Goal: Obtain resource: Download file/media

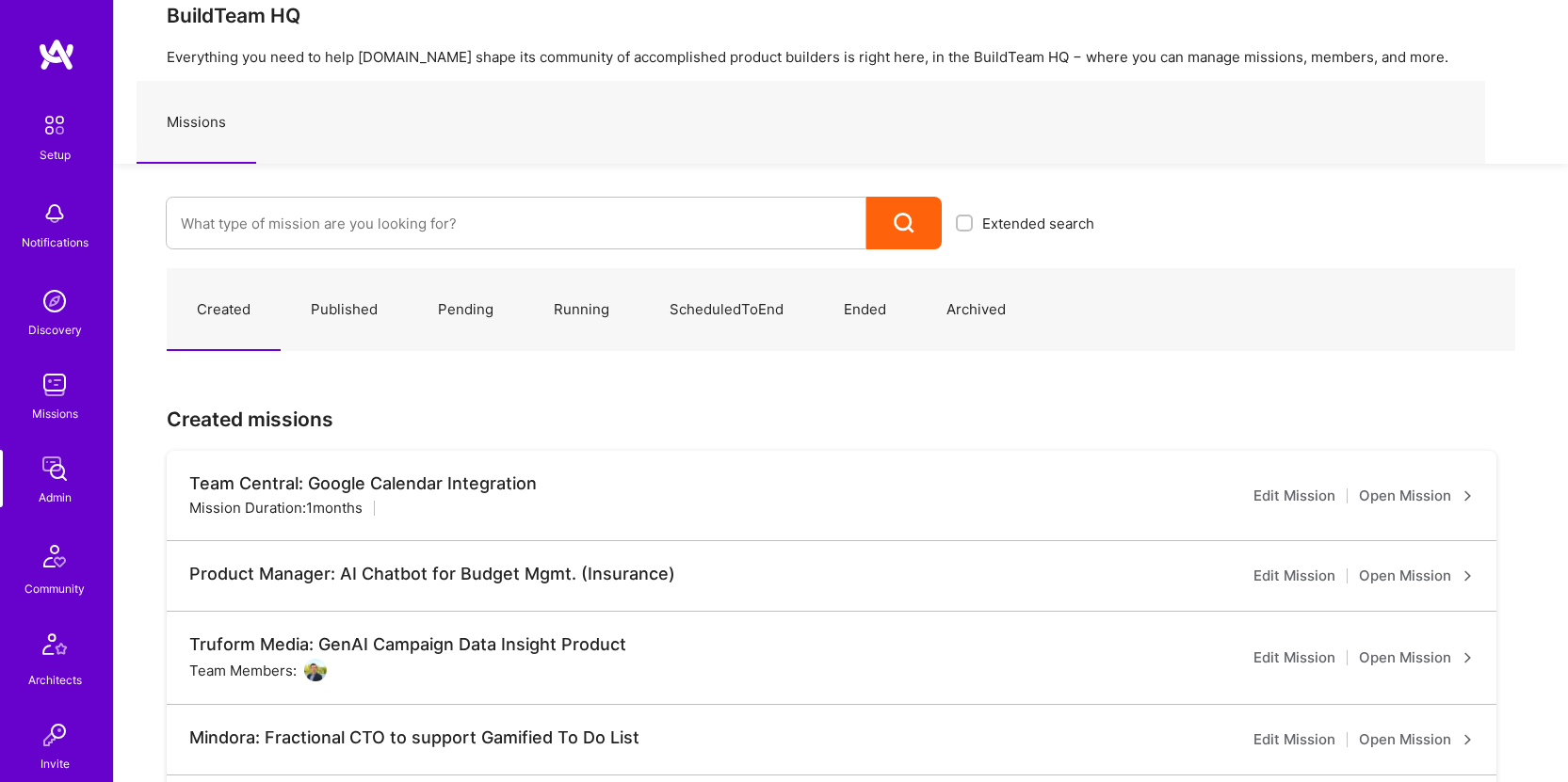
scroll to position [73, 0]
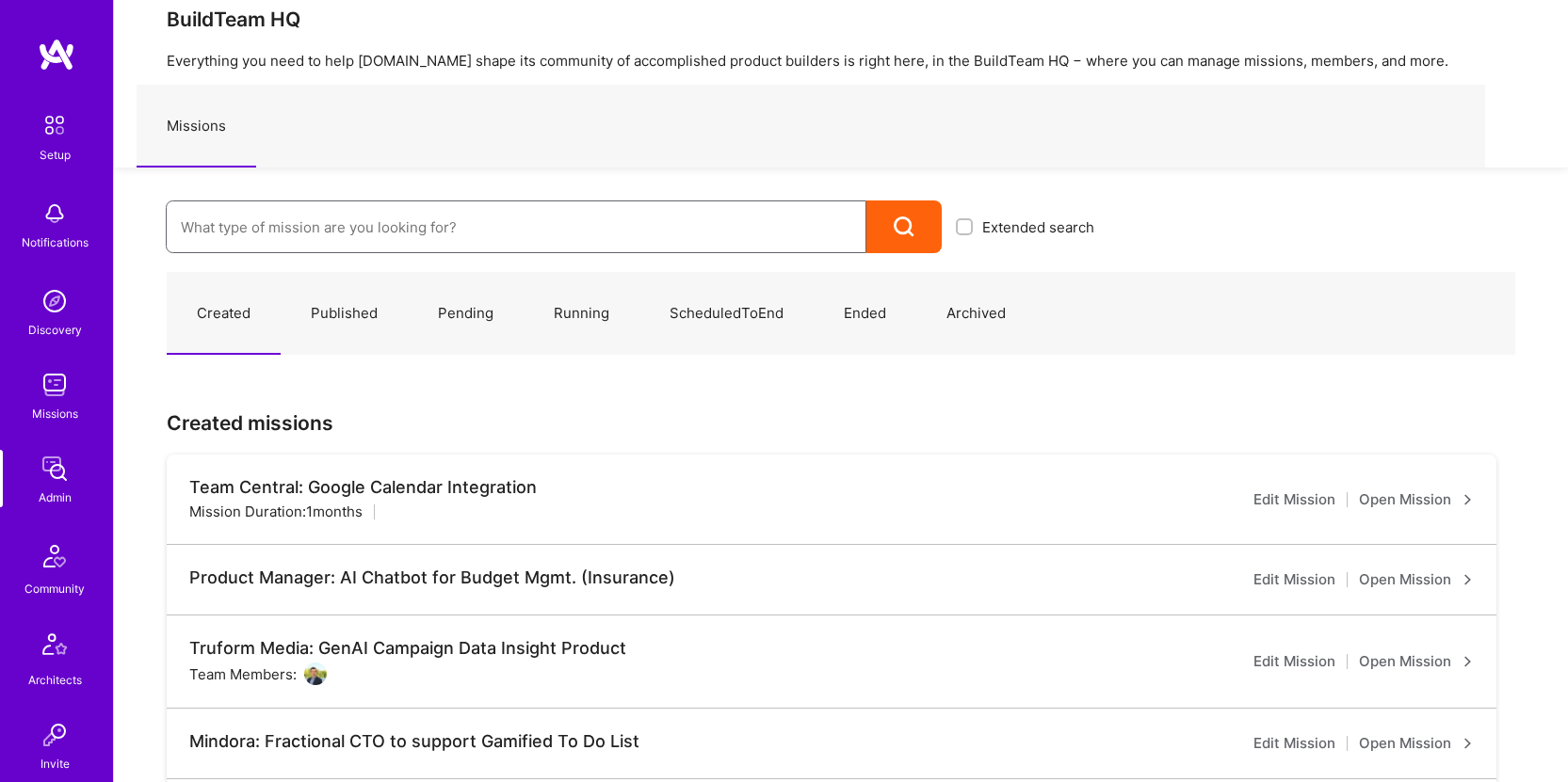
click at [479, 203] on input at bounding box center [516, 227] width 670 height 48
type input "endeavor"
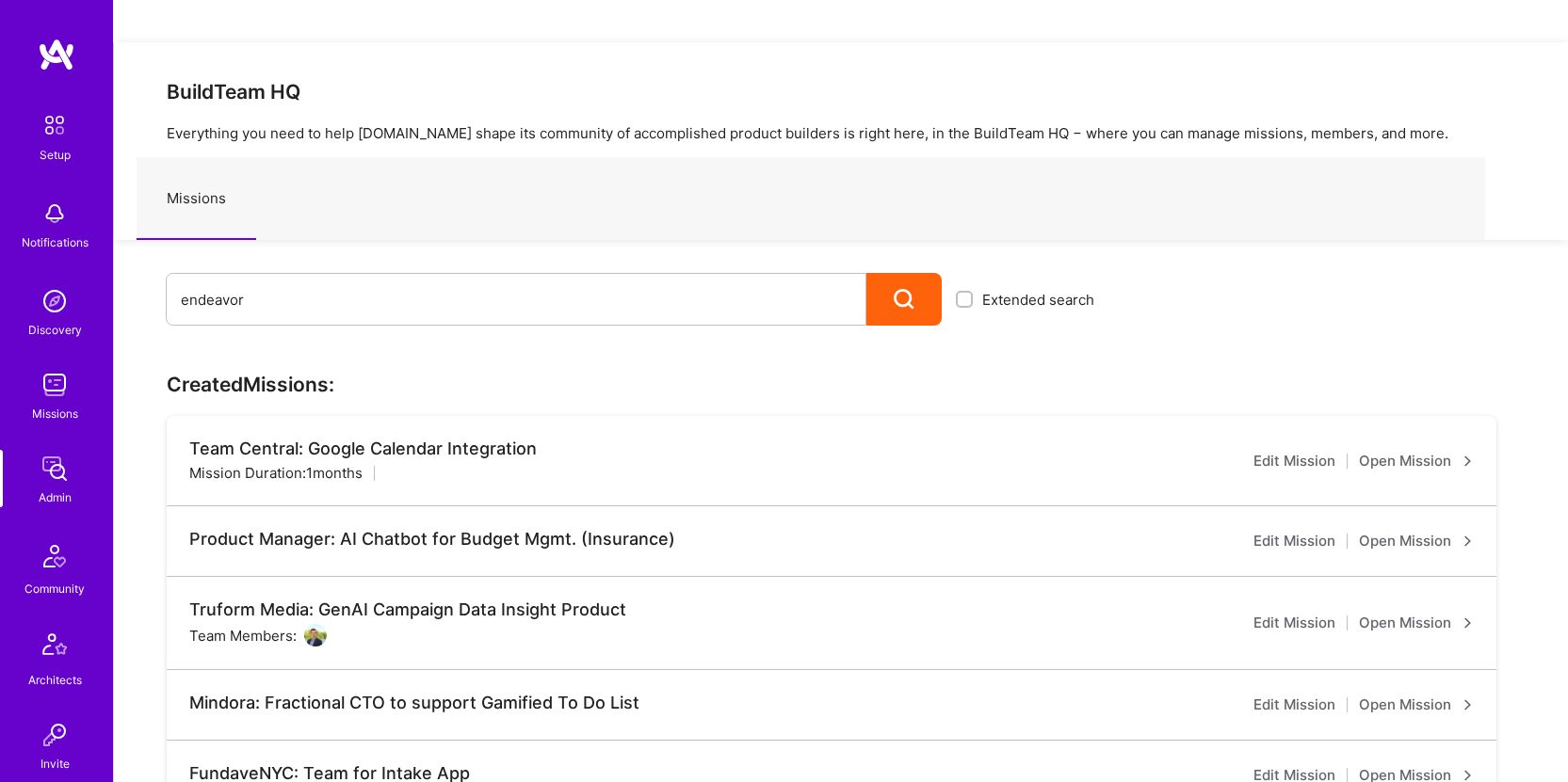
click at [896, 289] on icon at bounding box center [905, 300] width 22 height 22
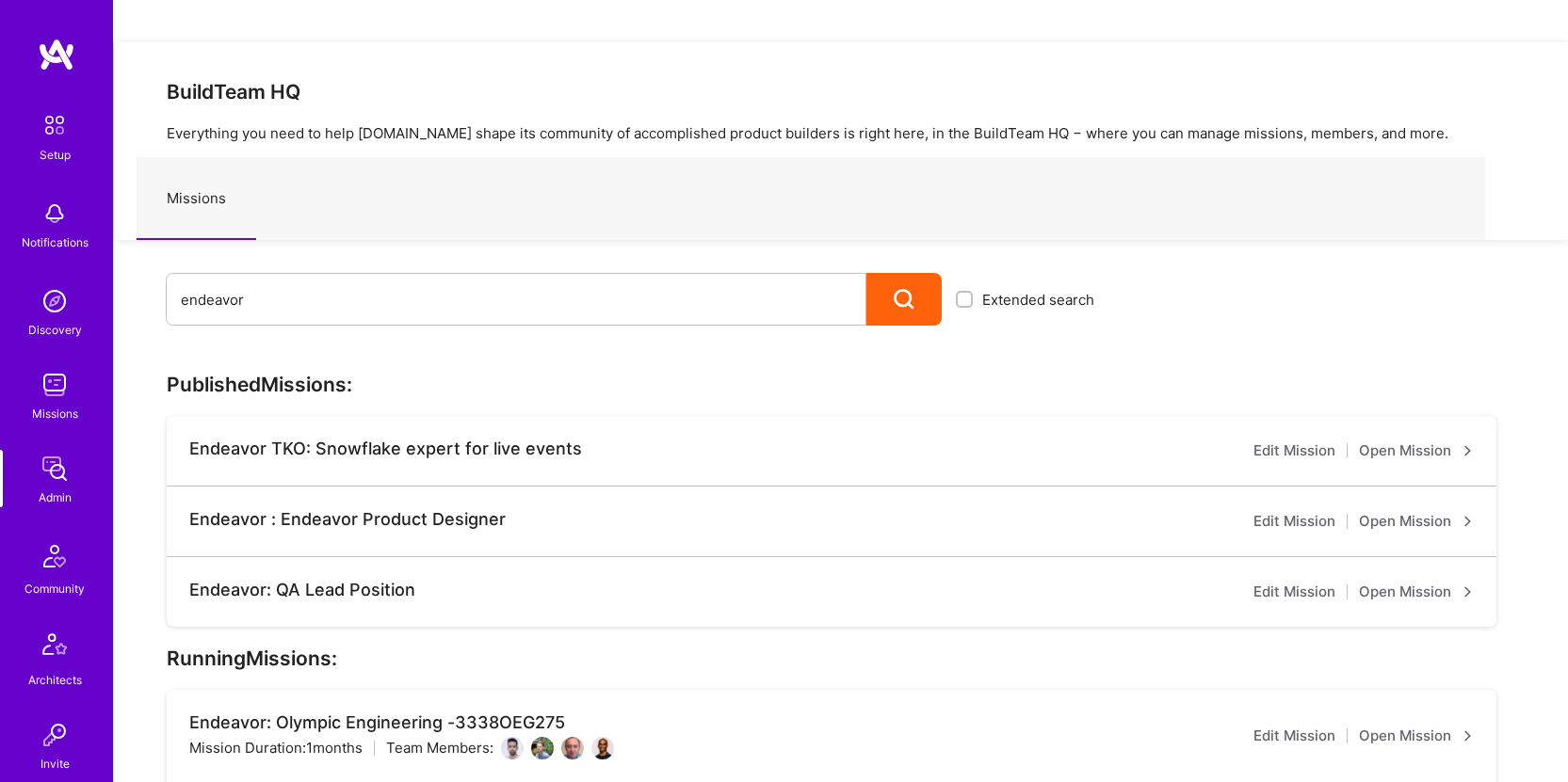
click at [51, 466] on img at bounding box center [55, 469] width 38 height 38
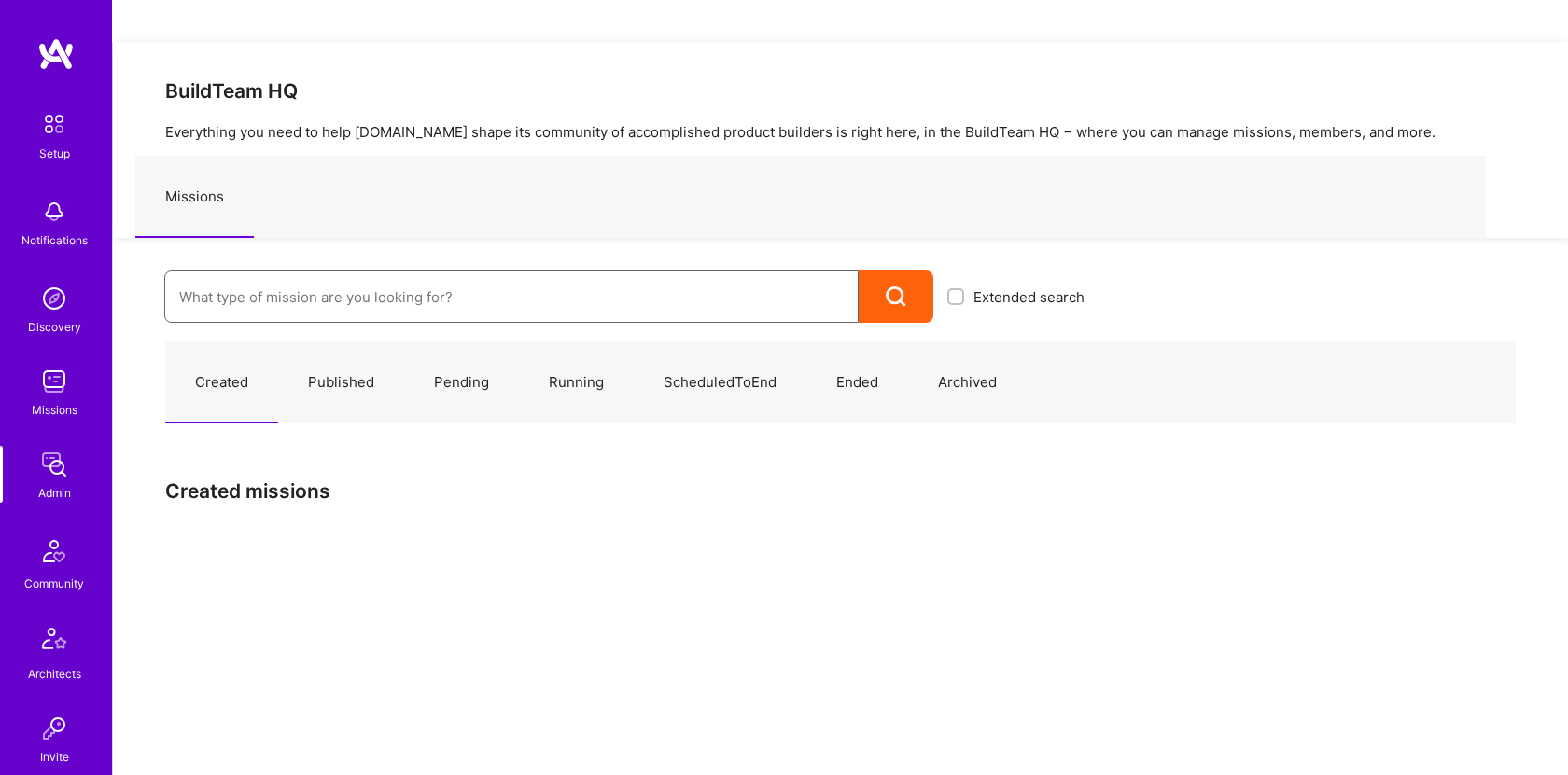
click at [357, 274] on input at bounding box center [511, 298] width 664 height 47
type input "endeavor"
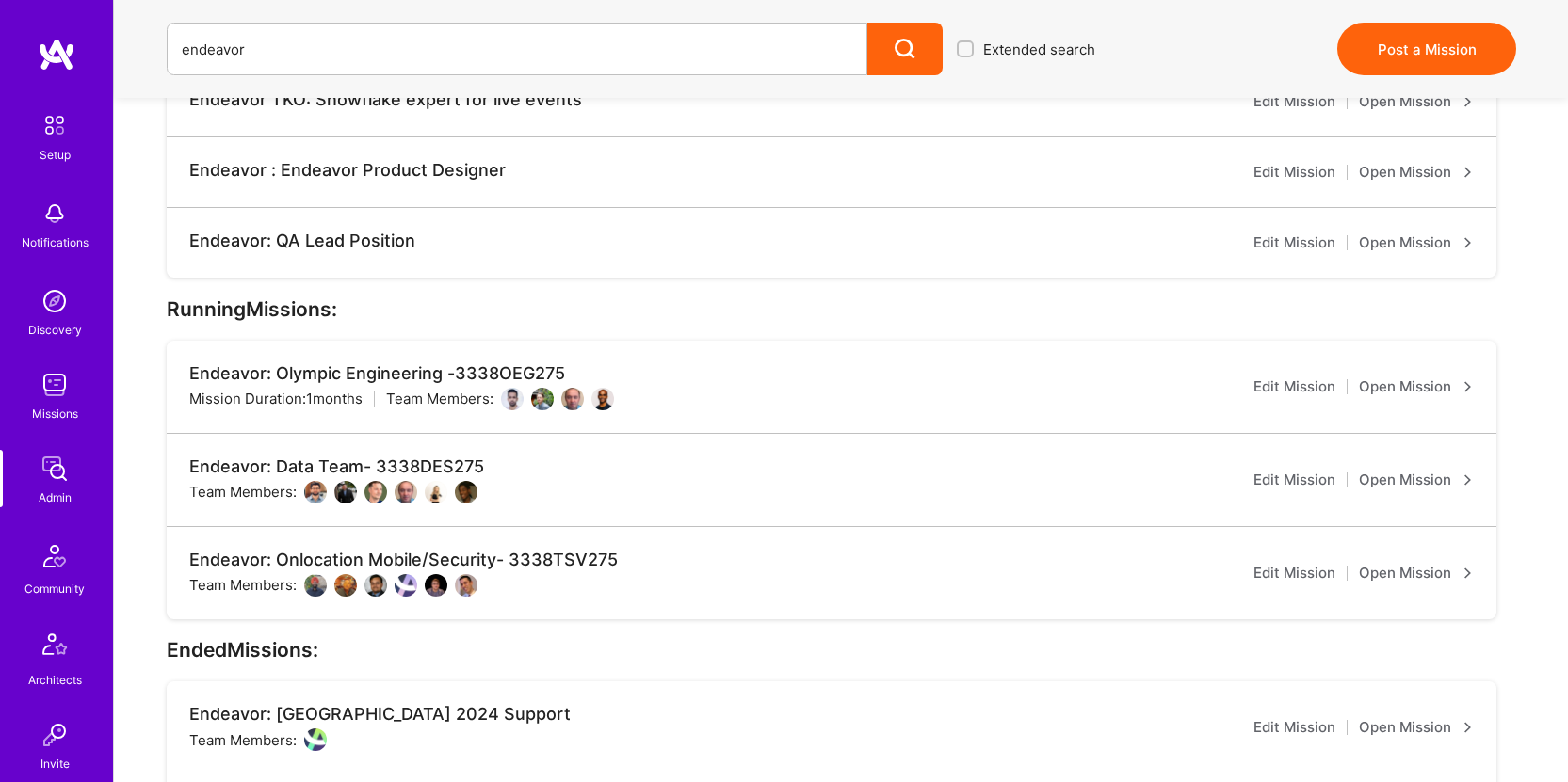
scroll to position [354, 0]
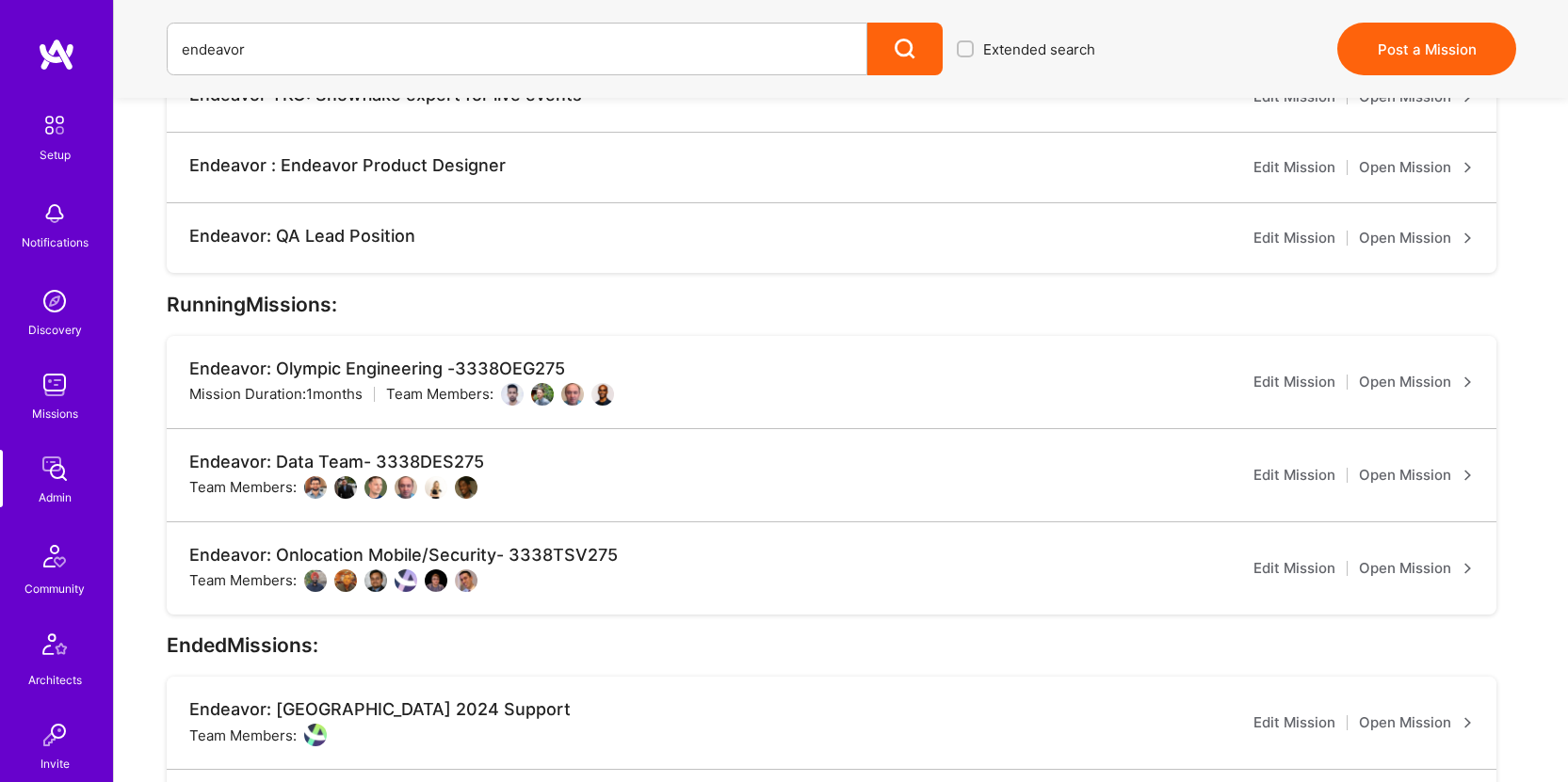
click at [512, 359] on div "Endeavor: Olympic Engineering -3338OEG275" at bounding box center [402, 369] width 425 height 21
click at [1425, 371] on link "Open Mission" at bounding box center [1415, 382] width 115 height 23
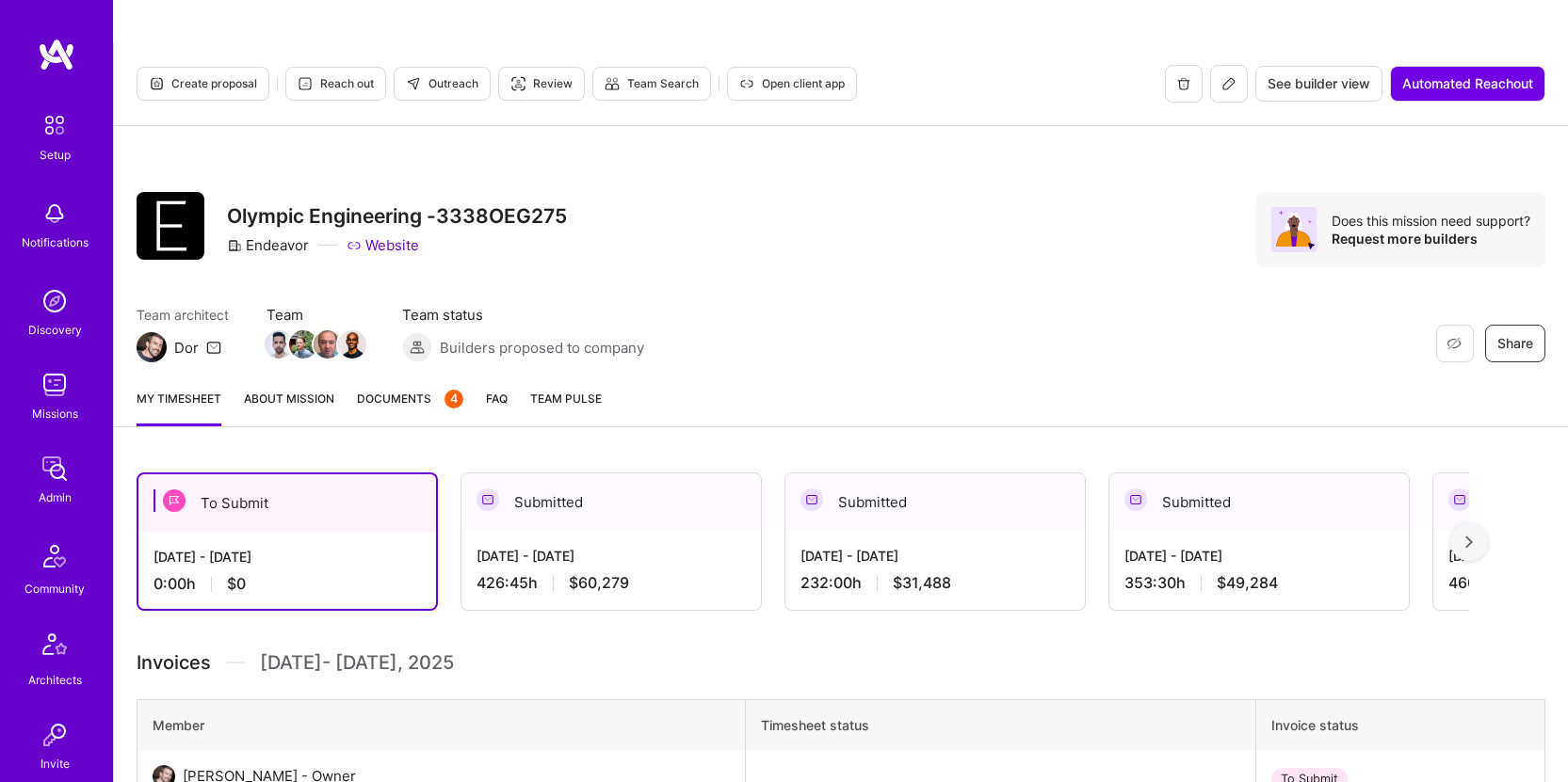
click at [289, 389] on link "About Mission" at bounding box center [289, 408] width 91 height 38
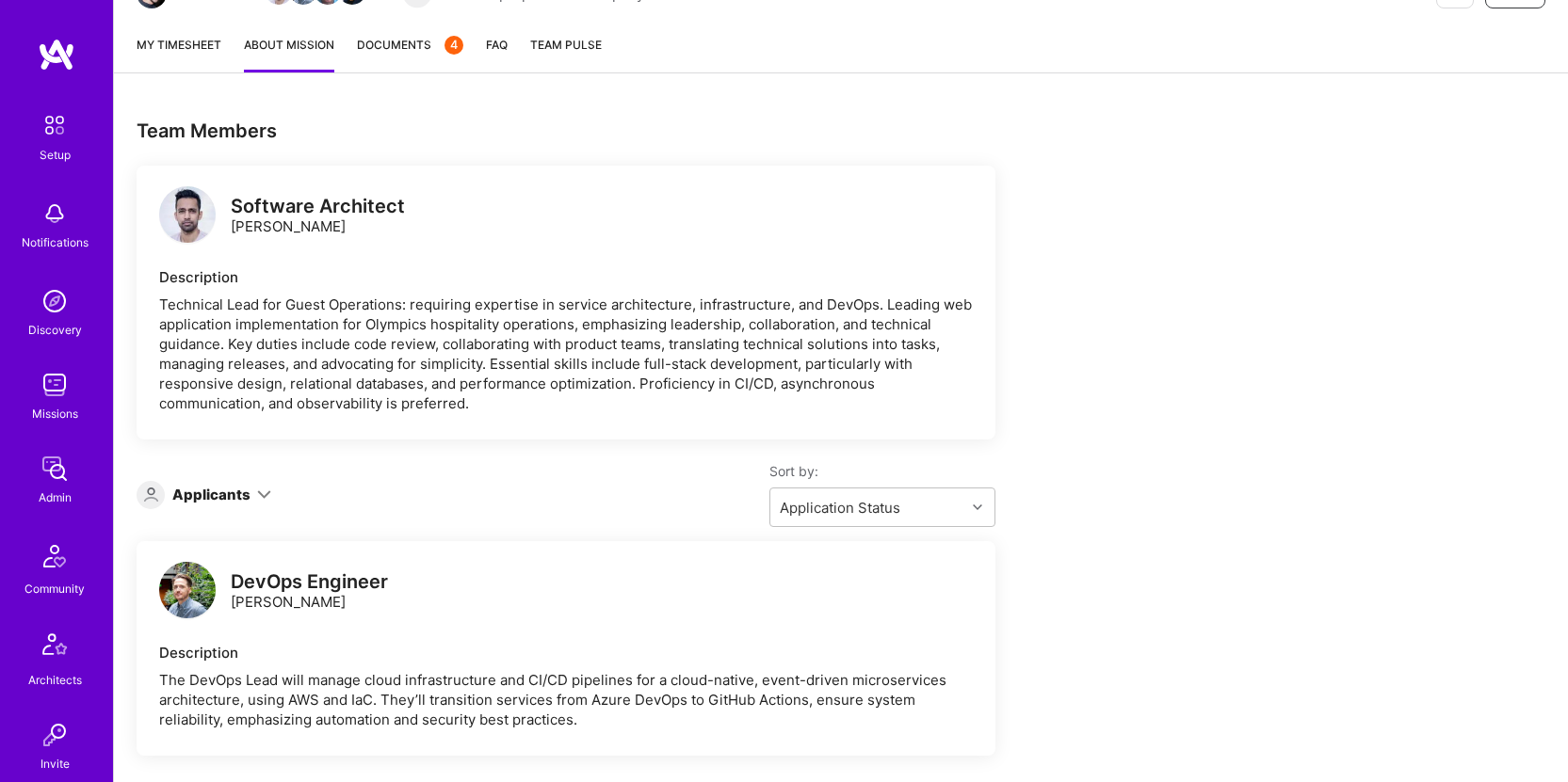
scroll to position [354, 0]
drag, startPoint x: 351, startPoint y: 188, endPoint x: 245, endPoint y: 192, distance: 106.1
click at [245, 196] on div "Software Architect [PERSON_NAME]" at bounding box center [317, 216] width 175 height 40
click at [372, 196] on div "Software Architect [PERSON_NAME]" at bounding box center [317, 216] width 175 height 40
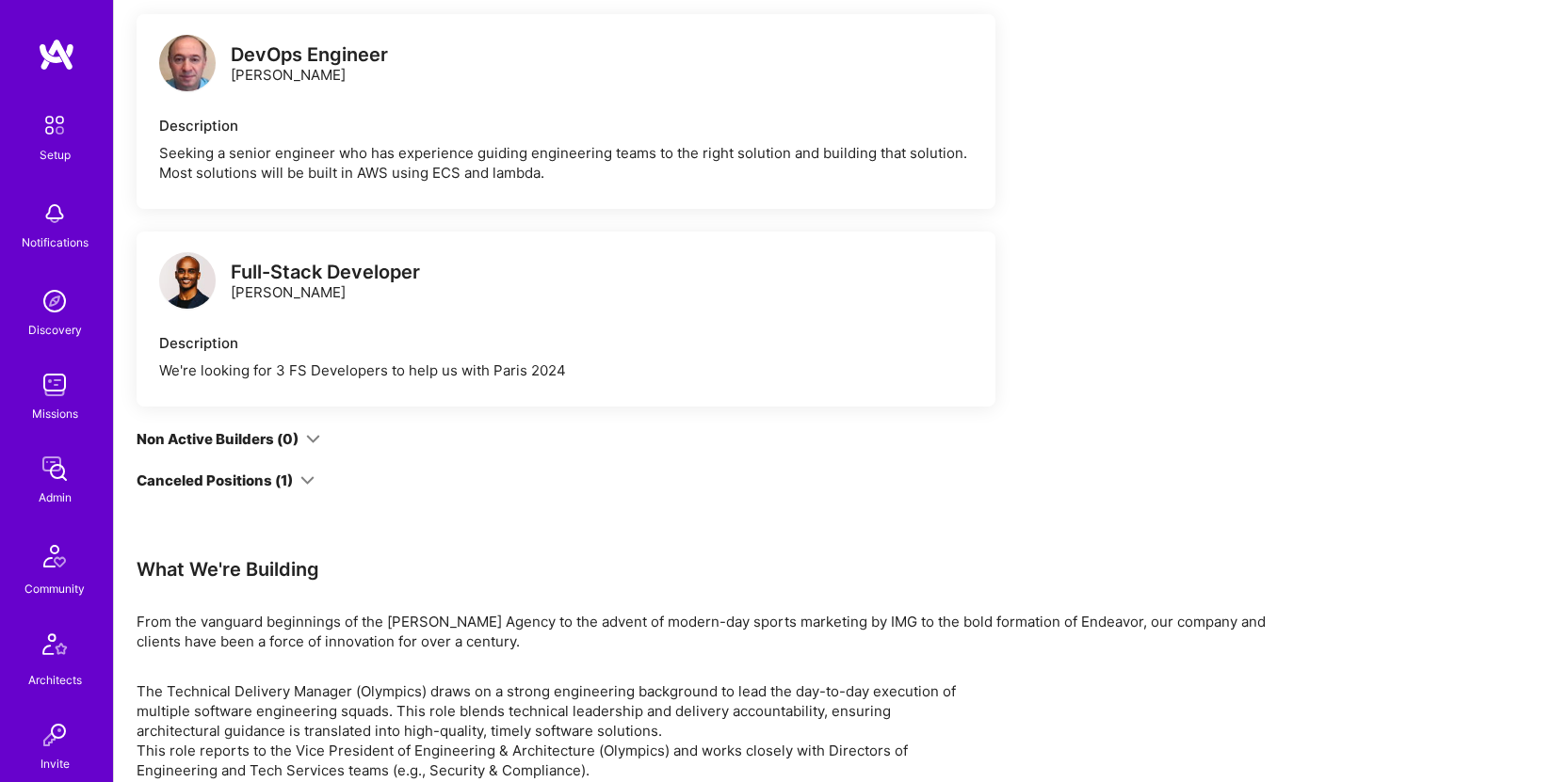
scroll to position [1340, 0]
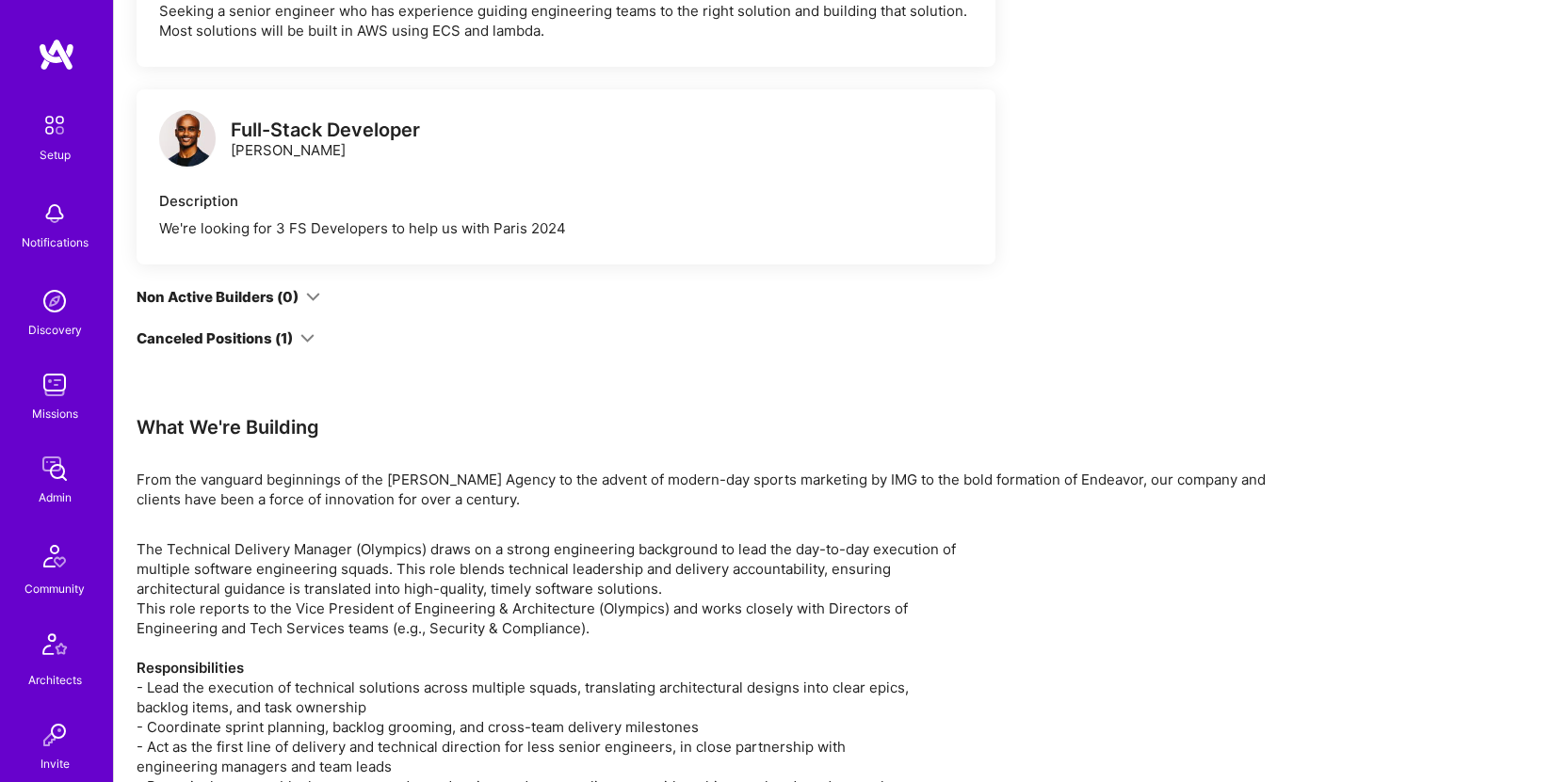
click at [289, 328] on div "Canceled Positions (1)" at bounding box center [214, 338] width 157 height 20
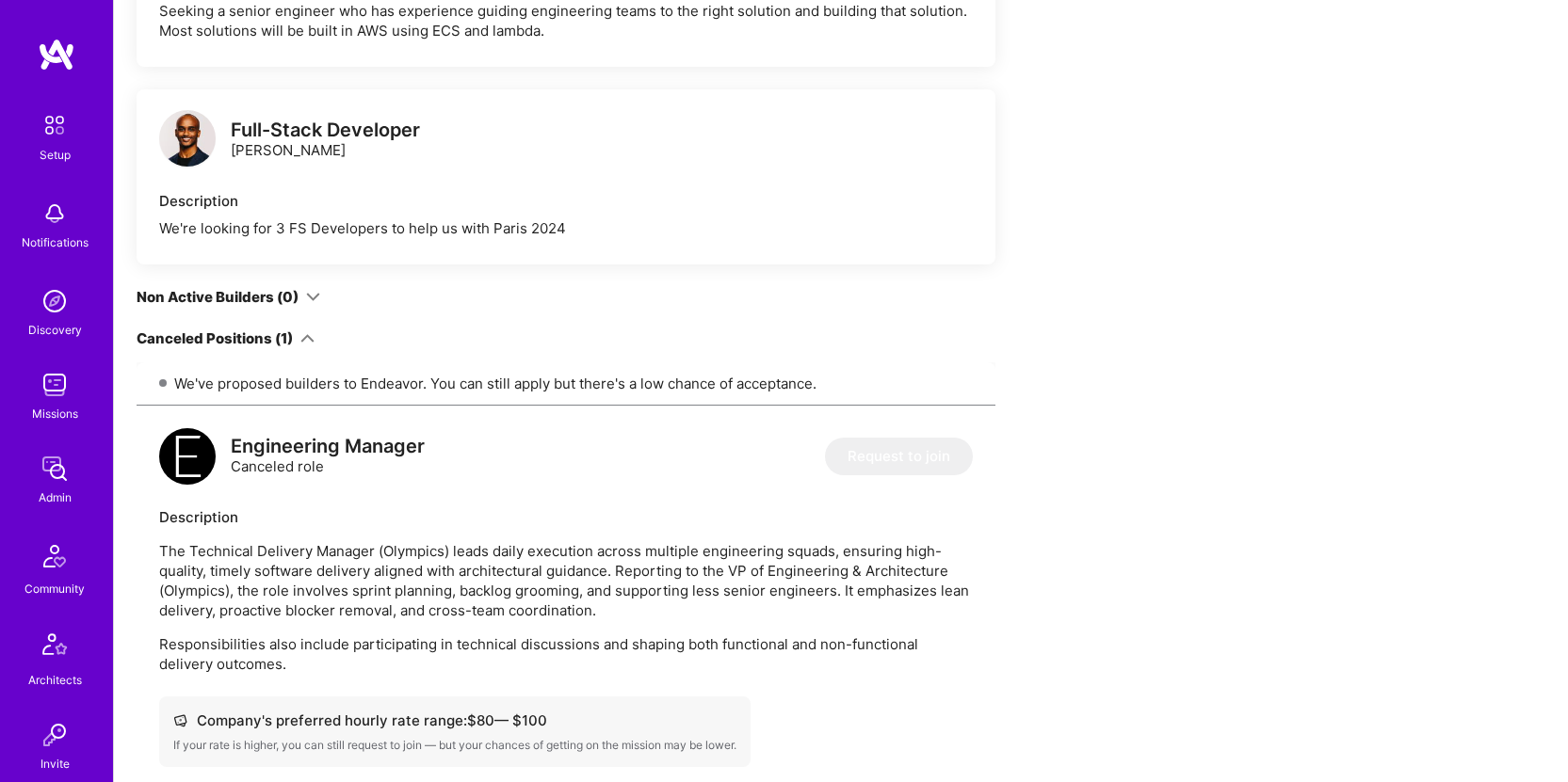
click at [289, 328] on div "Canceled Positions (1)" at bounding box center [214, 338] width 157 height 20
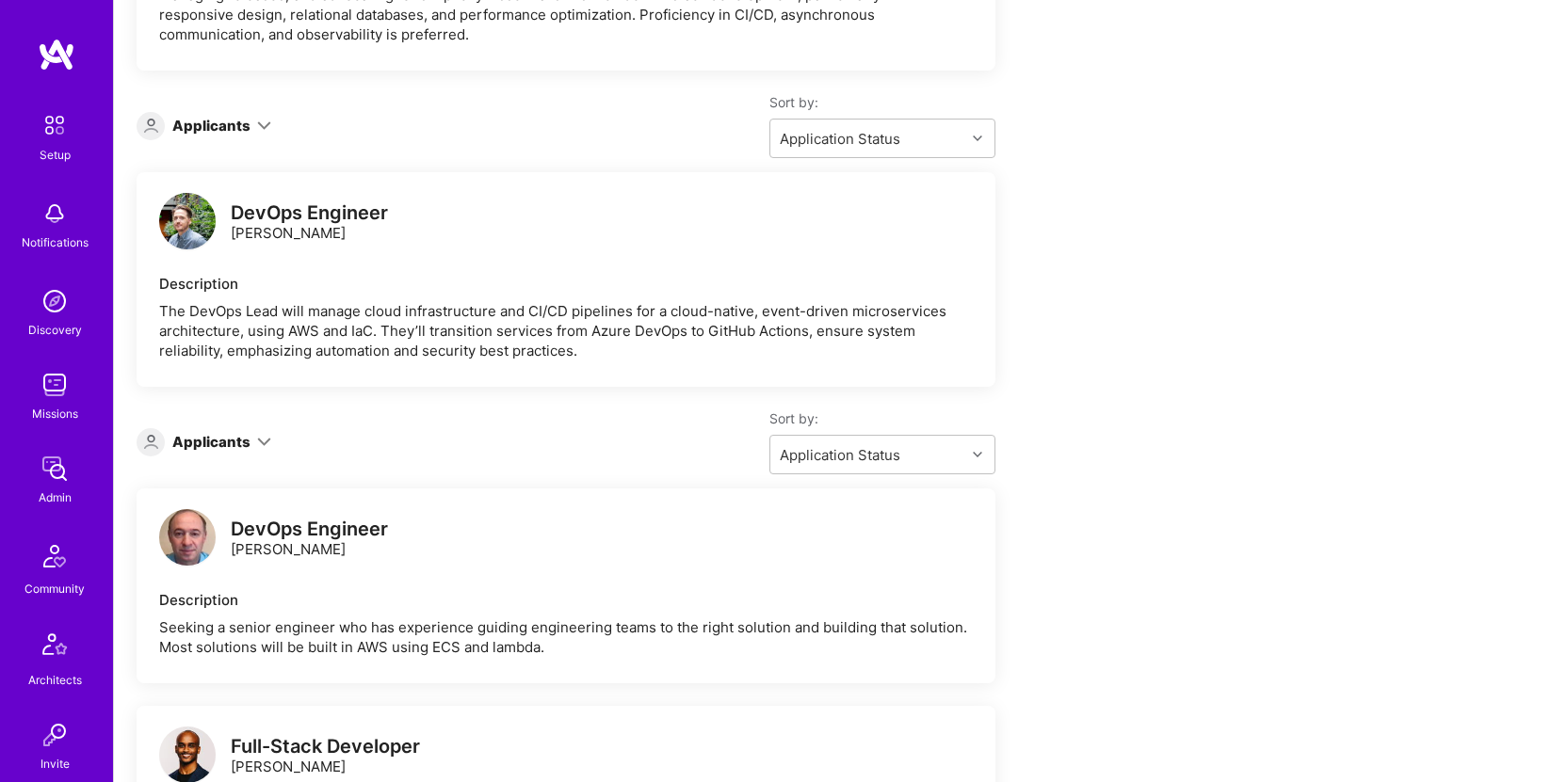
scroll to position [545, 0]
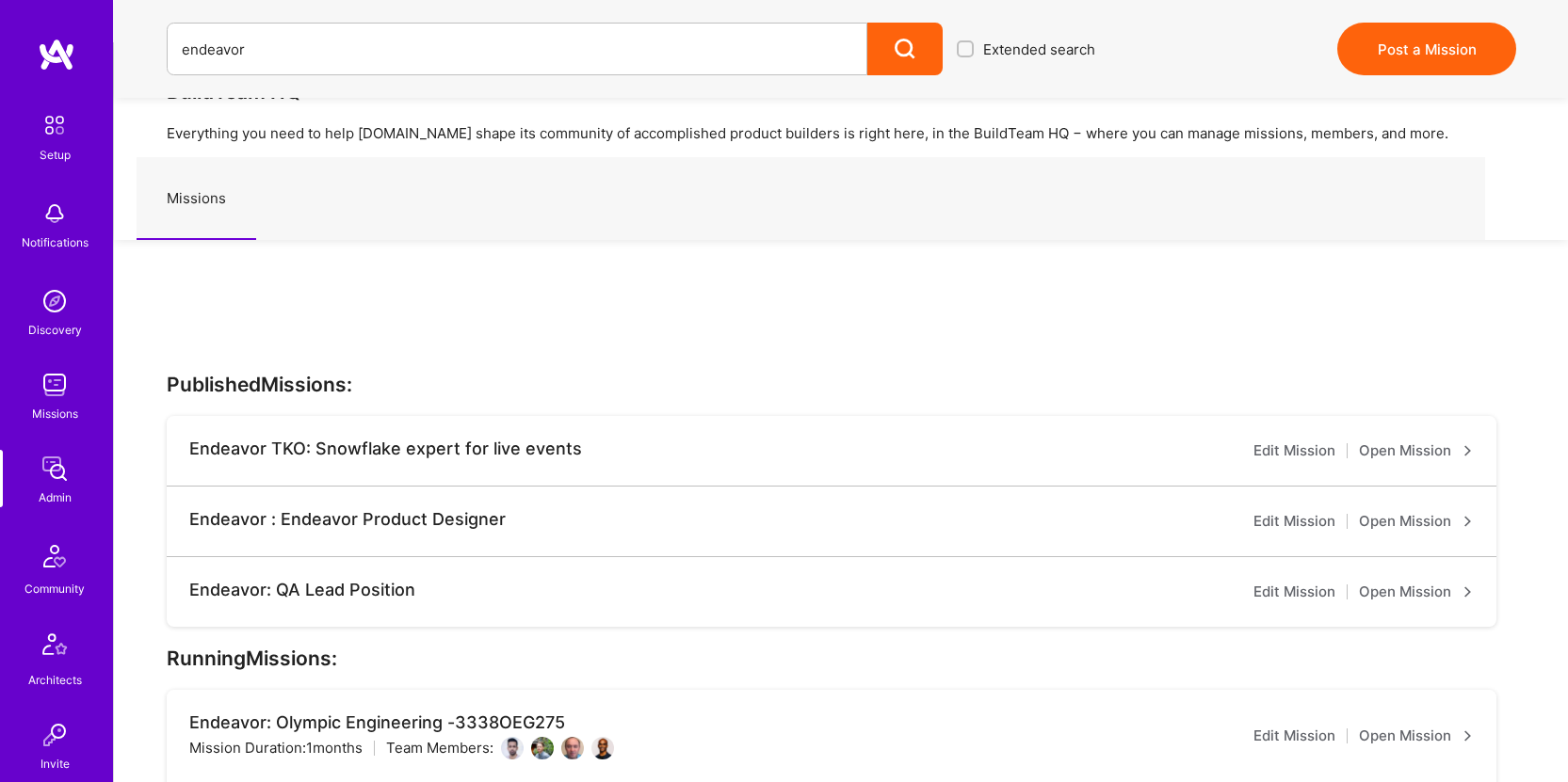
scroll to position [354, 0]
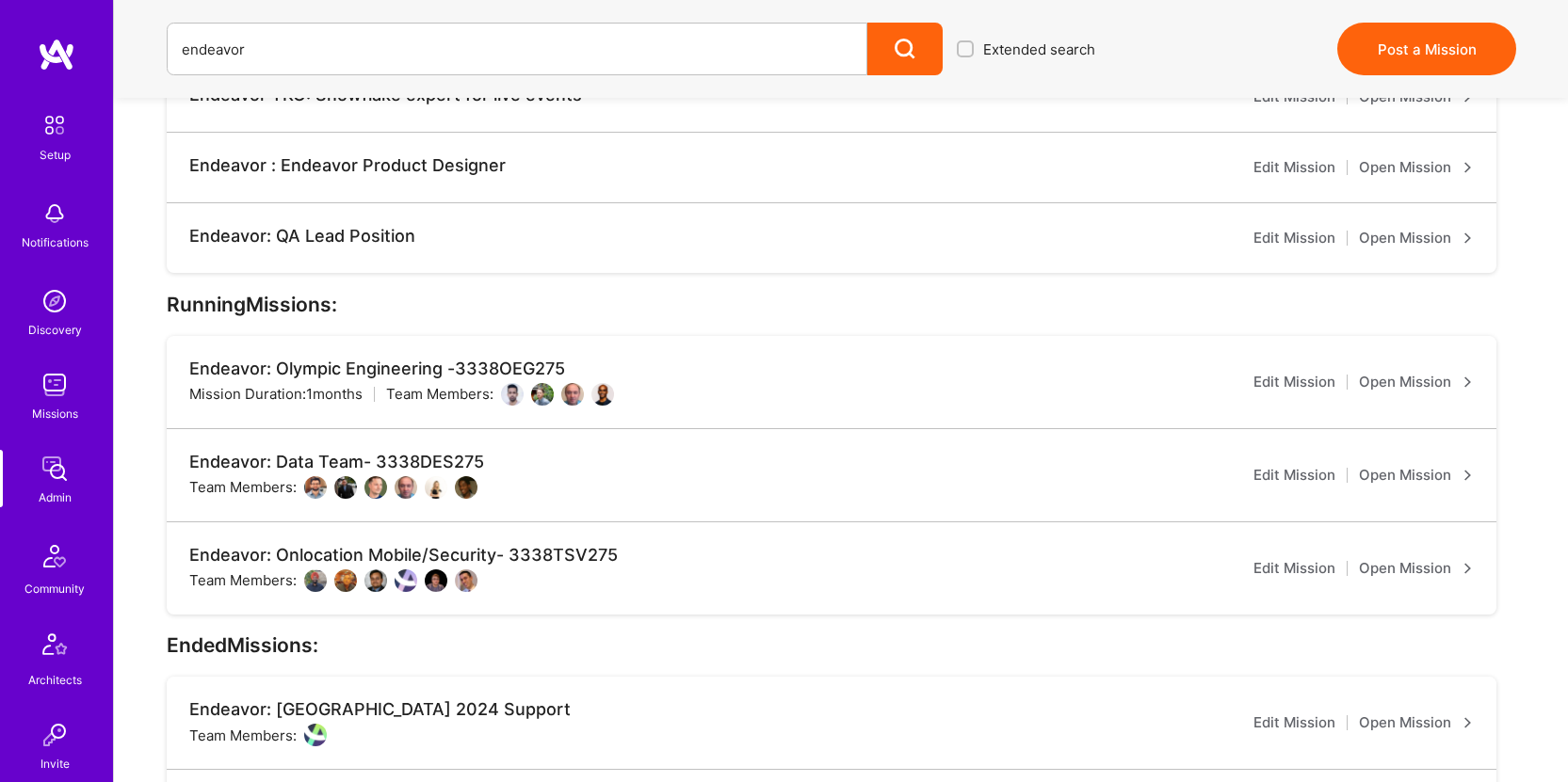
click at [1435, 464] on link "Open Mission" at bounding box center [1415, 475] width 115 height 23
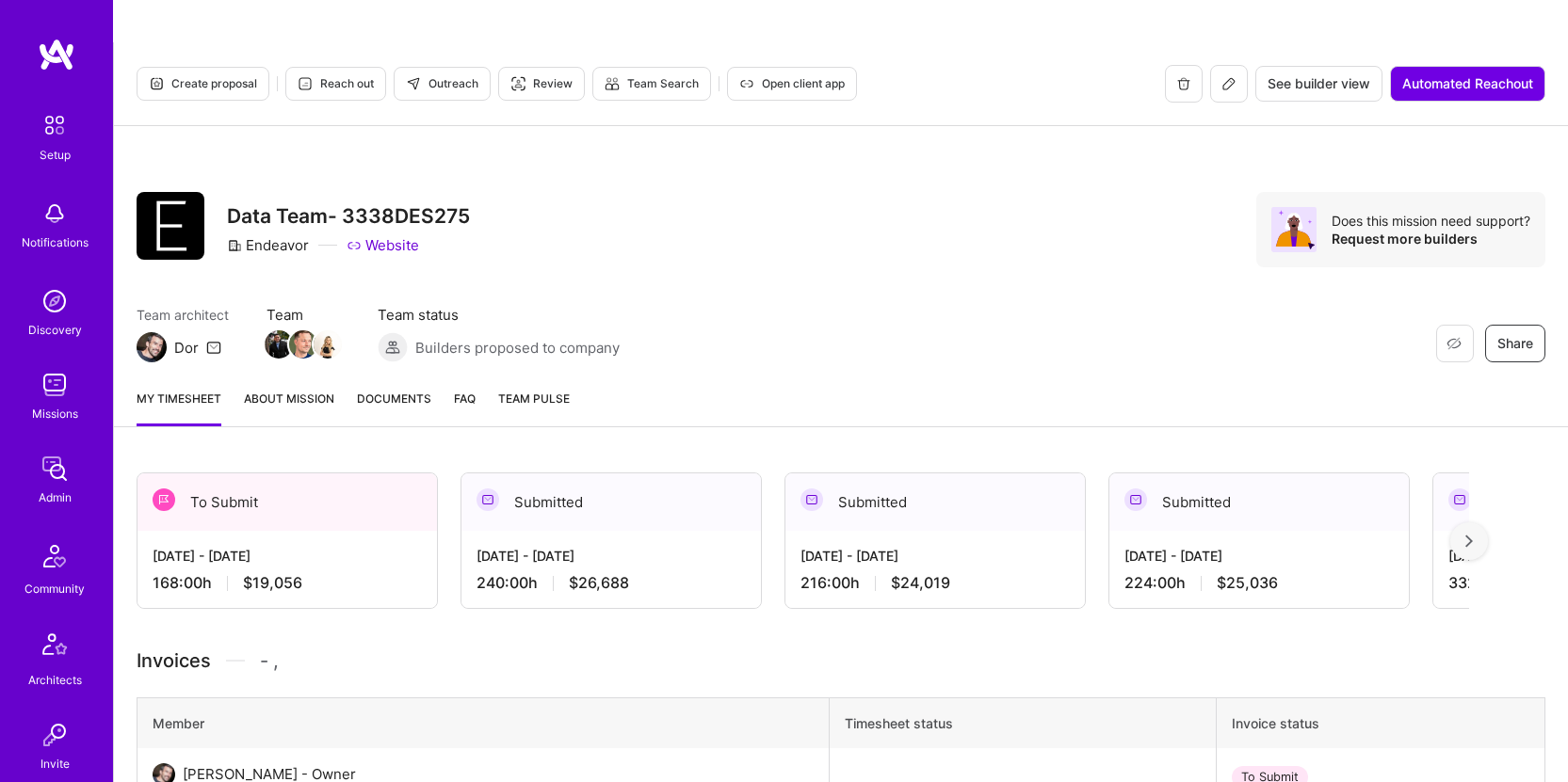
click at [318, 389] on link "About Mission" at bounding box center [289, 408] width 91 height 38
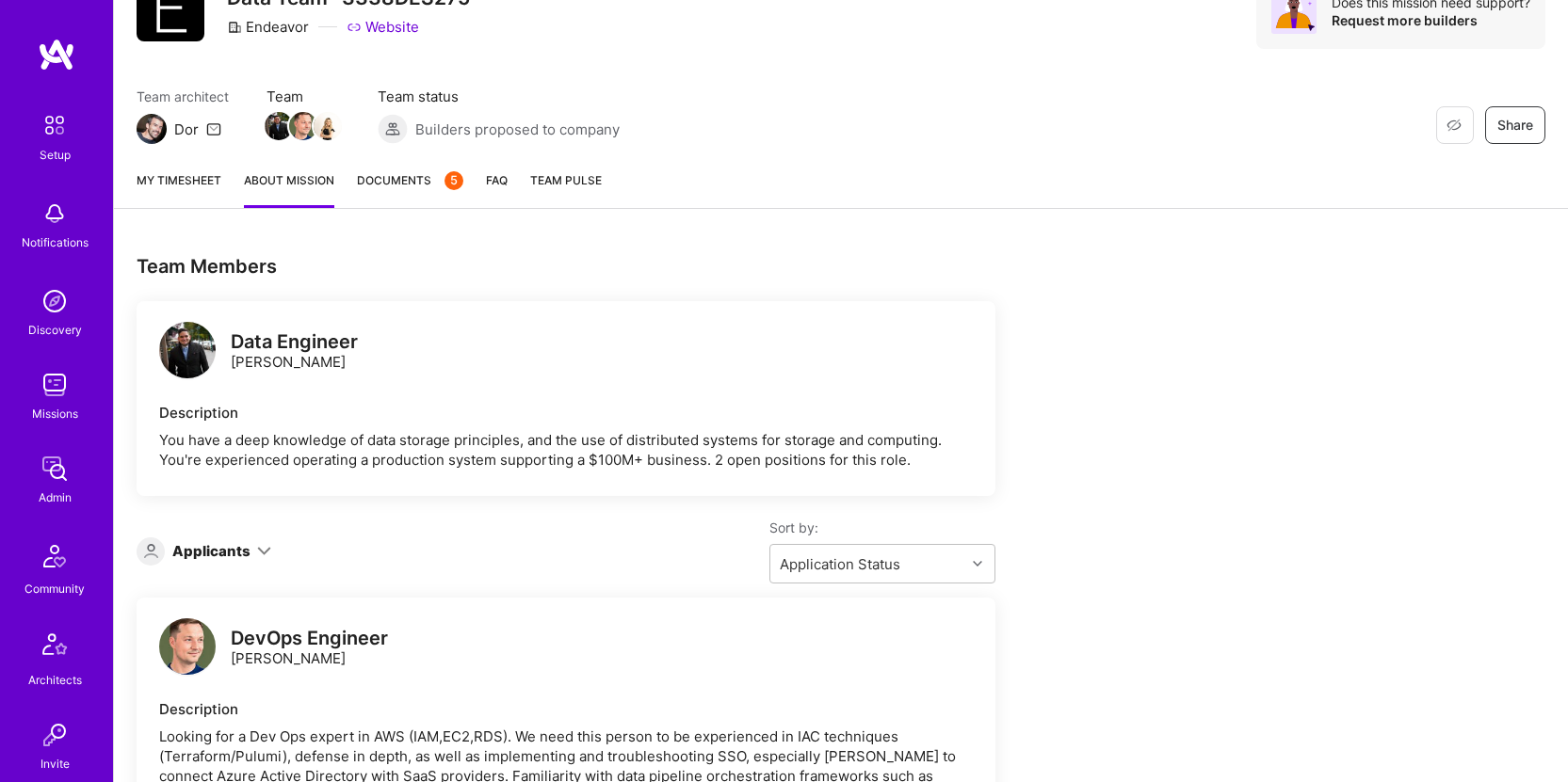
scroll to position [215, 0]
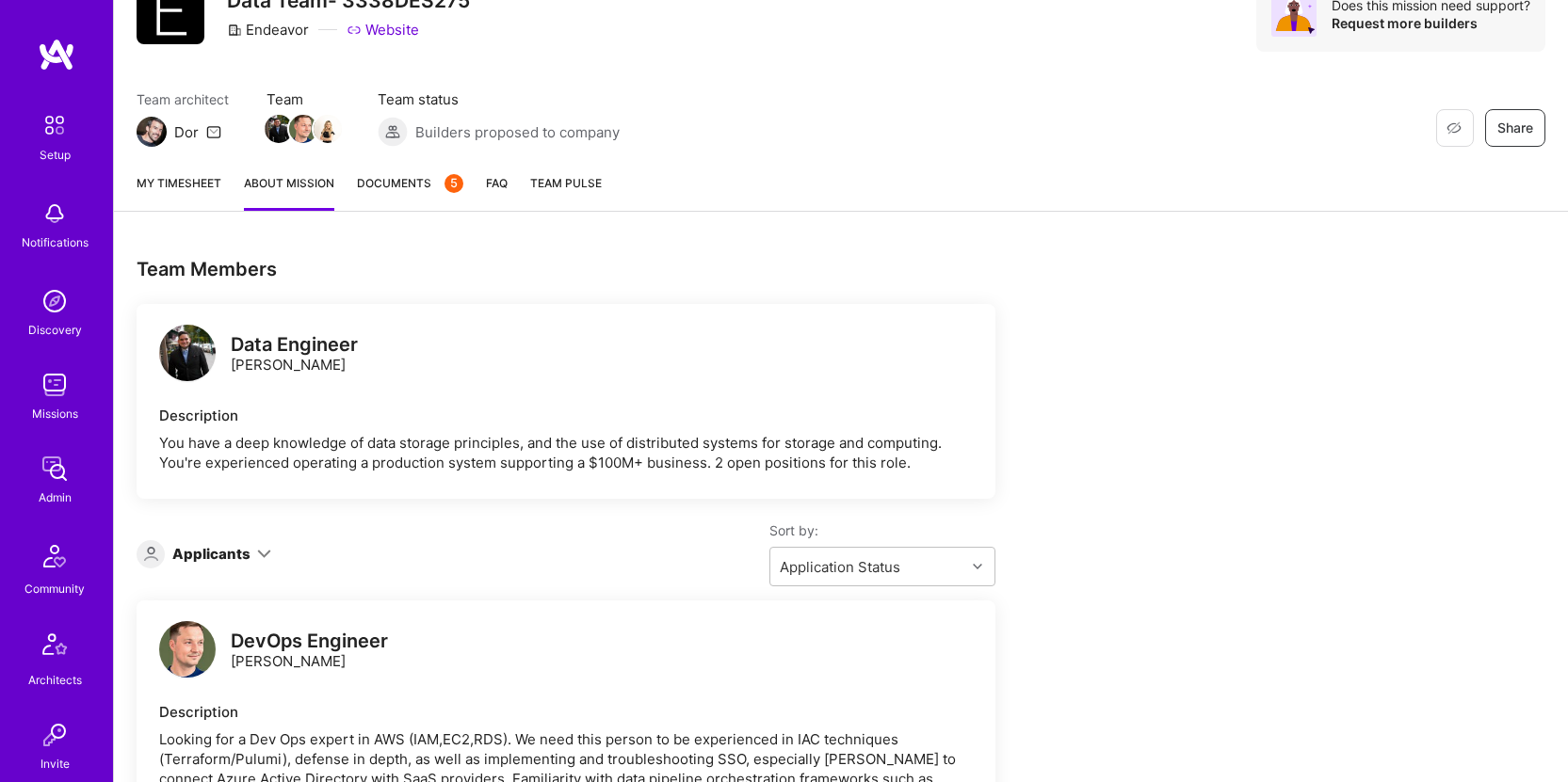
click at [177, 174] on link "My timesheet" at bounding box center [179, 193] width 85 height 38
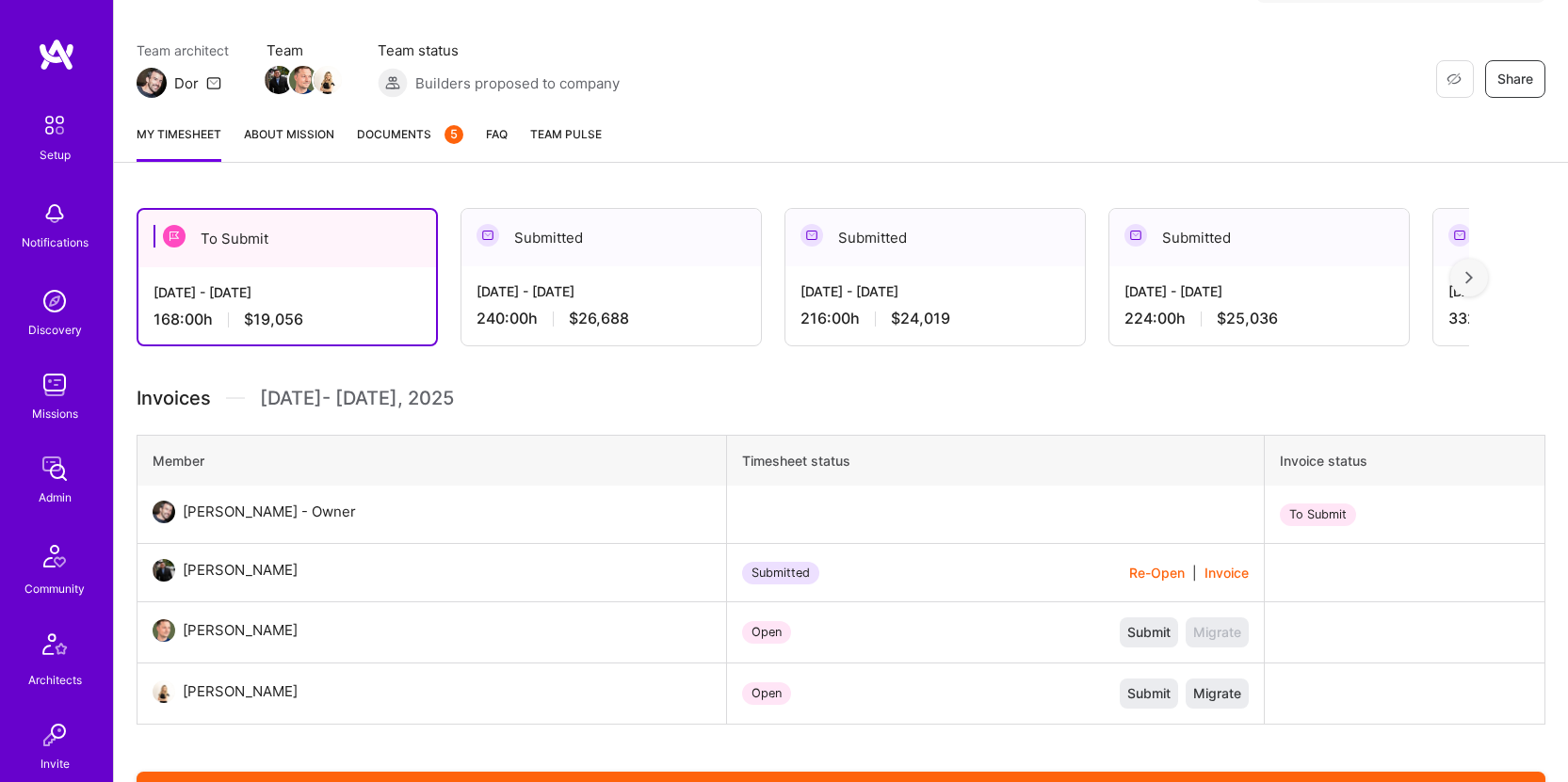
scroll to position [553, 0]
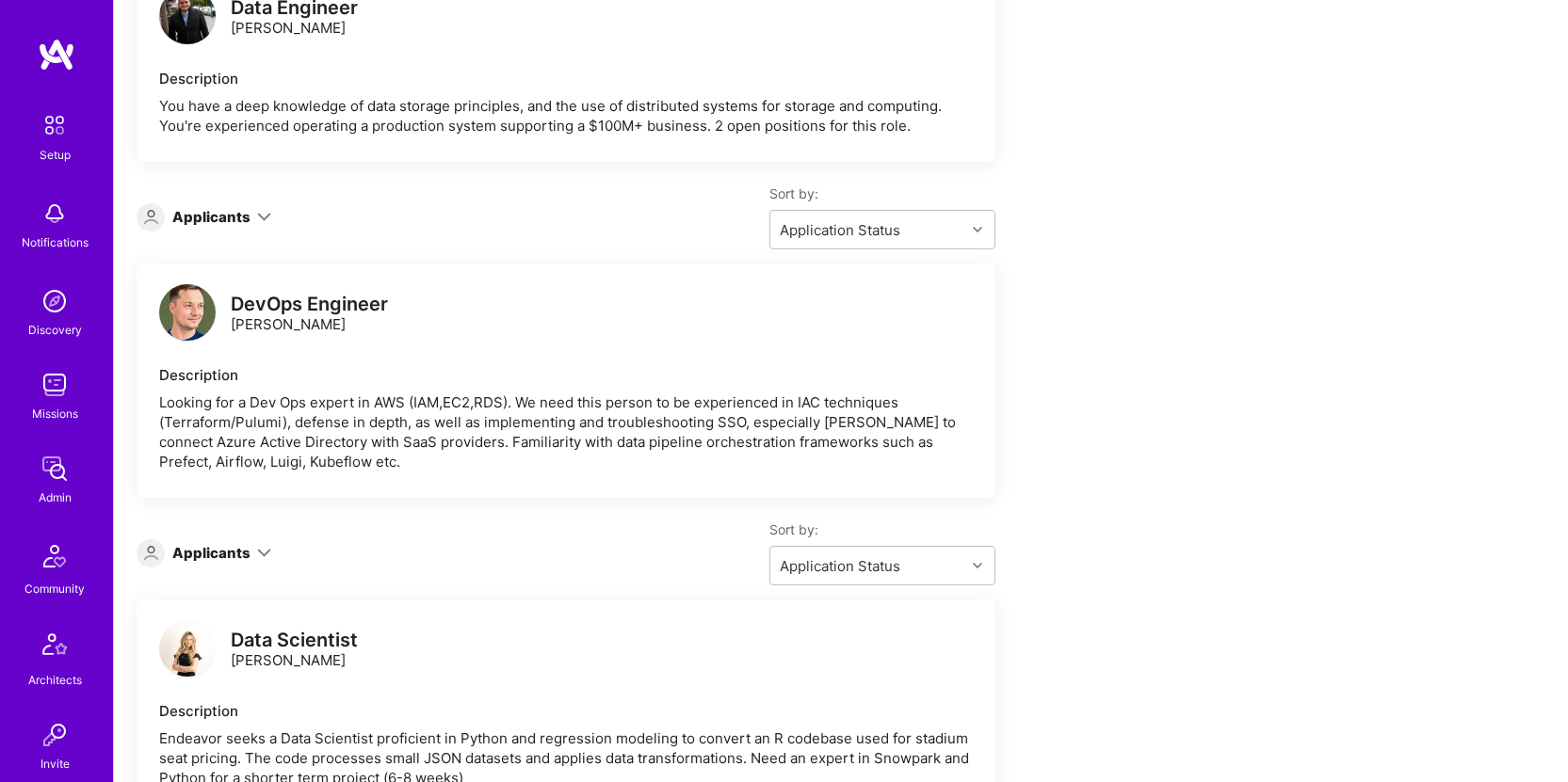
scroll to position [215, 0]
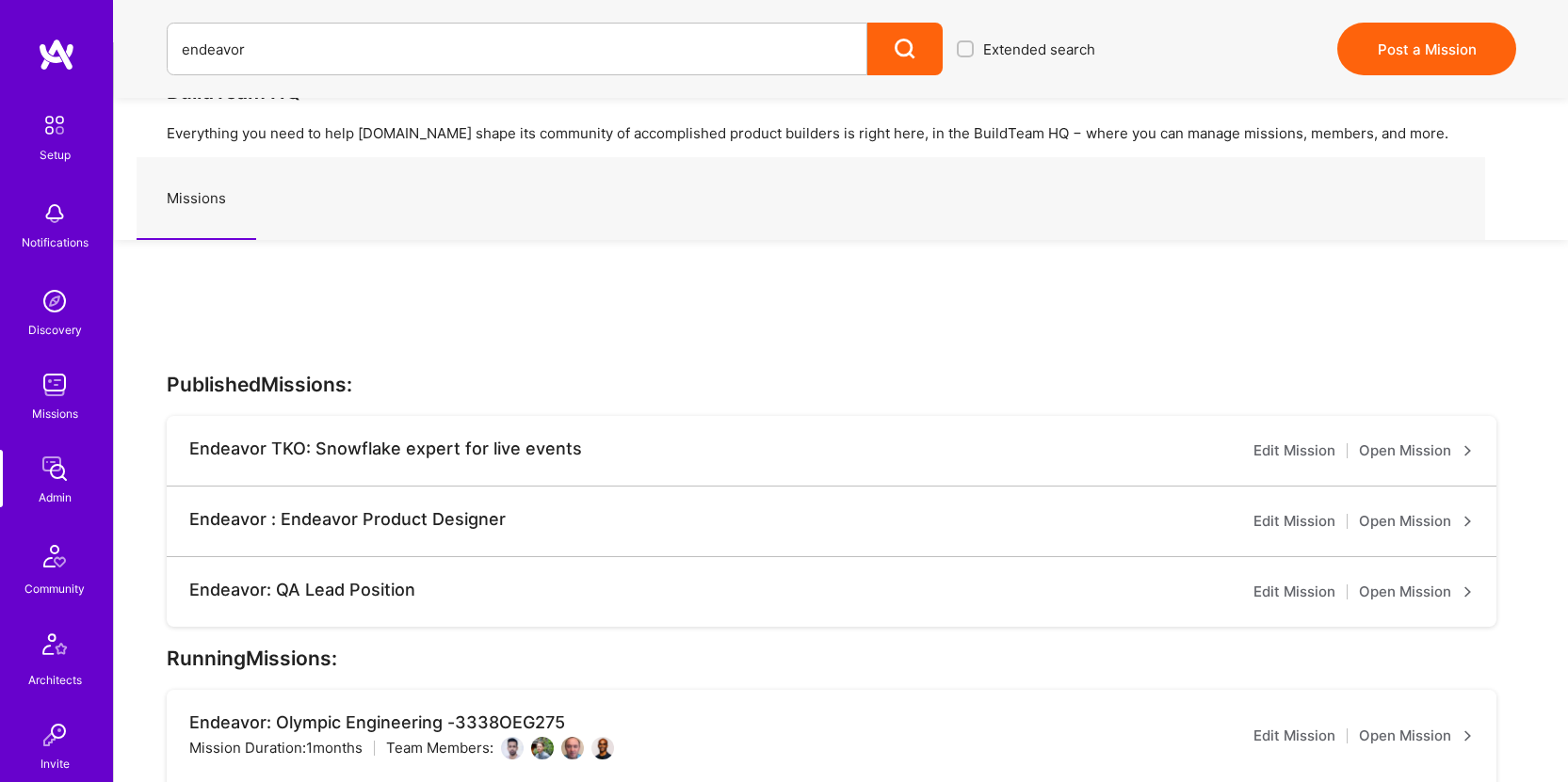
scroll to position [354, 0]
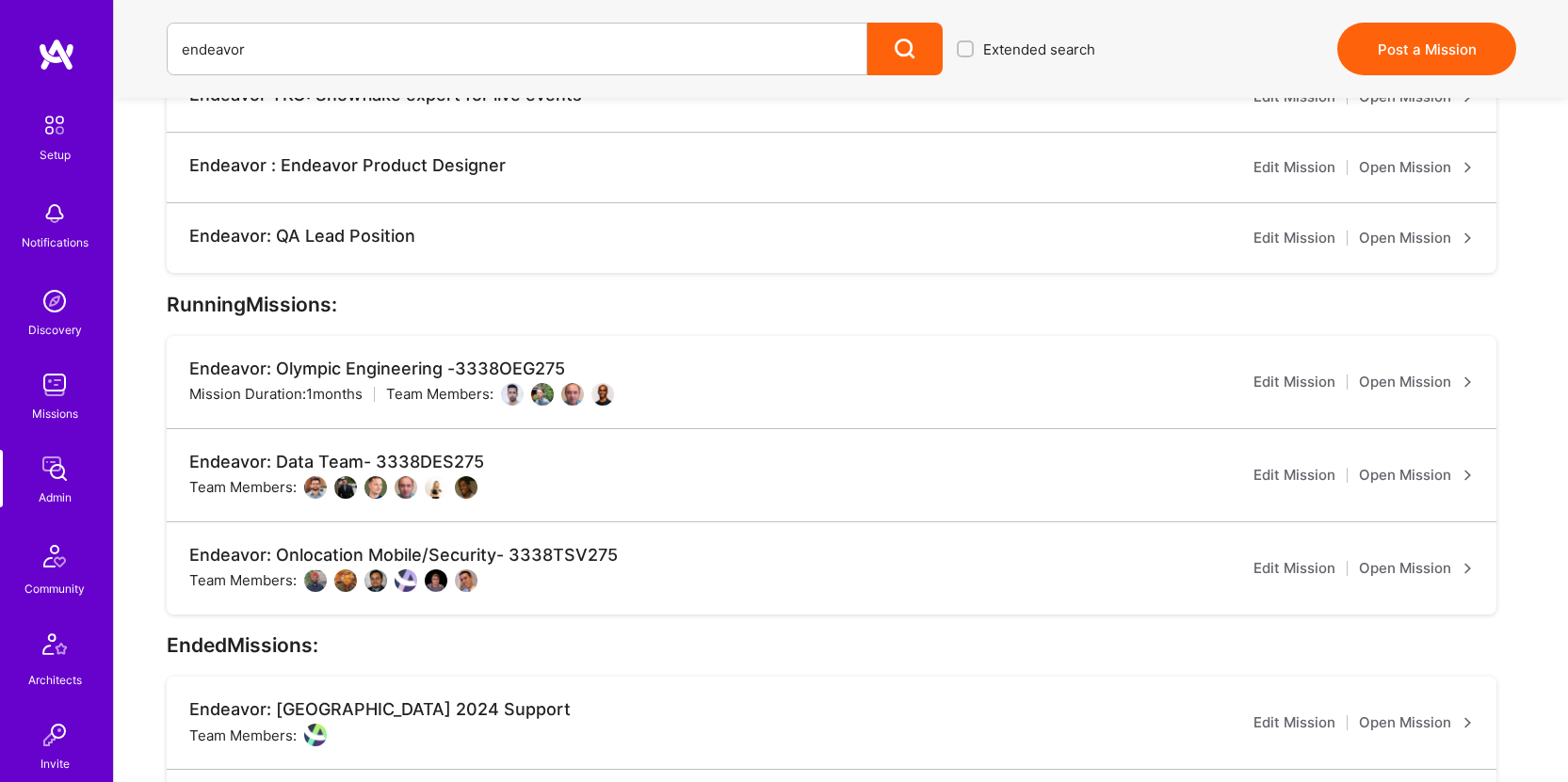
click at [1408, 371] on link "Open Mission" at bounding box center [1415, 382] width 115 height 23
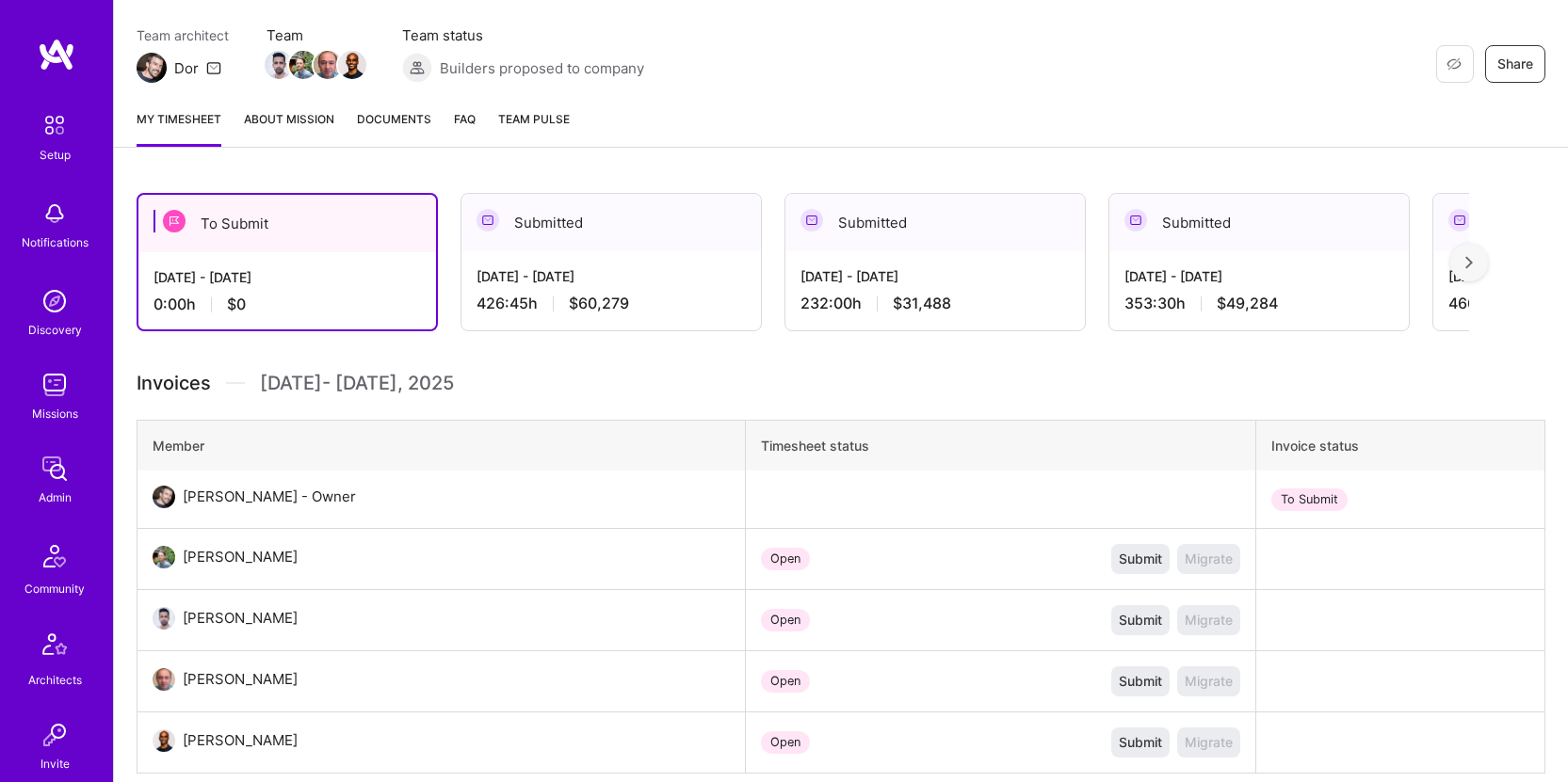
scroll to position [283, 0]
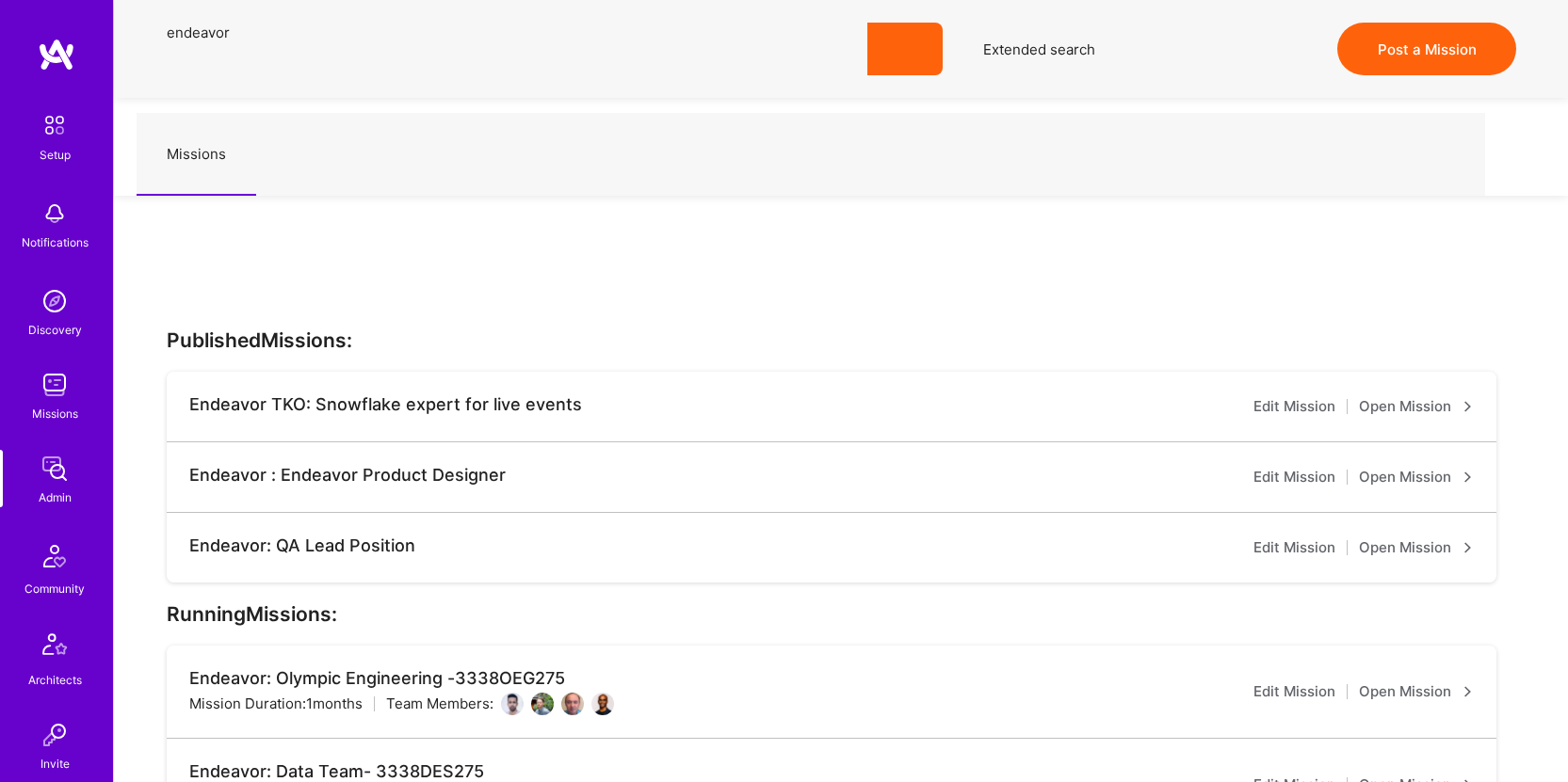
scroll to position [329, 0]
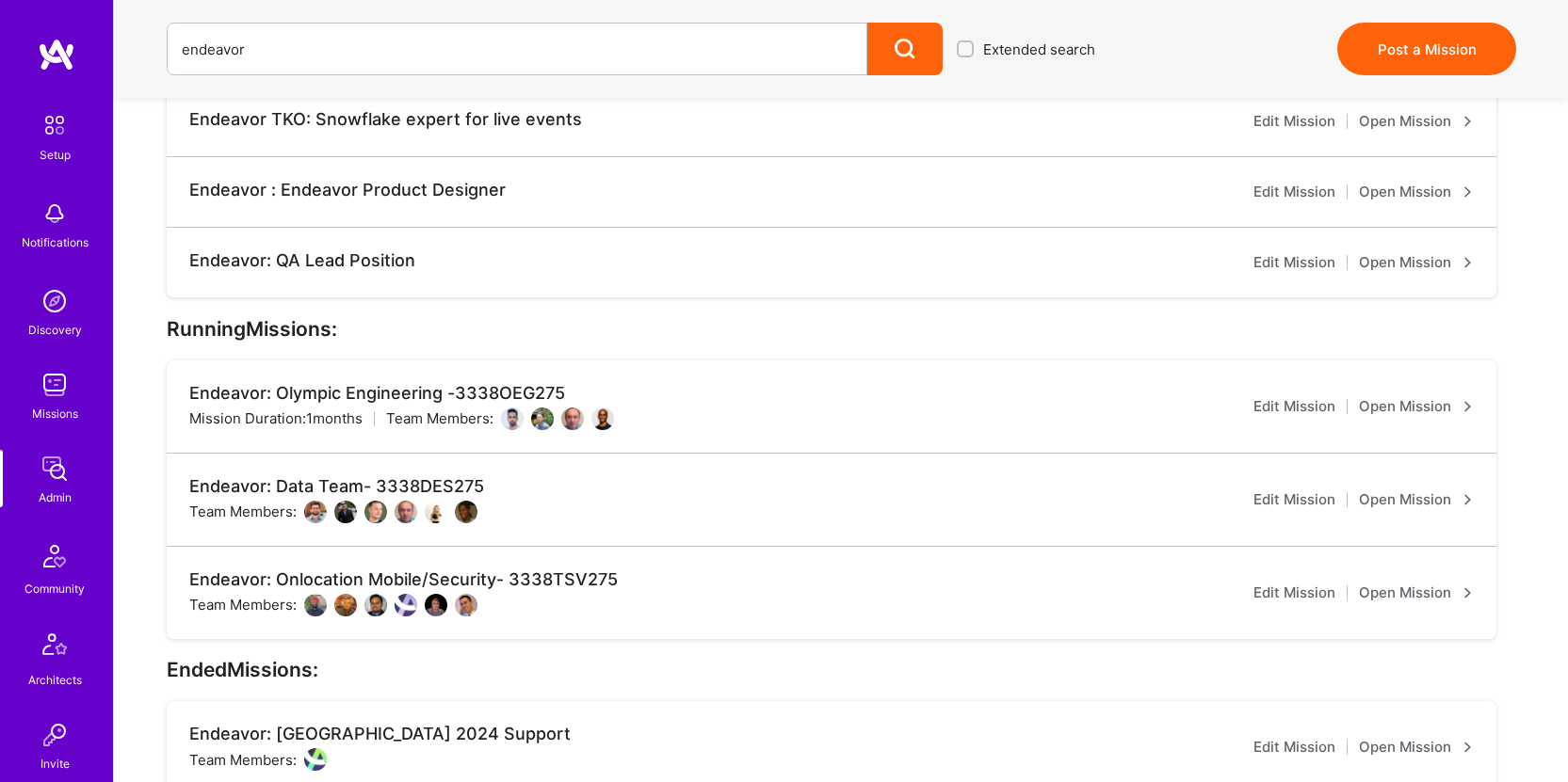
click at [1407, 489] on link "Open Mission" at bounding box center [1415, 500] width 115 height 23
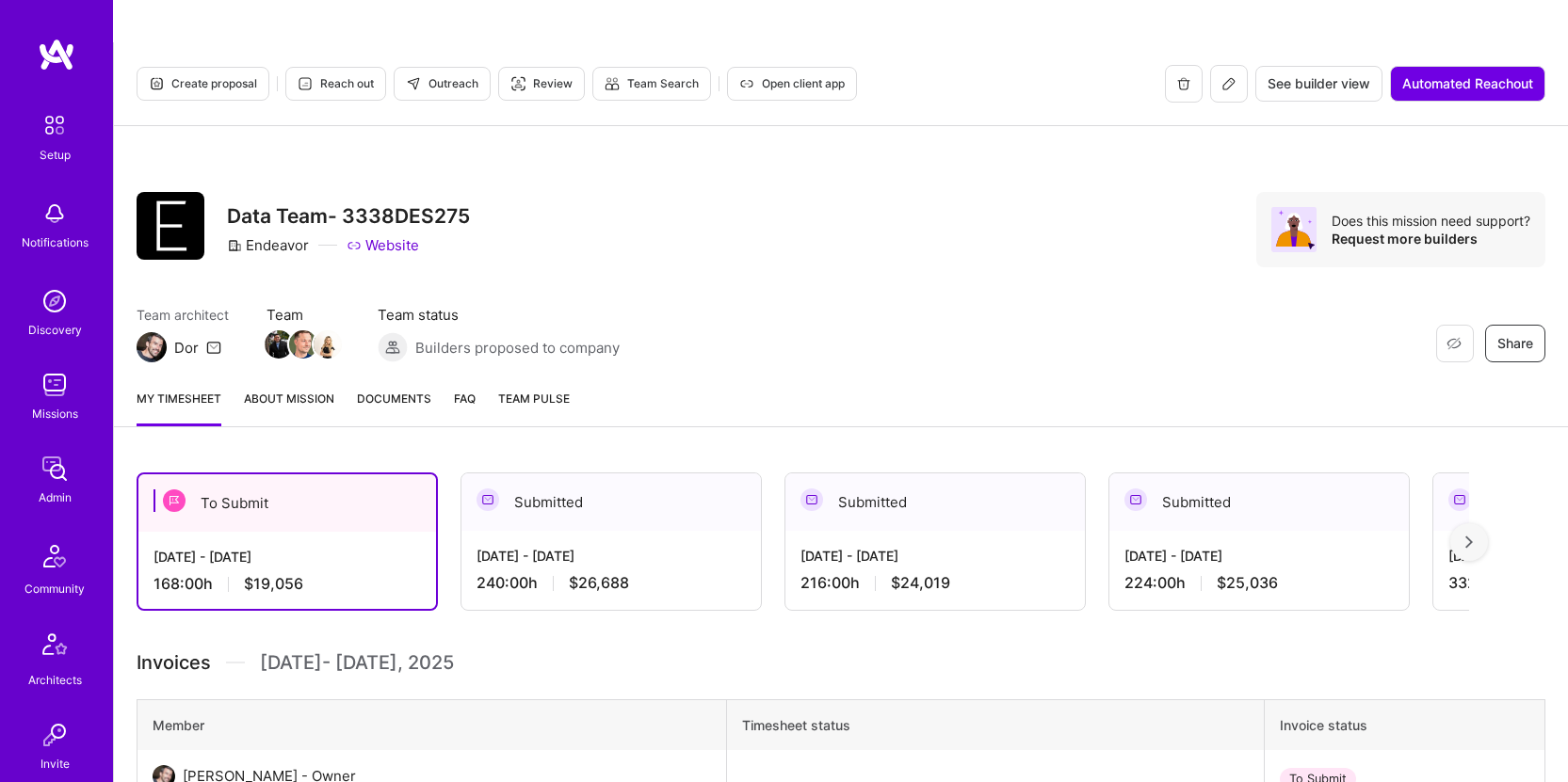
scroll to position [348, 0]
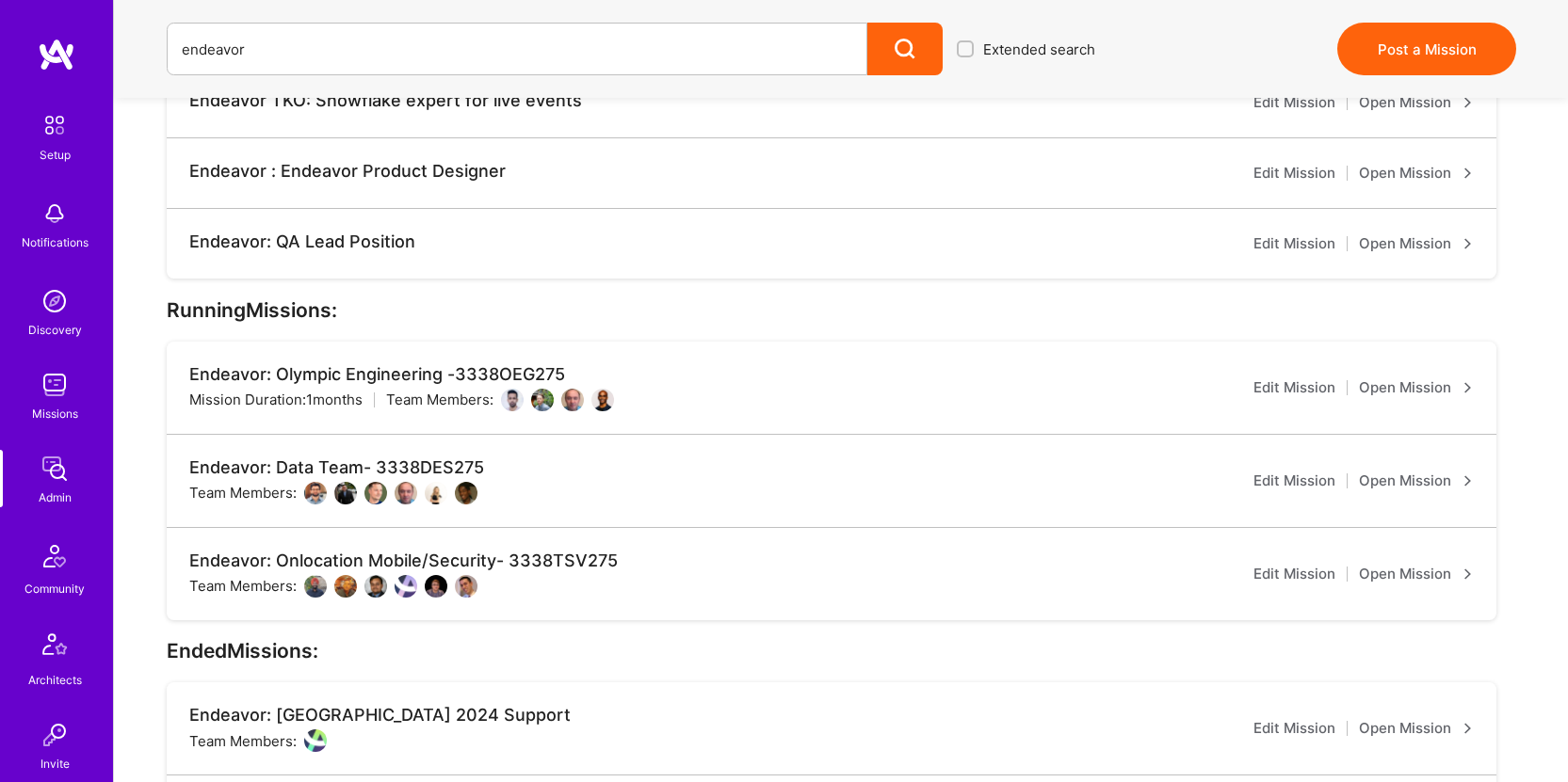
scroll to position [329, 0]
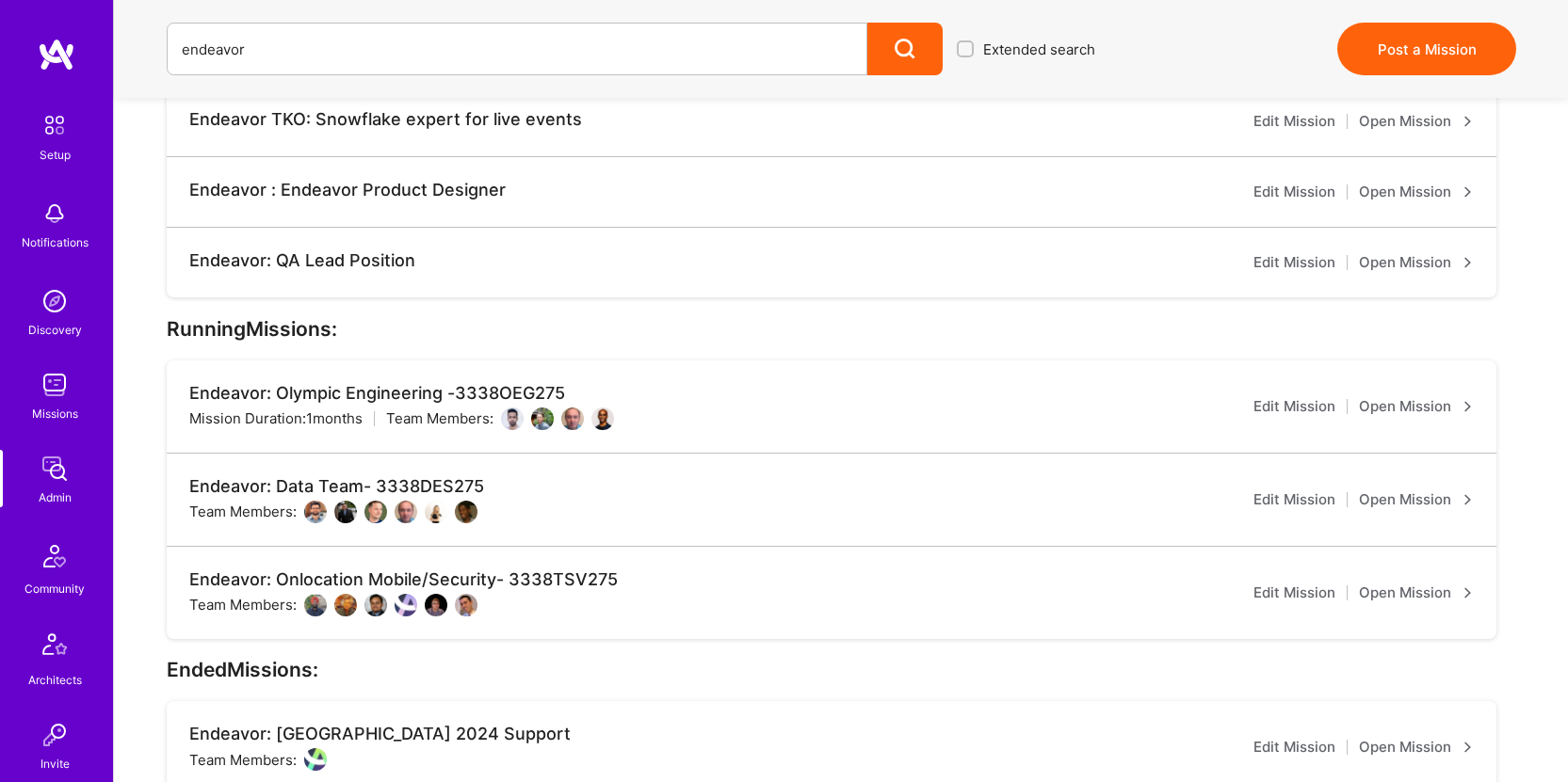
click at [1390, 582] on link "Open Mission" at bounding box center [1415, 592] width 115 height 23
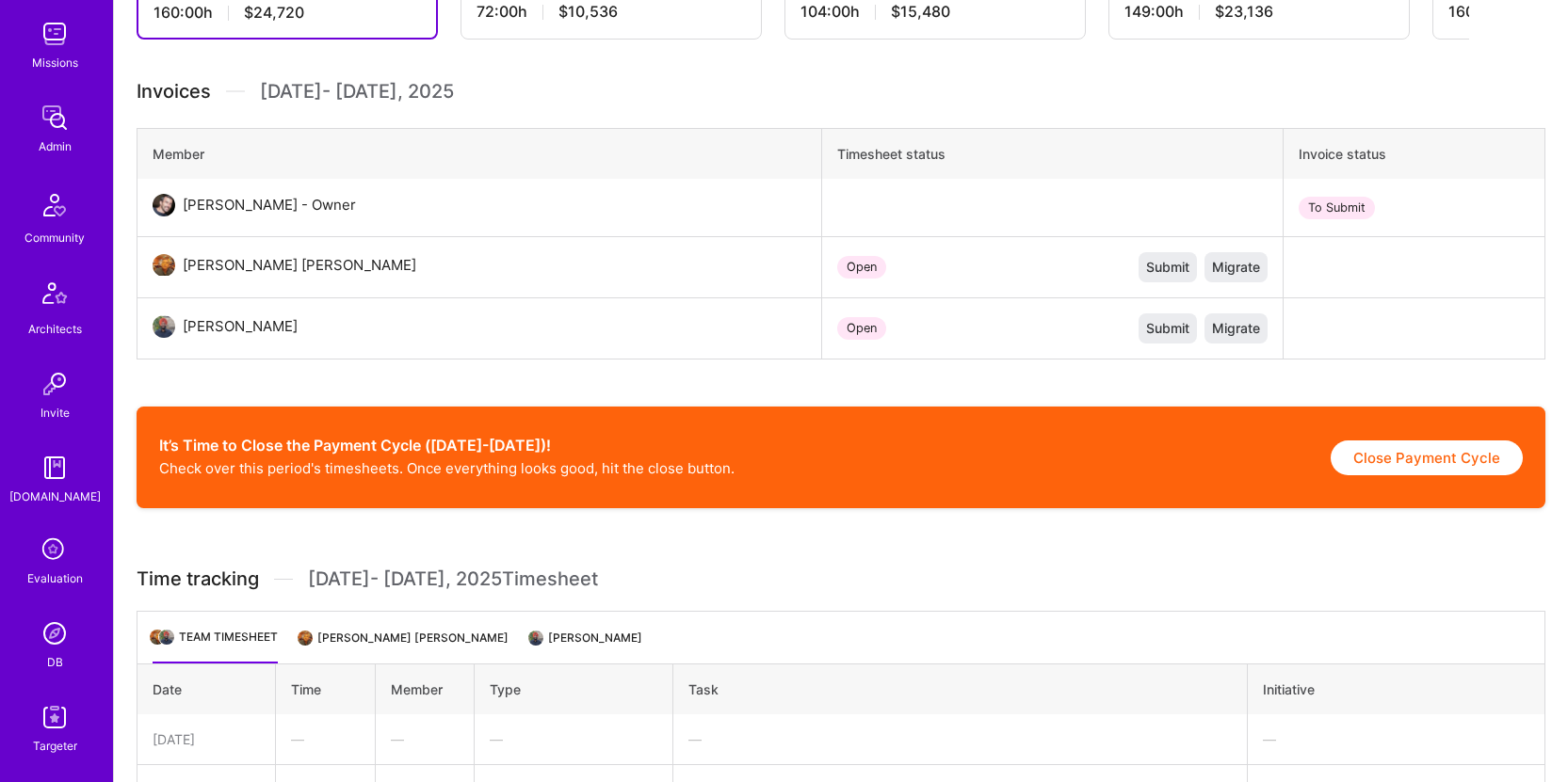
scroll to position [426, 0]
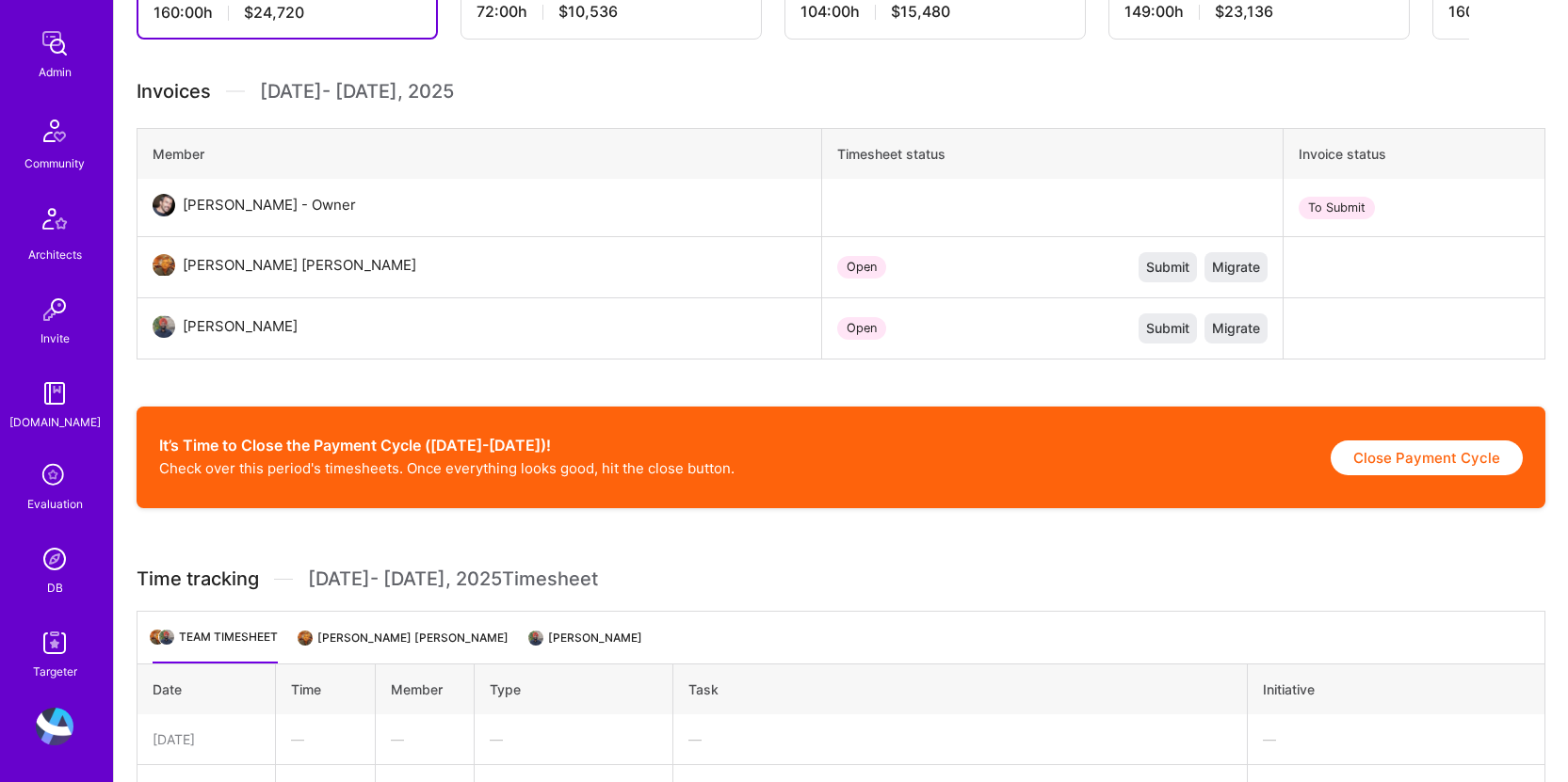
click at [50, 563] on img at bounding box center [55, 560] width 38 height 38
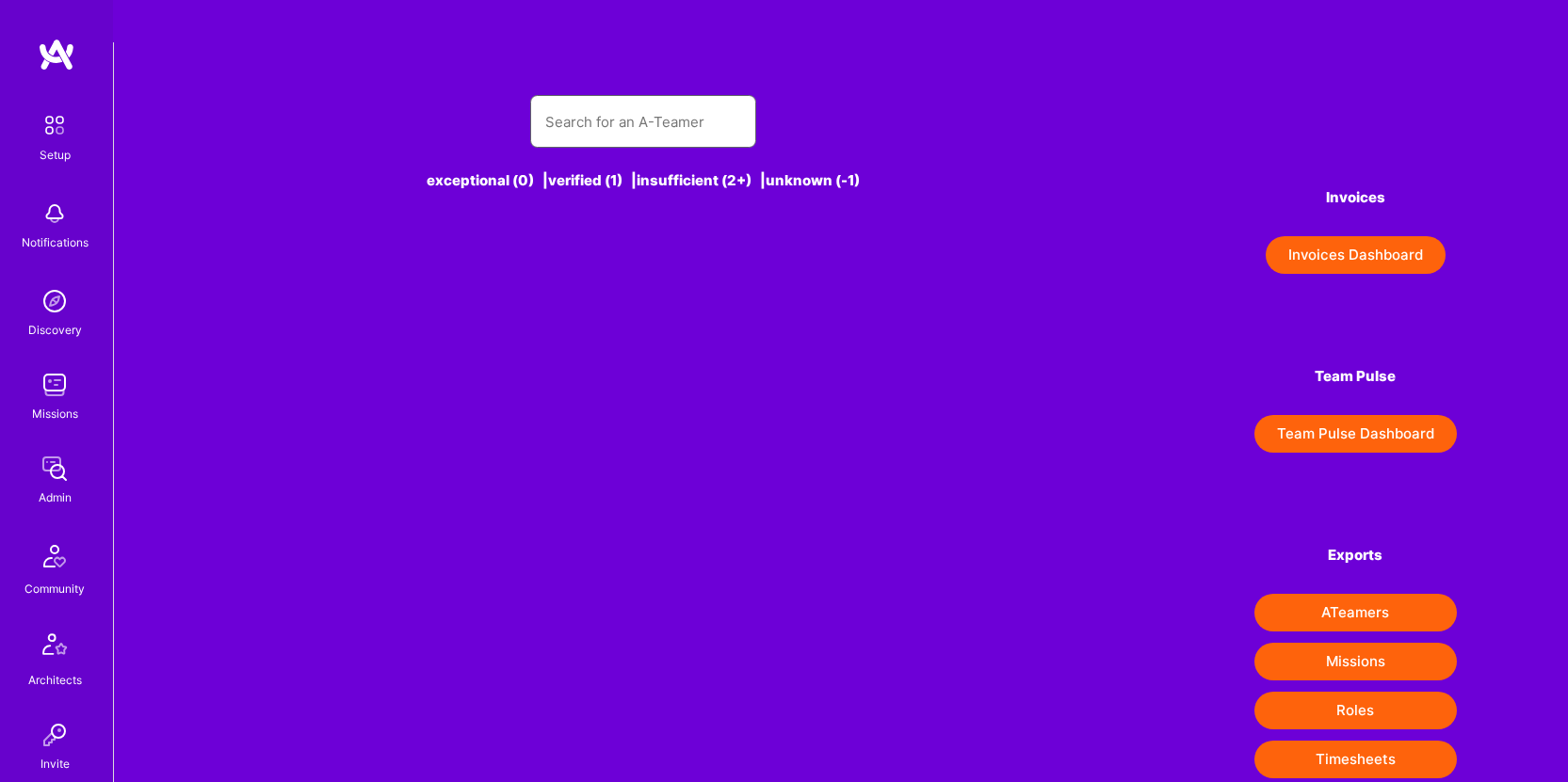
click at [590, 98] on input "text" at bounding box center [643, 122] width 196 height 48
paste input "[PERSON_NAME]"
type input "[PERSON_NAME]"
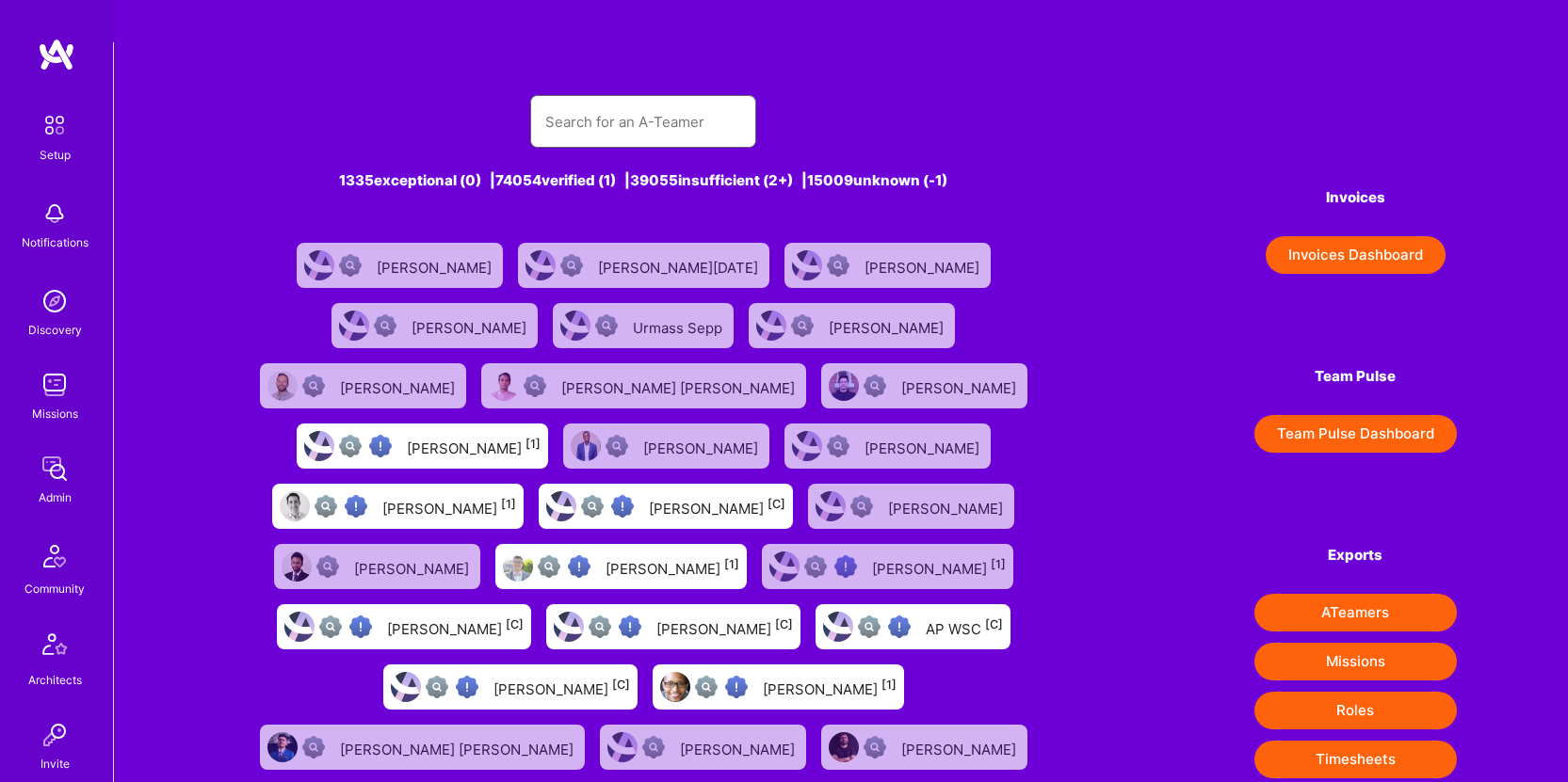
click at [607, 98] on input "text" at bounding box center [643, 122] width 196 height 48
paste input "[PERSON_NAME]"
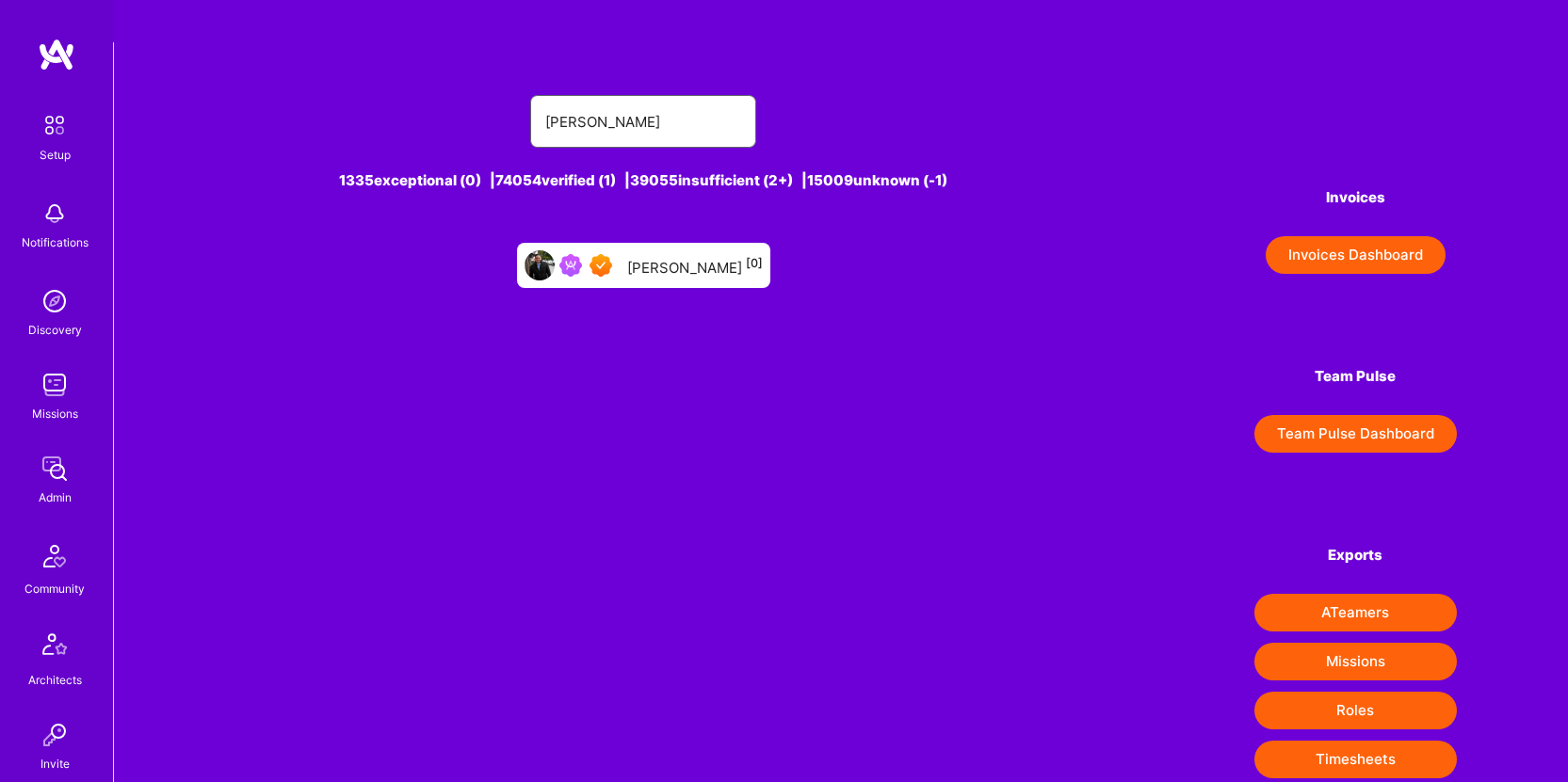
type input "[PERSON_NAME]"
click at [702, 253] on div "[PERSON_NAME] [0]" at bounding box center [695, 265] width 136 height 25
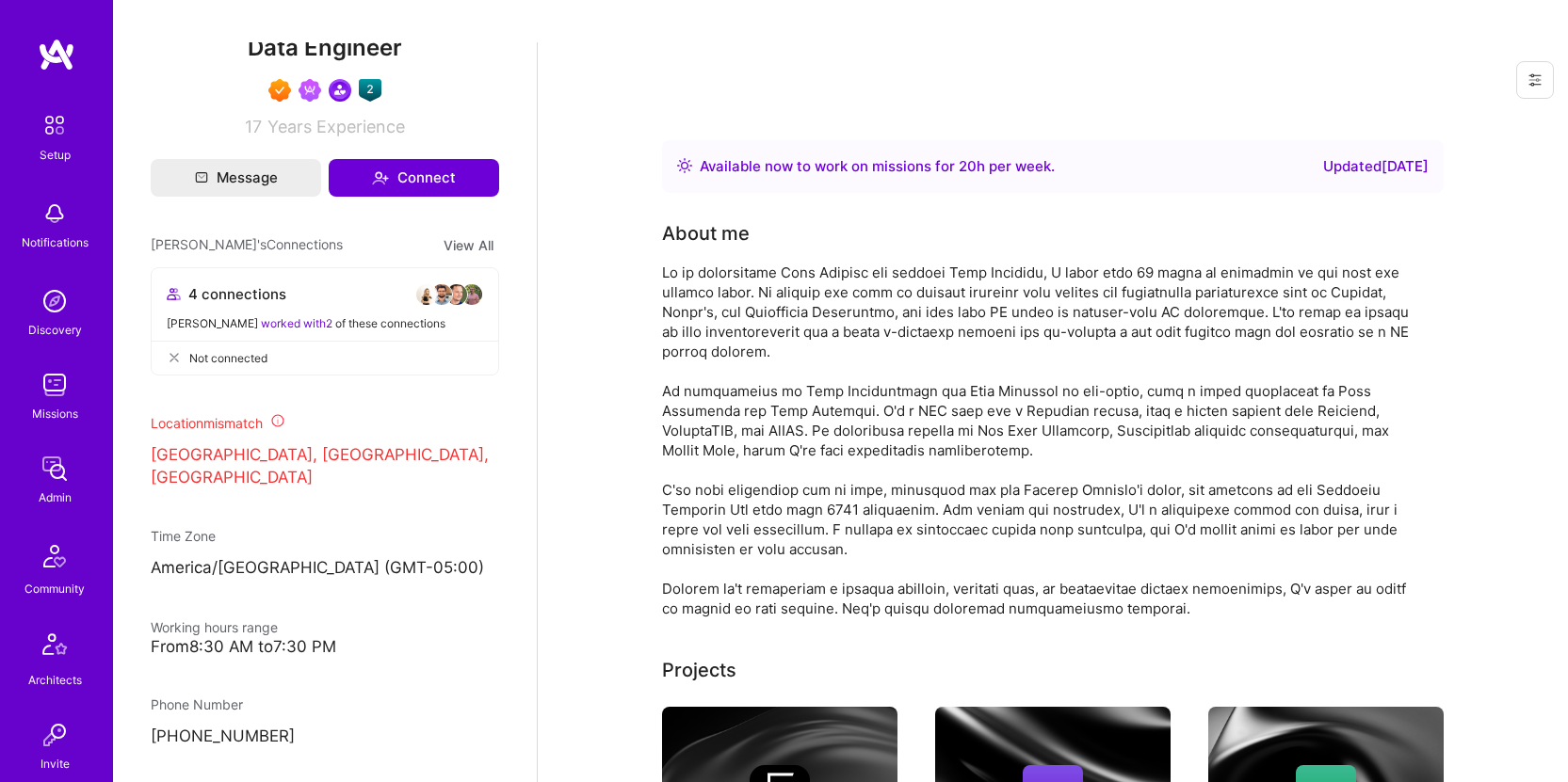
scroll to position [656, 0]
drag, startPoint x: 277, startPoint y: 505, endPoint x: 154, endPoint y: 506, distance: 123.0
click at [154, 558] on p "America/[GEOGRAPHIC_DATA] (GMT-05:00 )" at bounding box center [324, 569] width 348 height 23
copy p "America/[GEOGRAPHIC_DATA]"
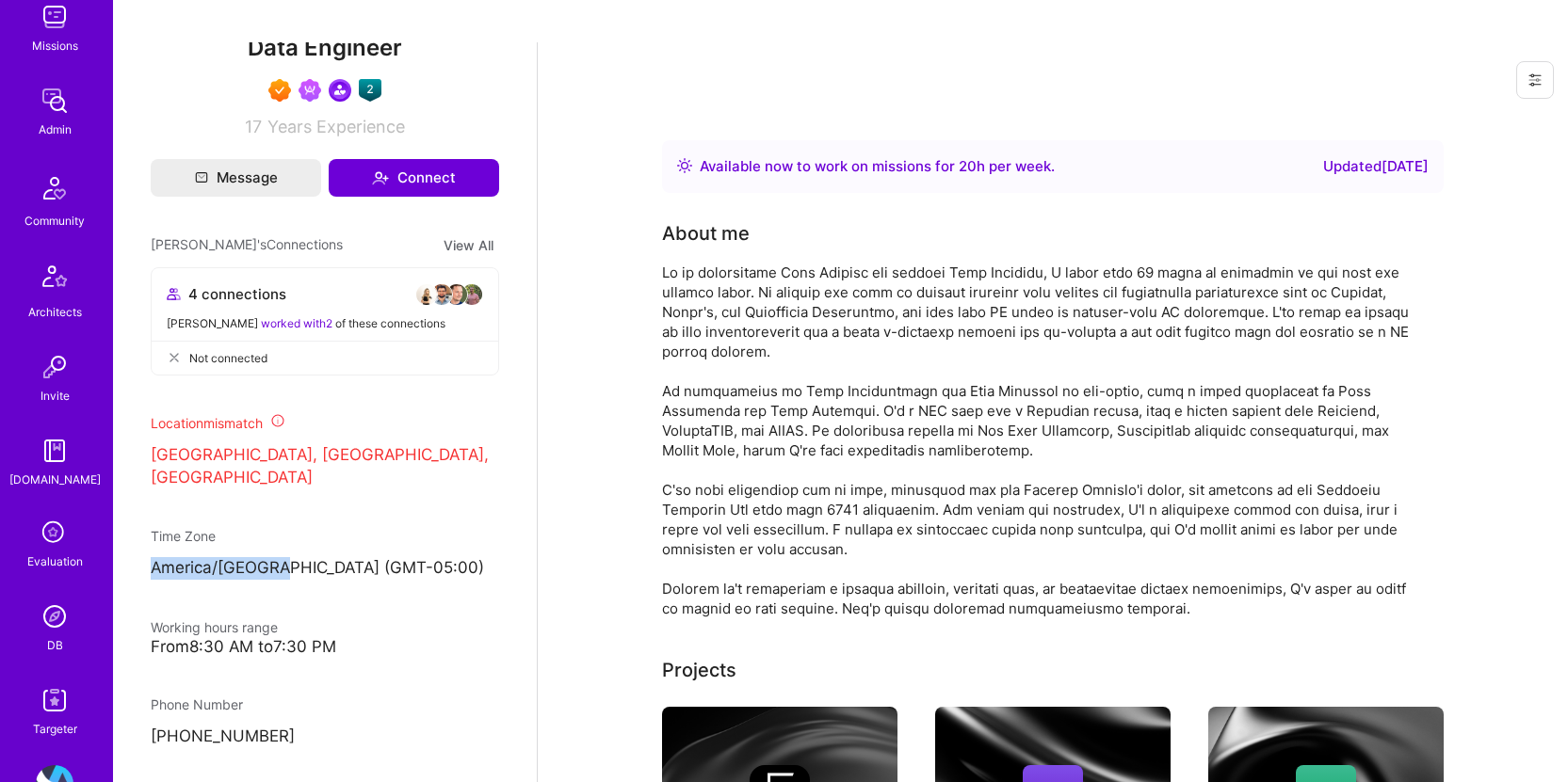
scroll to position [426, 0]
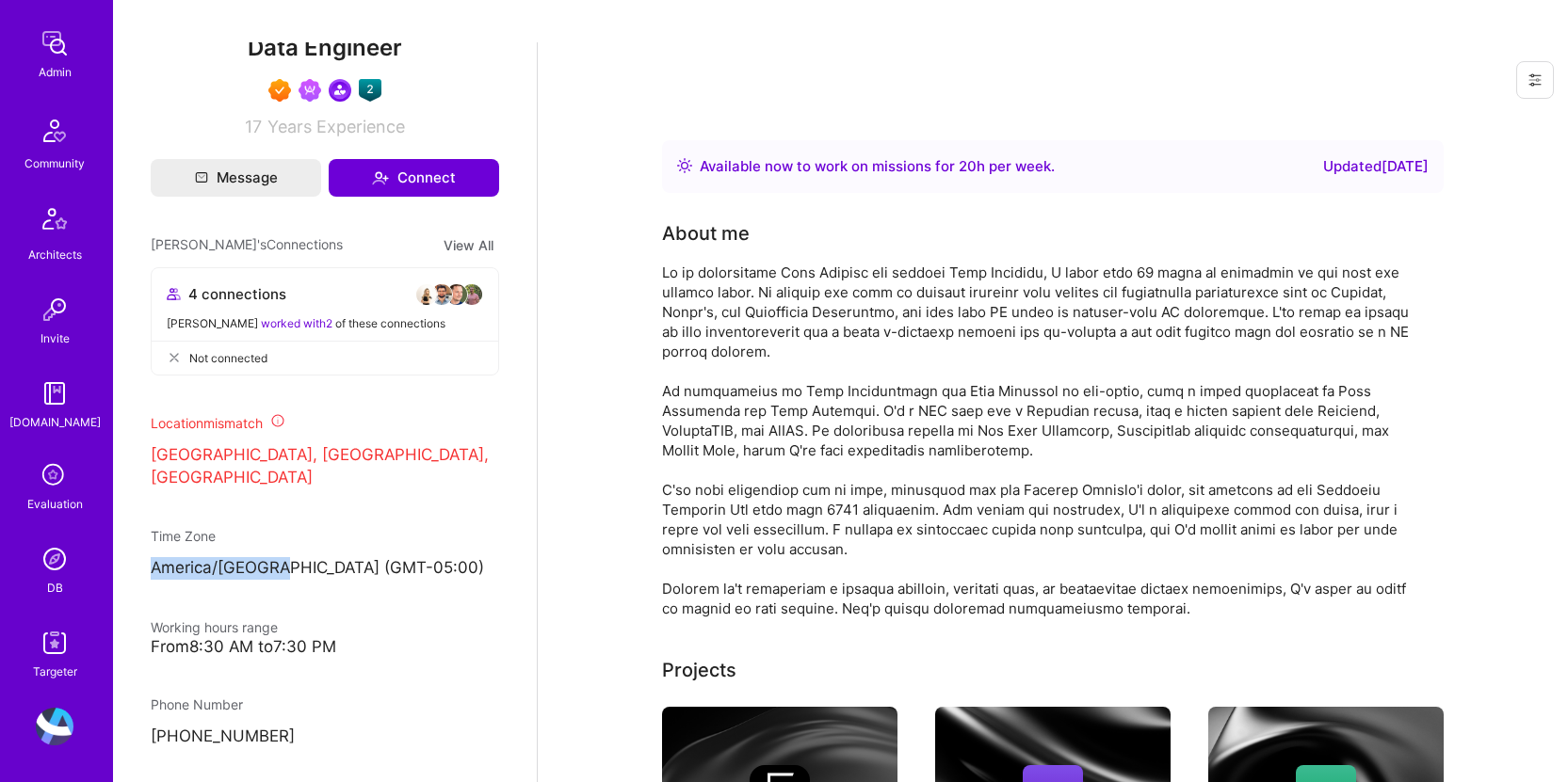
click at [45, 568] on img at bounding box center [55, 560] width 38 height 38
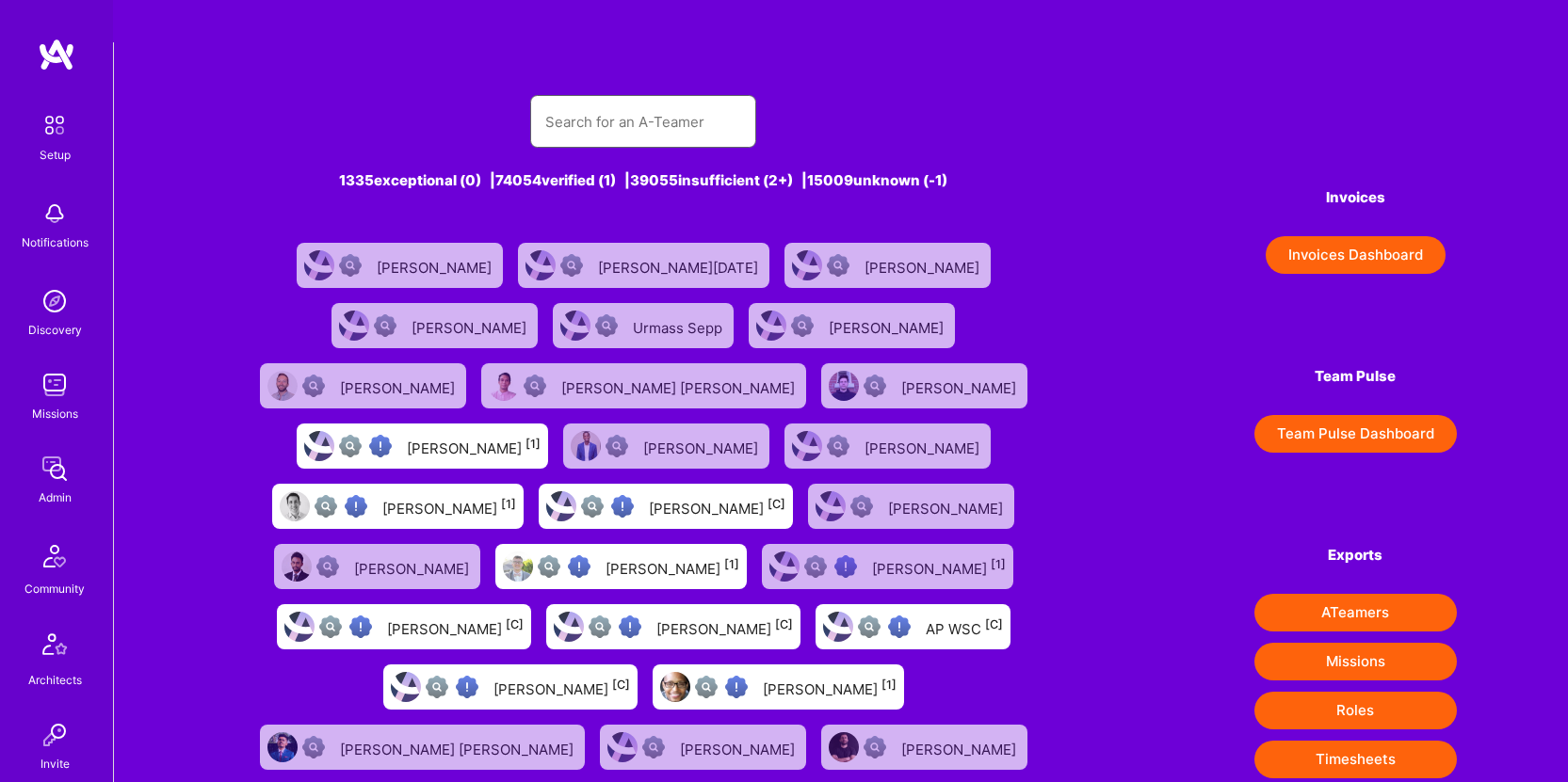
click at [588, 98] on input "text" at bounding box center [643, 122] width 196 height 48
paste input "[PERSON_NAME]"
type input "[PERSON_NAME]"
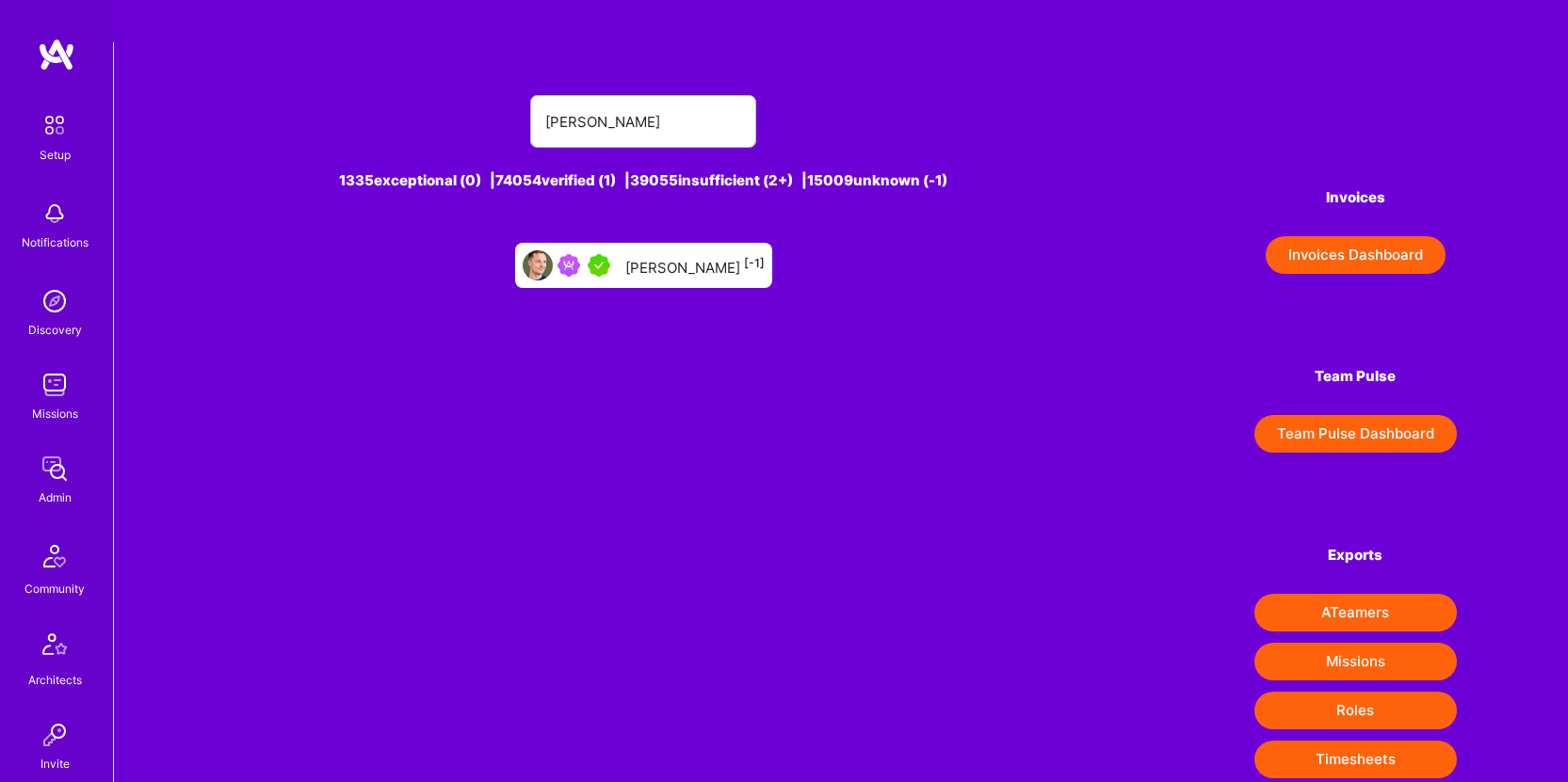
click at [697, 253] on div "[PERSON_NAME] [-1]" at bounding box center [695, 265] width 140 height 25
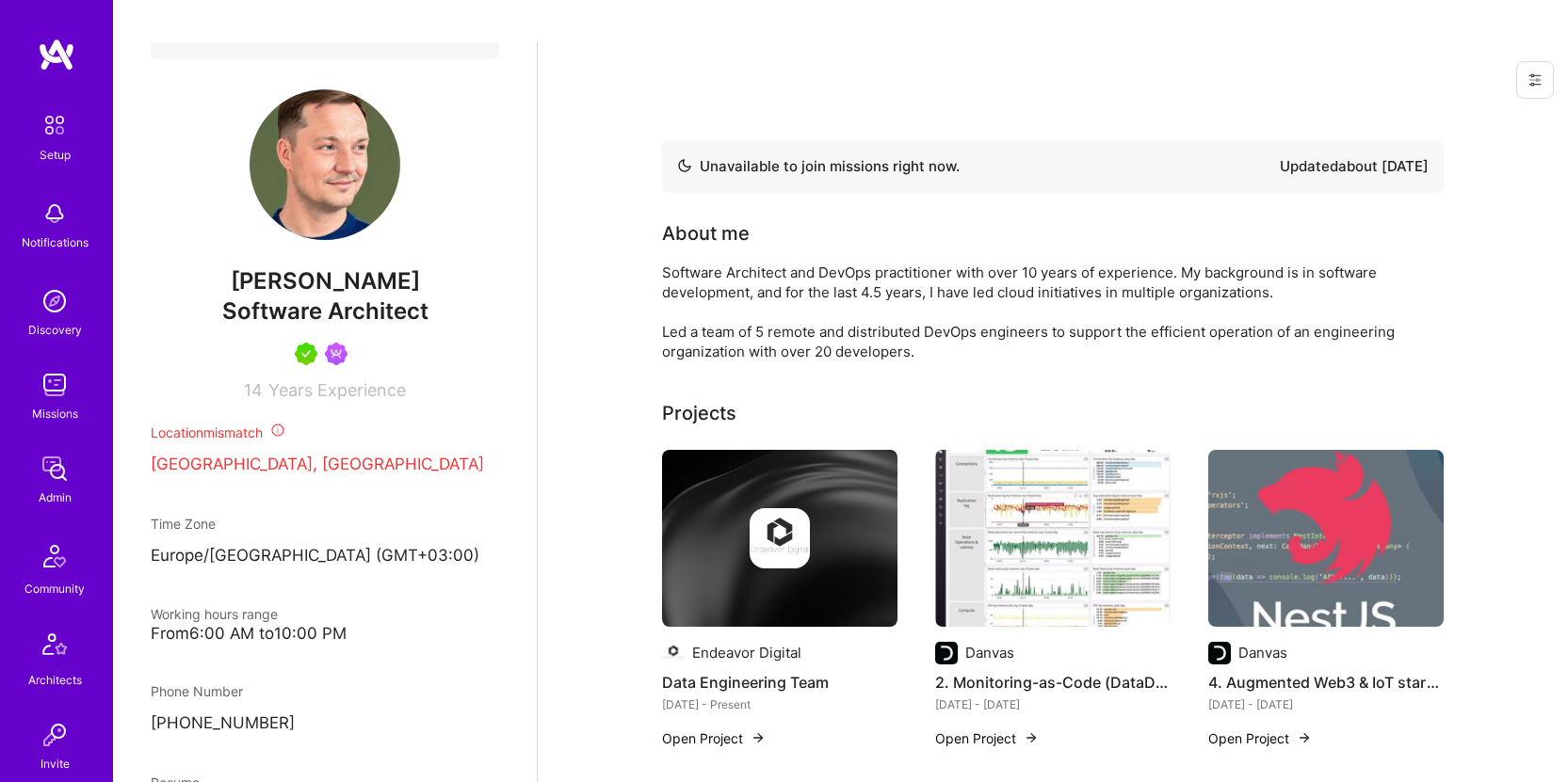
scroll to position [620, 0]
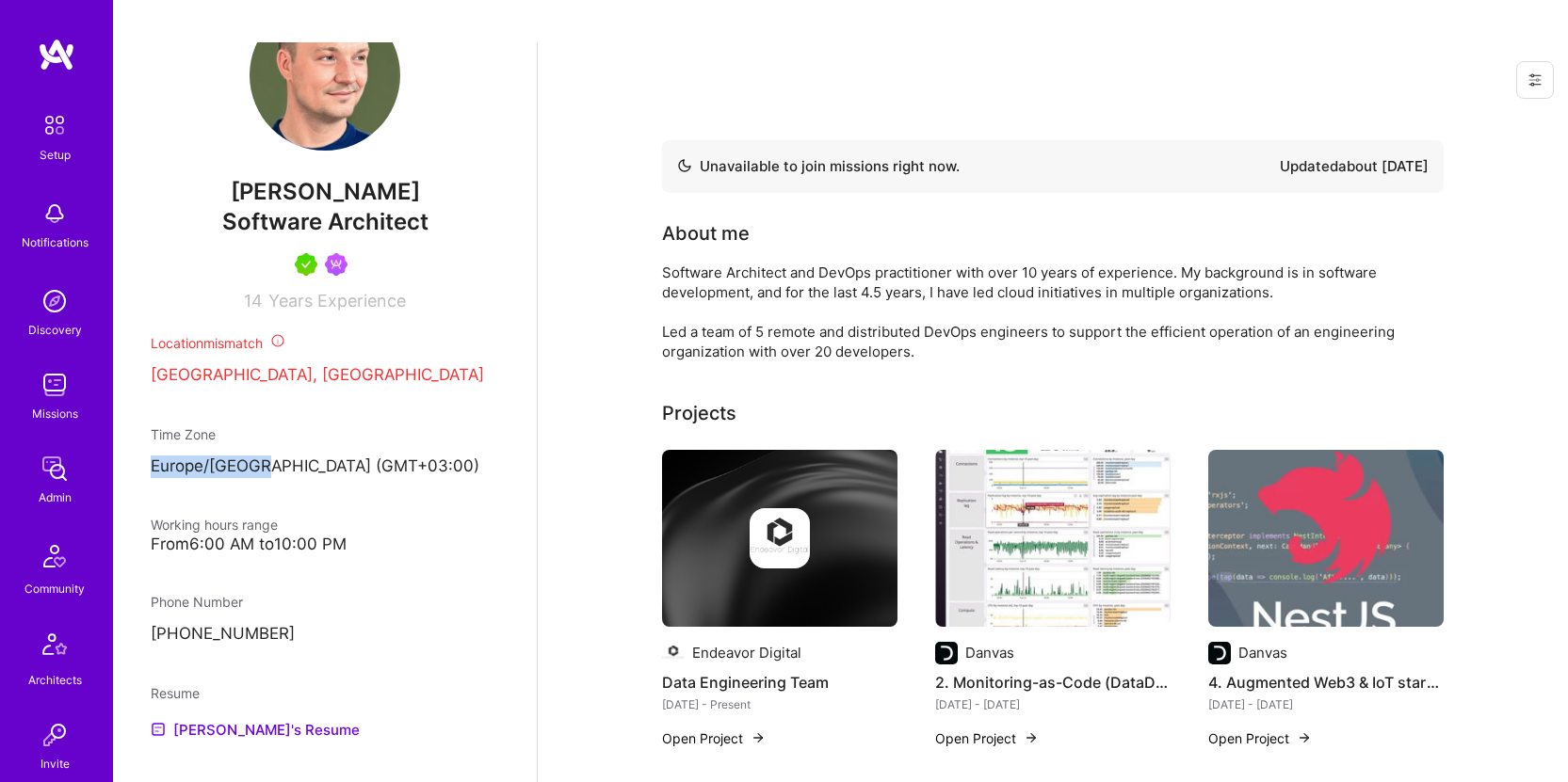
drag, startPoint x: 269, startPoint y: 446, endPoint x: 143, endPoint y: 444, distance: 126.0
click at [143, 444] on div "Admin data Details User ID: 62d7441c3f1e300011e3a4db Admin: No User type Regula…" at bounding box center [324, 433] width 424 height 782
copy p "Europe/[GEOGRAPHIC_DATA]"
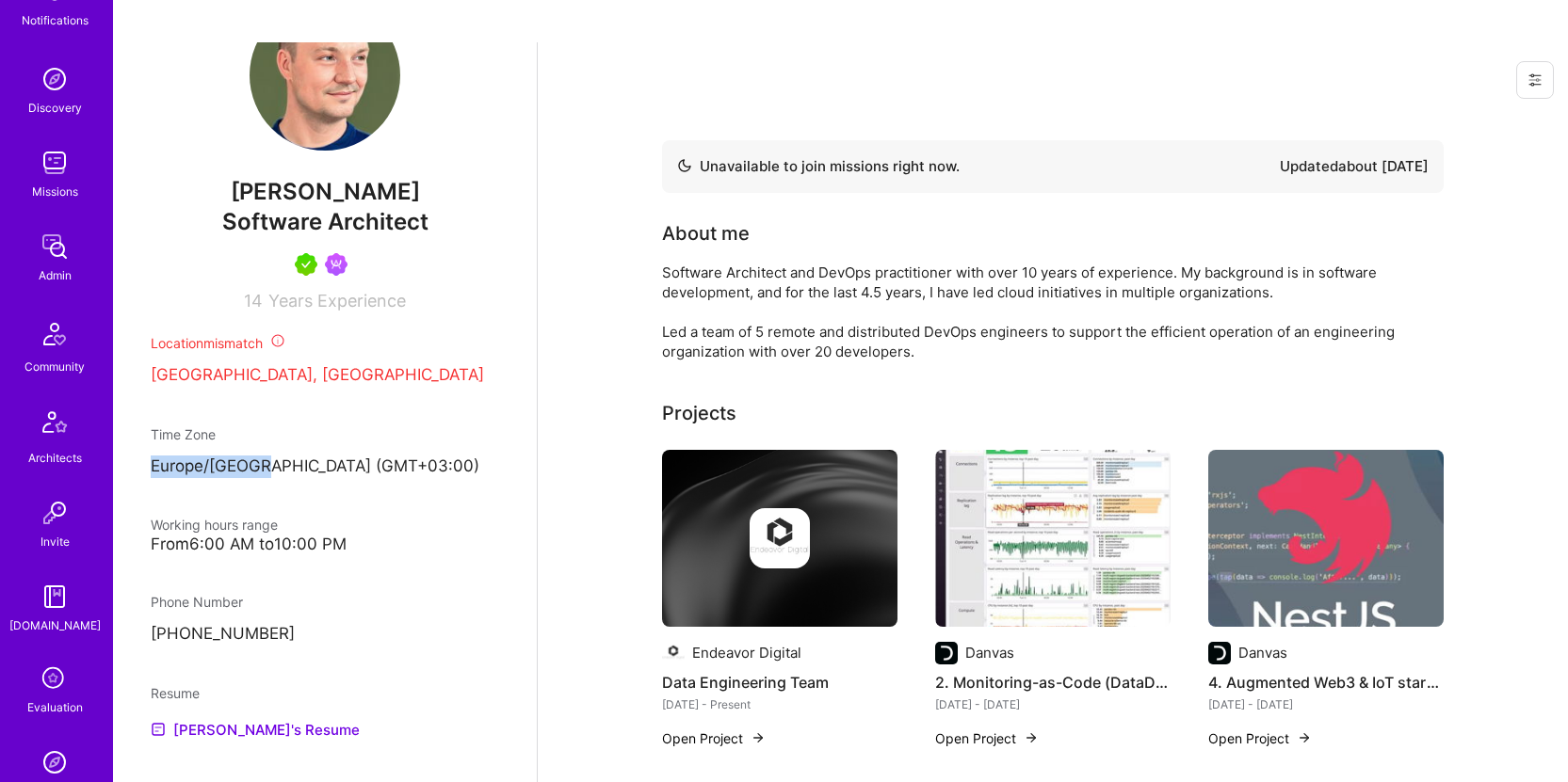
scroll to position [426, 0]
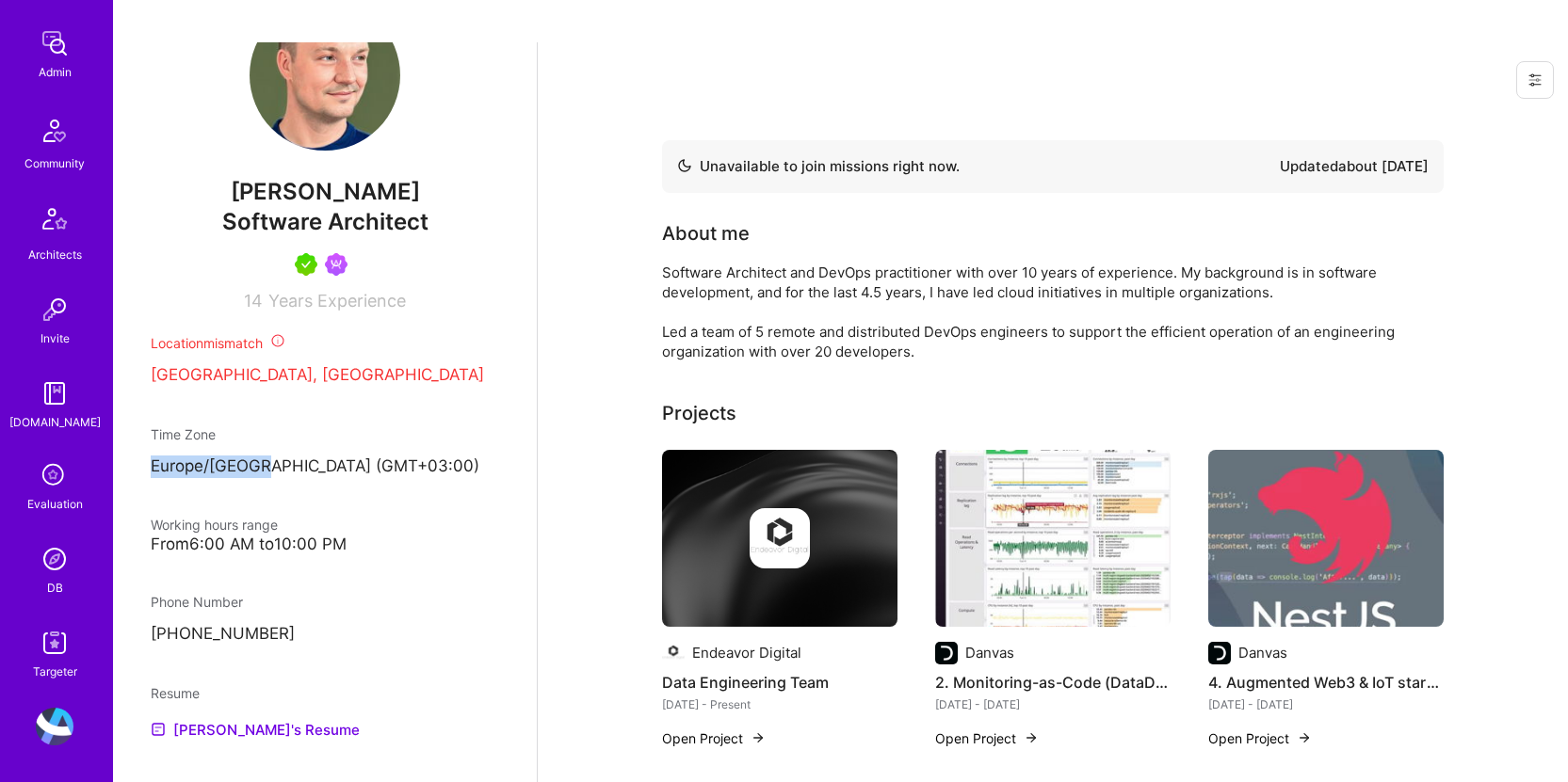
click at [46, 550] on img at bounding box center [55, 560] width 38 height 38
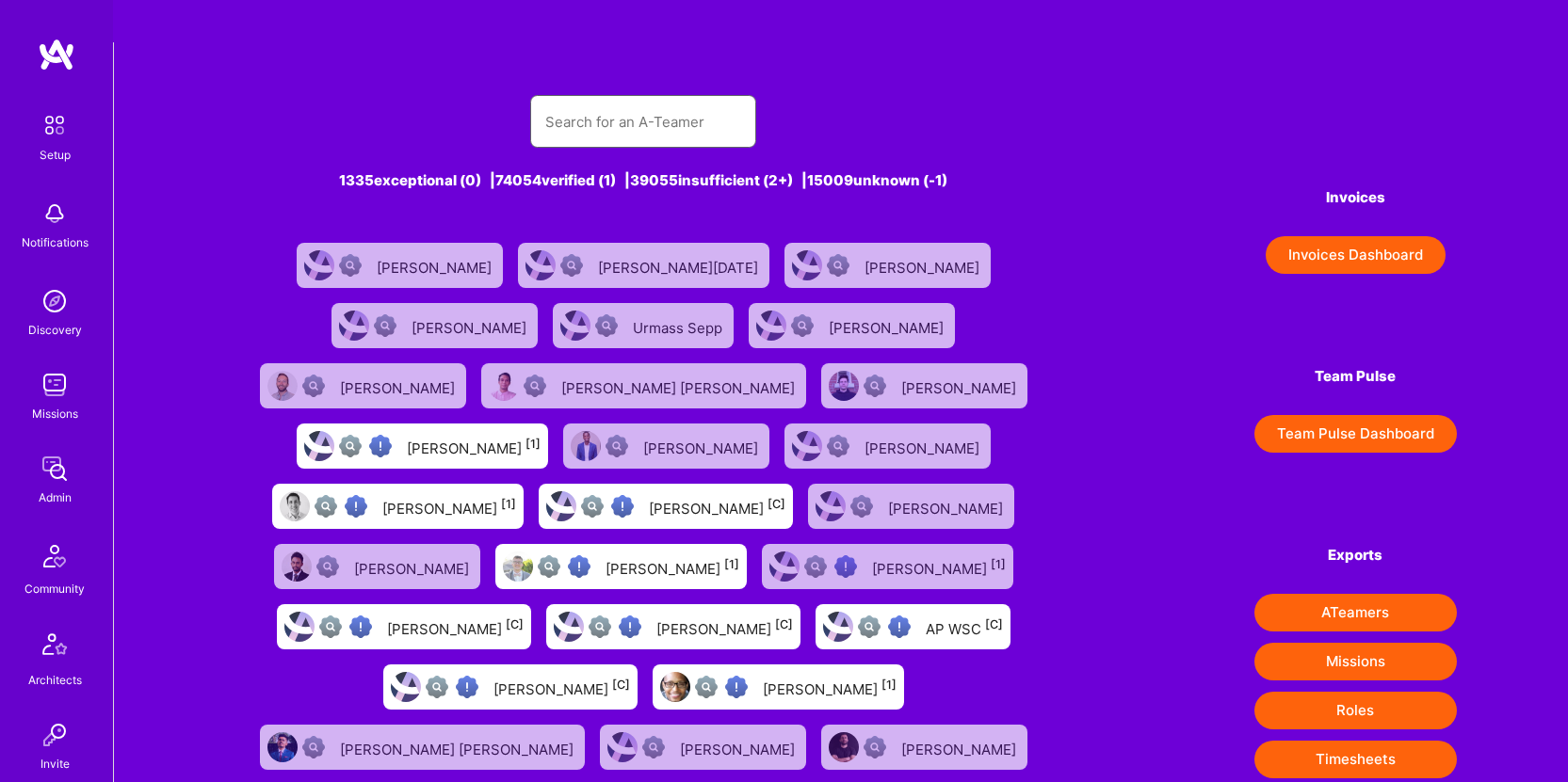
click at [638, 98] on input "text" at bounding box center [643, 122] width 196 height 48
paste input "[PERSON_NAME]"
type input "[PERSON_NAME]"
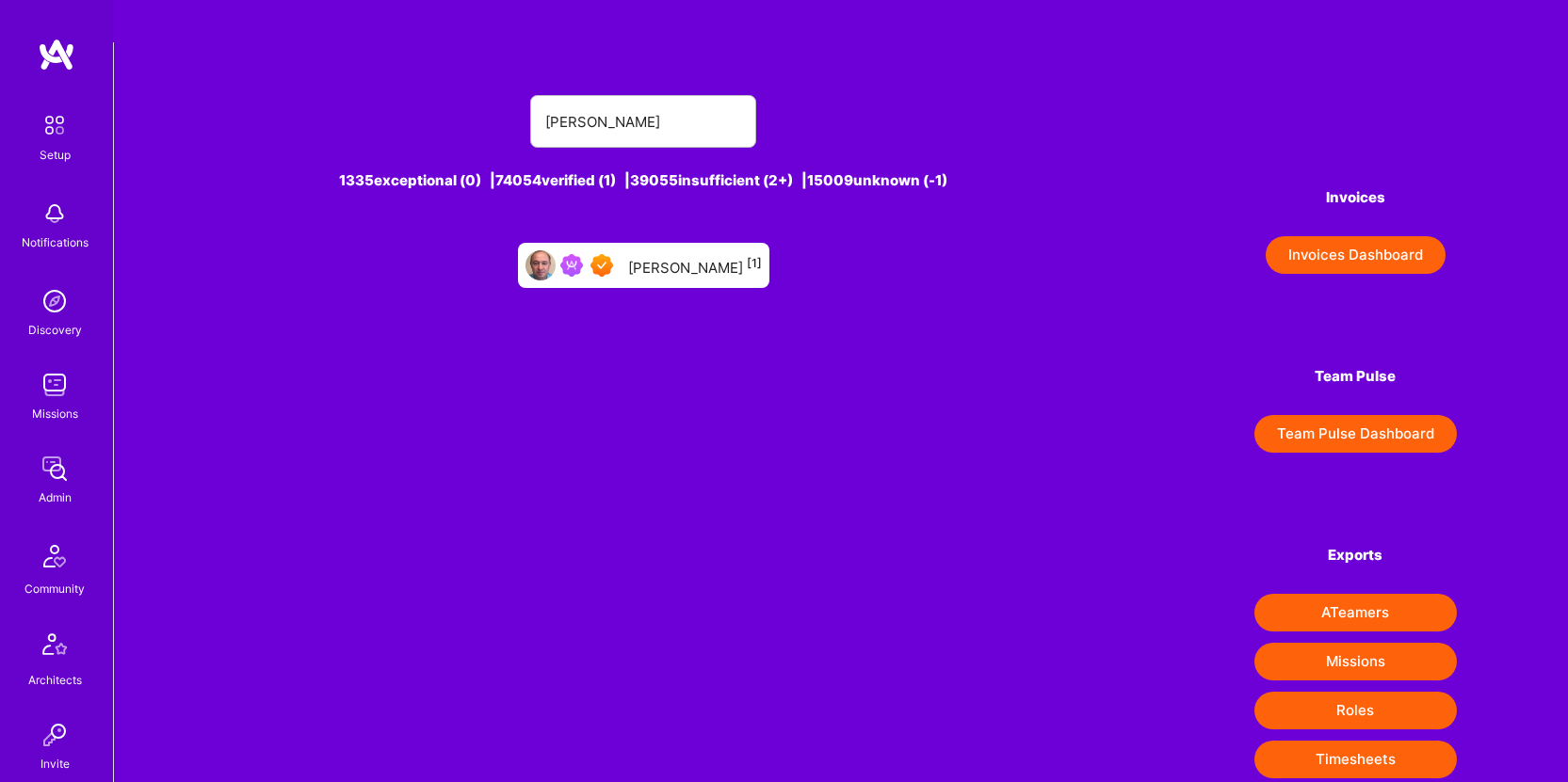
click at [691, 253] on div "[PERSON_NAME] [1]" at bounding box center [695, 265] width 134 height 25
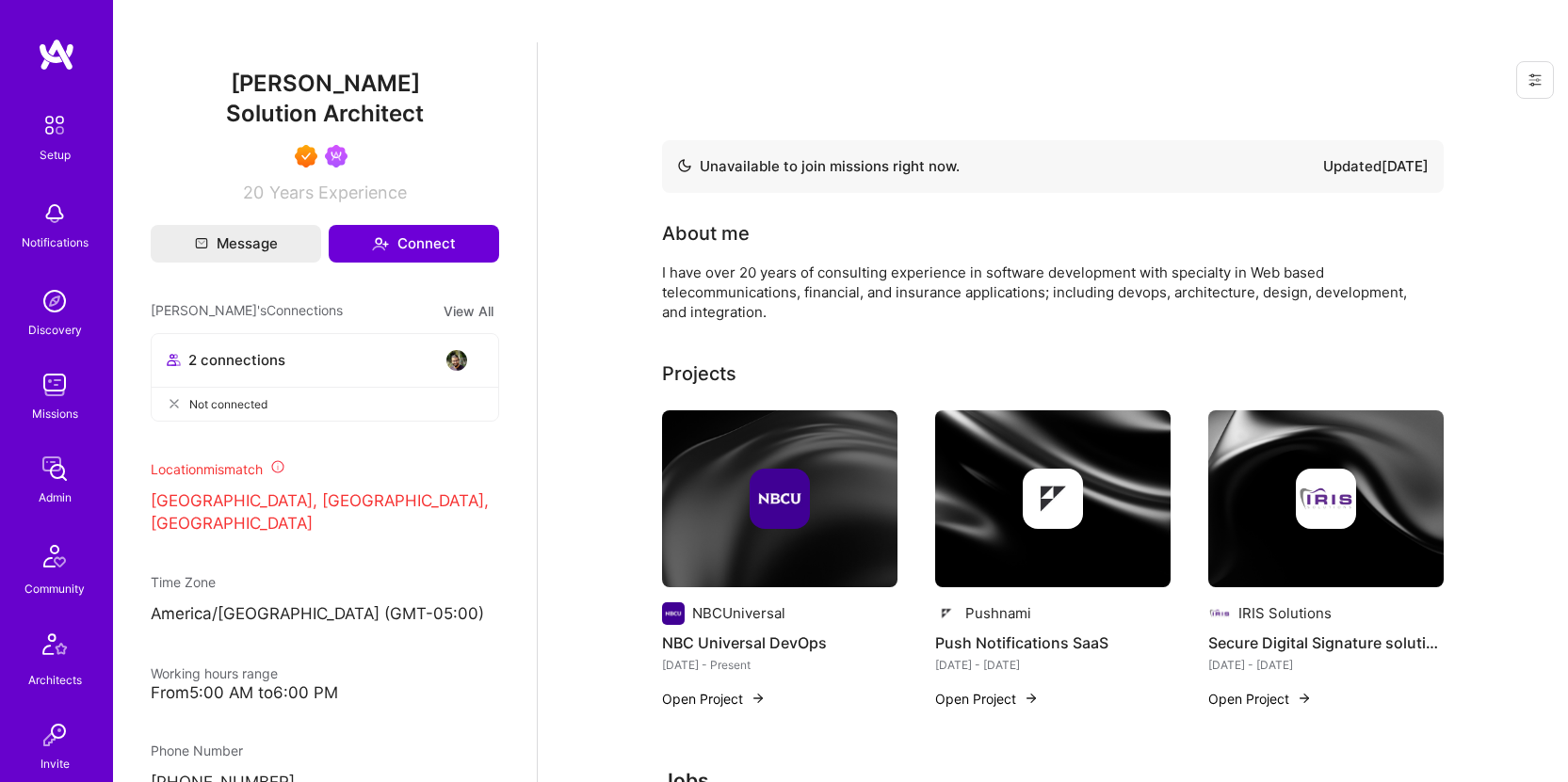
scroll to position [991, 0]
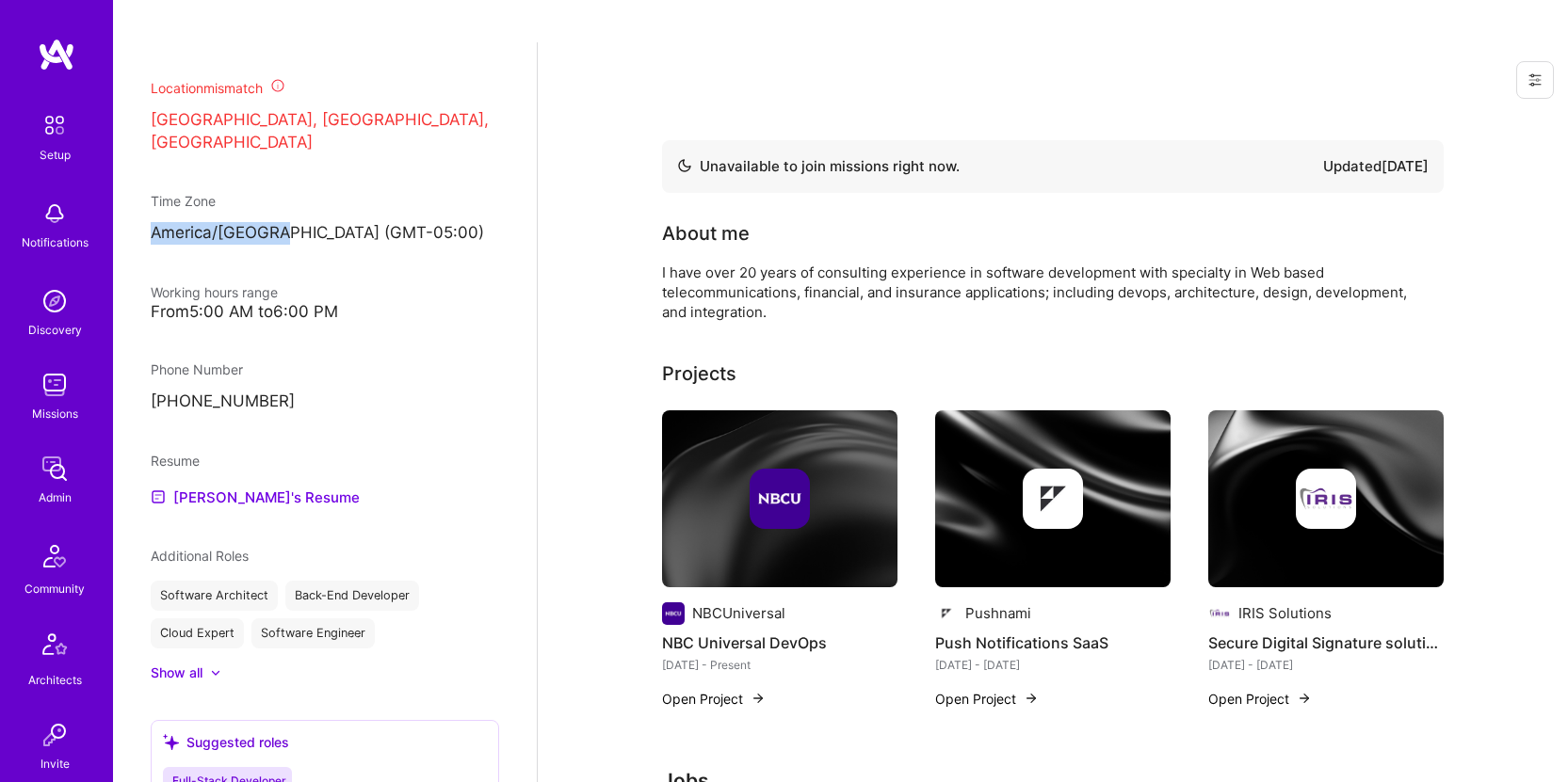
drag, startPoint x: 275, startPoint y: 206, endPoint x: 153, endPoint y: 207, distance: 122.0
click at [153, 222] on p "America/[GEOGRAPHIC_DATA] (GMT-05:00 )" at bounding box center [324, 233] width 348 height 23
copy p "America/[GEOGRAPHIC_DATA]"
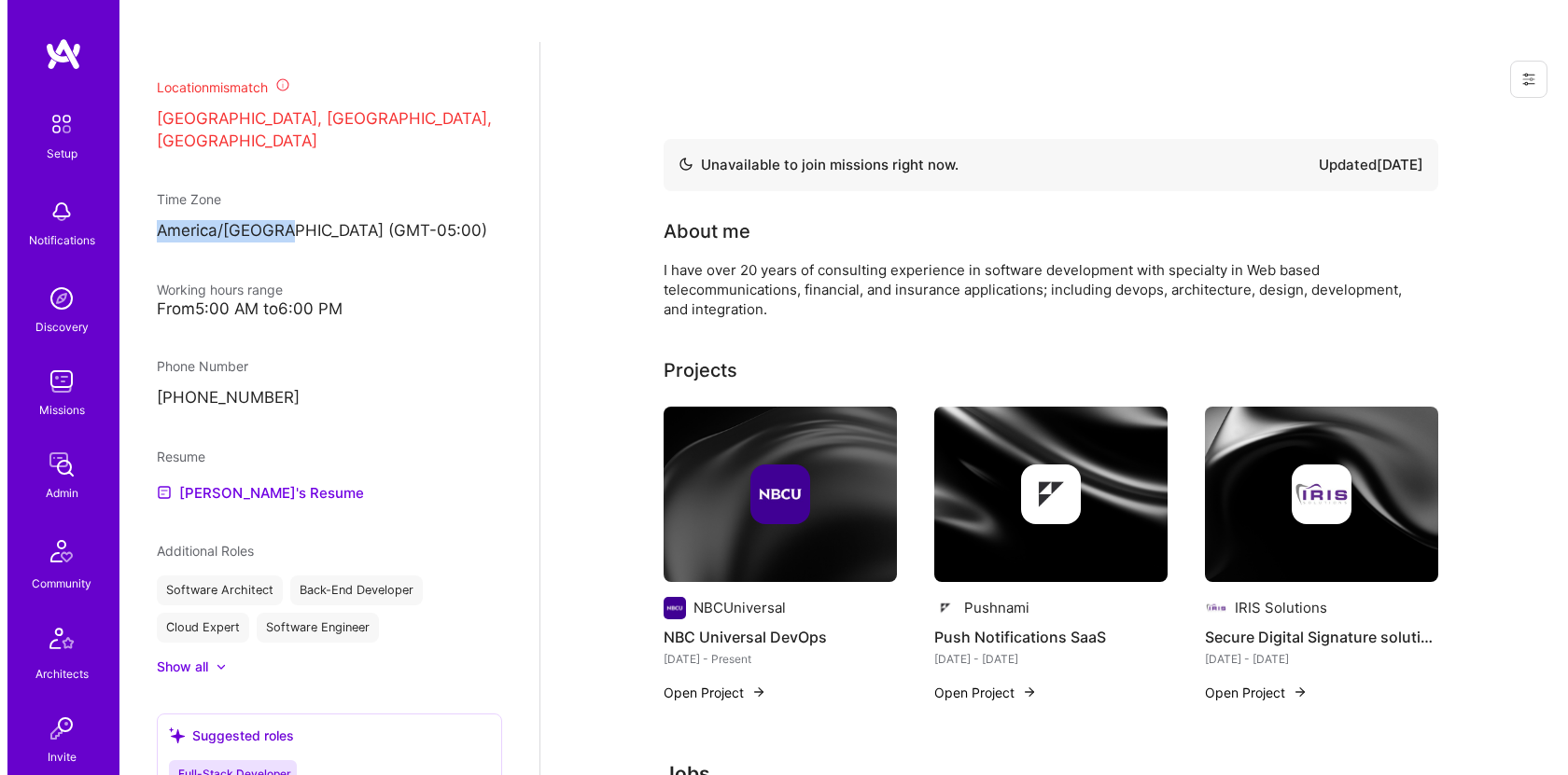
scroll to position [422, 0]
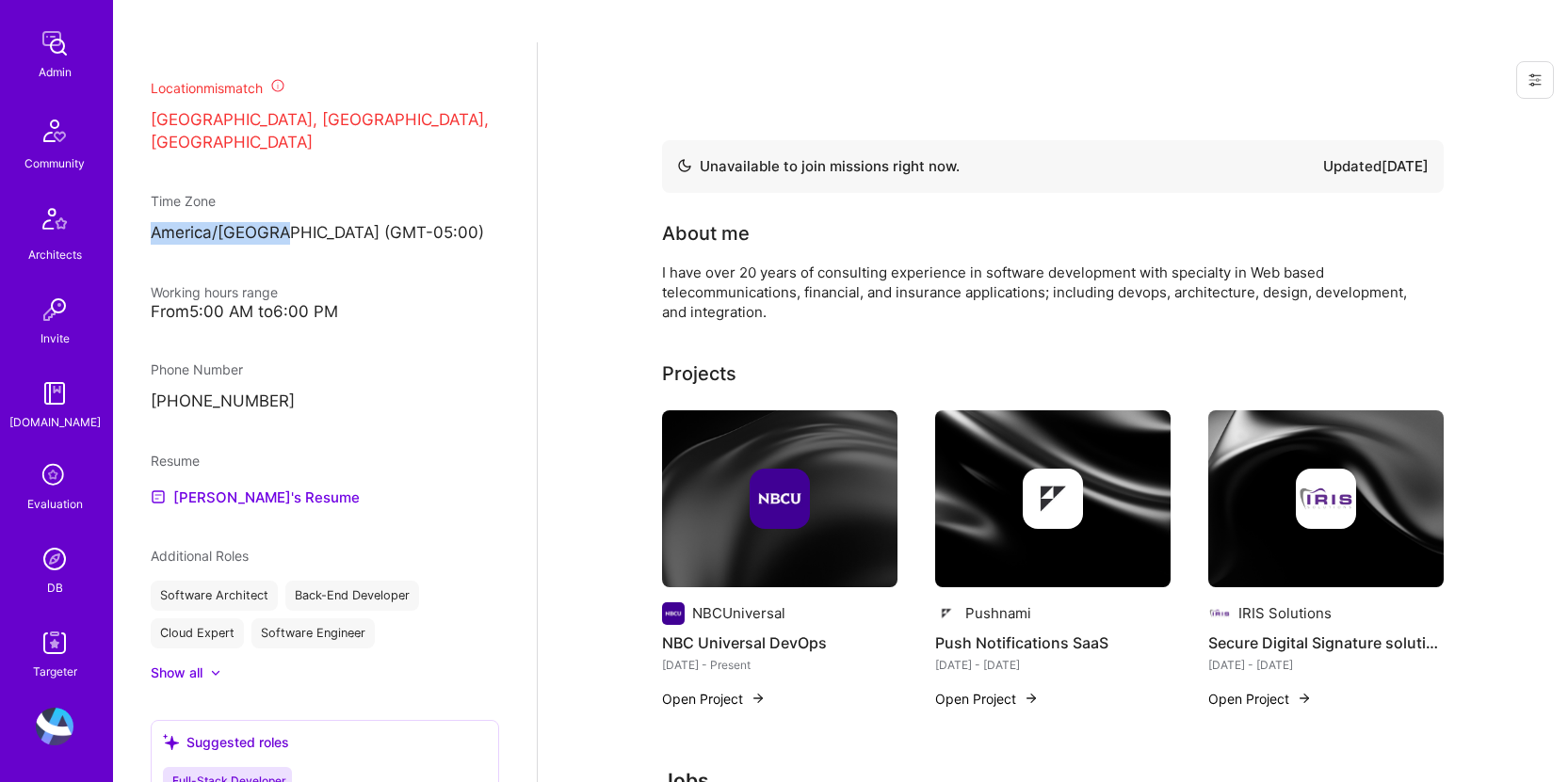
click at [57, 473] on icon at bounding box center [55, 477] width 36 height 36
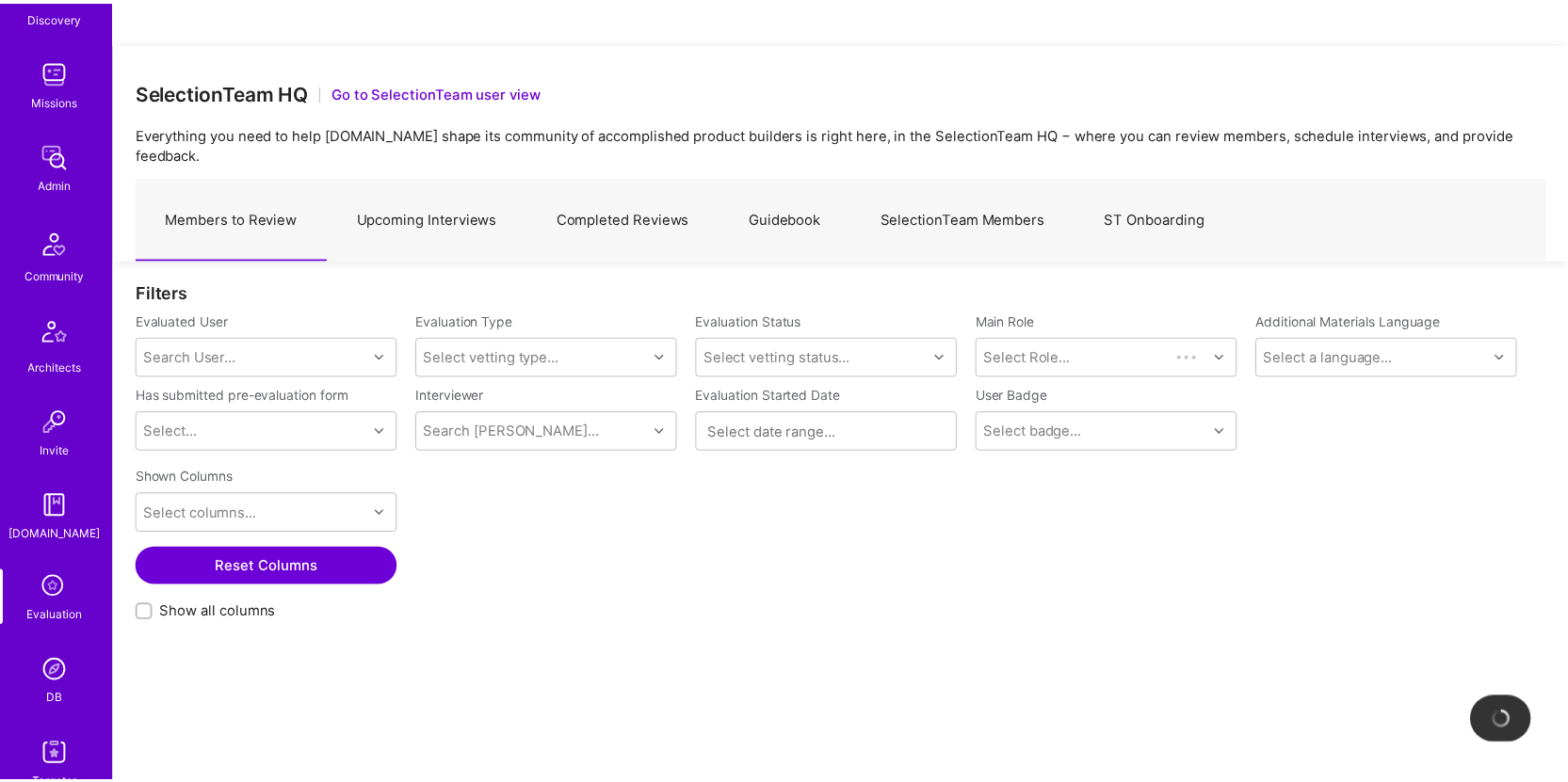
scroll to position [426, 0]
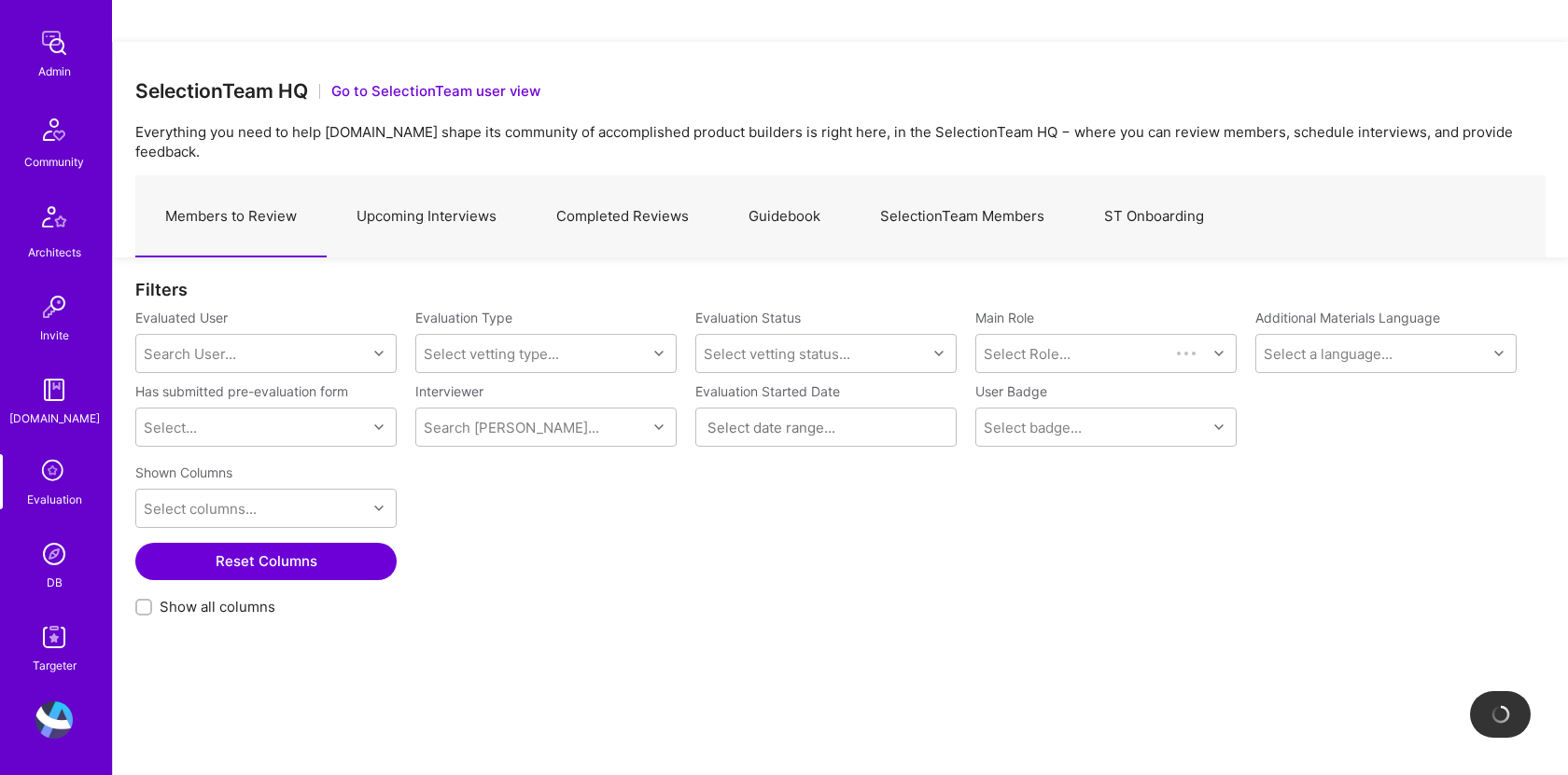
click at [36, 574] on link "DB" at bounding box center [53, 564] width 116 height 57
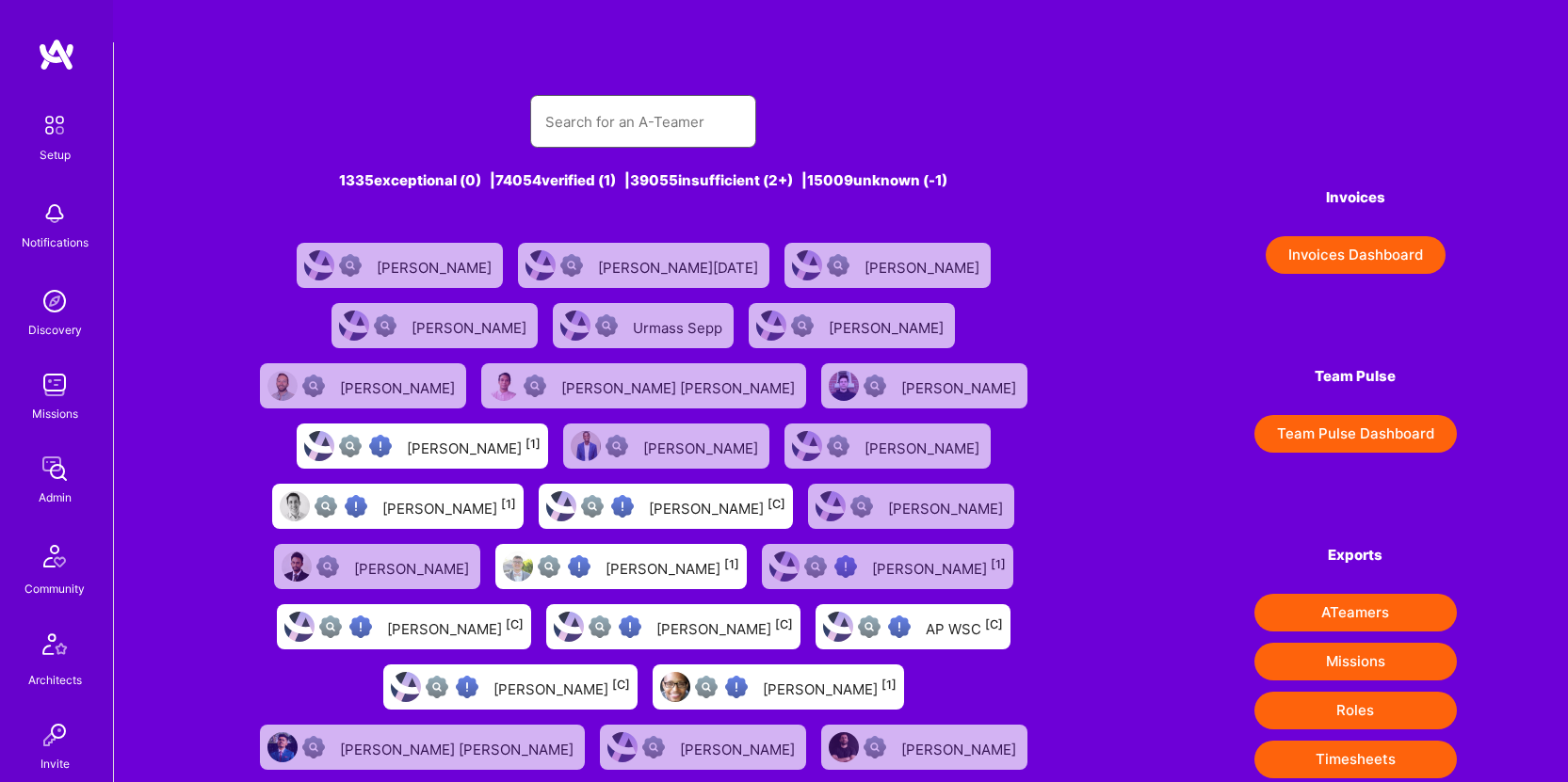
click at [624, 98] on input "text" at bounding box center [643, 122] width 196 height 48
paste input "[PERSON_NAME]"
type input "[PERSON_NAME]"
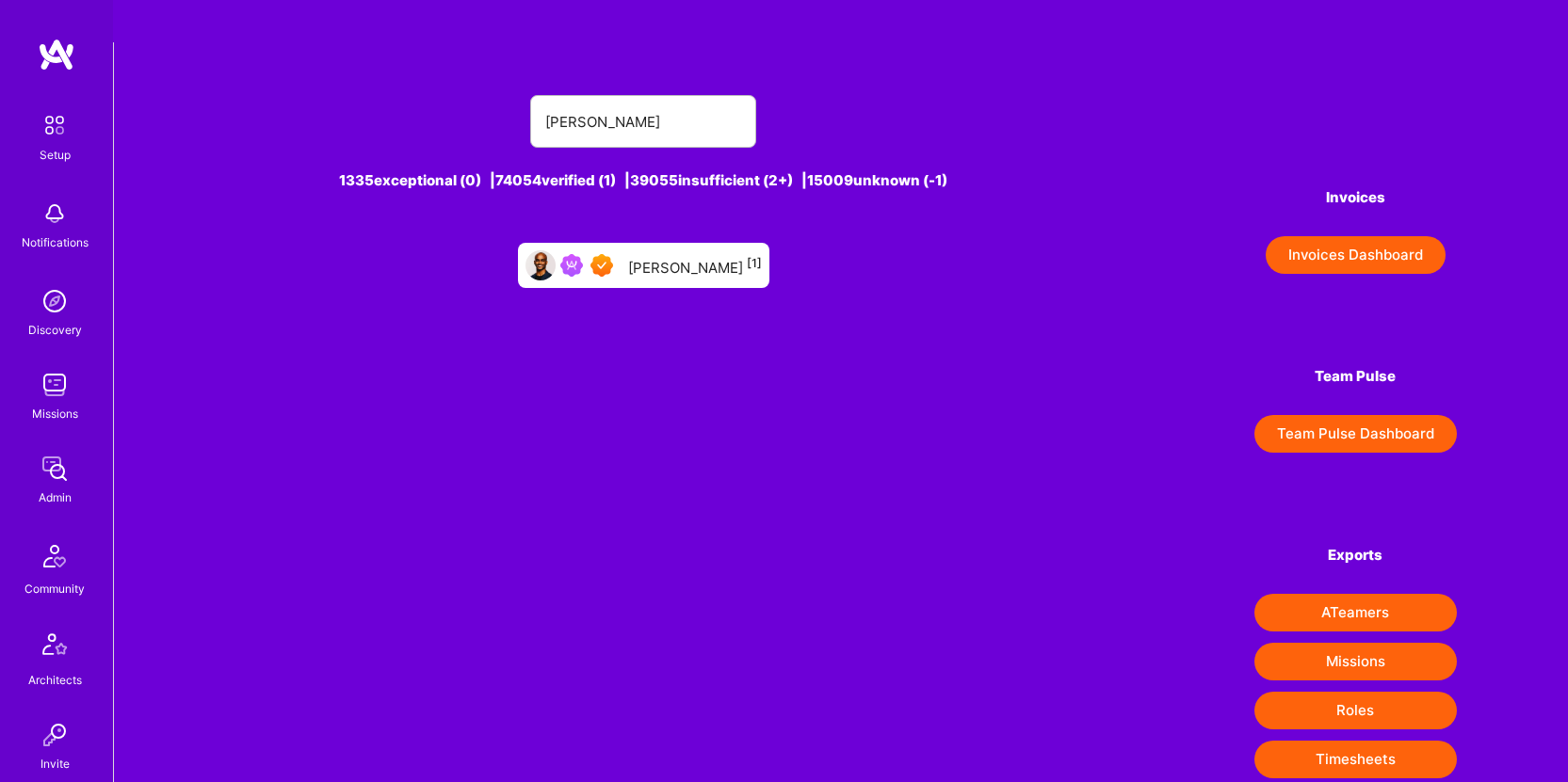
click at [673, 253] on div "[PERSON_NAME] [1]" at bounding box center [695, 265] width 134 height 25
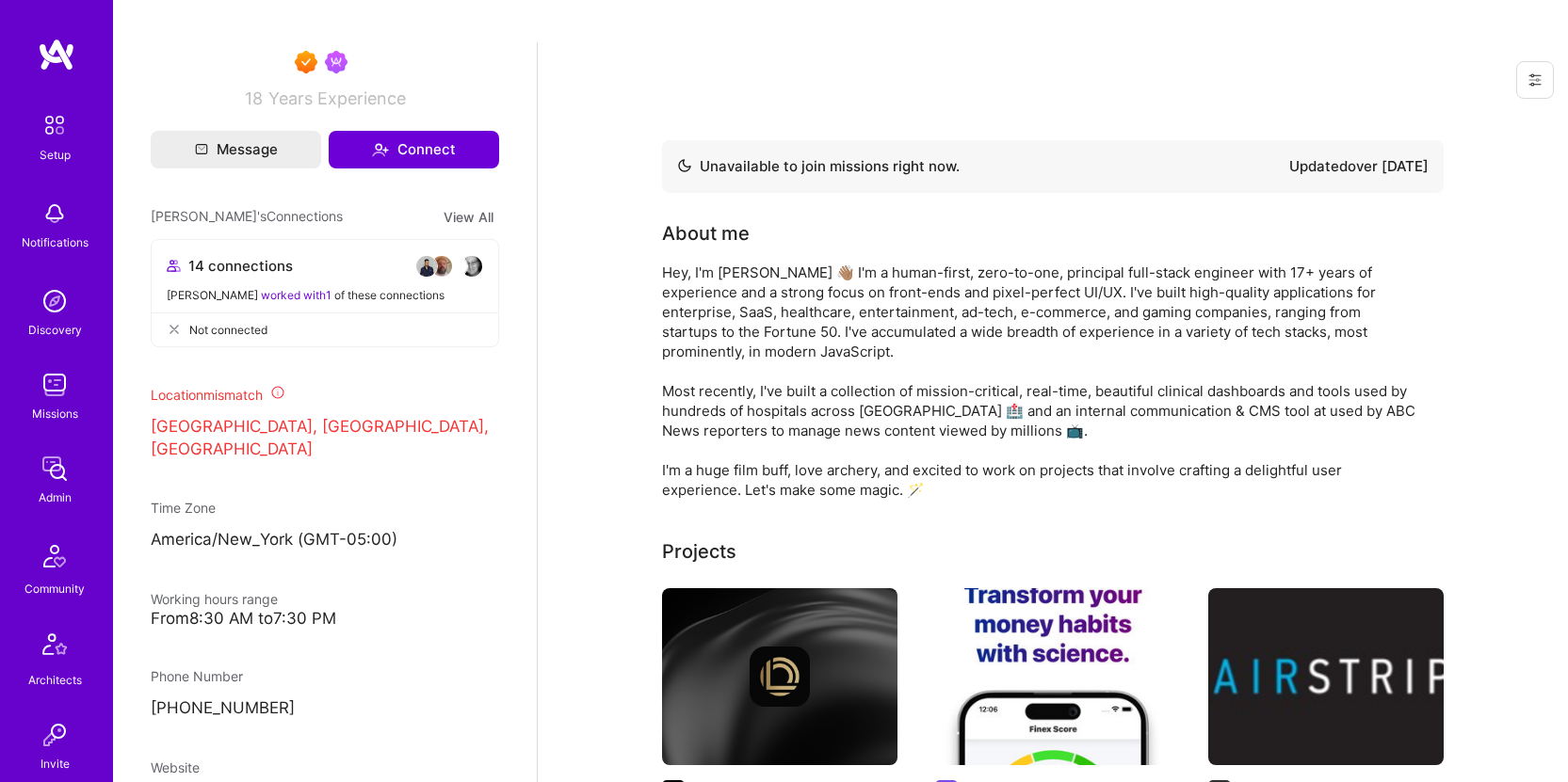
scroll to position [941, 0]
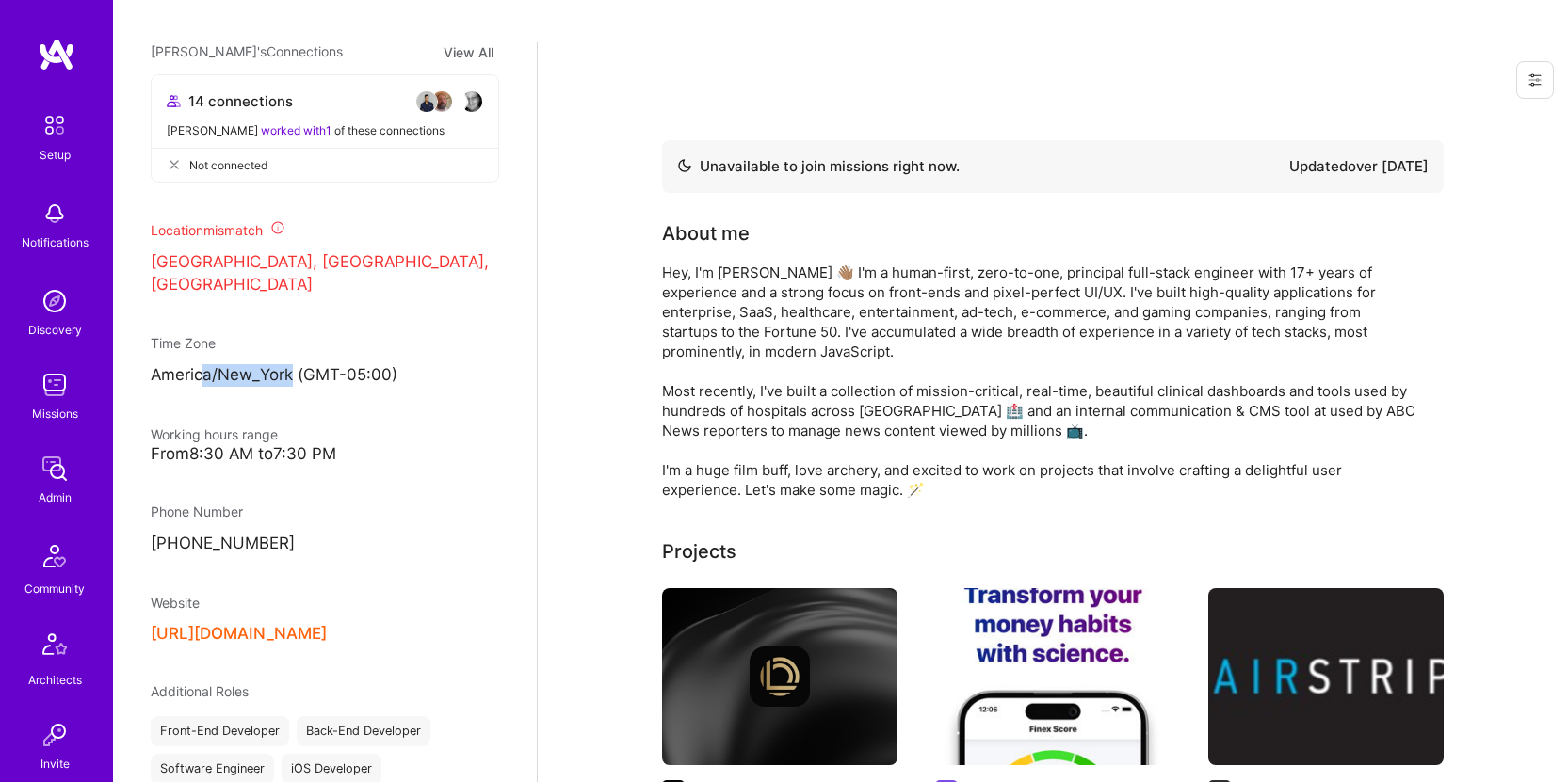
drag, startPoint x: 294, startPoint y: 344, endPoint x: 205, endPoint y: 340, distance: 89.1
click at [205, 364] on p "America/New_York (GMT-05:00 )" at bounding box center [324, 375] width 348 height 23
click at [222, 364] on p "America/New_York (GMT-05:00 )" at bounding box center [324, 375] width 348 height 23
drag, startPoint x: 291, startPoint y: 346, endPoint x: 151, endPoint y: 349, distance: 140.0
click at [151, 364] on p "America/New_York (GMT-05:00 )" at bounding box center [324, 375] width 348 height 23
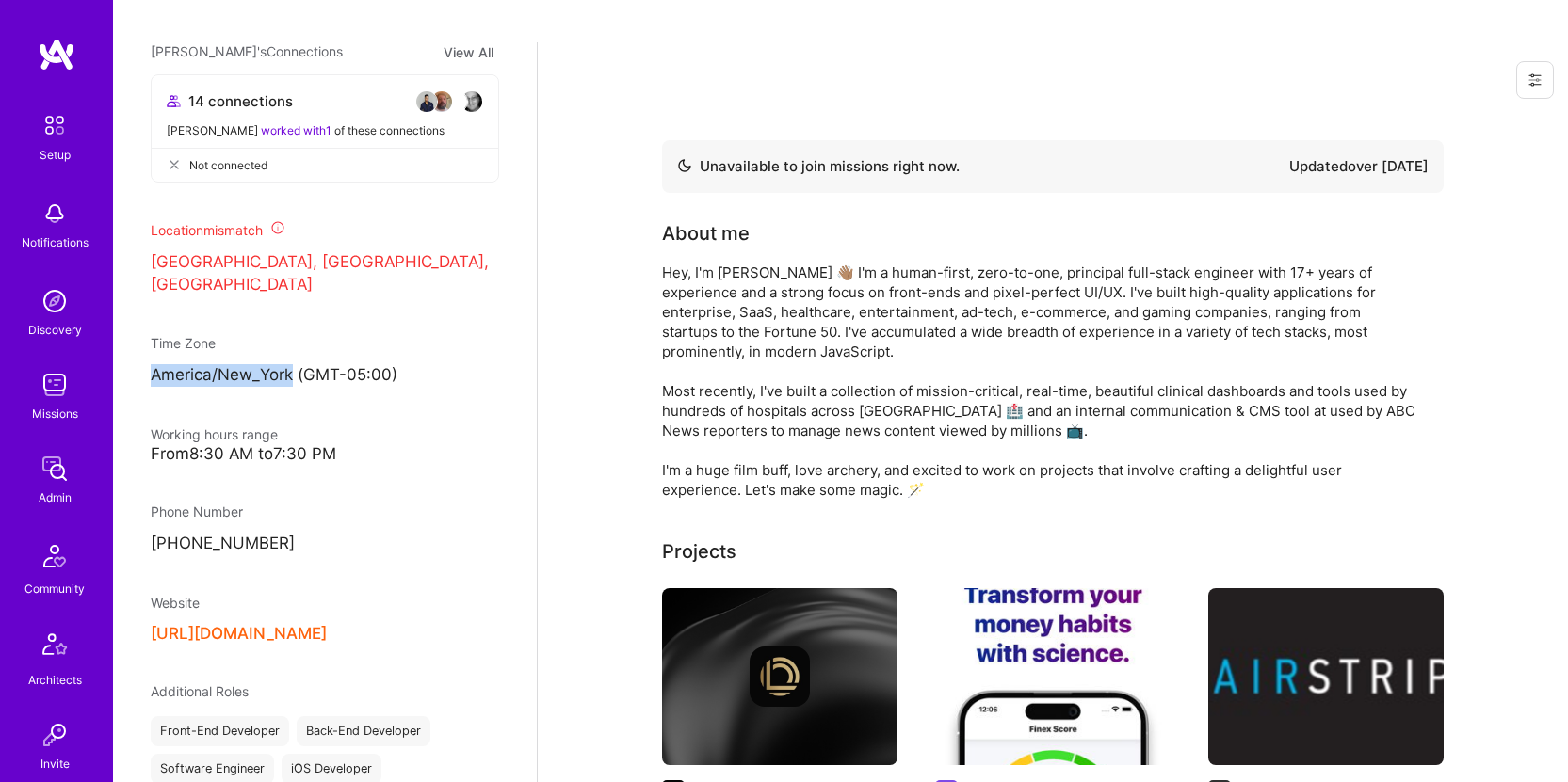
copy p "America/New_York"
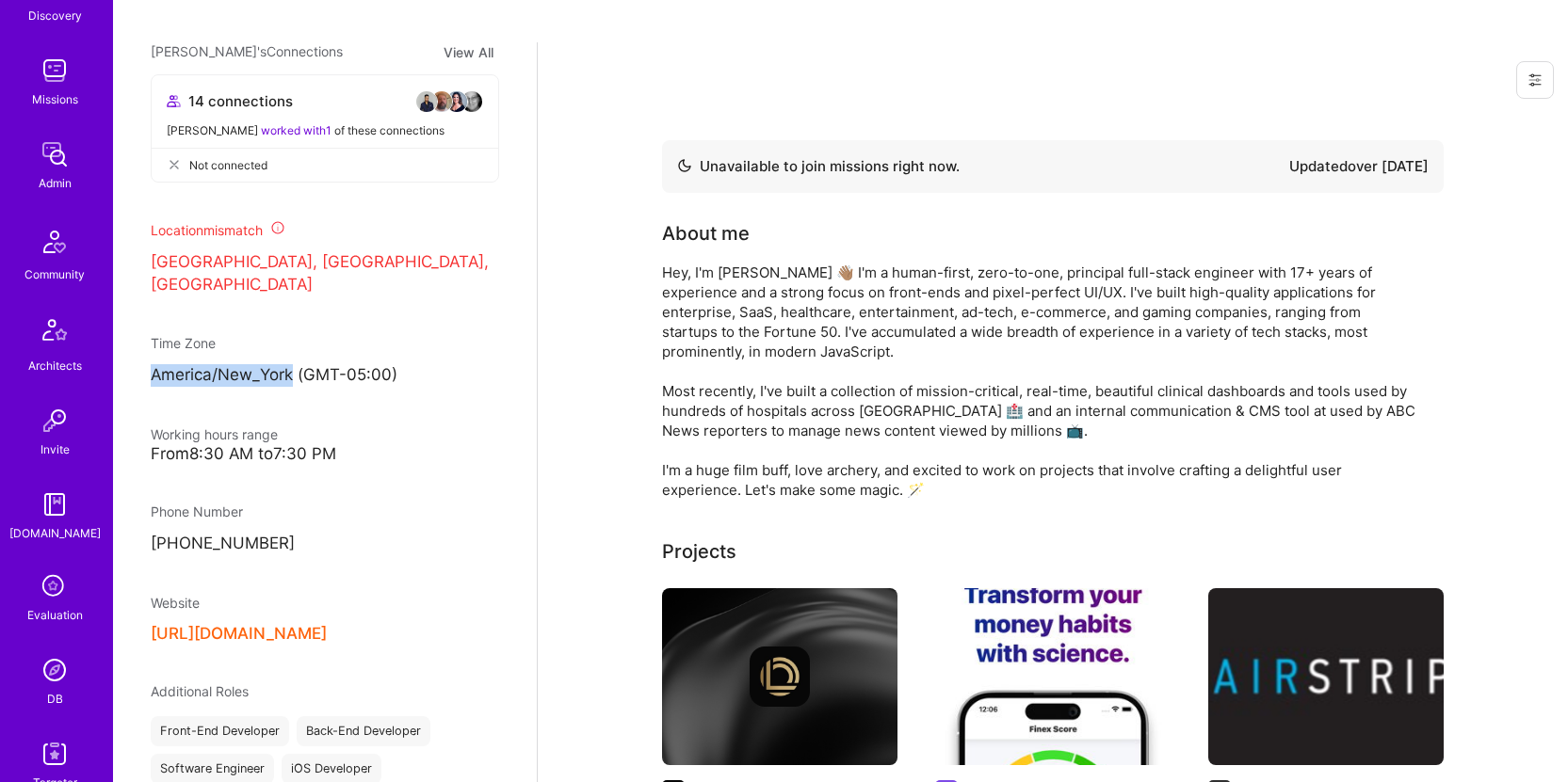
scroll to position [426, 0]
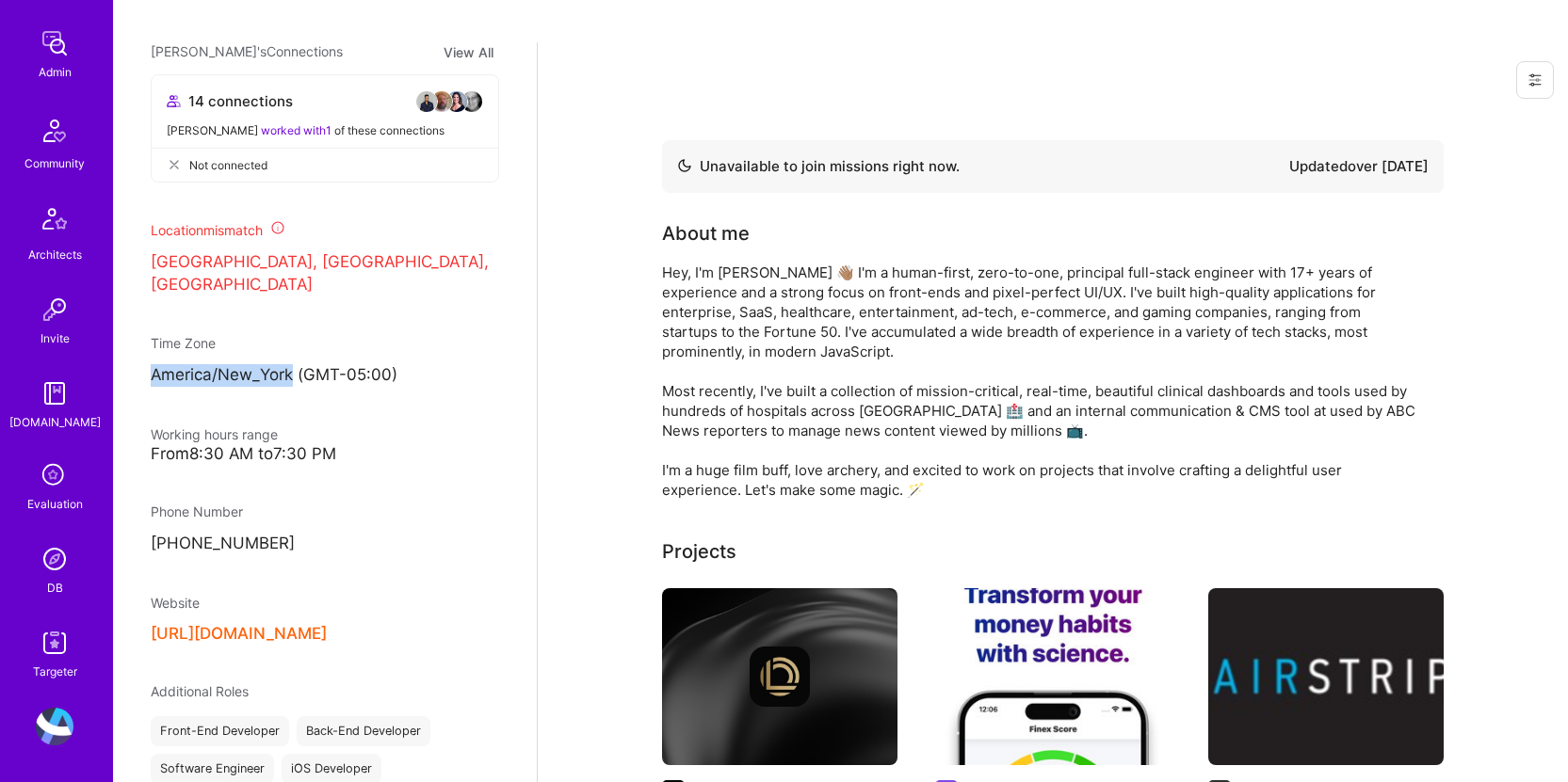
click at [59, 558] on img at bounding box center [55, 560] width 38 height 38
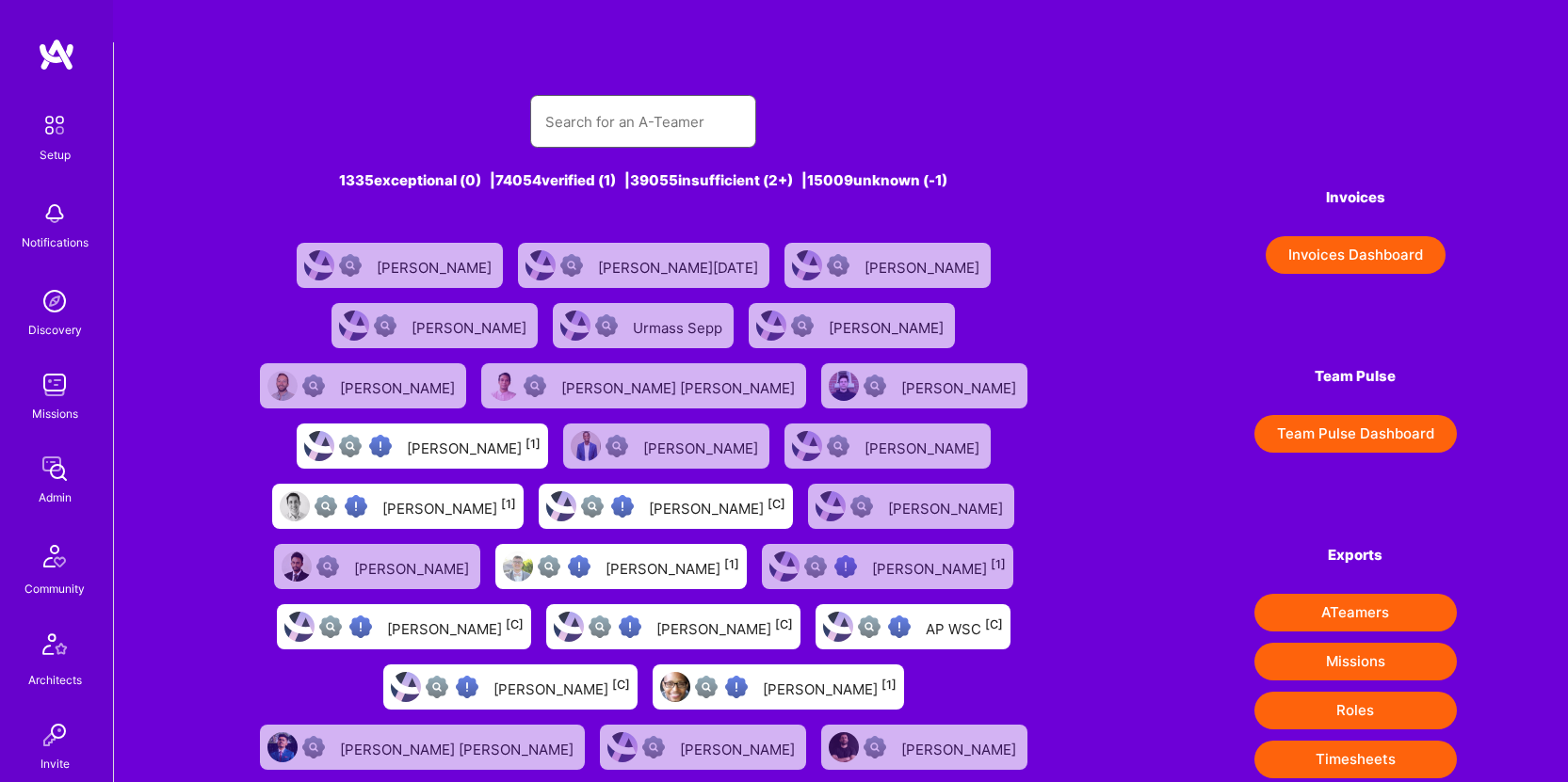
click at [673, 98] on input "text" at bounding box center [643, 122] width 196 height 48
paste input "[PERSON_NAME]"
type input "[PERSON_NAME]"
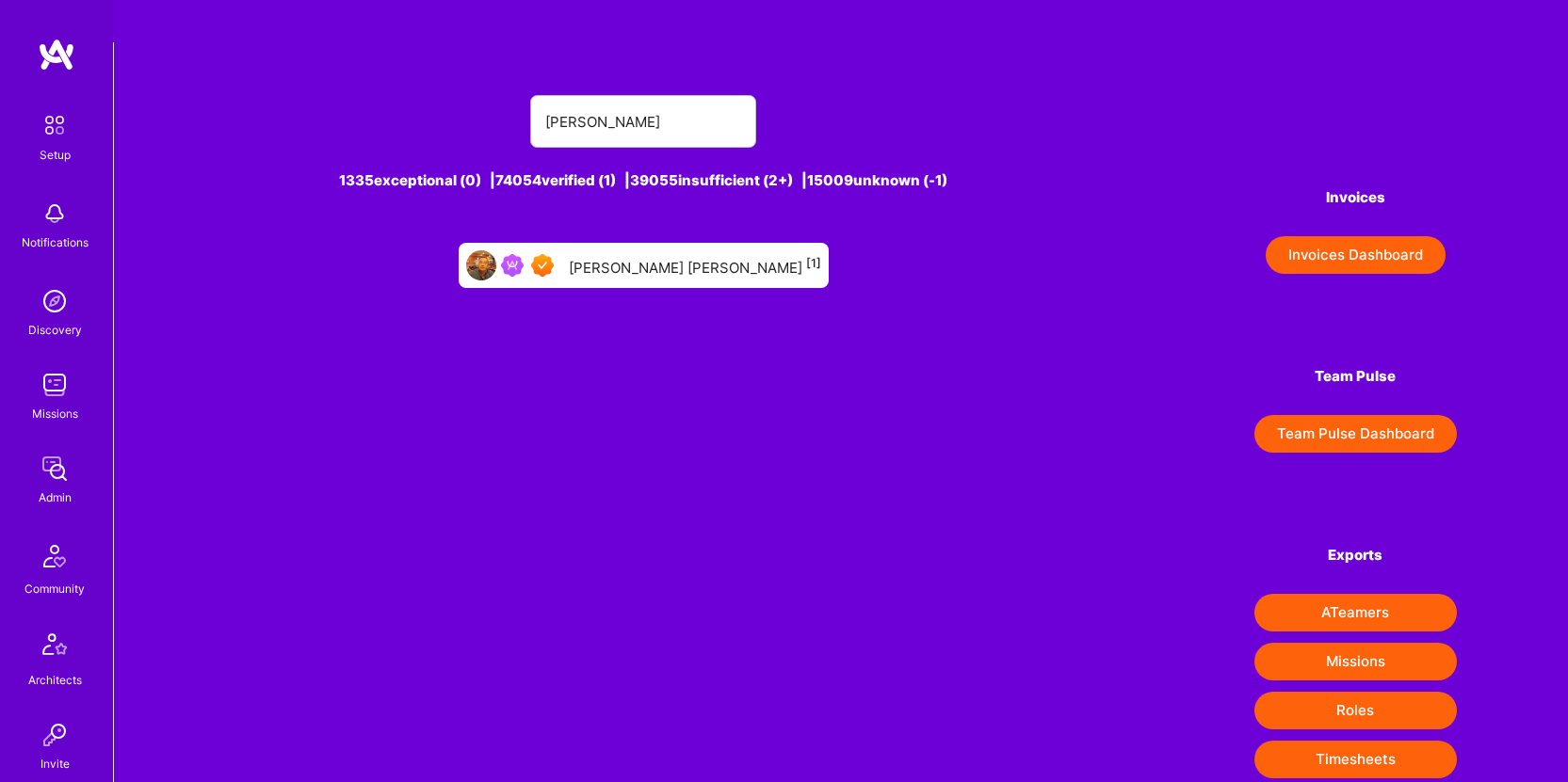
click at [735, 243] on div "[PERSON_NAME] [PERSON_NAME] [1]" at bounding box center [643, 265] width 370 height 45
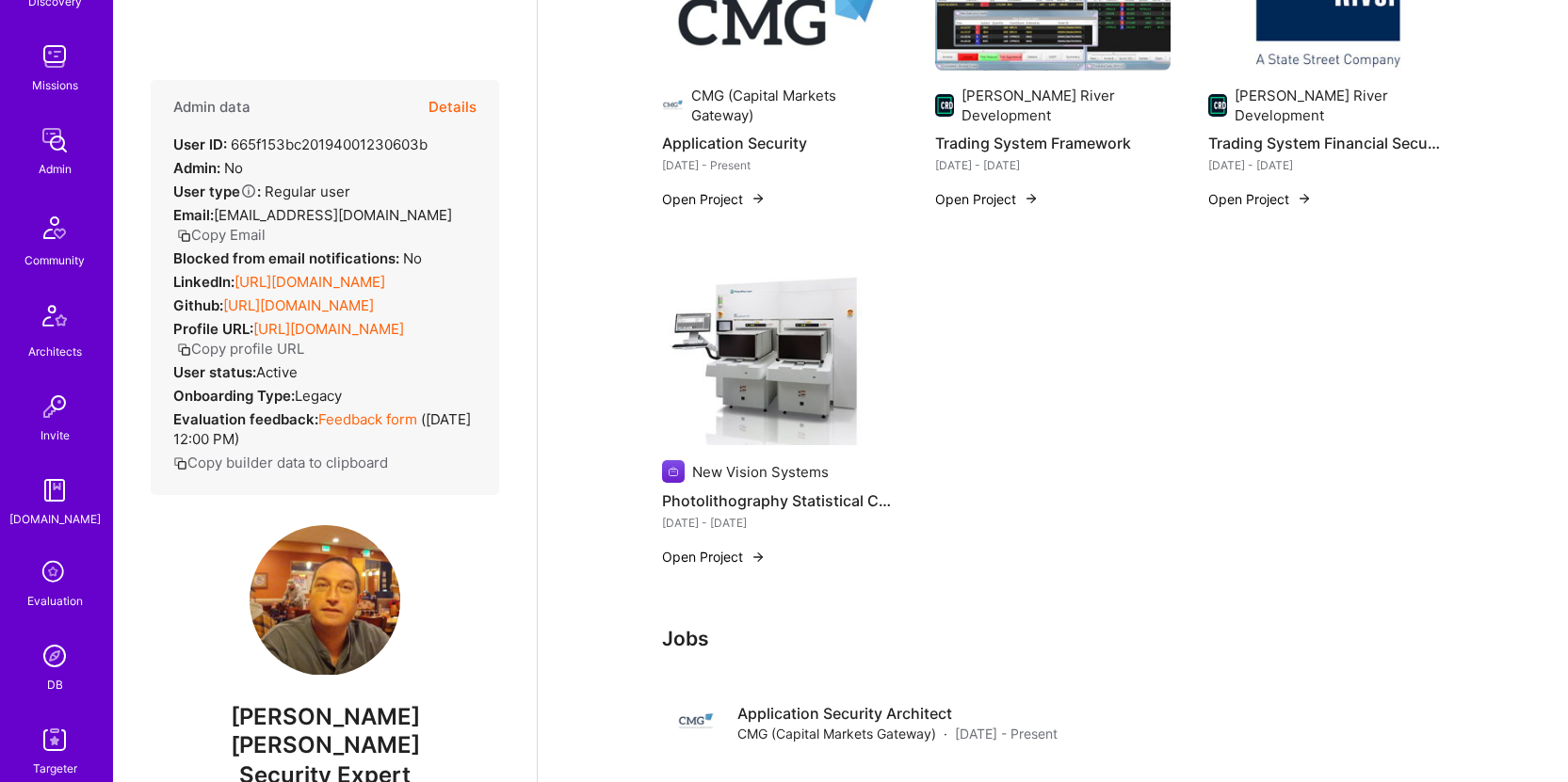
scroll to position [426, 0]
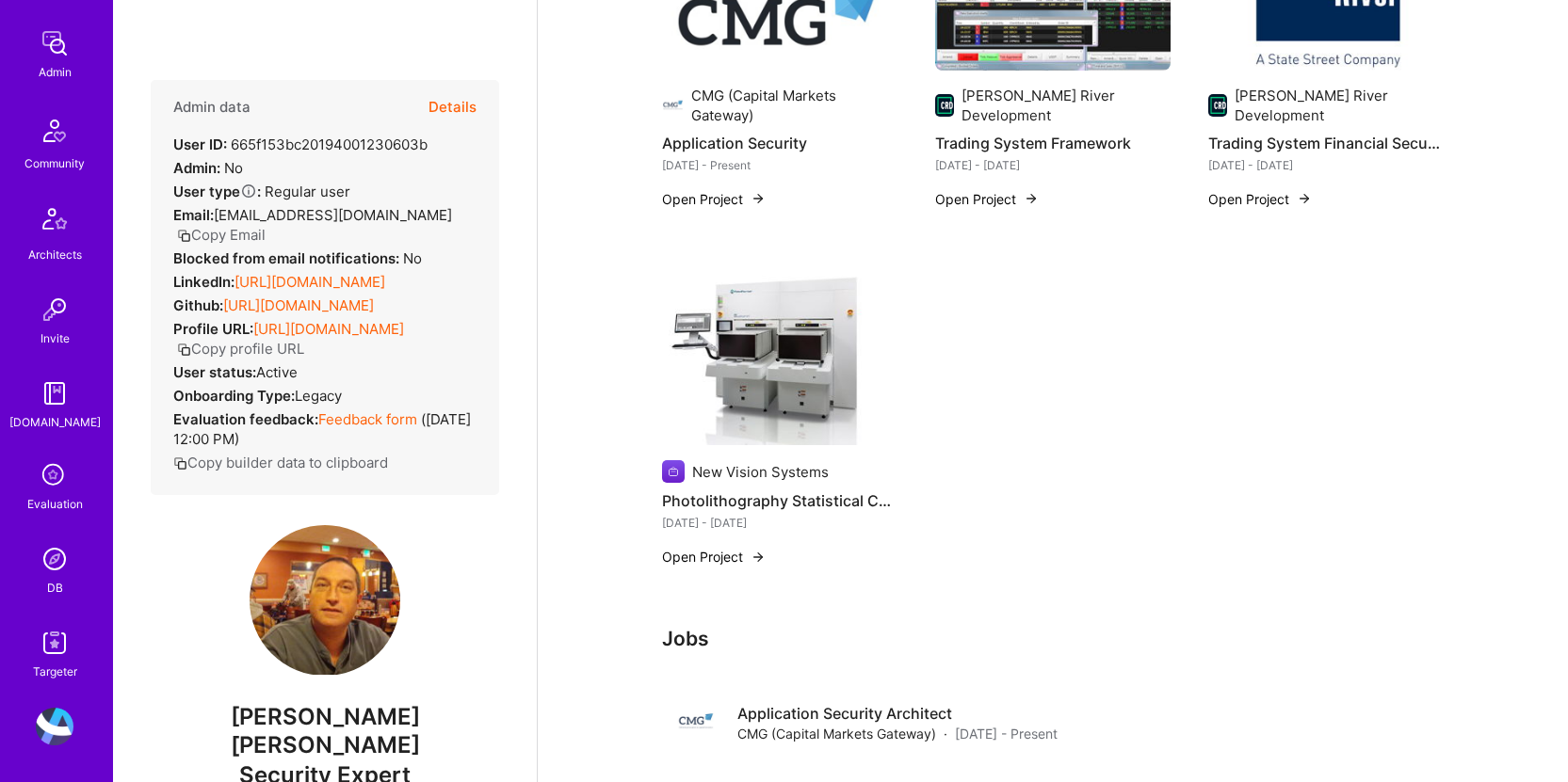
click at [47, 573] on img at bounding box center [55, 560] width 38 height 38
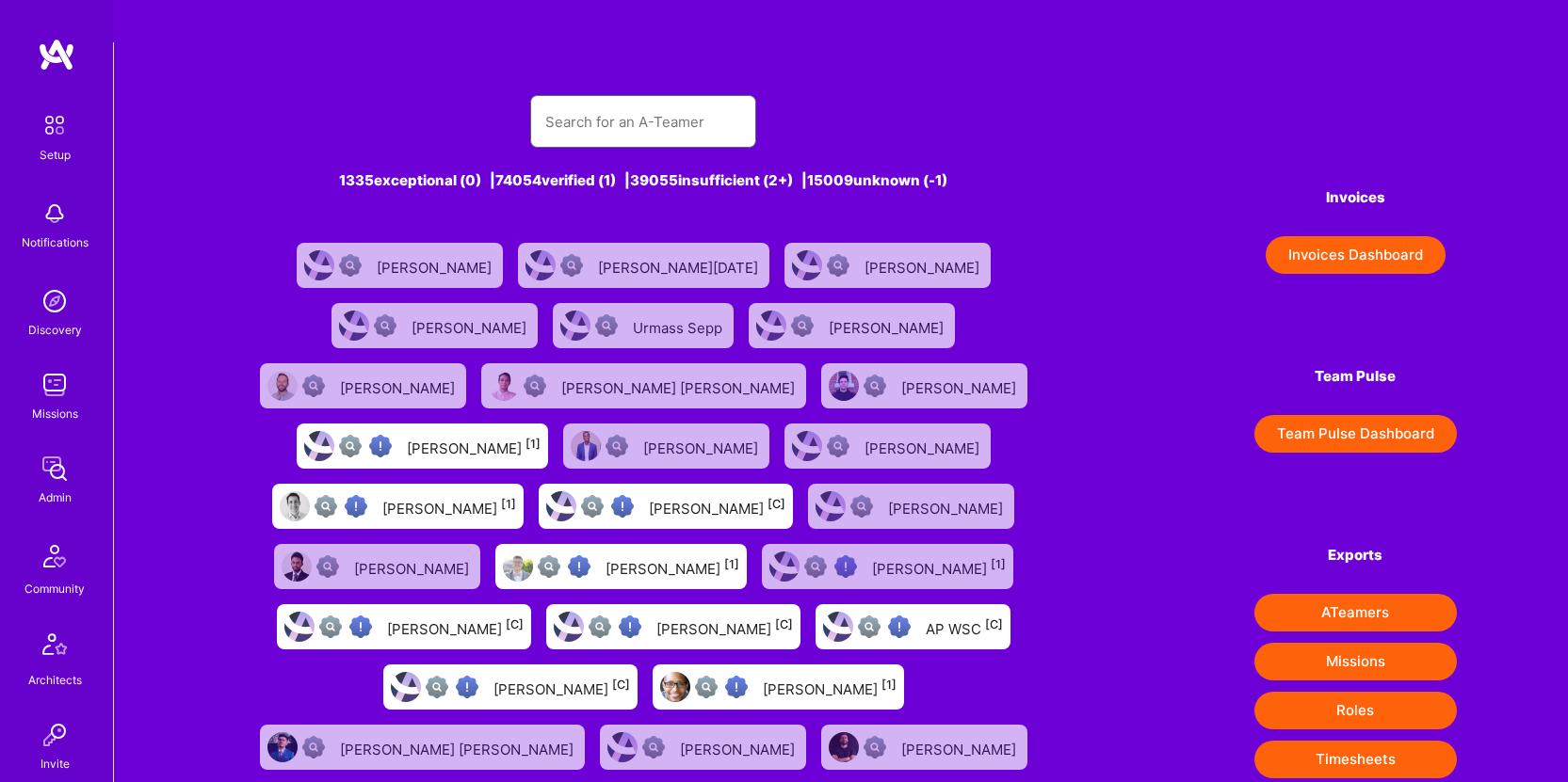
click at [623, 98] on input "text" at bounding box center [643, 122] width 196 height 48
paste input "[PERSON_NAME]"
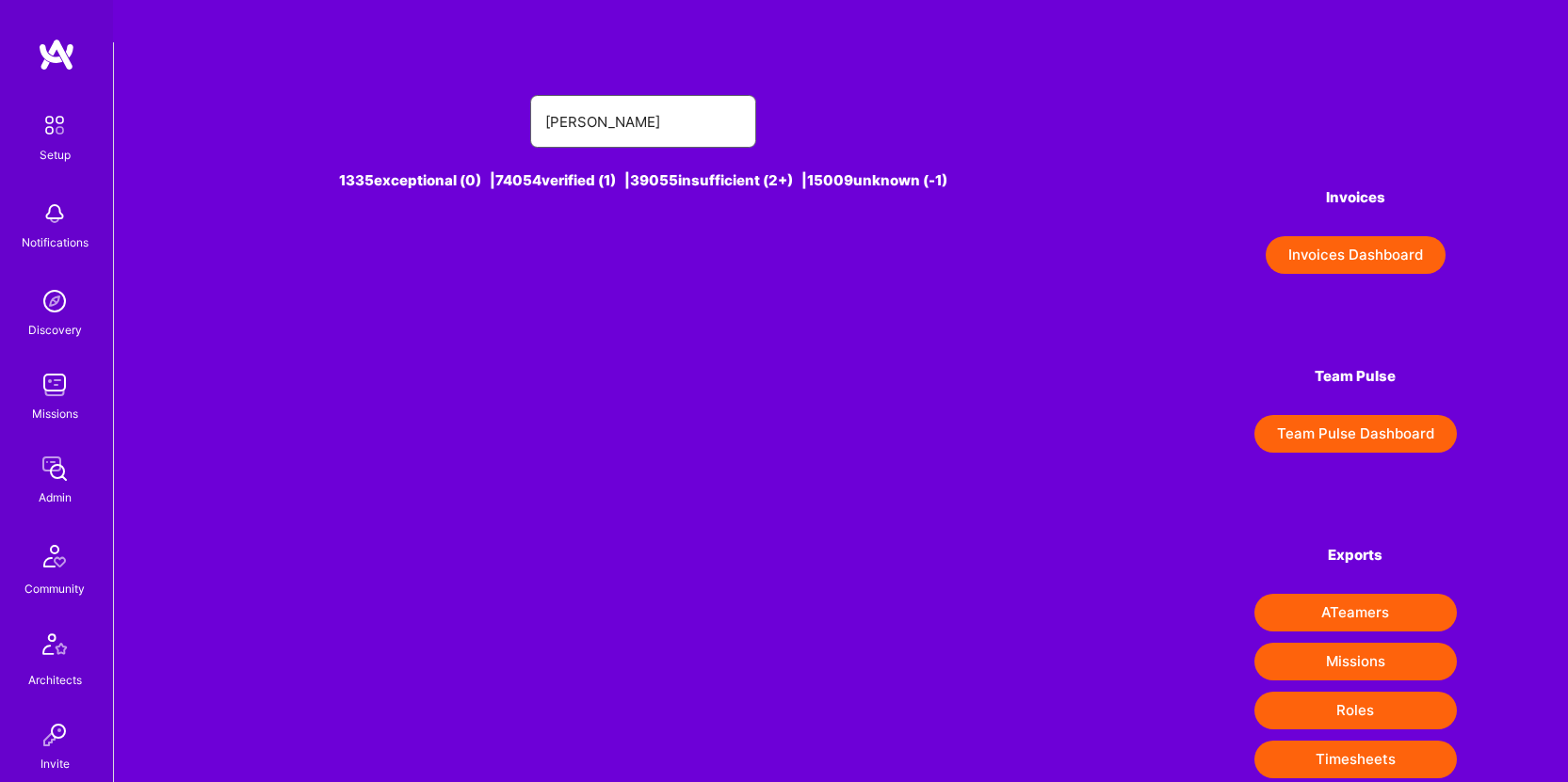
click at [696, 98] on input "[PERSON_NAME]" at bounding box center [643, 122] width 196 height 48
click at [698, 98] on input "[PERSON_NAME]" at bounding box center [643, 122] width 196 height 48
type input "Harisimran"
click at [729, 256] on sup "[-1]" at bounding box center [739, 263] width 21 height 14
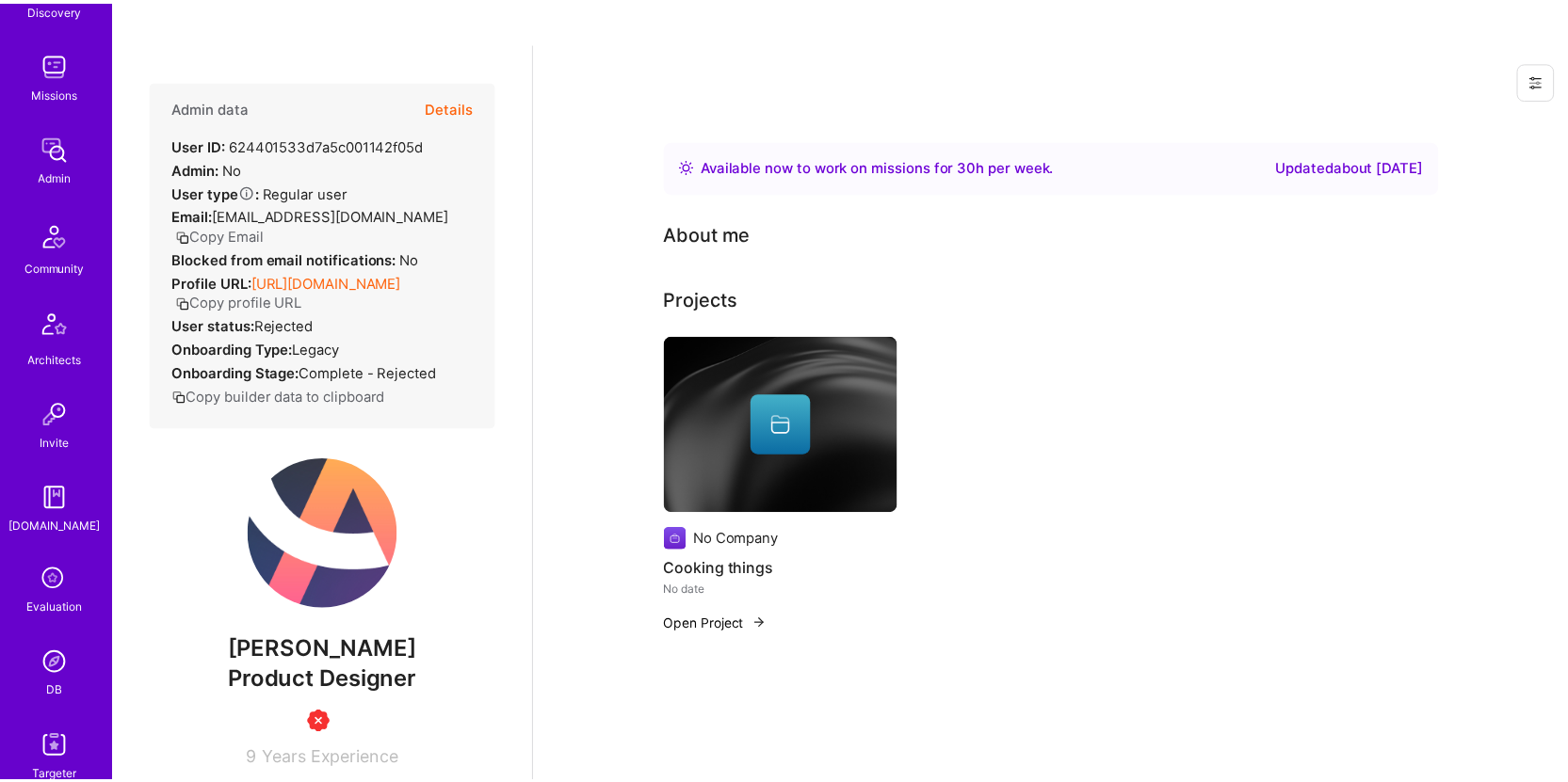
scroll to position [45, 0]
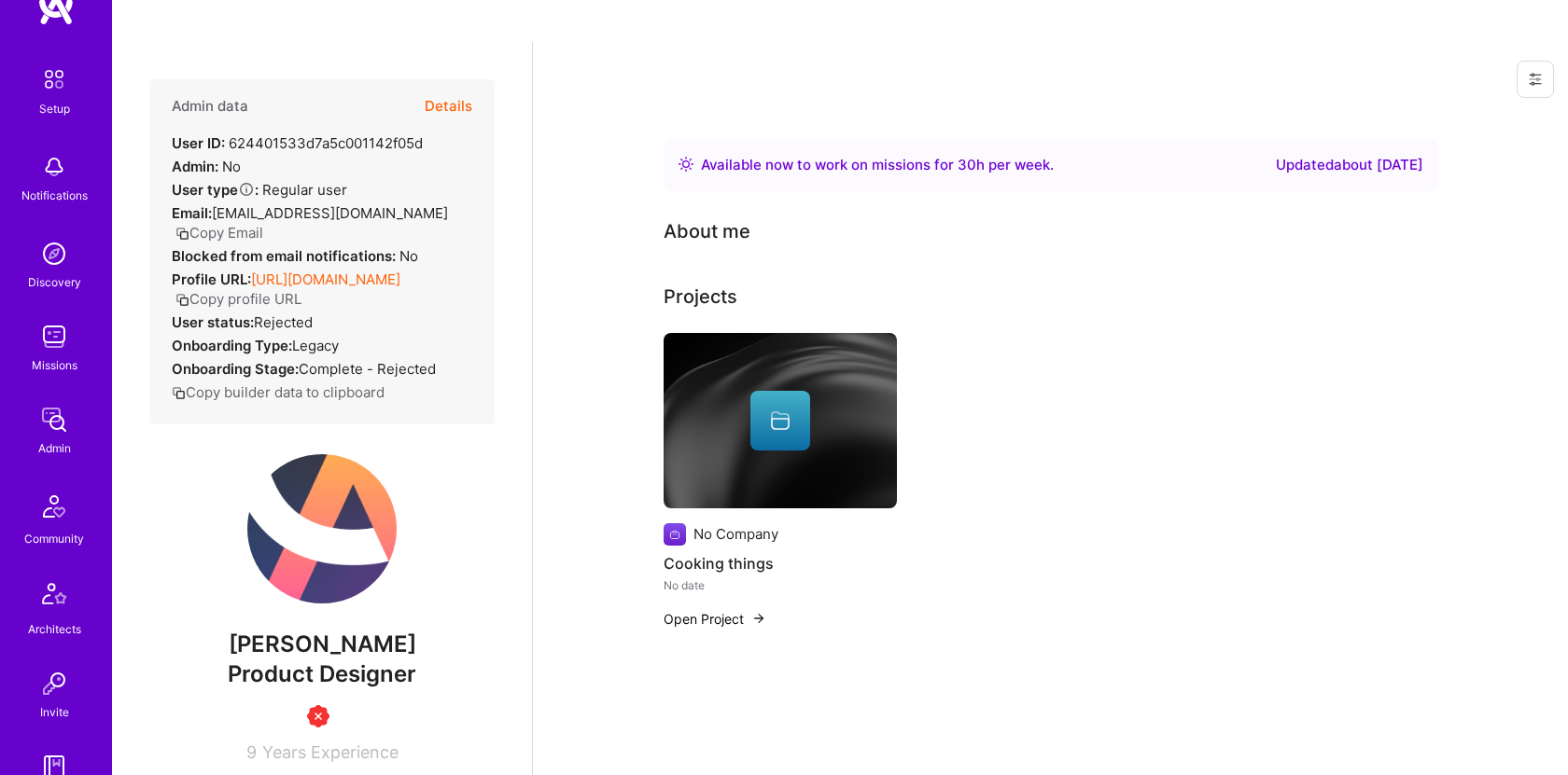
click at [45, 421] on img at bounding box center [54, 420] width 38 height 38
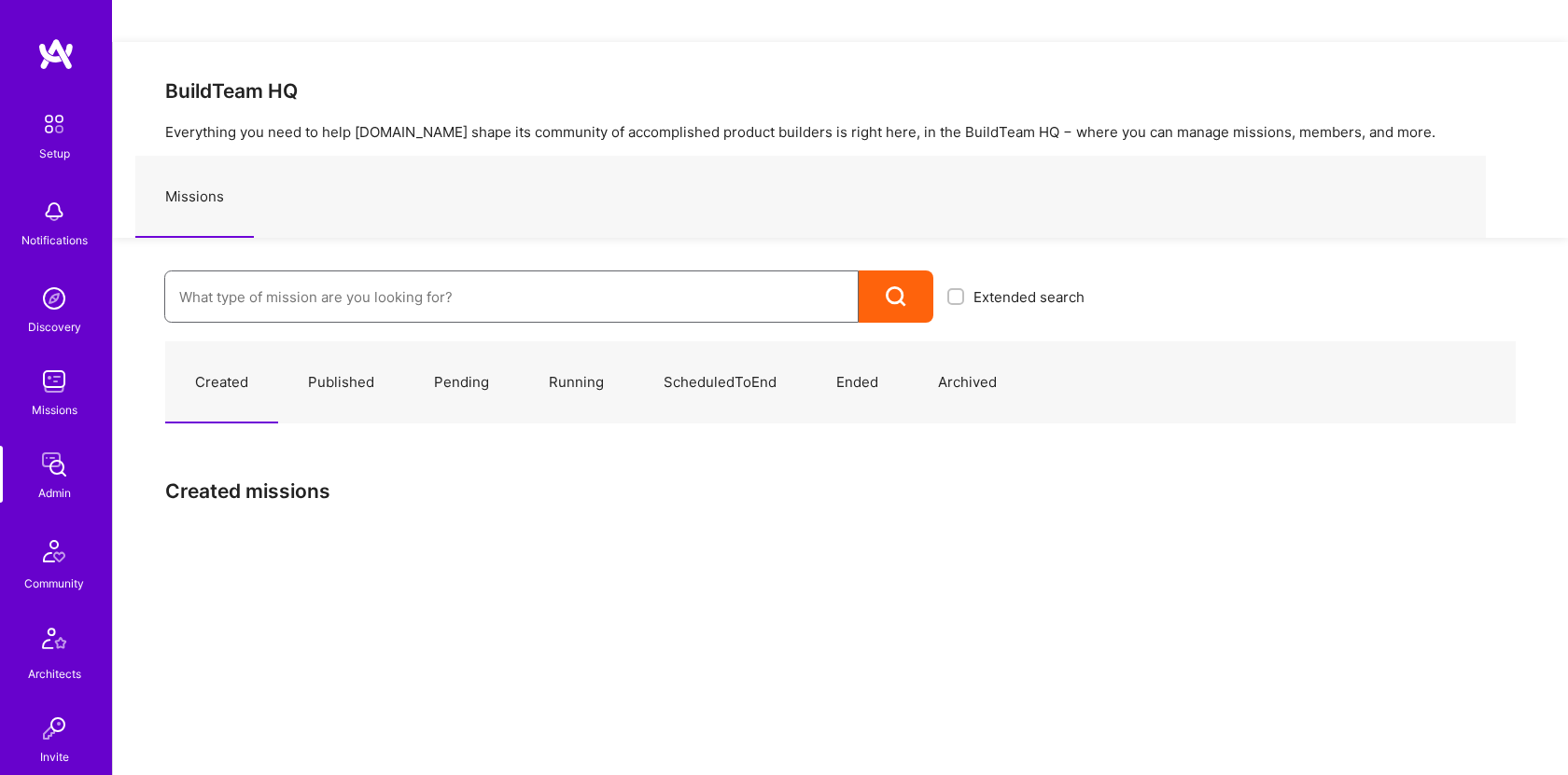
click at [474, 274] on input at bounding box center [511, 298] width 664 height 47
type input "endeavor"
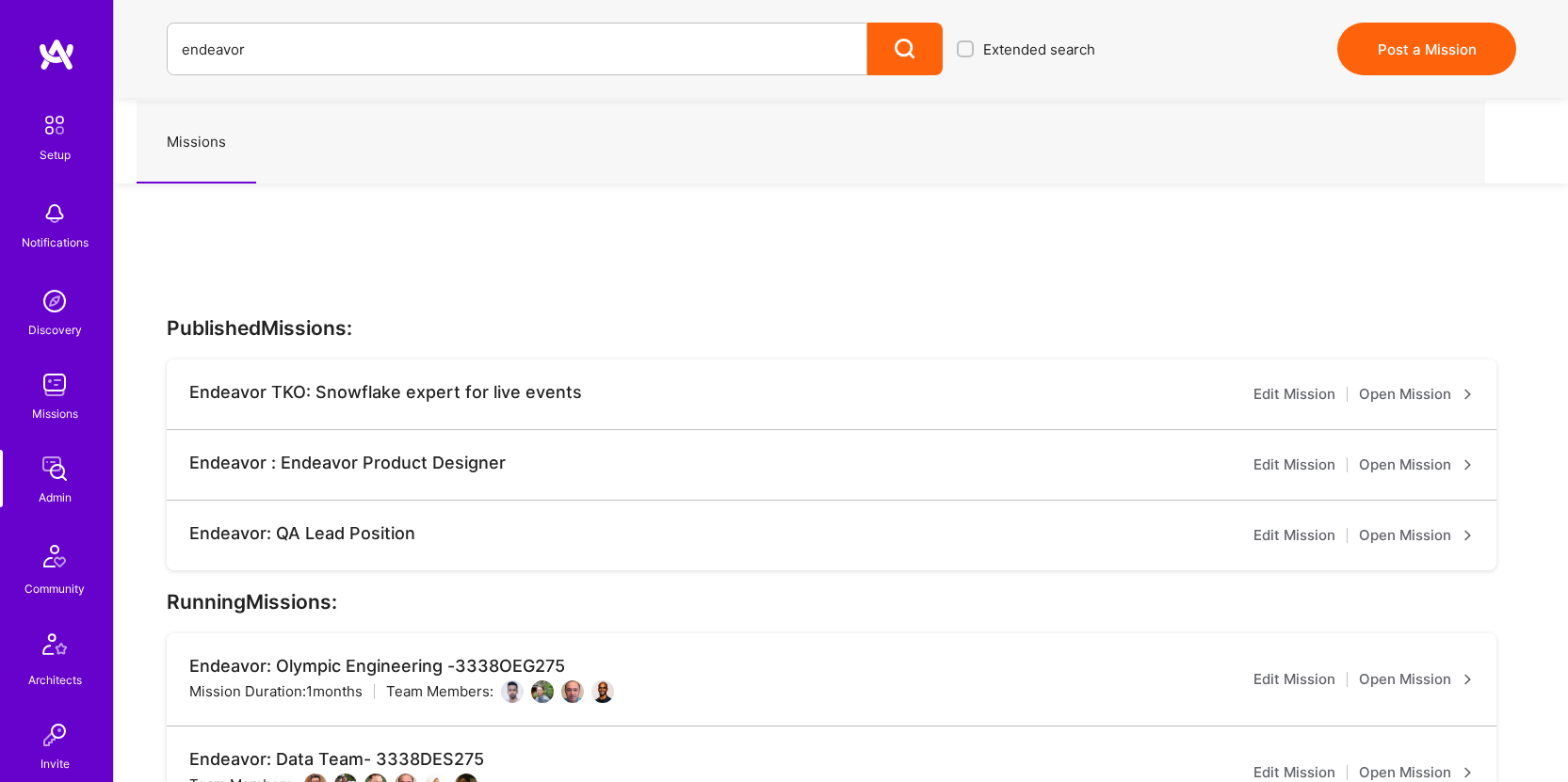
scroll to position [294, 0]
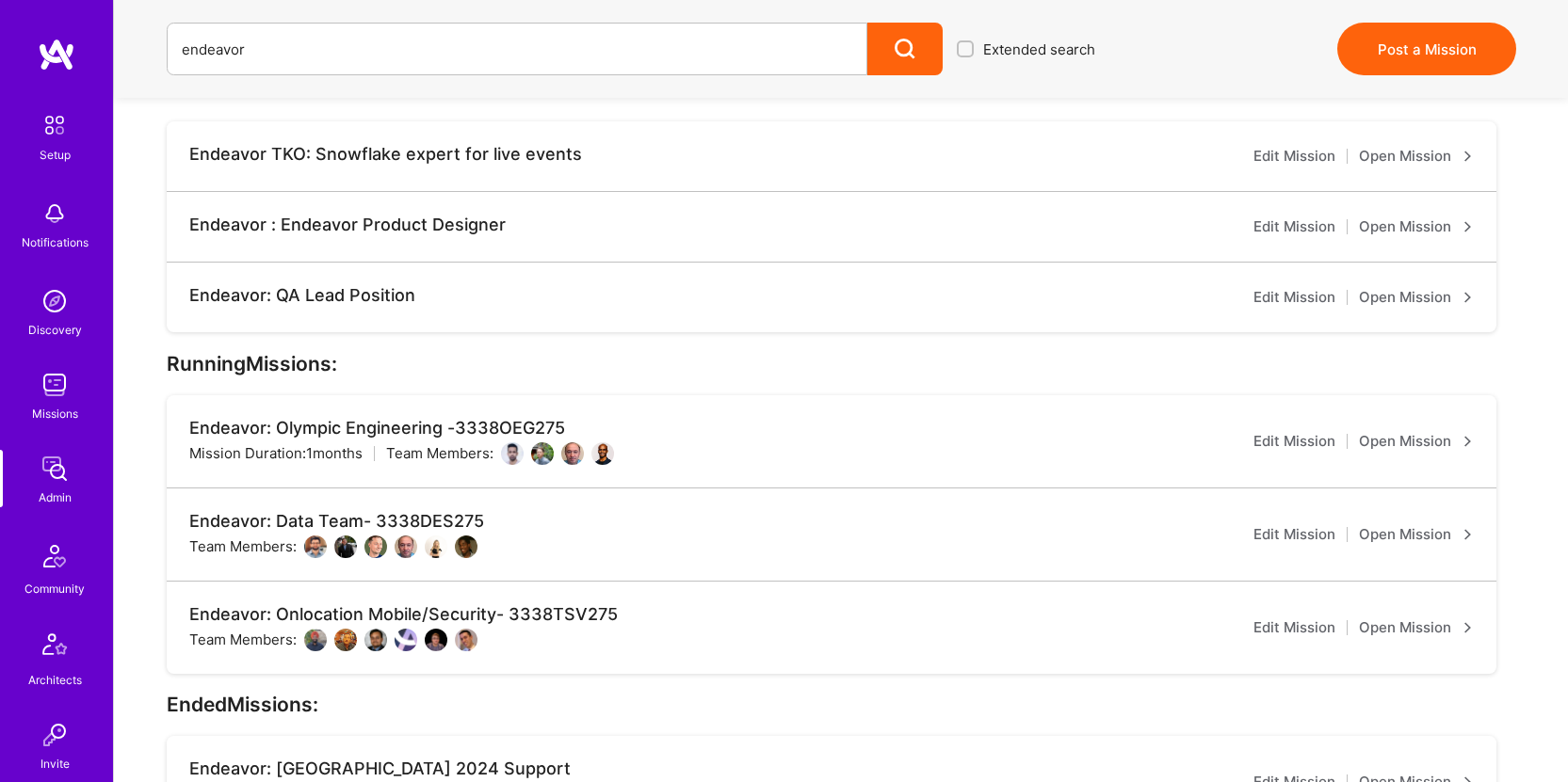
click at [1401, 524] on link "Open Mission" at bounding box center [1415, 535] width 115 height 23
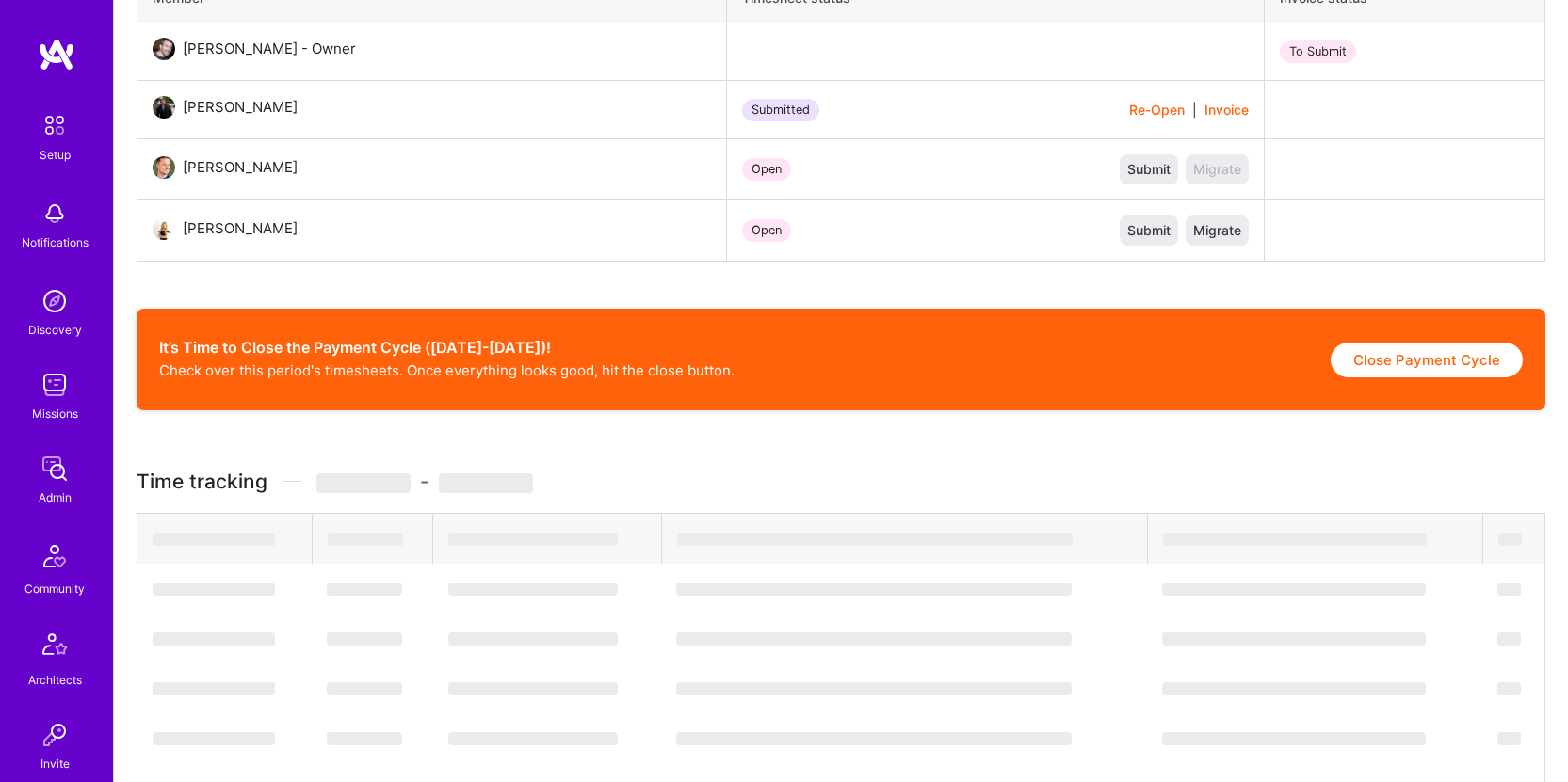
scroll to position [730, 0]
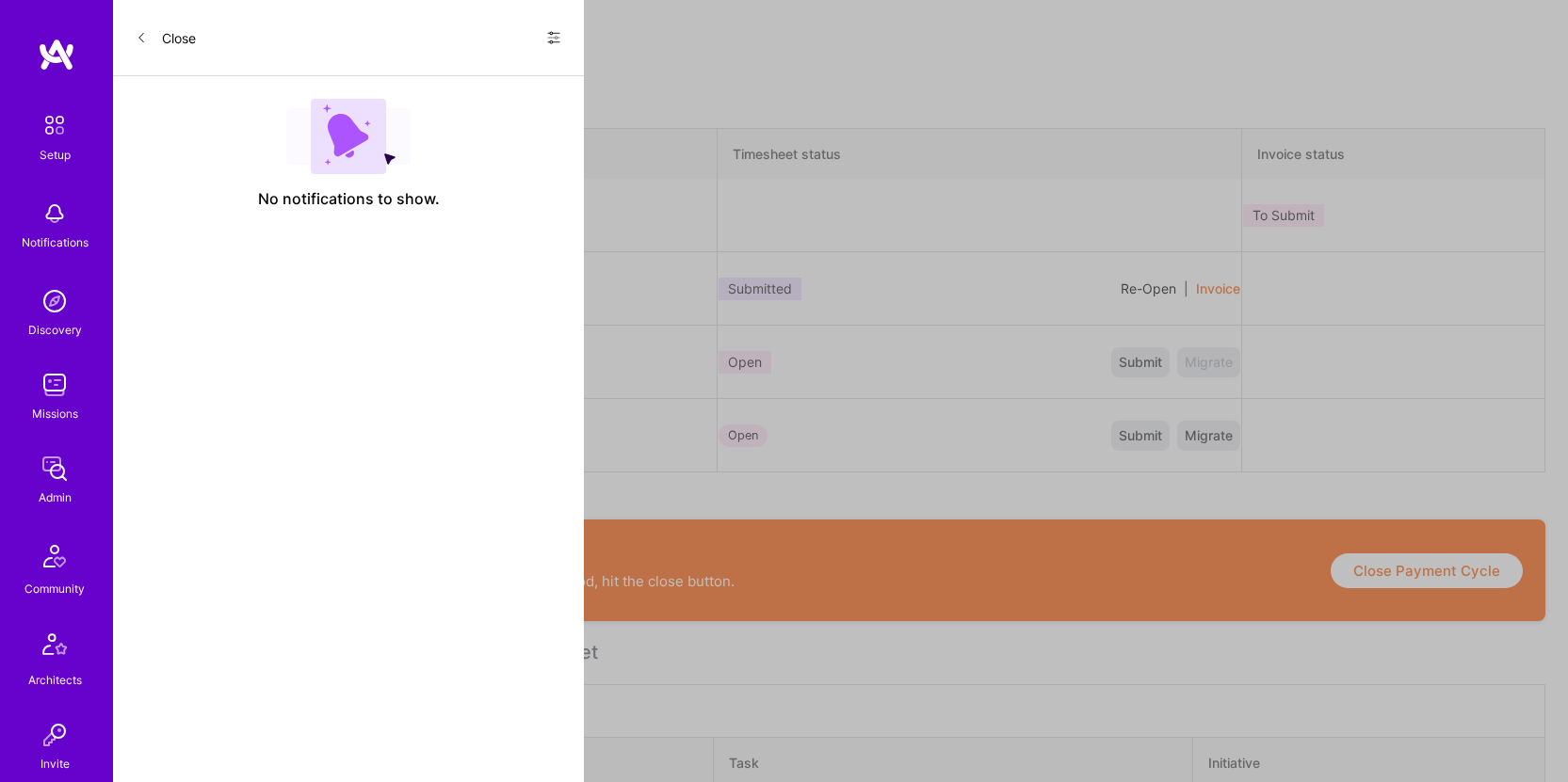
scroll to position [294, 0]
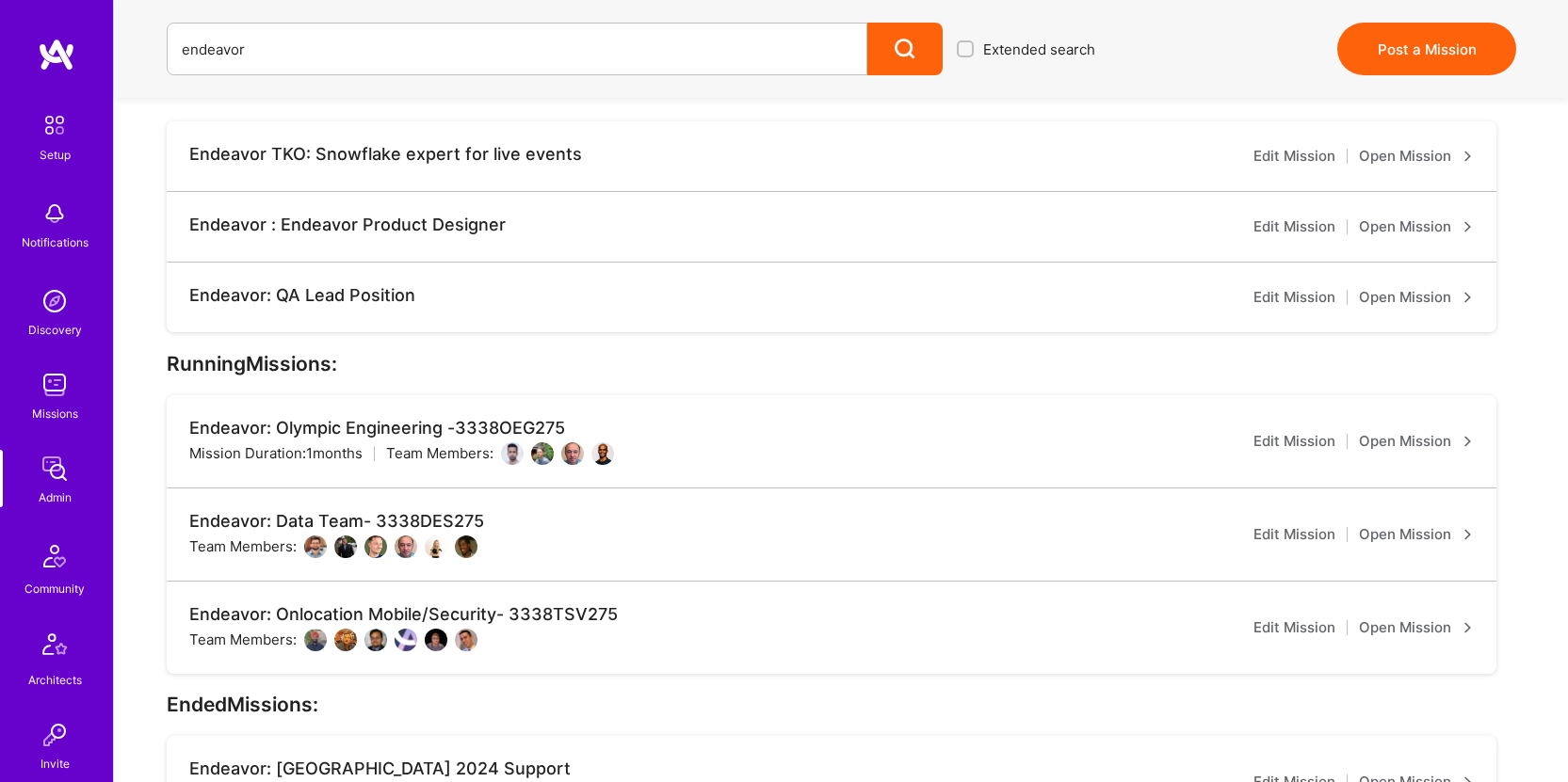
click at [1419, 430] on link "Open Mission" at bounding box center [1415, 441] width 115 height 23
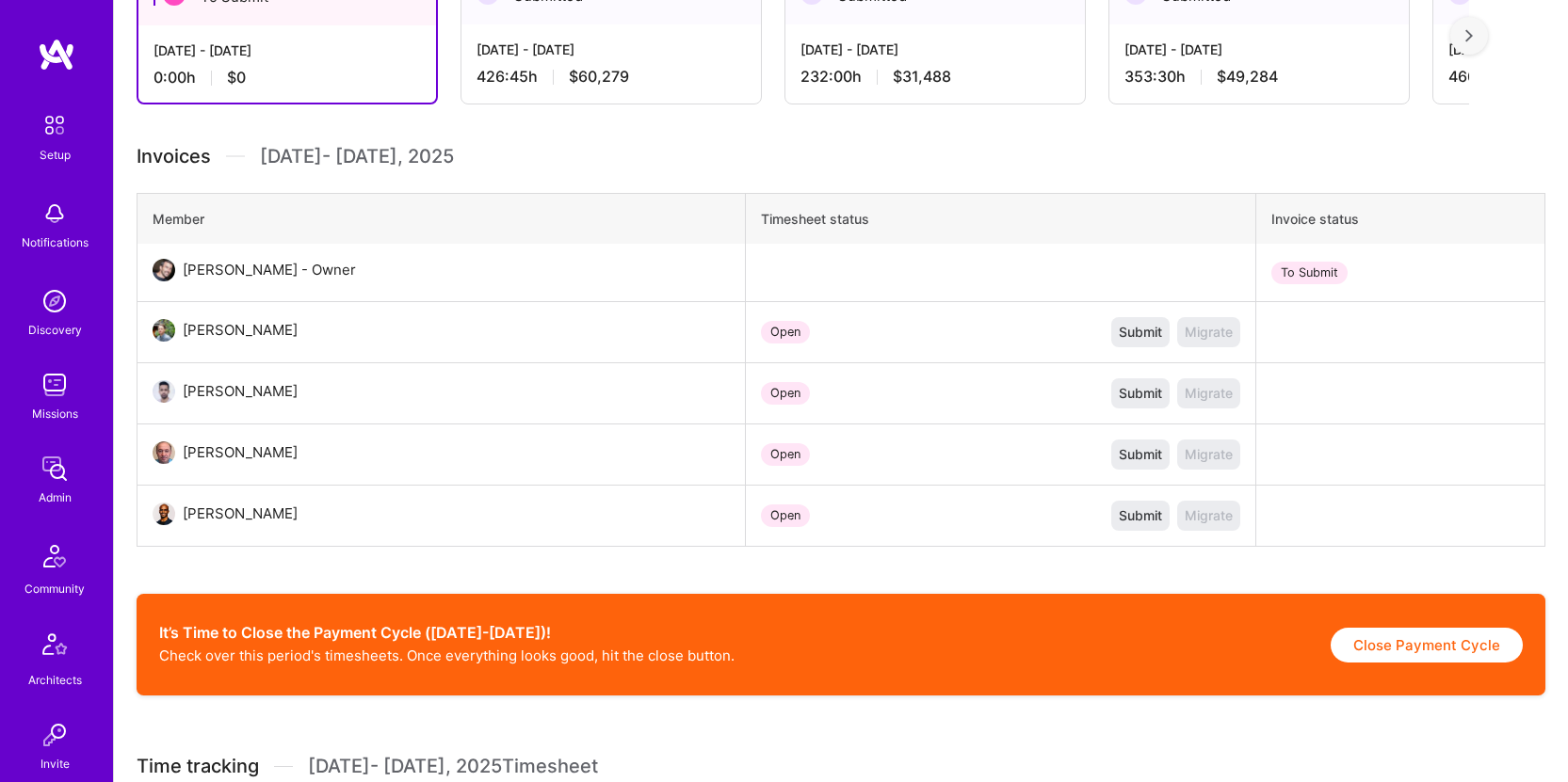
scroll to position [580, 0]
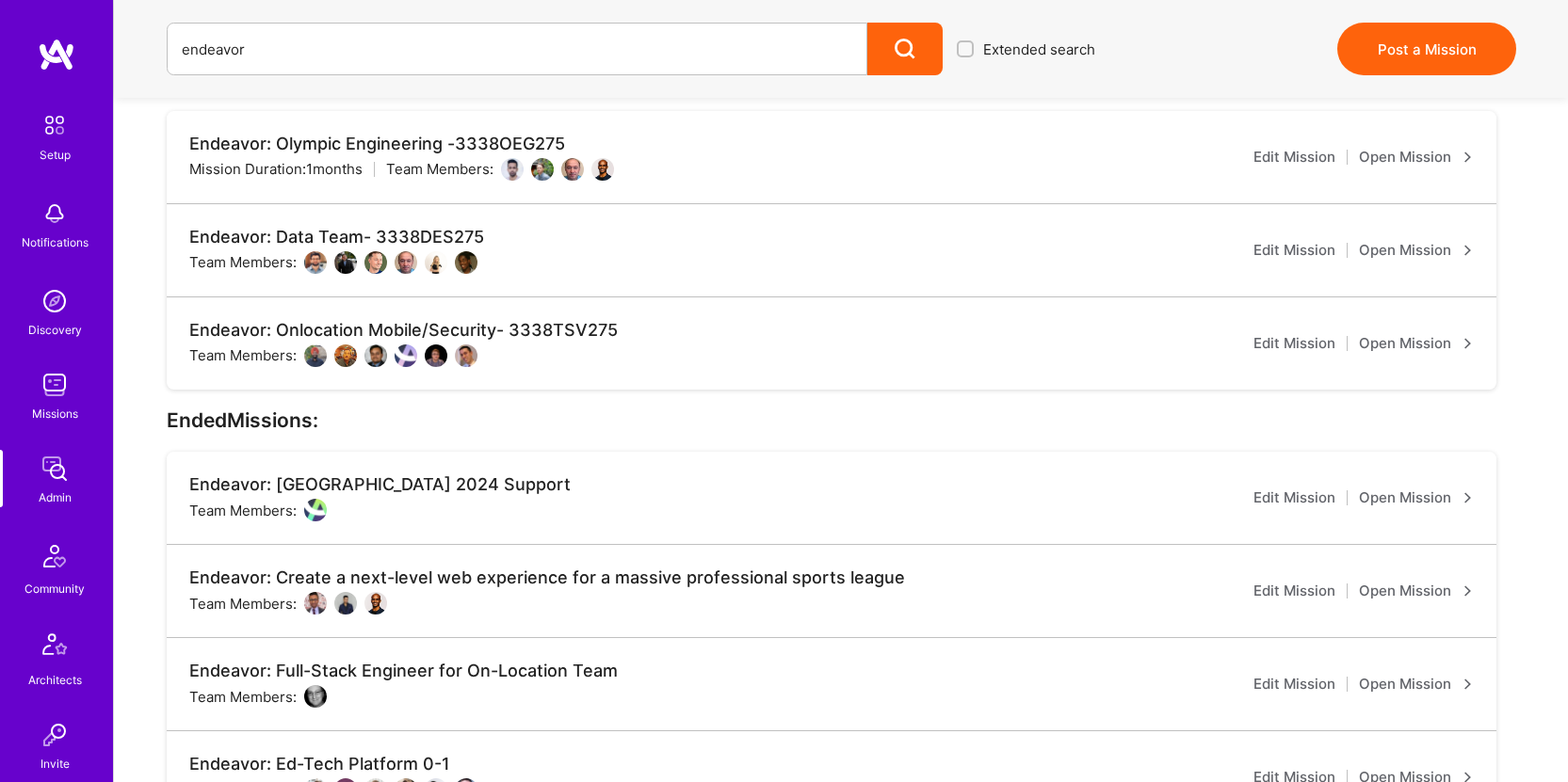
scroll to position [294, 0]
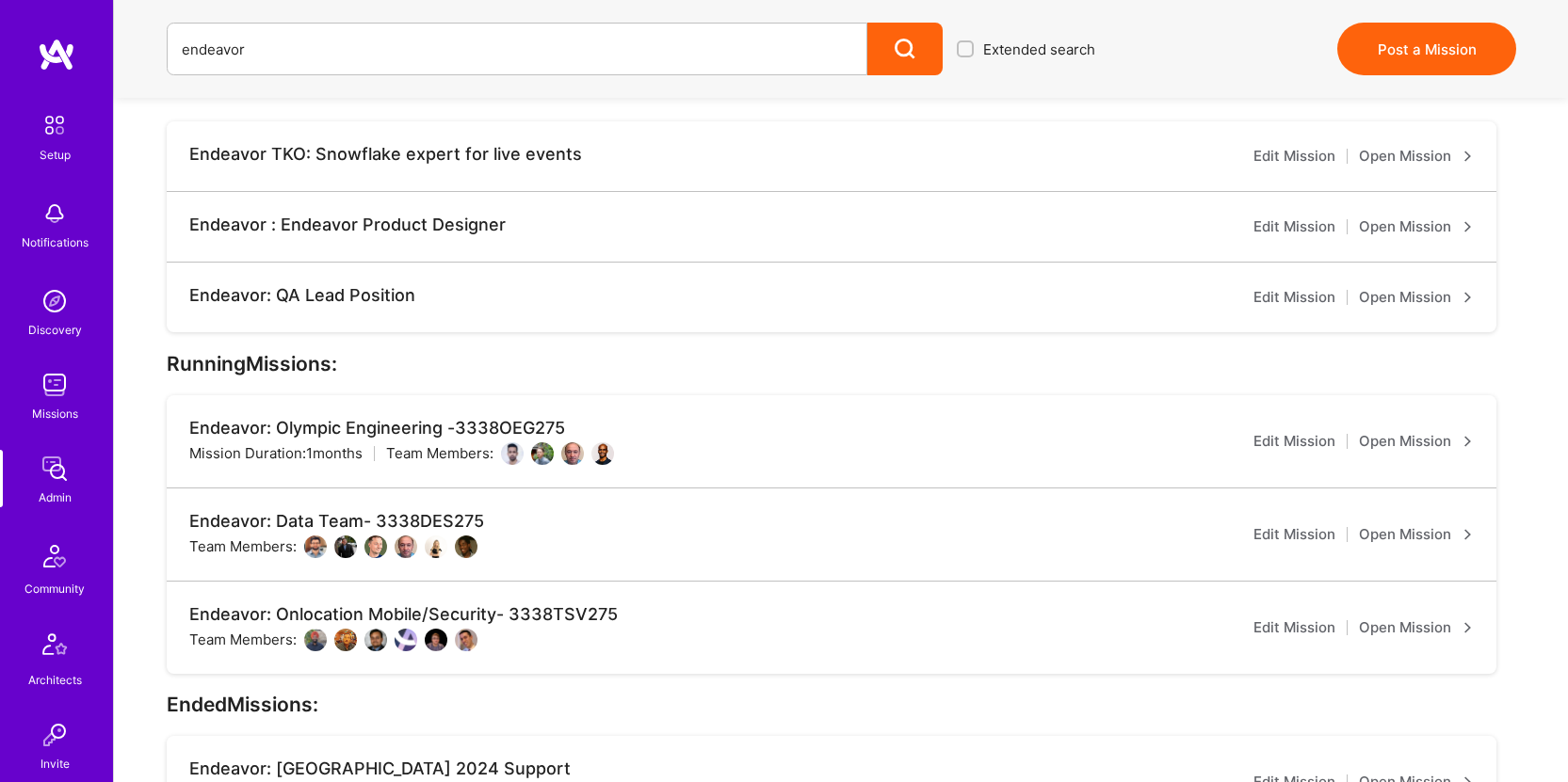
click at [1424, 616] on link "Open Mission" at bounding box center [1415, 627] width 115 height 23
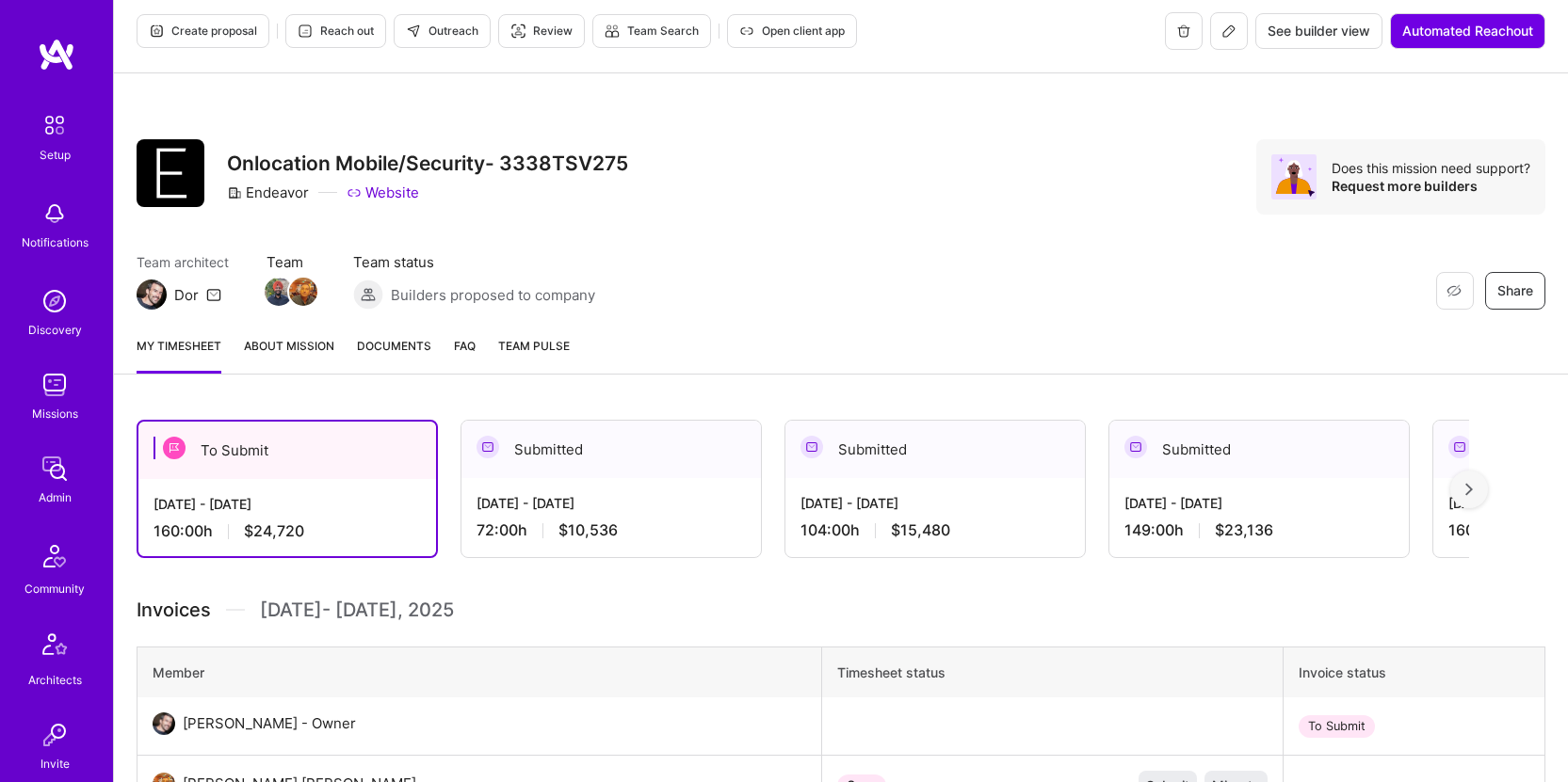
scroll to position [335, 0]
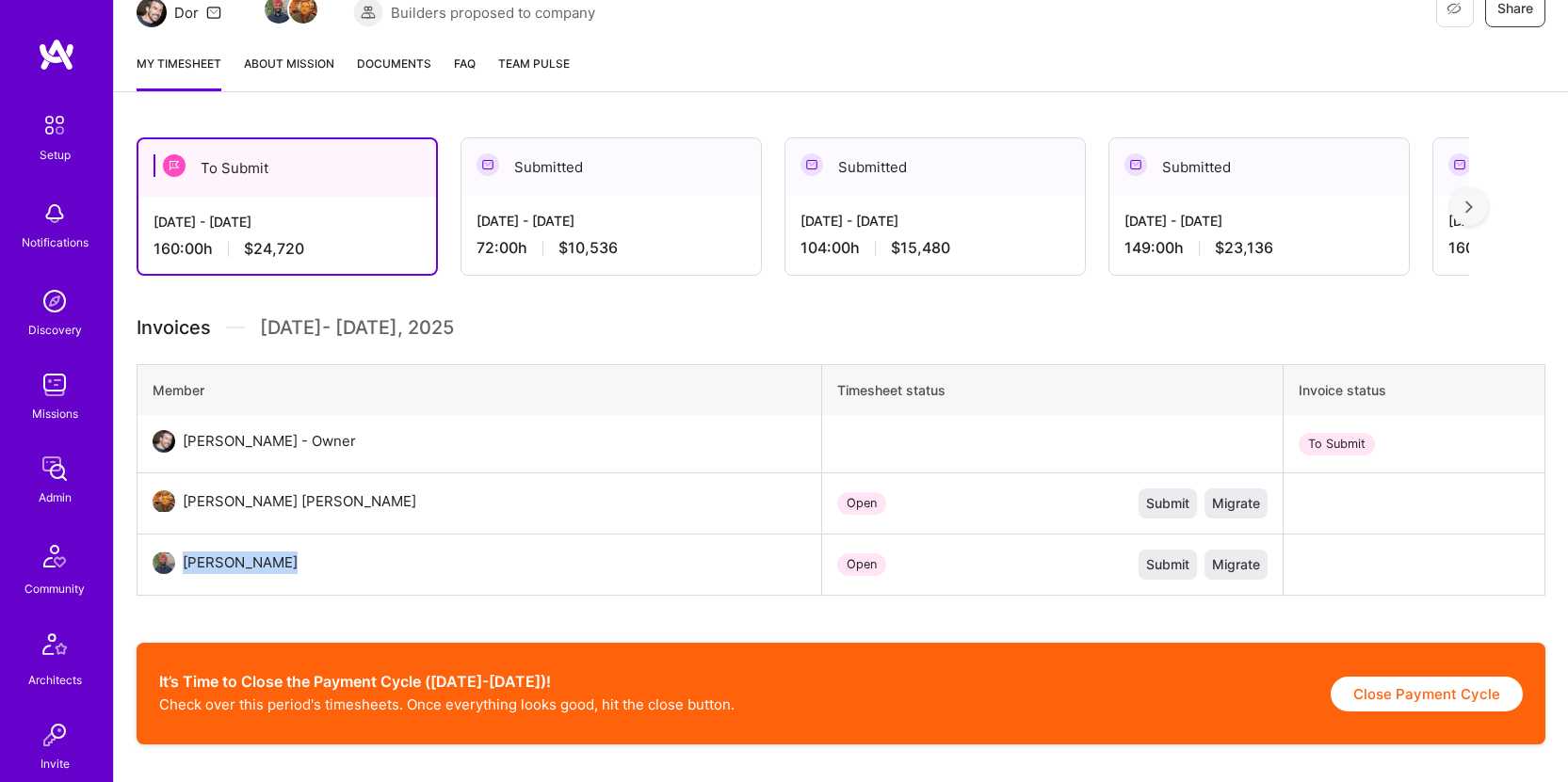
drag, startPoint x: 371, startPoint y: 527, endPoint x: 186, endPoint y: 521, distance: 185.1
click at [186, 535] on td "[PERSON_NAME]" at bounding box center [480, 565] width 684 height 61
copy div "[PERSON_NAME]"
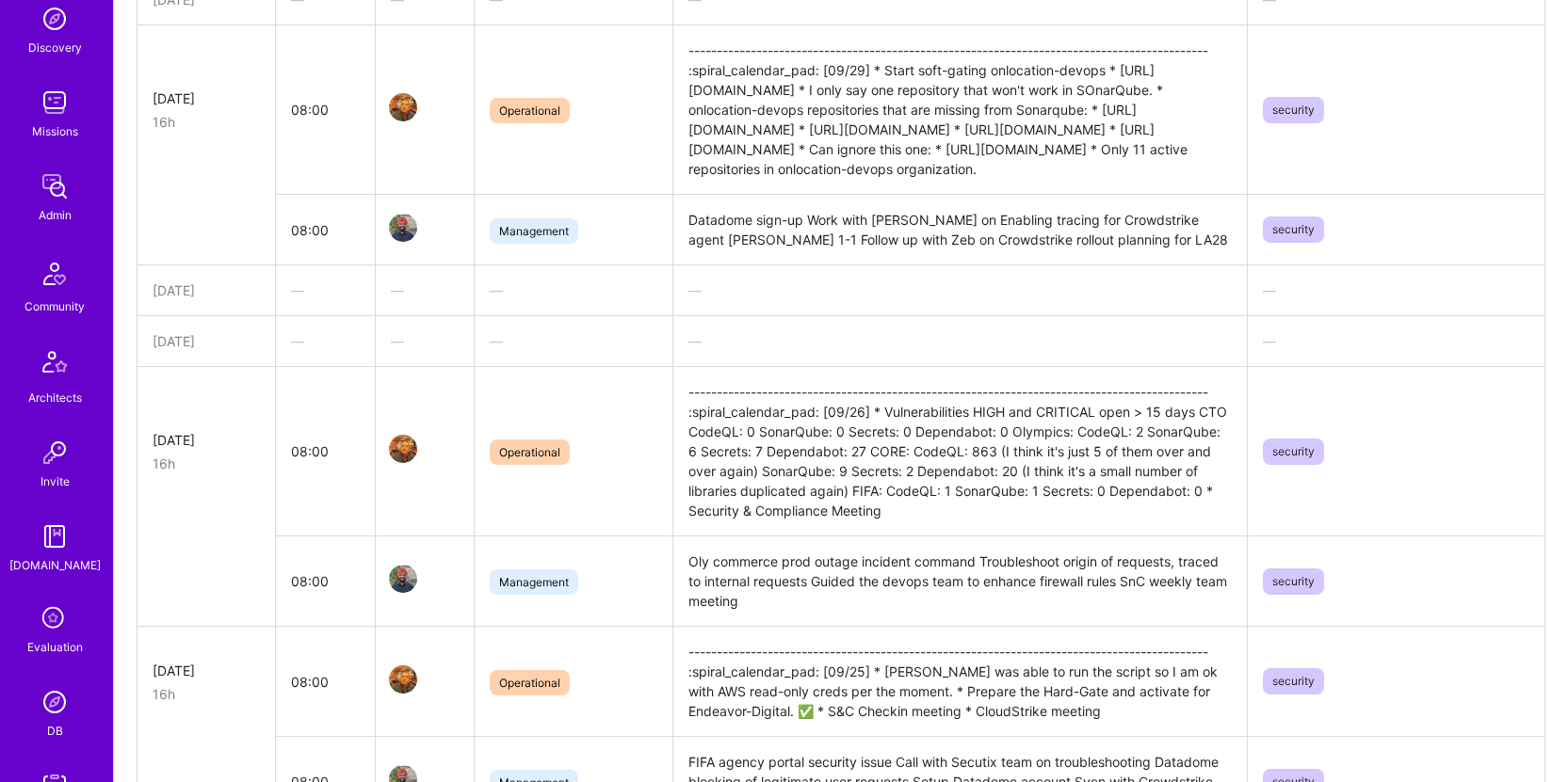
scroll to position [426, 0]
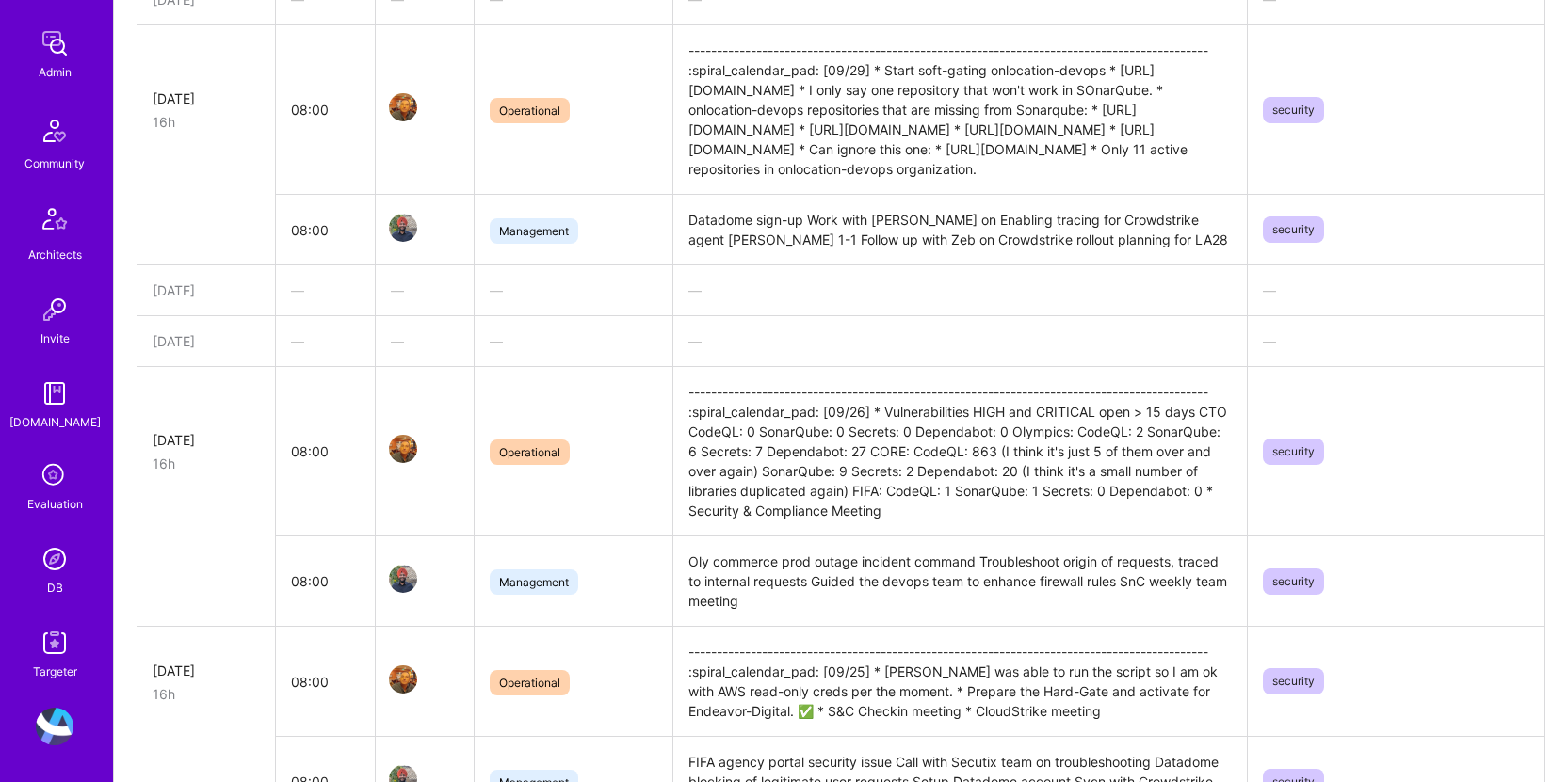
click at [53, 560] on img at bounding box center [55, 560] width 38 height 38
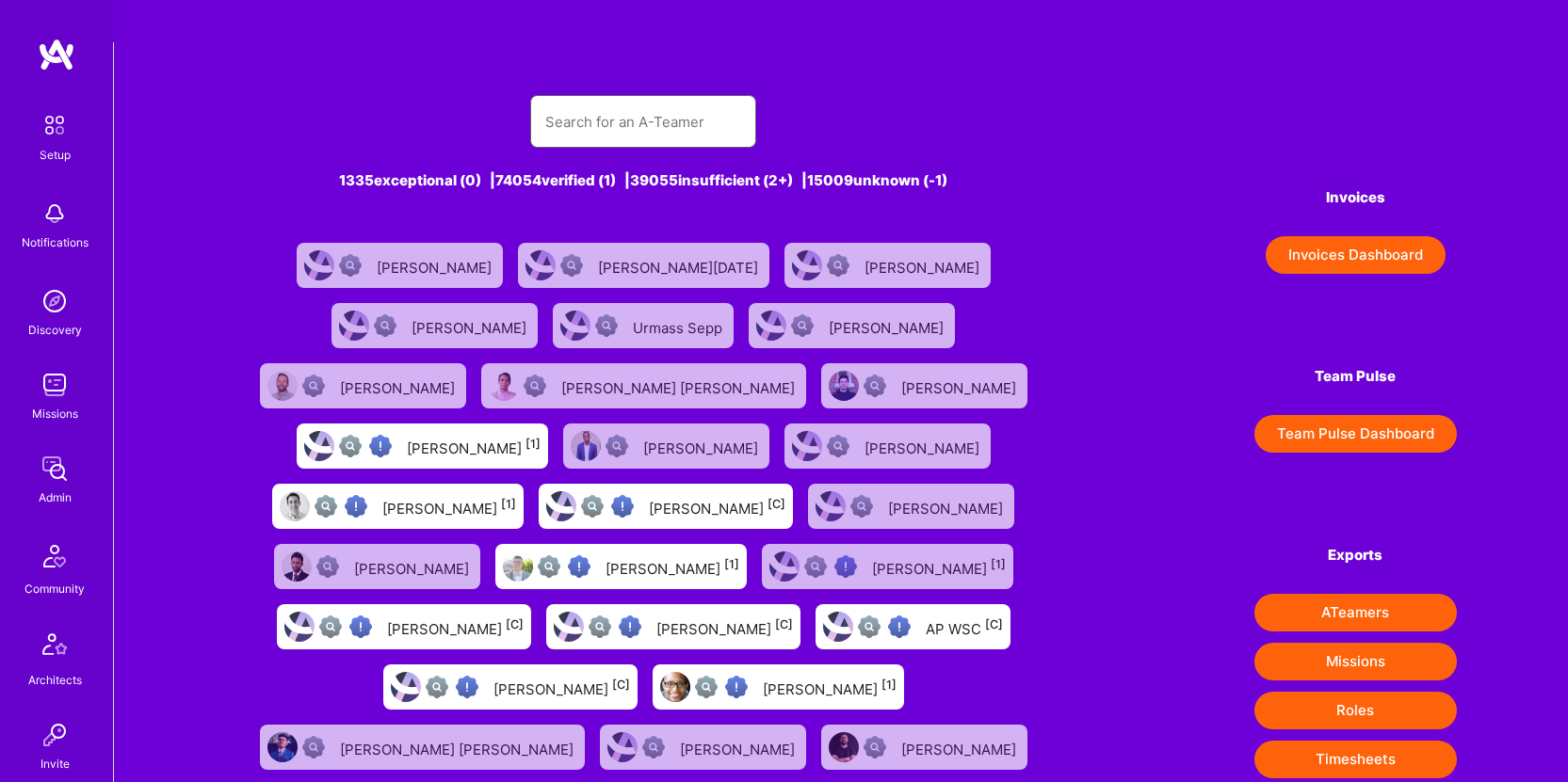
click at [664, 98] on input "text" at bounding box center [643, 122] width 196 height 48
paste input "[PERSON_NAME]"
type input "[PERSON_NAME]"
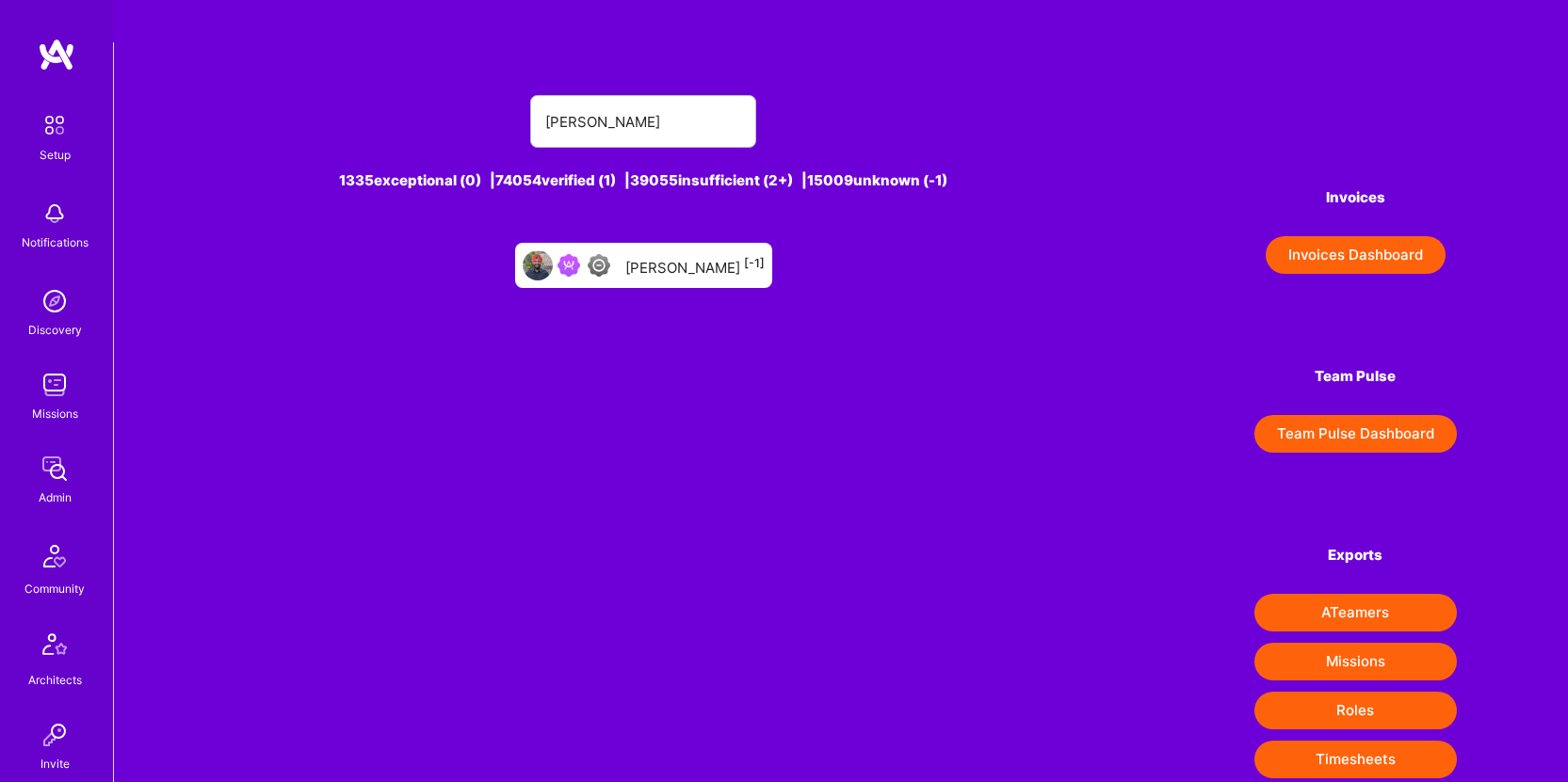
click at [701, 253] on div "[PERSON_NAME] [-1]" at bounding box center [695, 265] width 140 height 25
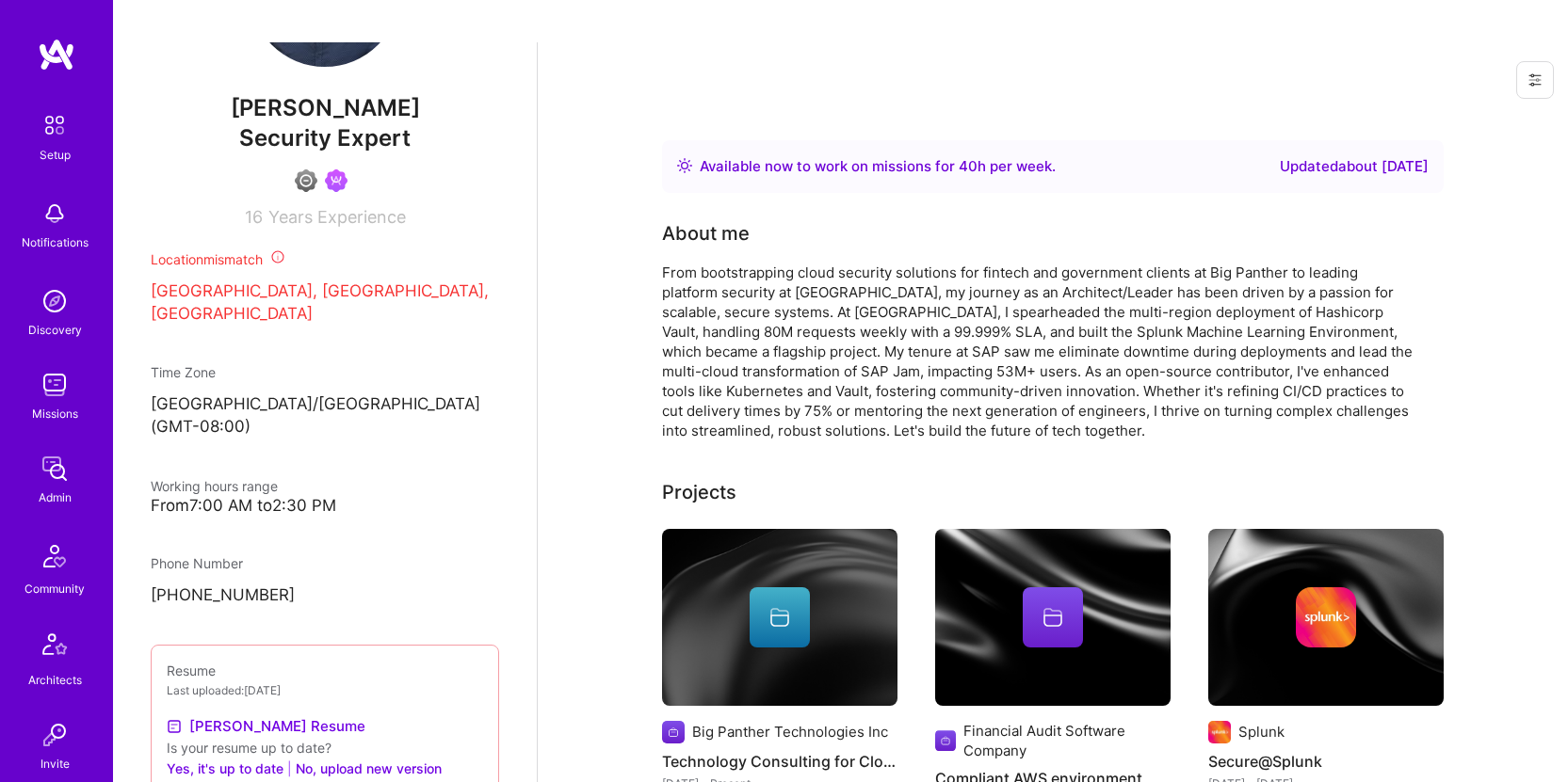
scroll to position [426, 0]
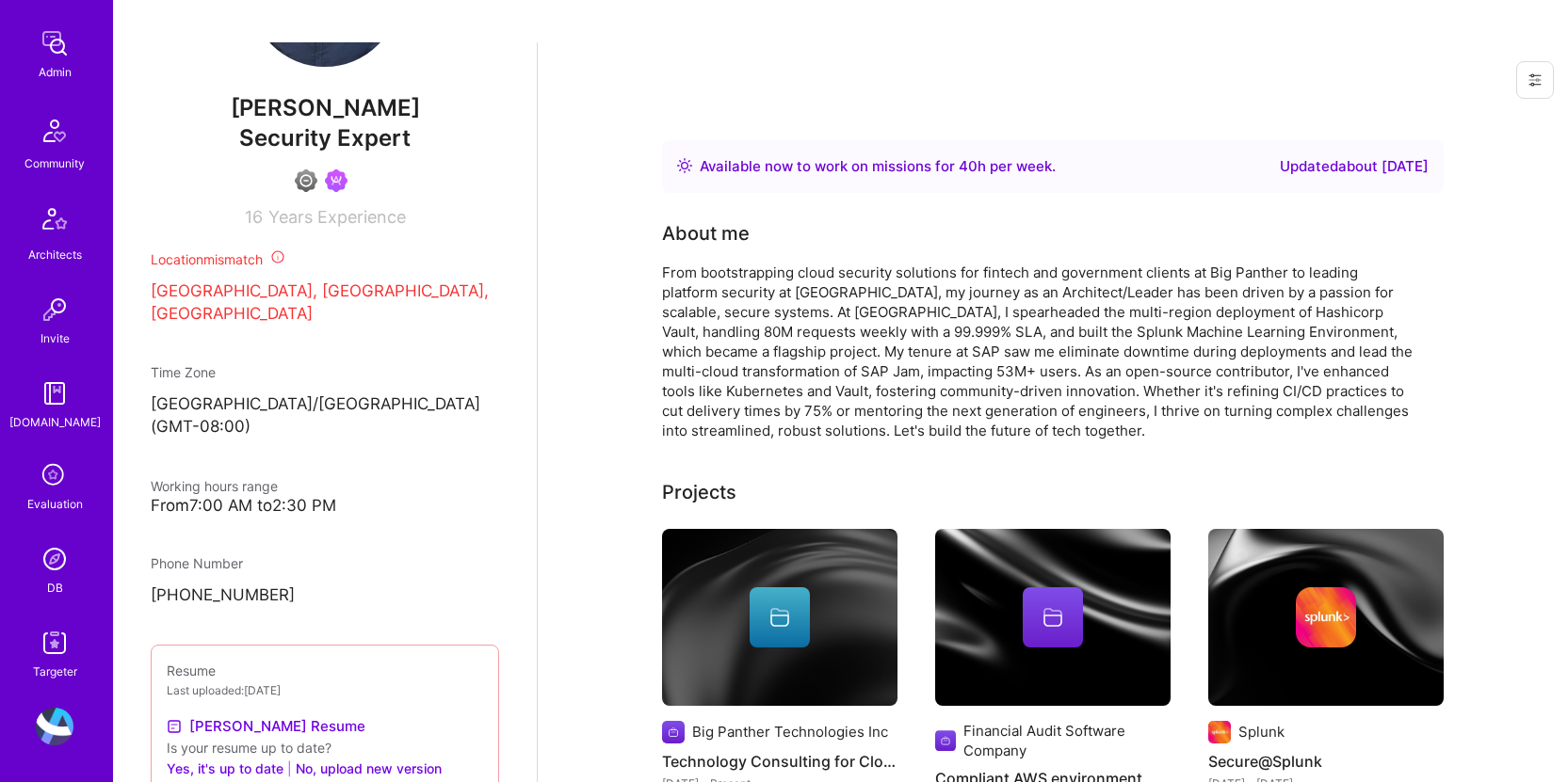
click at [36, 571] on img at bounding box center [55, 560] width 38 height 38
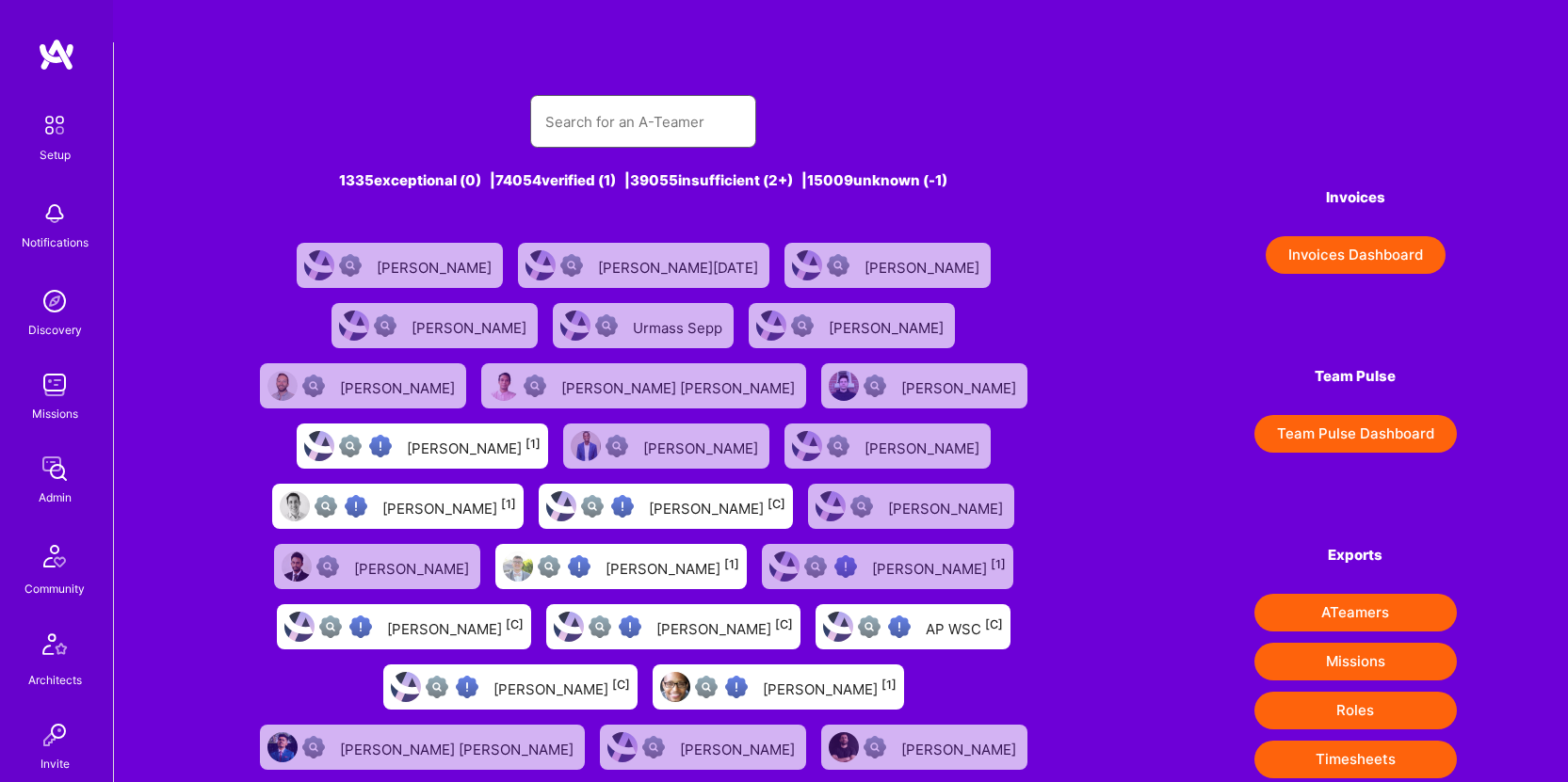
click at [602, 98] on input "text" at bounding box center [643, 122] width 196 height 48
paste input "[PERSON_NAME]"
type input "[PERSON_NAME]"
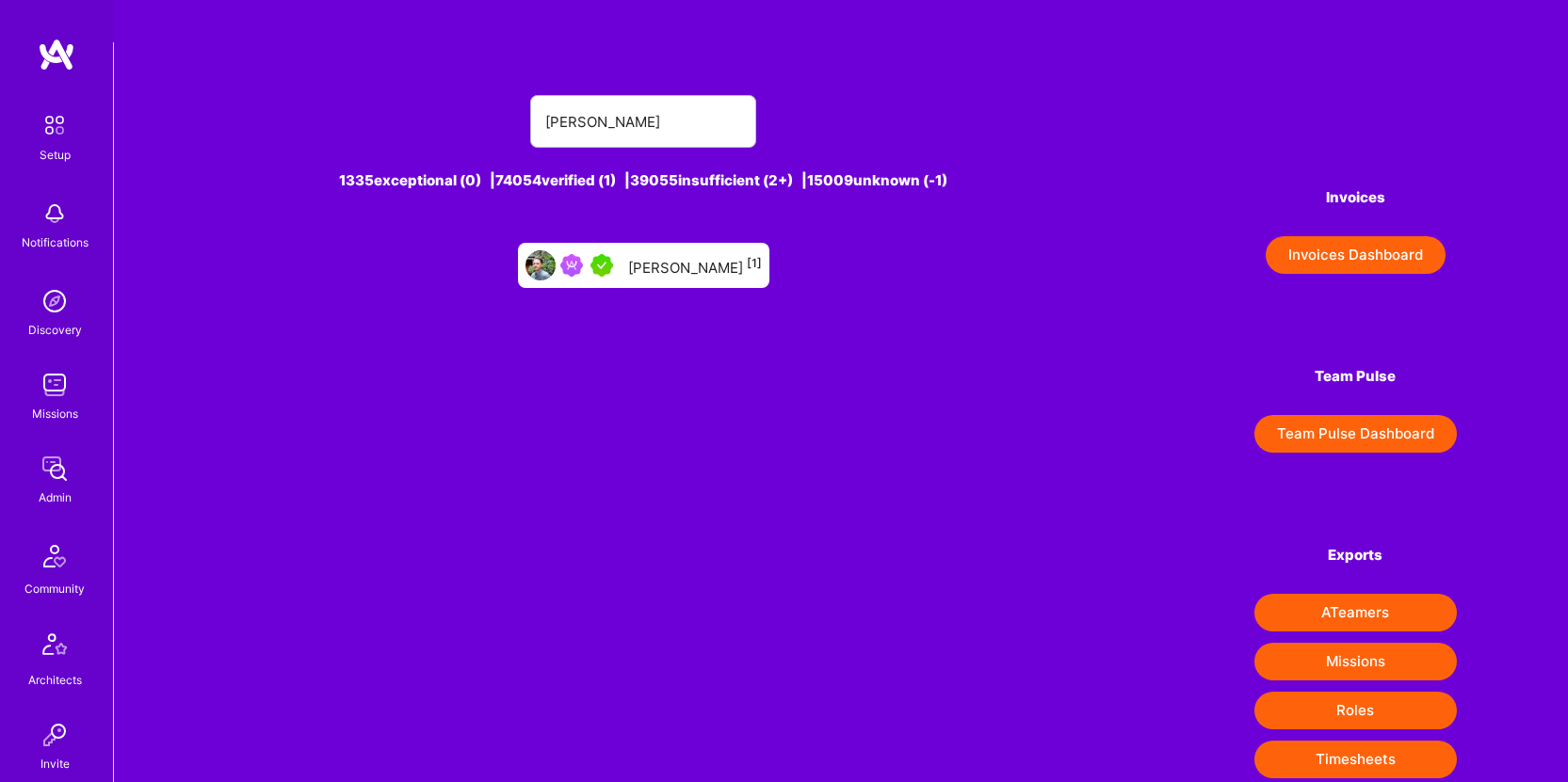
click at [694, 243] on div "[PERSON_NAME] [1]" at bounding box center [643, 265] width 251 height 45
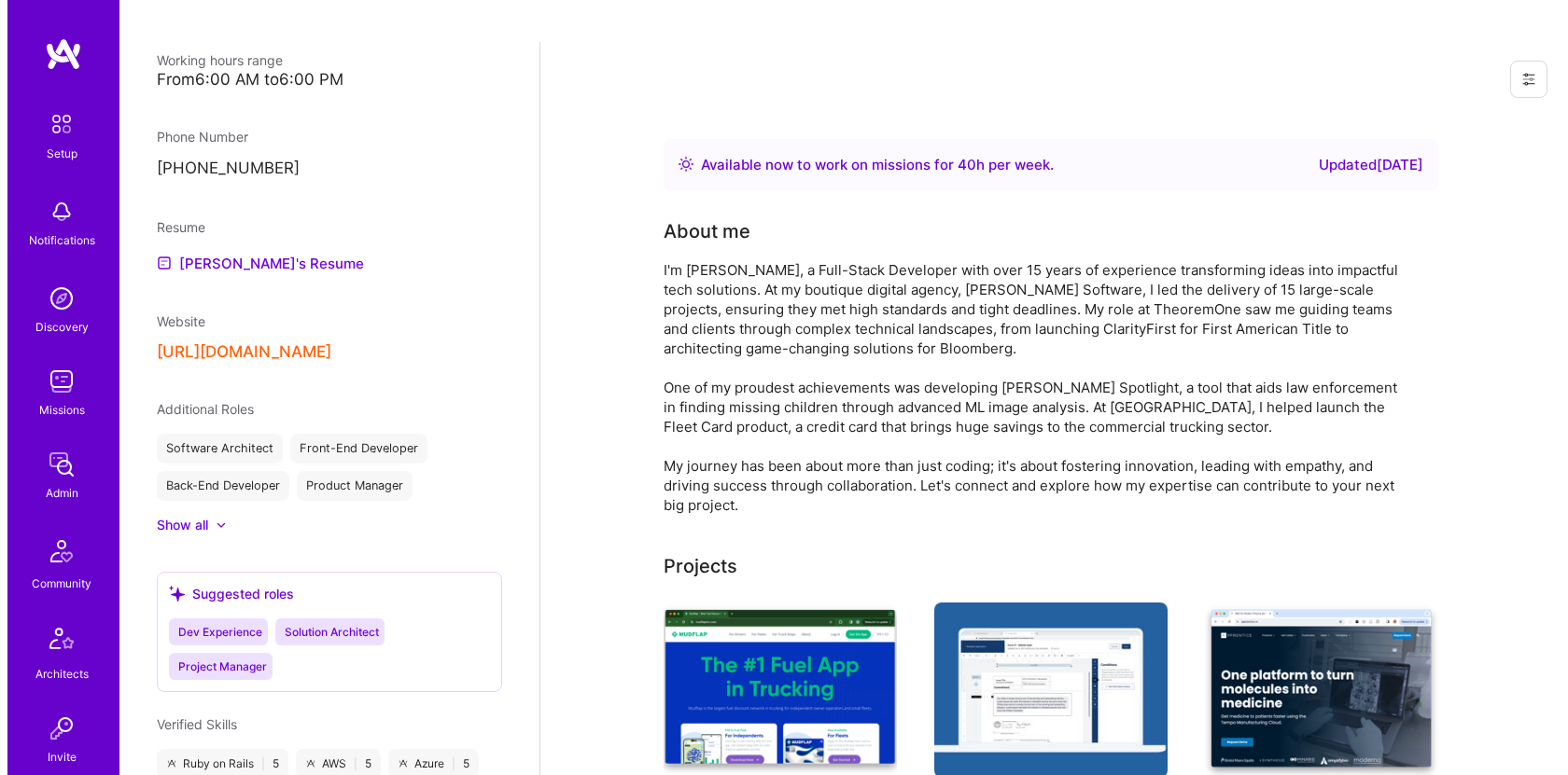
scroll to position [1354, 0]
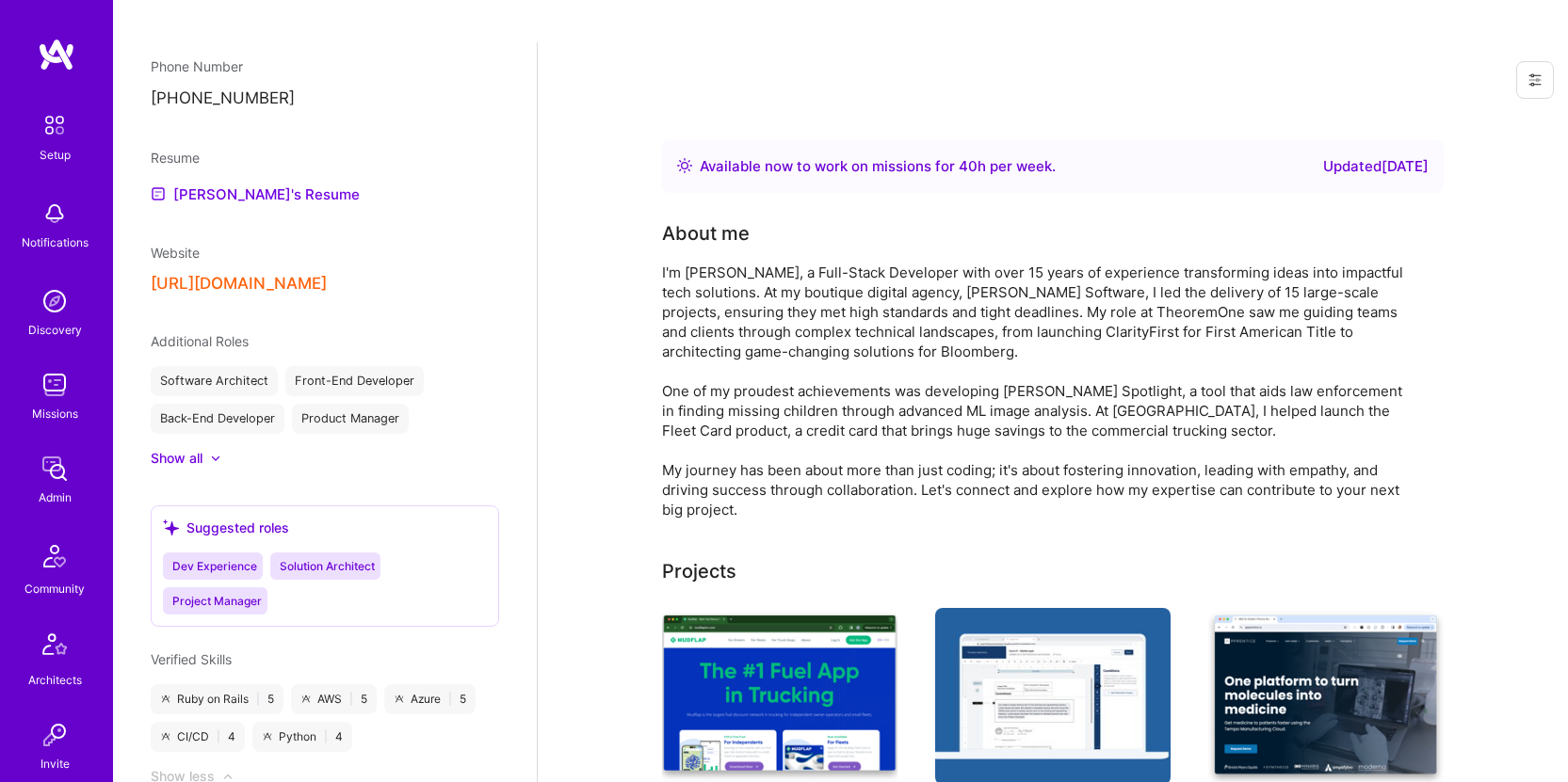
click at [57, 482] on img at bounding box center [55, 469] width 38 height 38
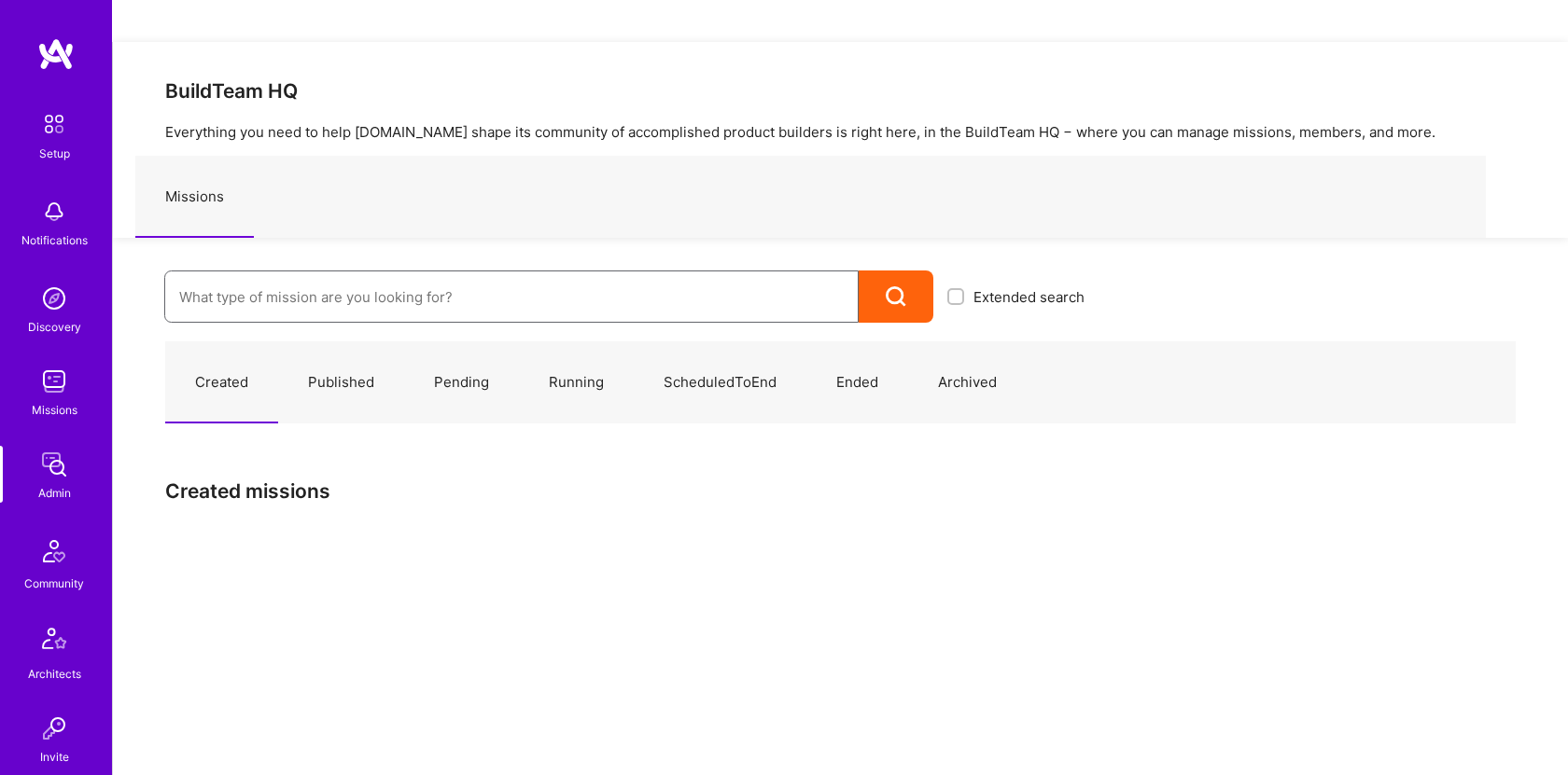
click at [349, 274] on input at bounding box center [511, 298] width 664 height 47
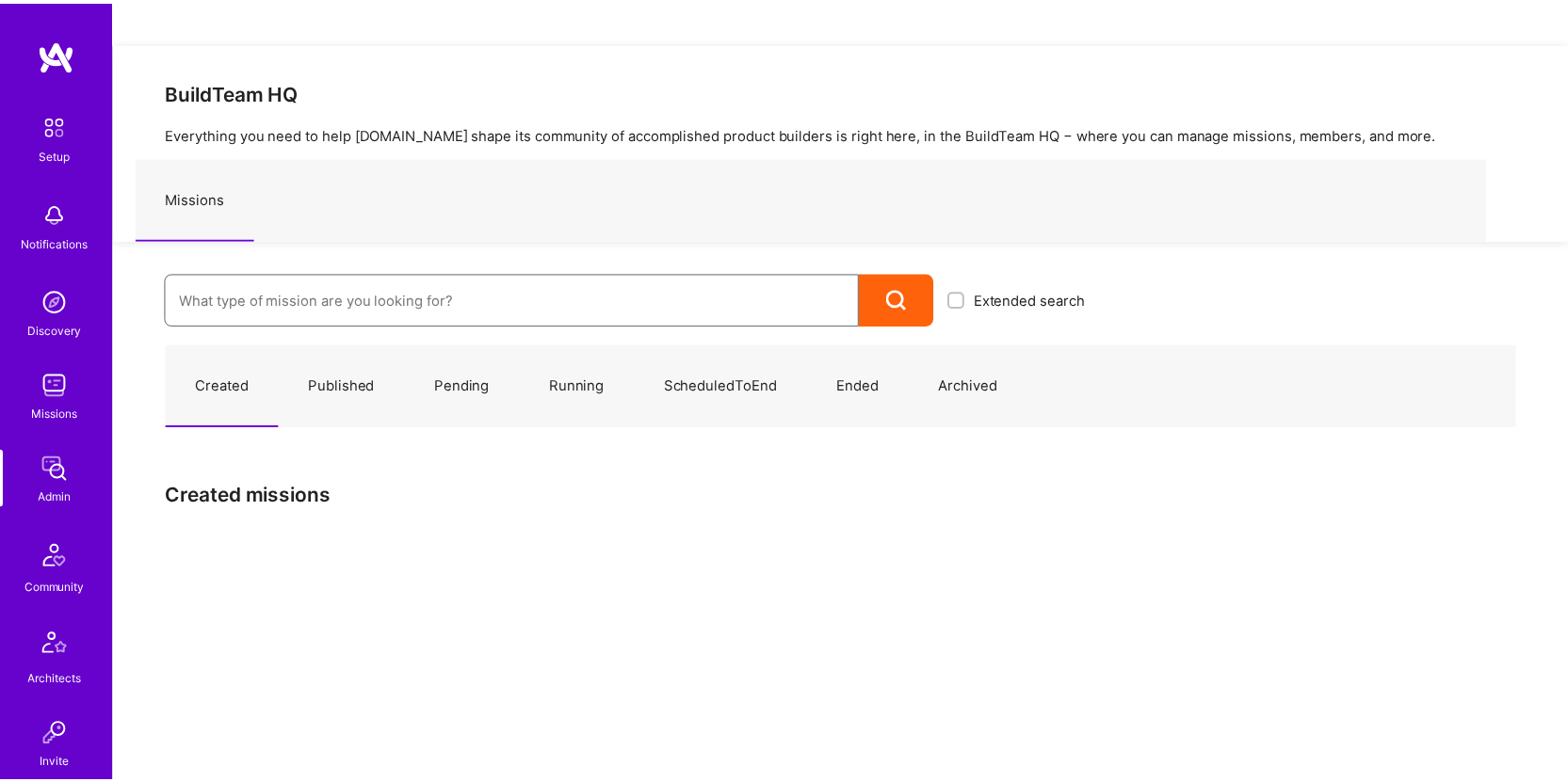
scroll to position [426, 0]
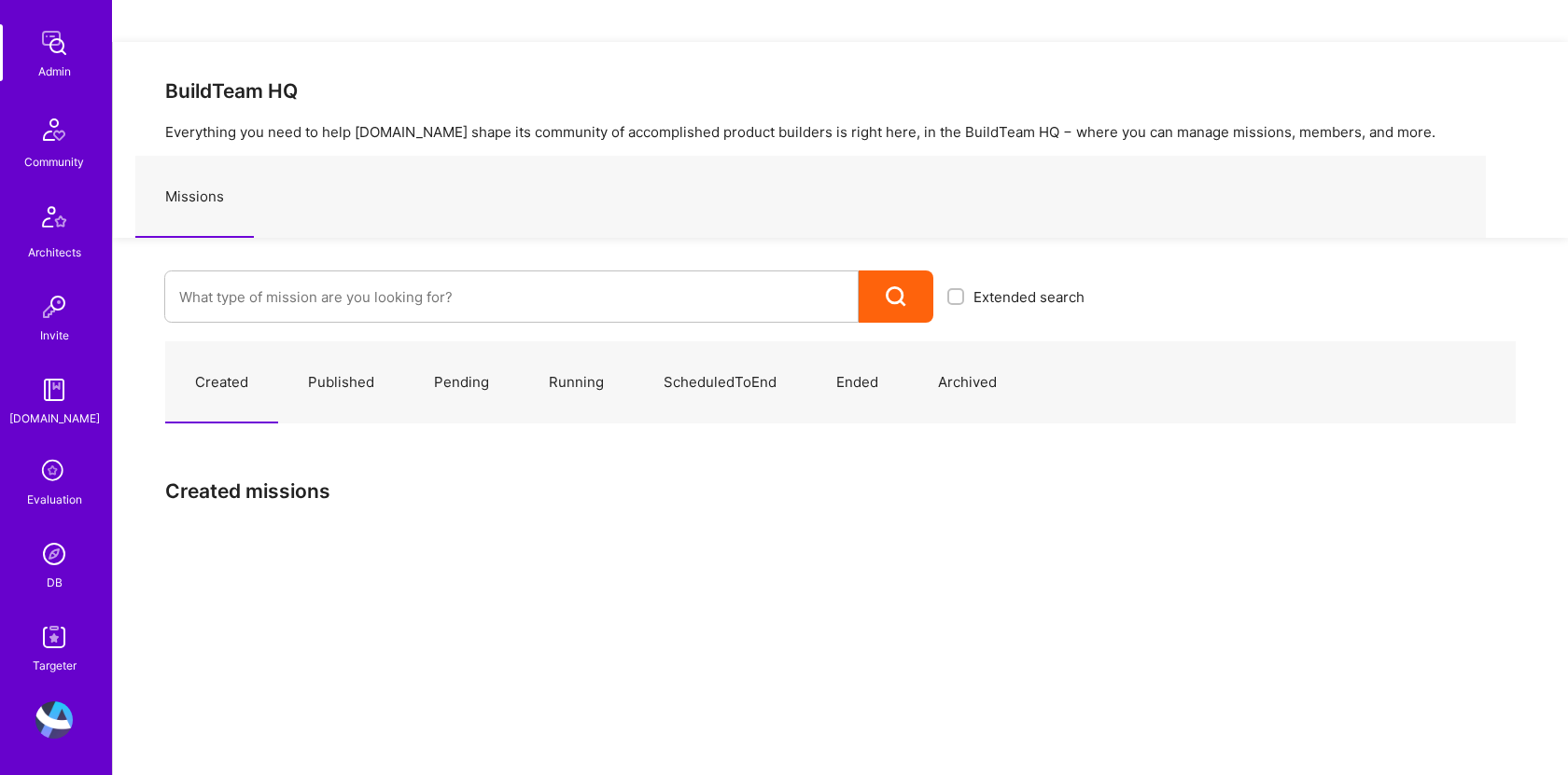
click at [44, 568] on img at bounding box center [54, 555] width 38 height 38
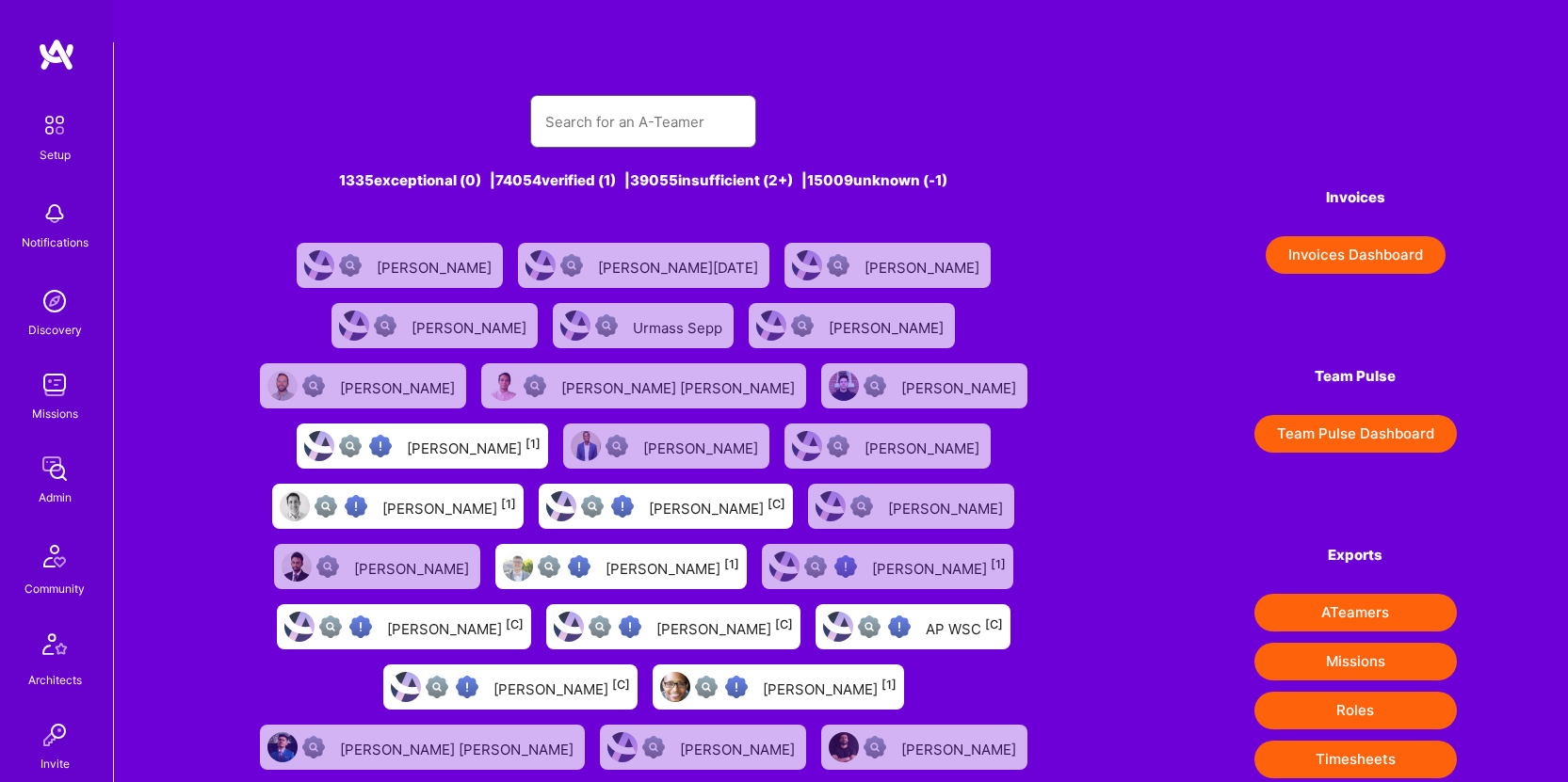
click at [672, 98] on input "text" at bounding box center [643, 122] width 196 height 48
paste input "[PERSON_NAME]"
type input "[PERSON_NAME]"
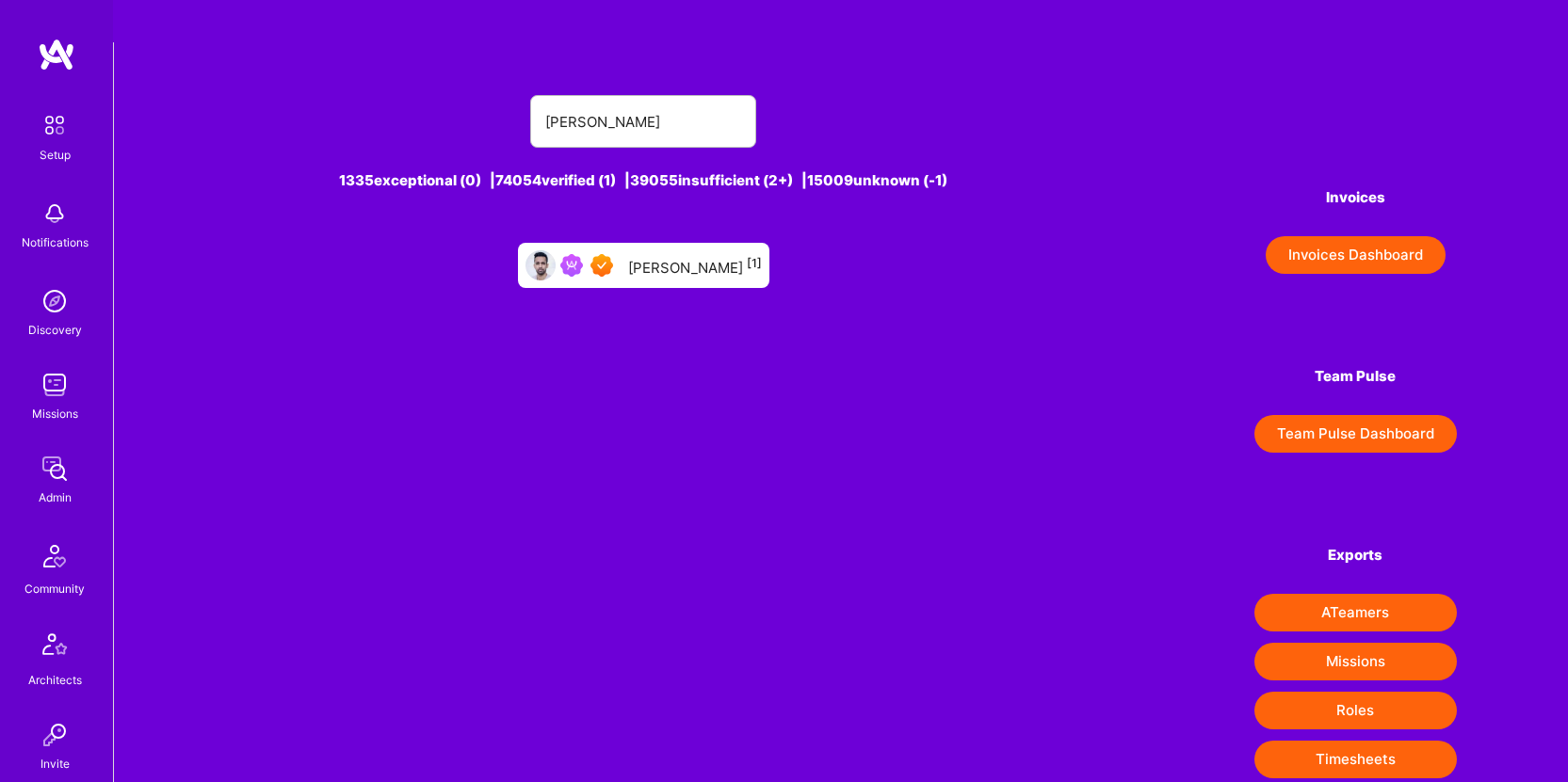
click at [681, 253] on div "[PERSON_NAME] [1]" at bounding box center [695, 265] width 134 height 25
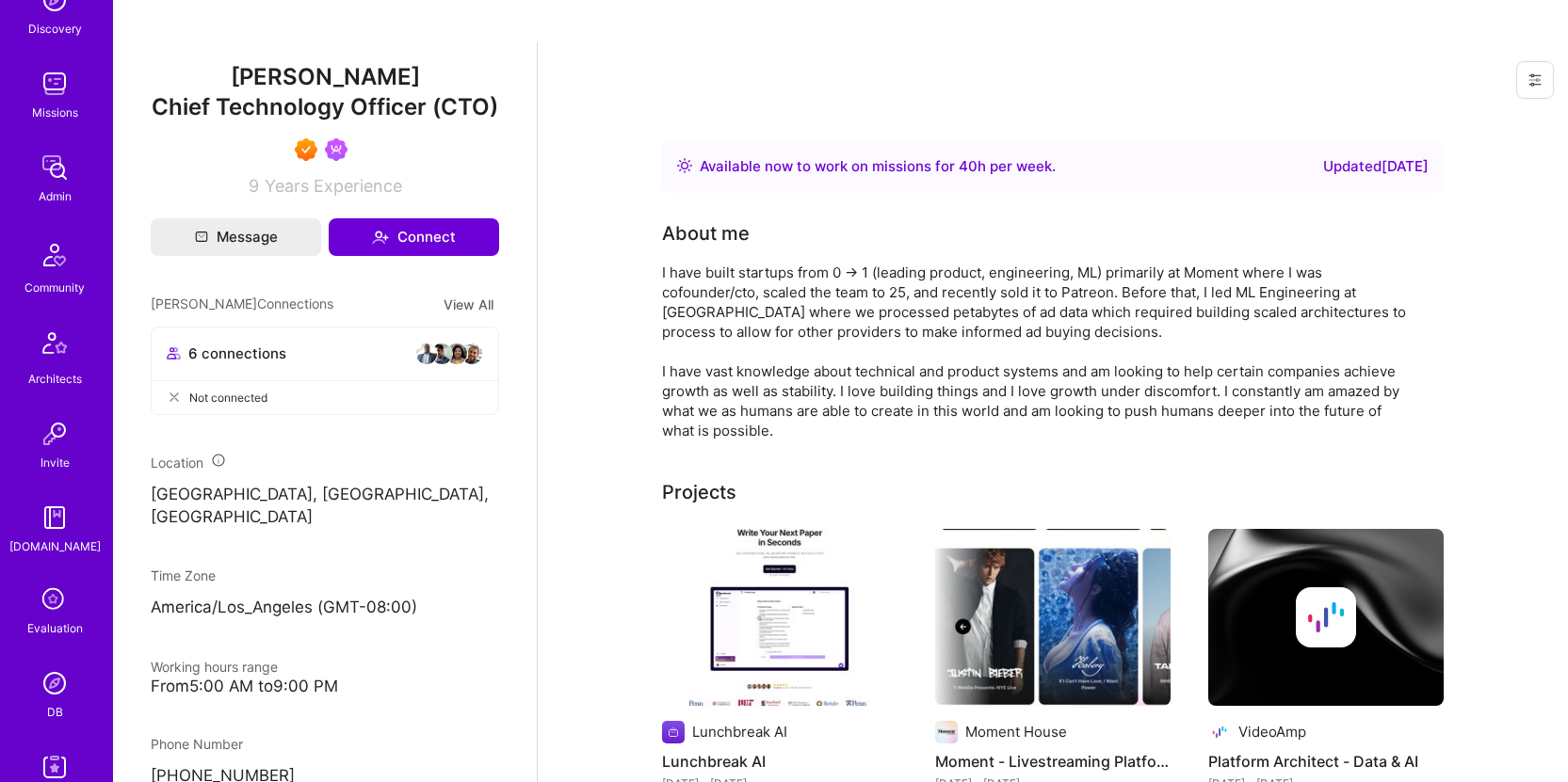
scroll to position [398, 0]
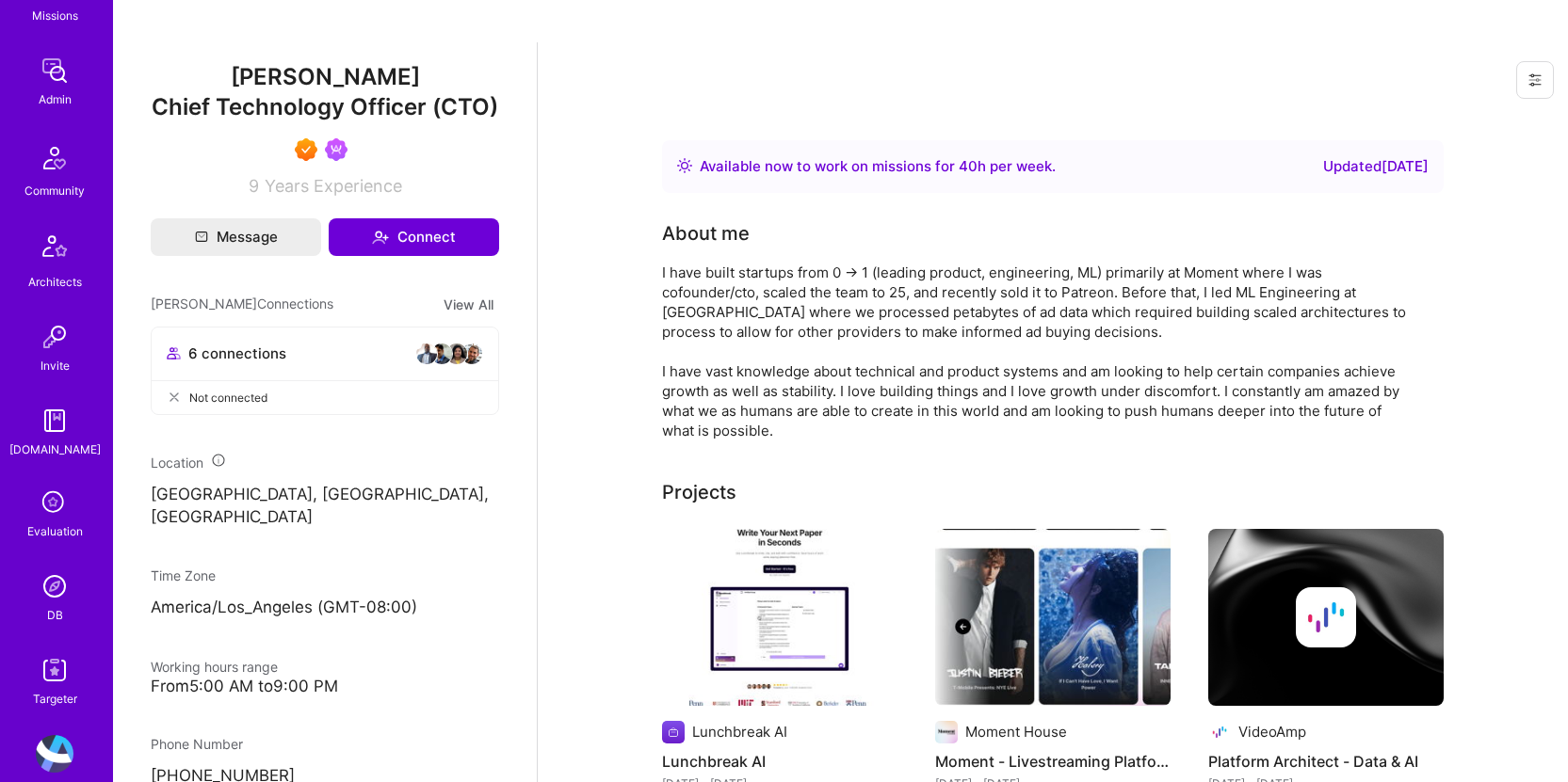
click at [39, 564] on div "Setup Notifications Discovery Missions Admin Community Architects Invite [DOMAI…" at bounding box center [56, 207] width 113 height 1001
click at [44, 594] on img at bounding box center [55, 586] width 38 height 38
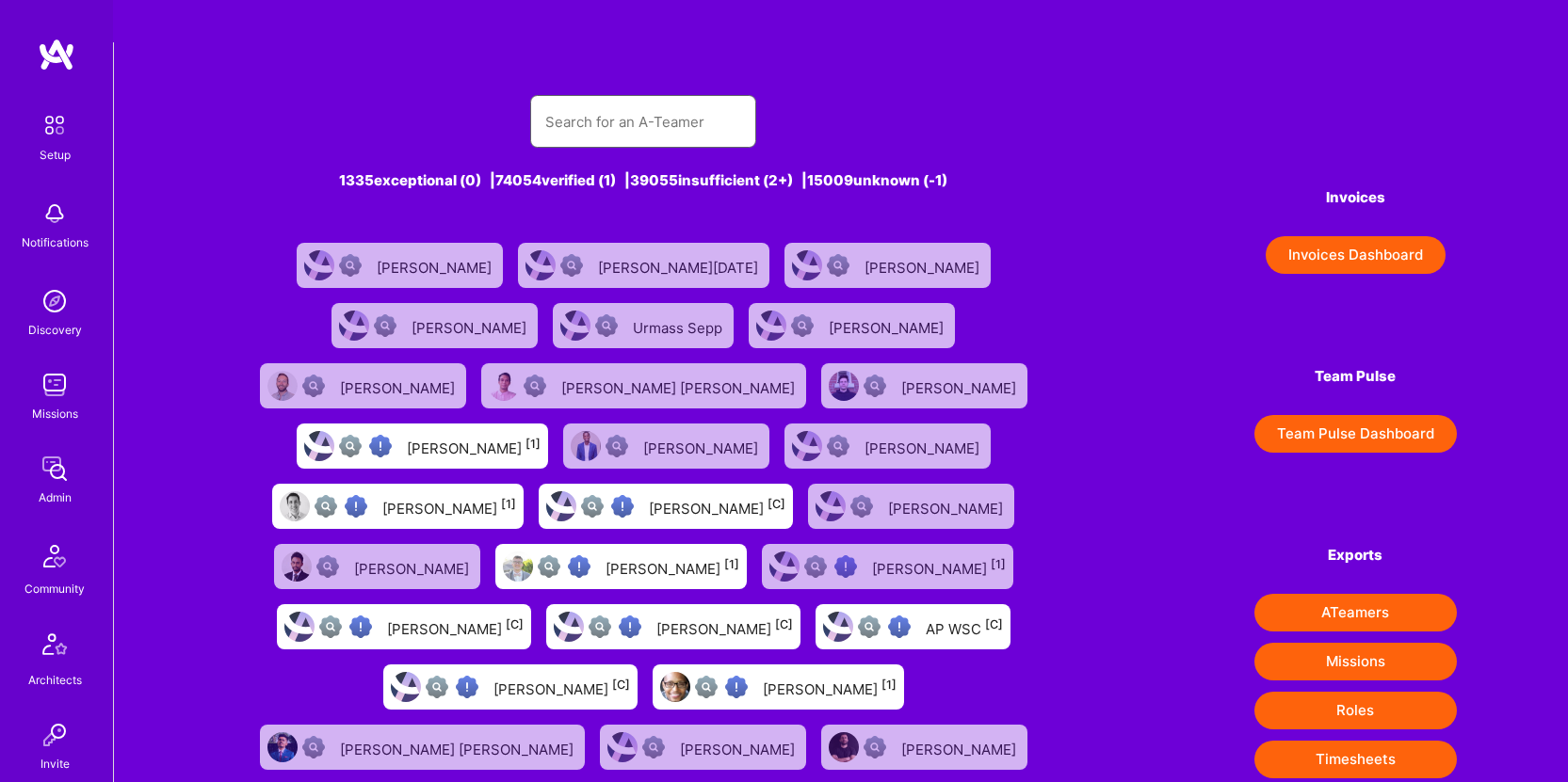
click at [607, 98] on input "text" at bounding box center [643, 122] width 196 height 48
paste input "[PERSON_NAME]"
type input "[PERSON_NAME]"
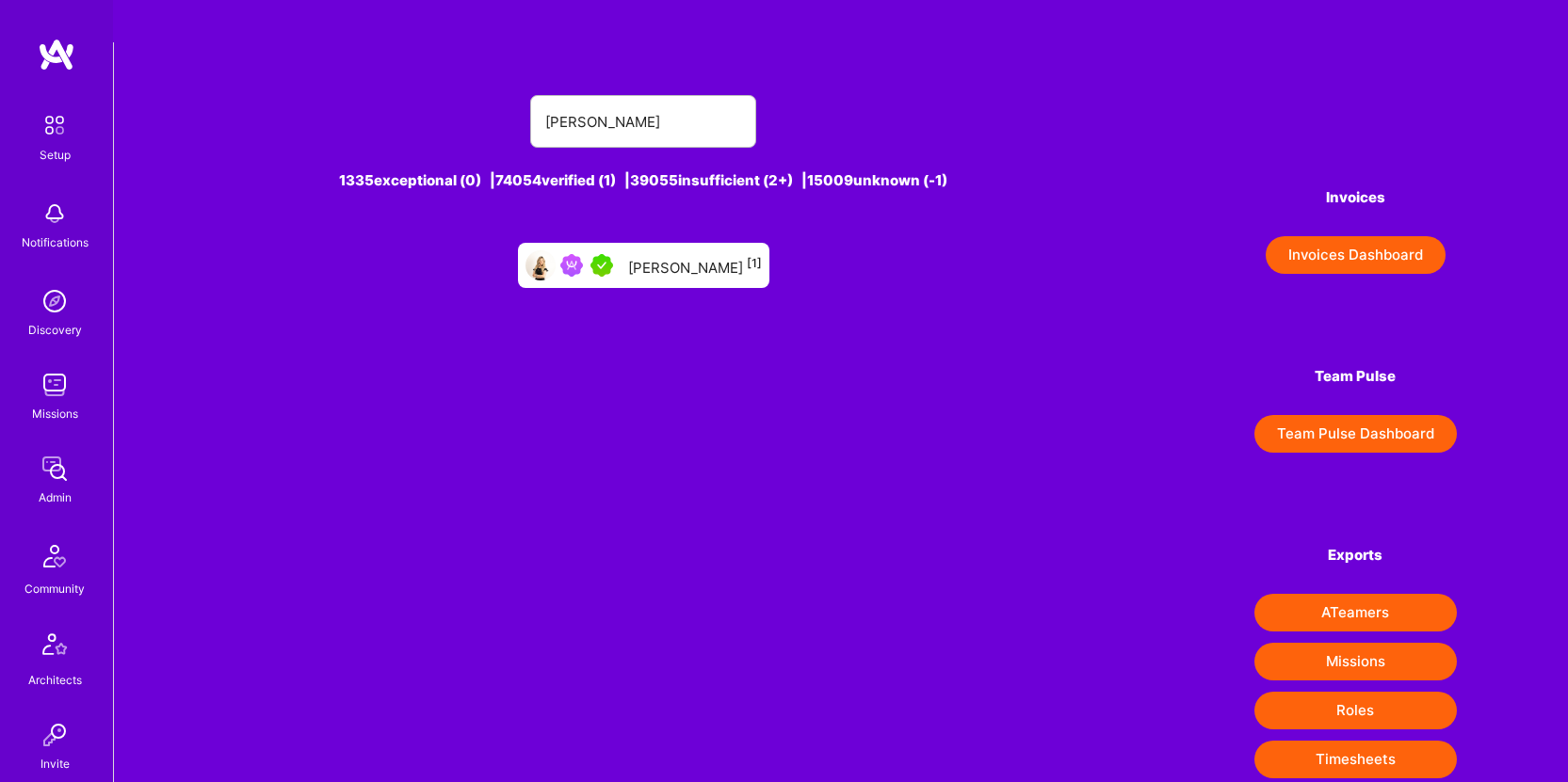
click at [620, 254] on div at bounding box center [590, 265] width 60 height 23
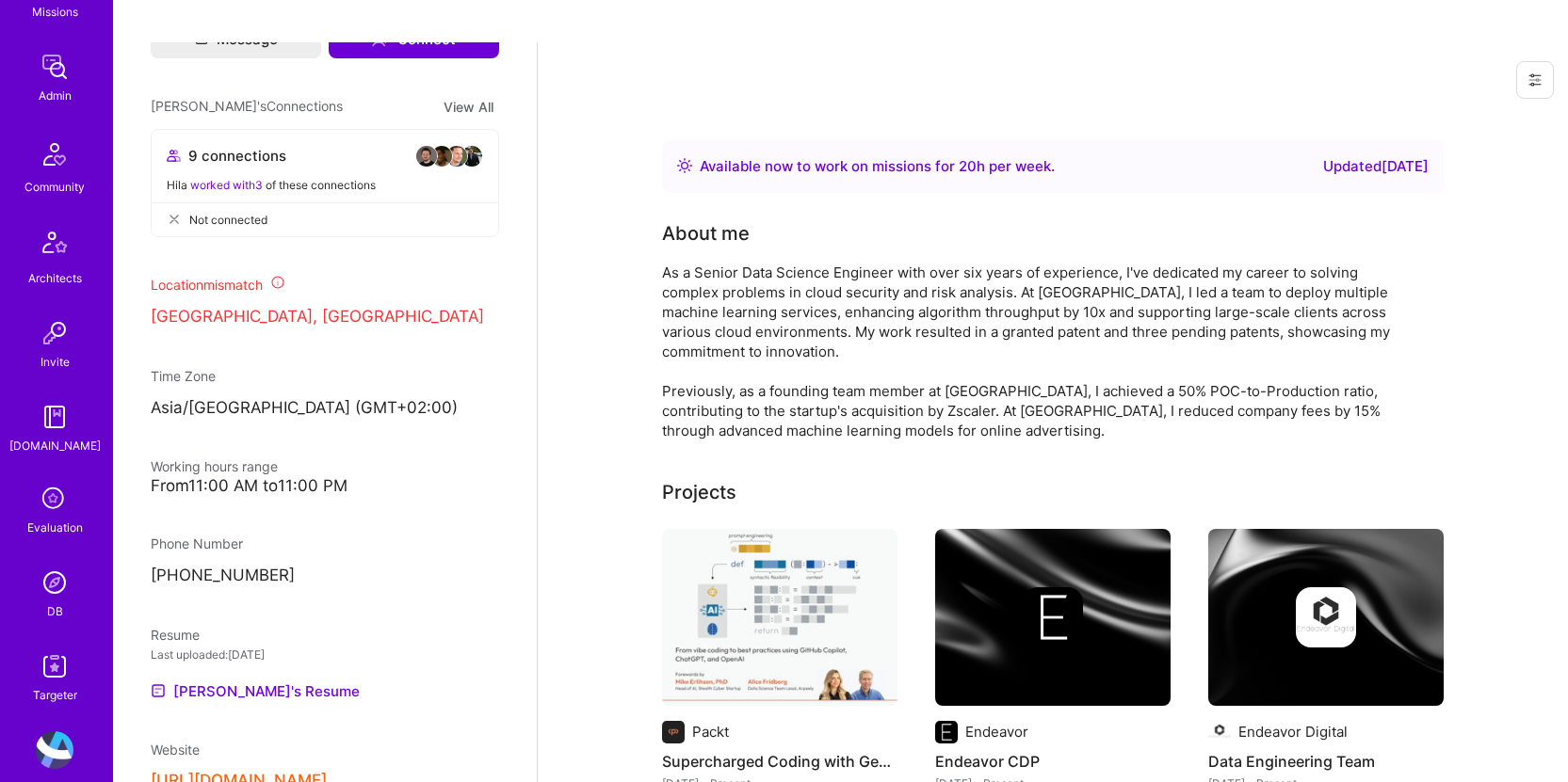
scroll to position [426, 0]
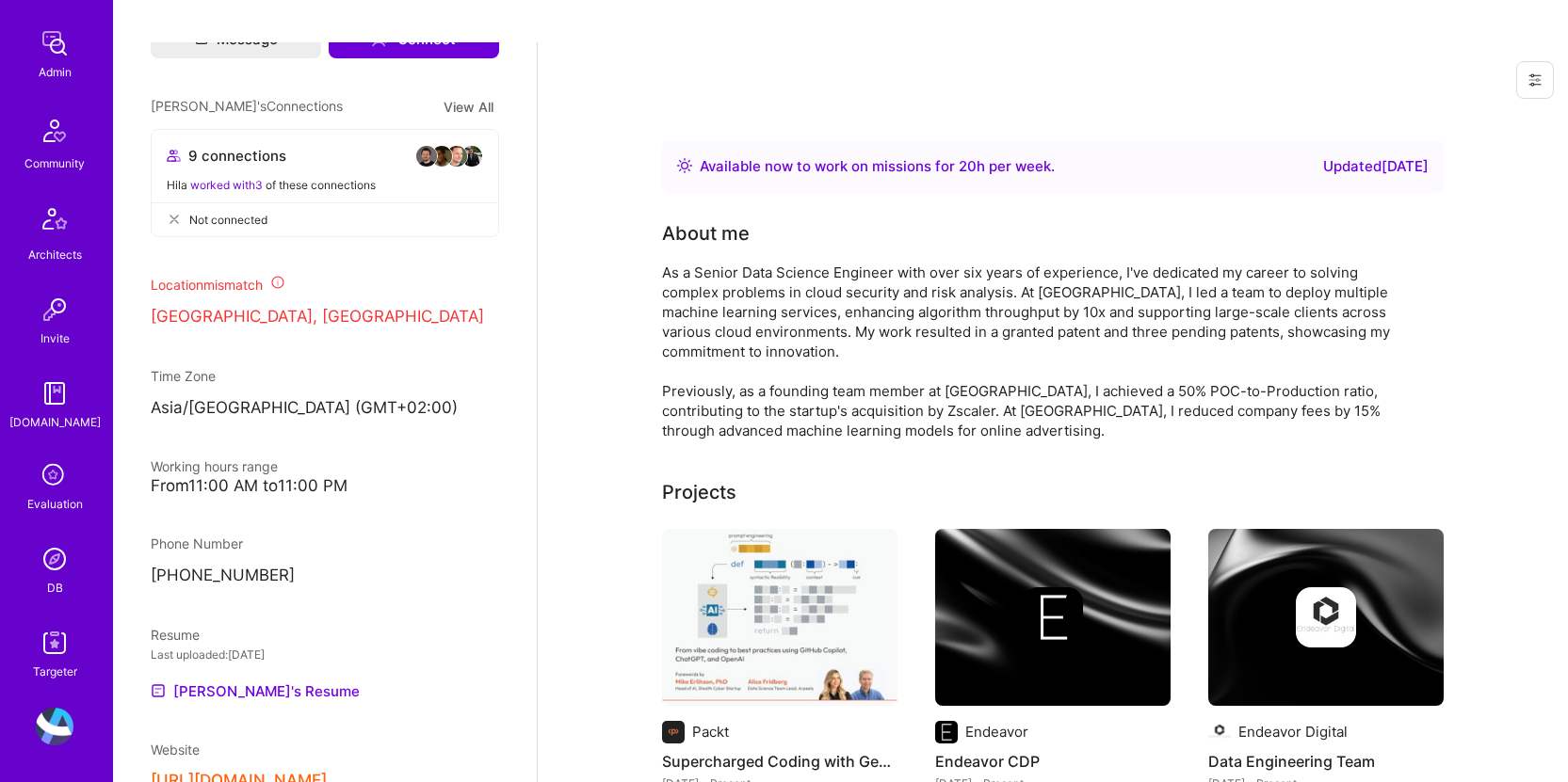
click at [39, 558] on img at bounding box center [55, 560] width 38 height 38
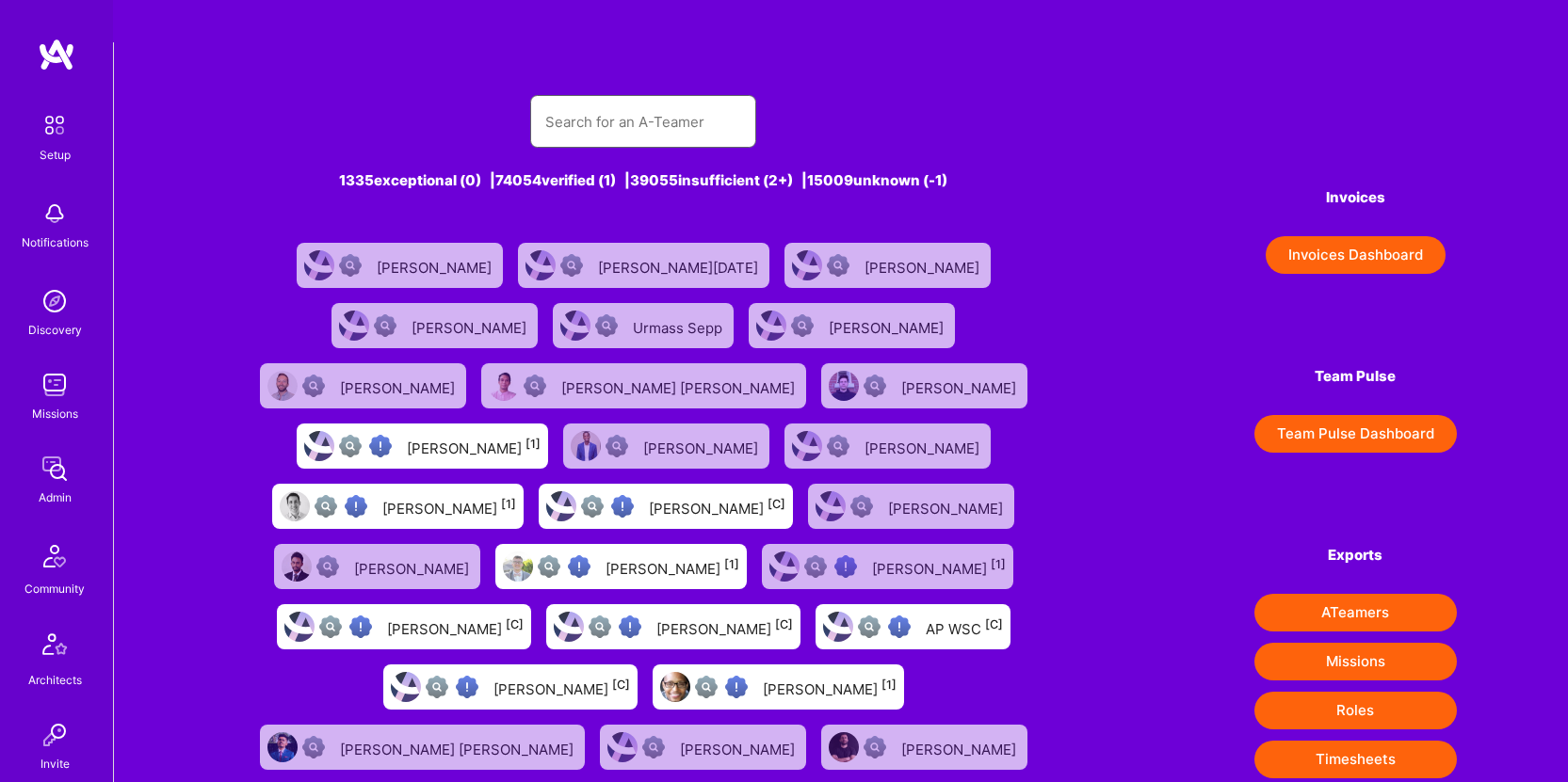
click at [614, 98] on input "text" at bounding box center [643, 122] width 196 height 48
paste input "[PERSON_NAME]"
type input "[PERSON_NAME]"
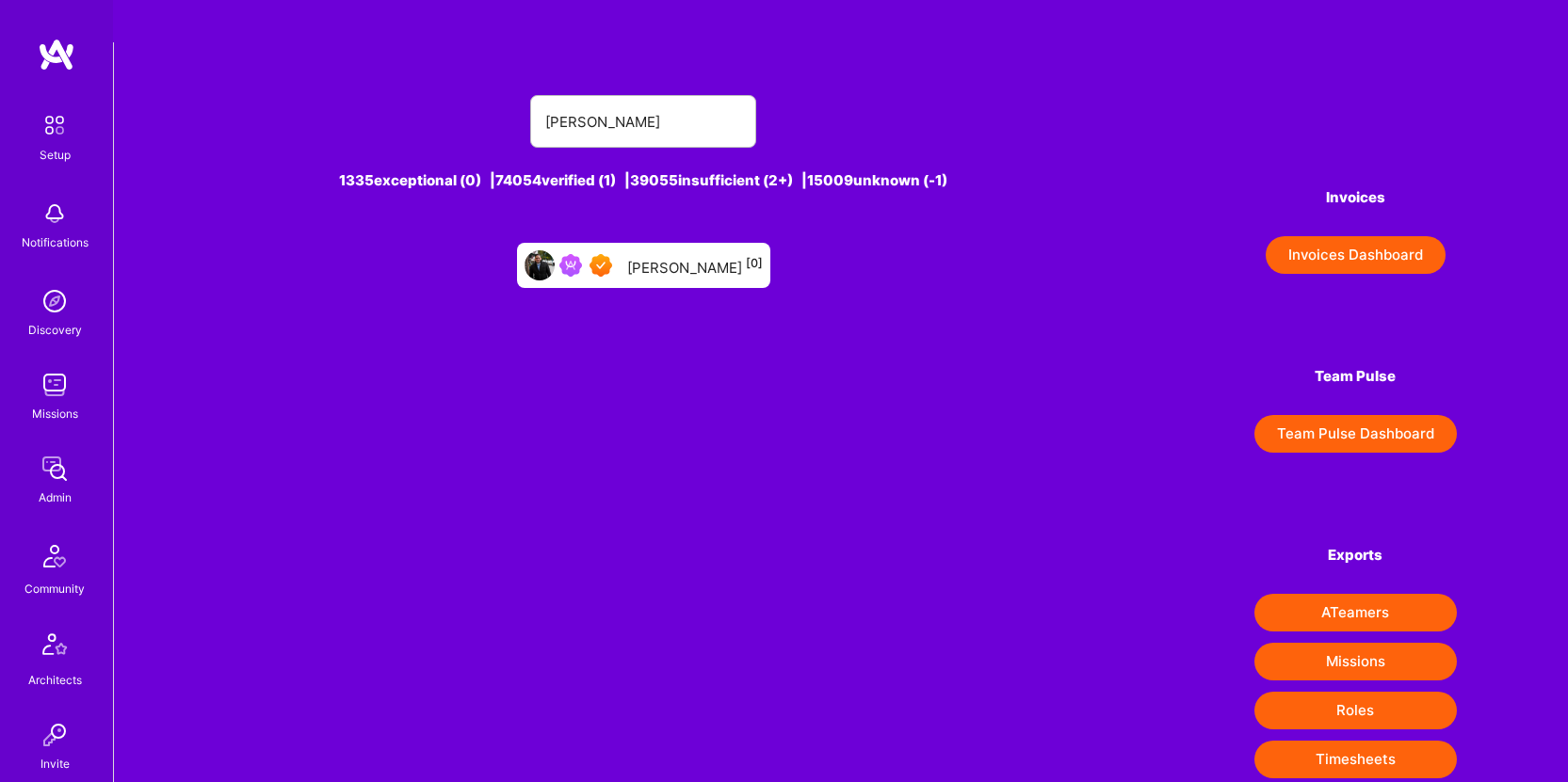
click at [700, 253] on div "[PERSON_NAME] [0]" at bounding box center [695, 265] width 136 height 25
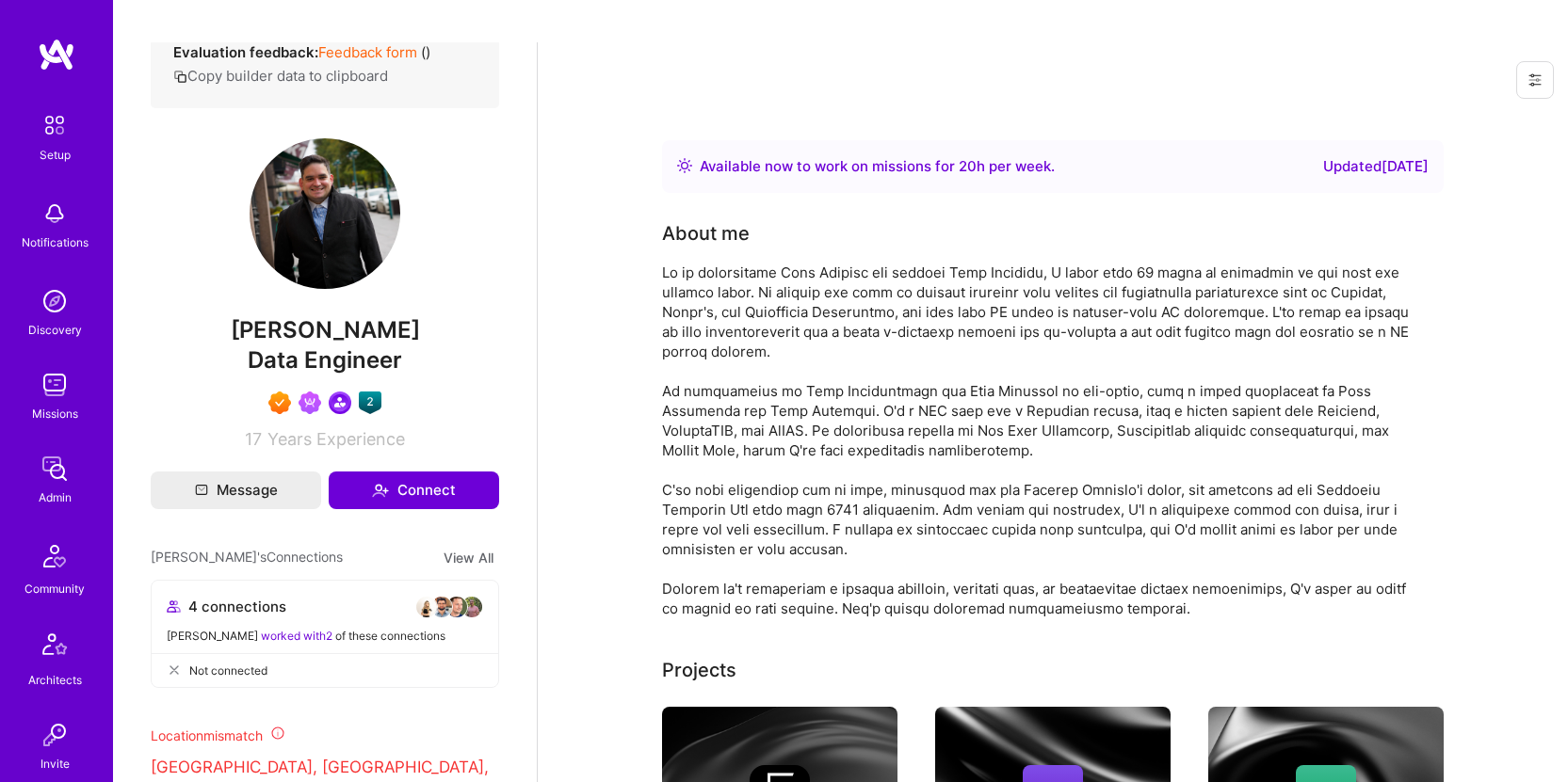
scroll to position [426, 0]
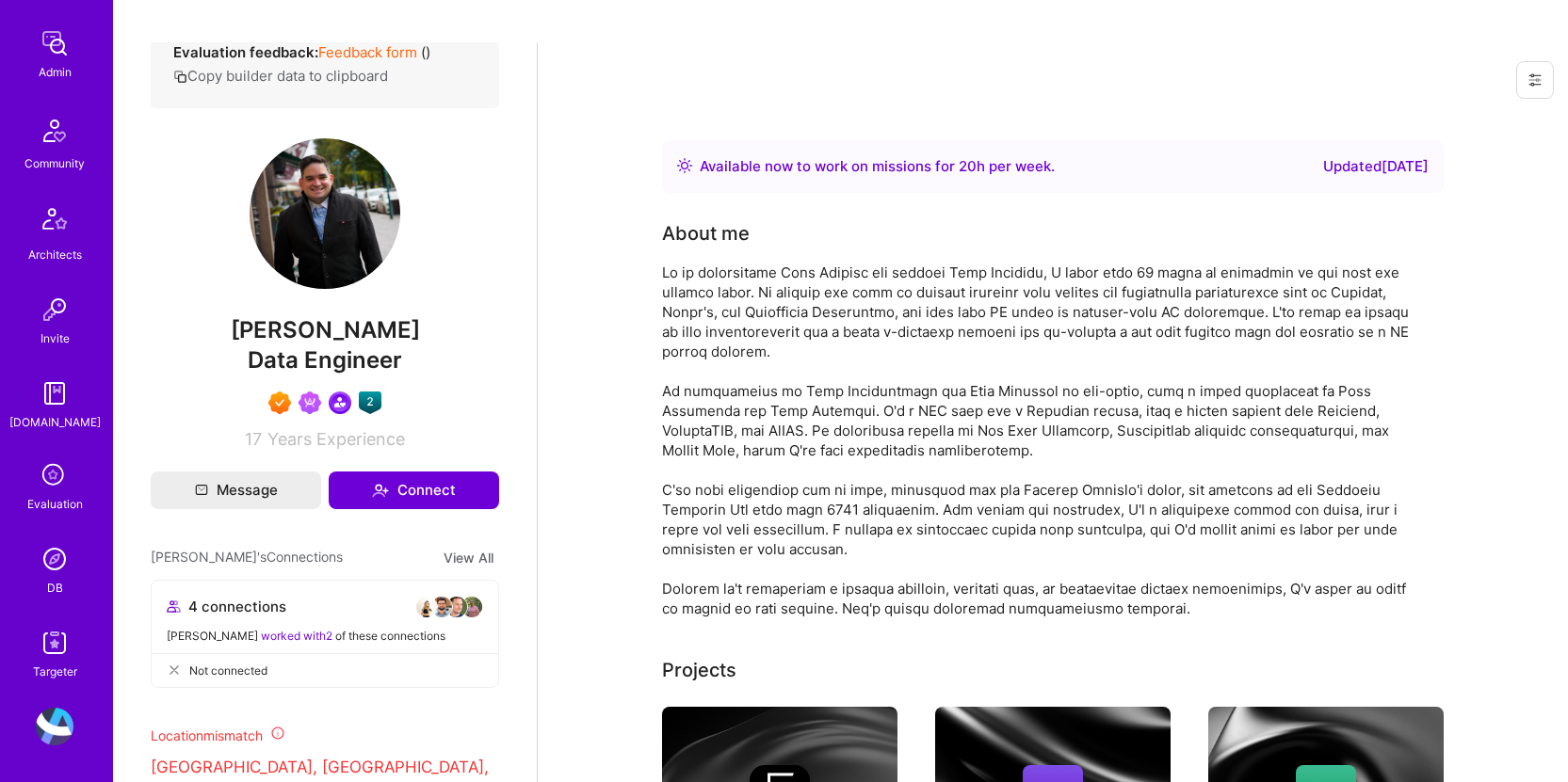
click at [45, 562] on img at bounding box center [55, 560] width 38 height 38
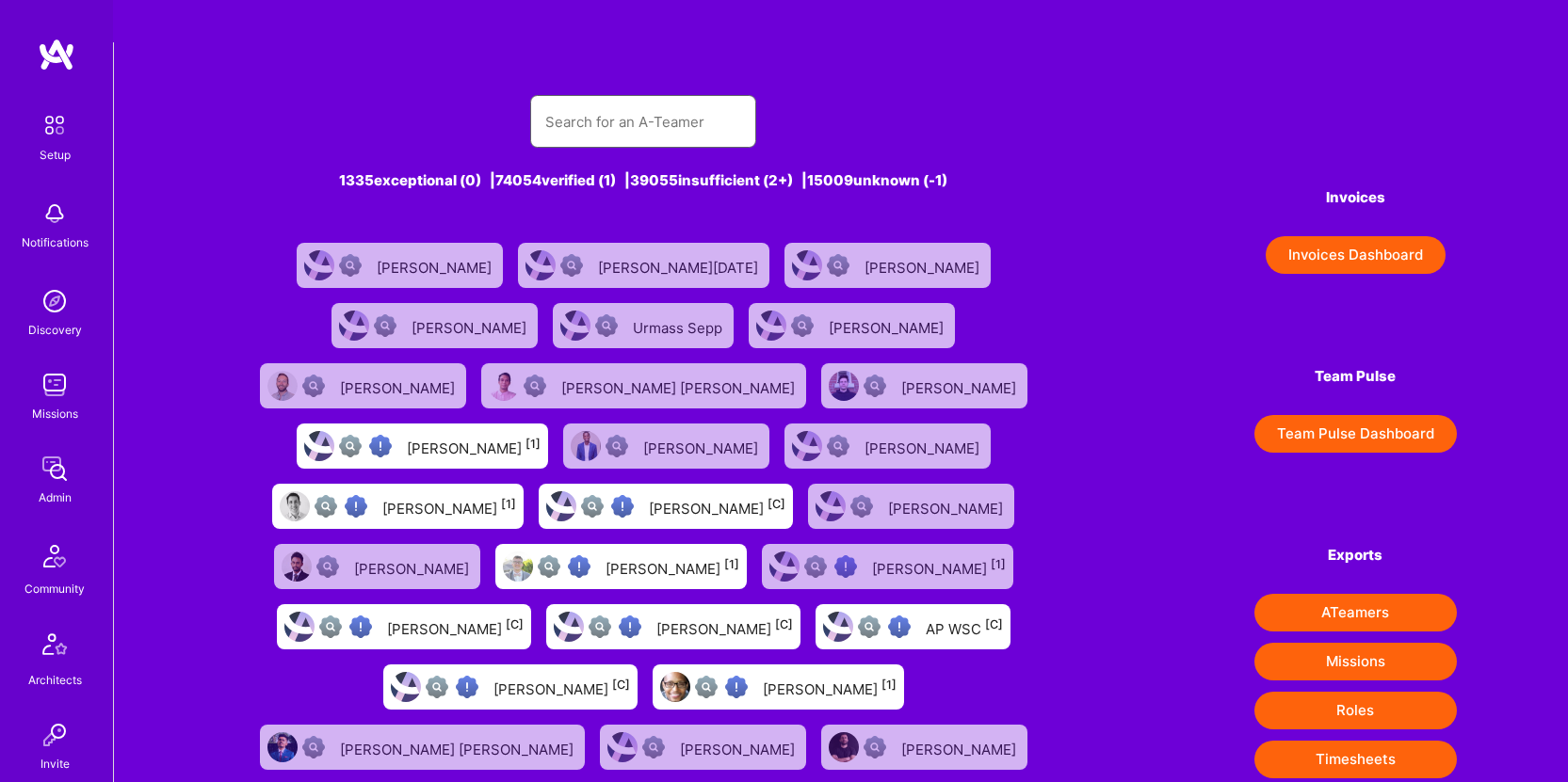
click at [706, 98] on input "text" at bounding box center [643, 122] width 196 height 48
paste input "[PERSON_NAME]"
type input "[PERSON_NAME]"
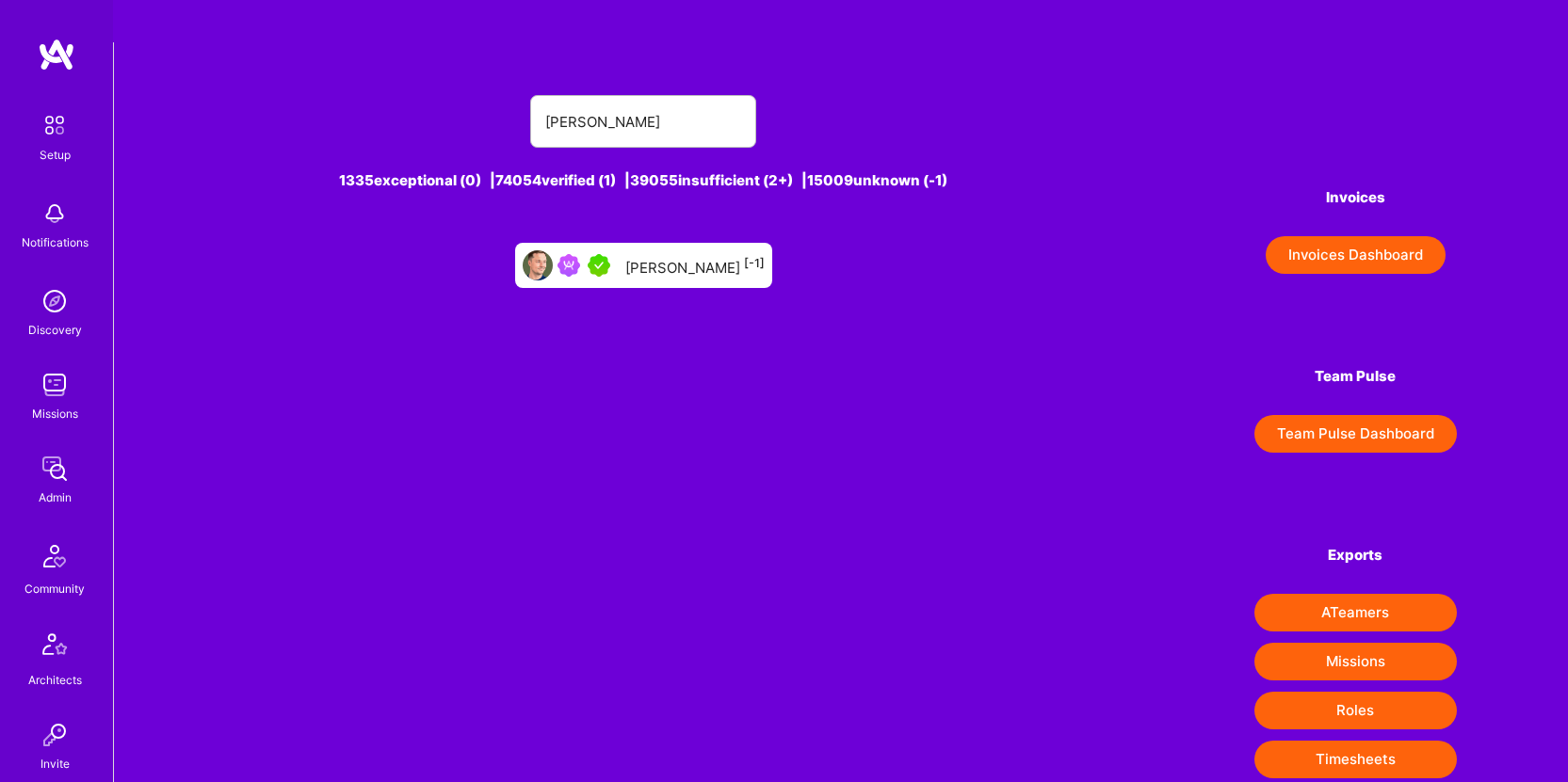
click at [717, 253] on div "[PERSON_NAME] [-1]" at bounding box center [695, 265] width 140 height 25
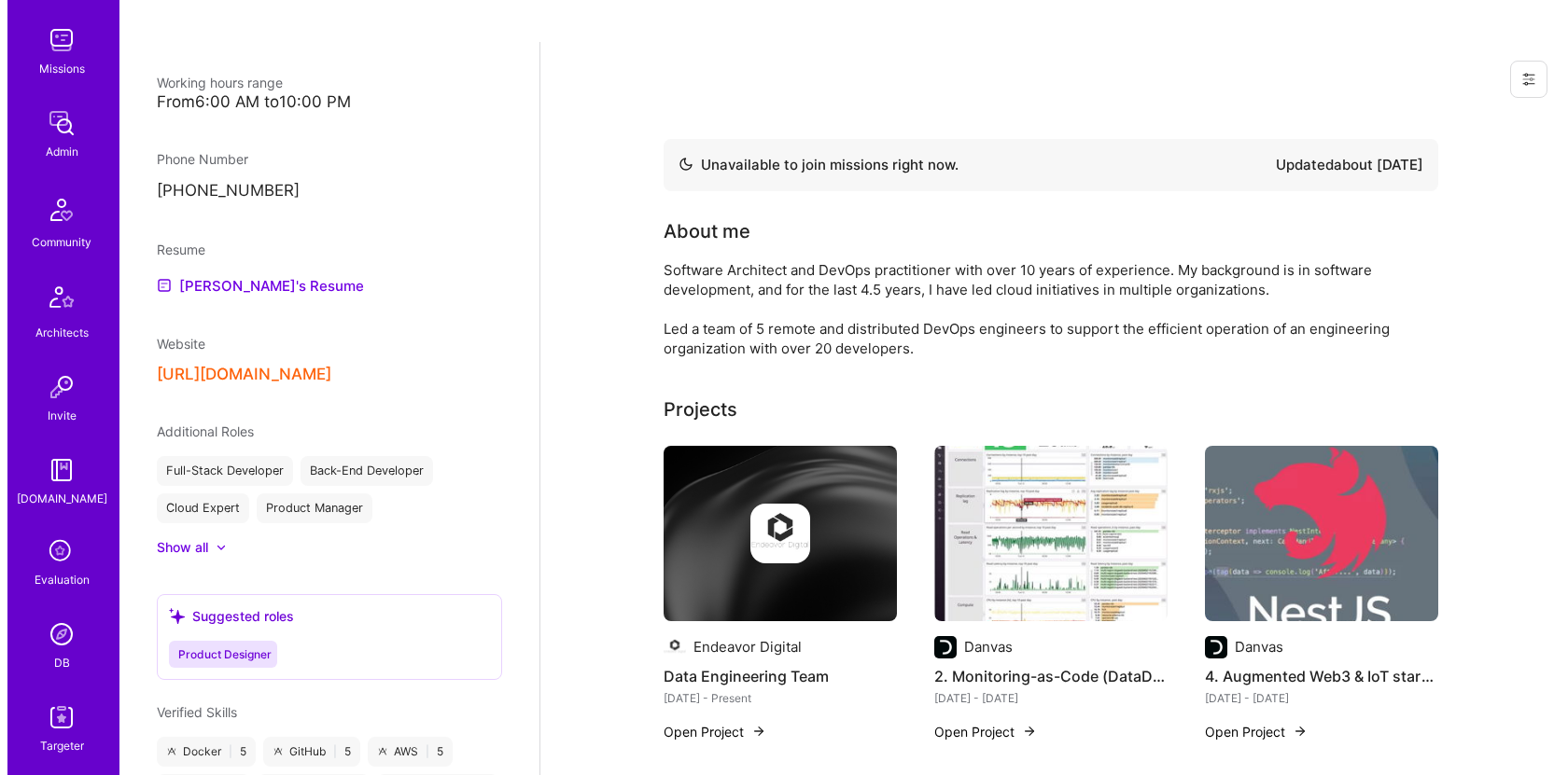
scroll to position [422, 0]
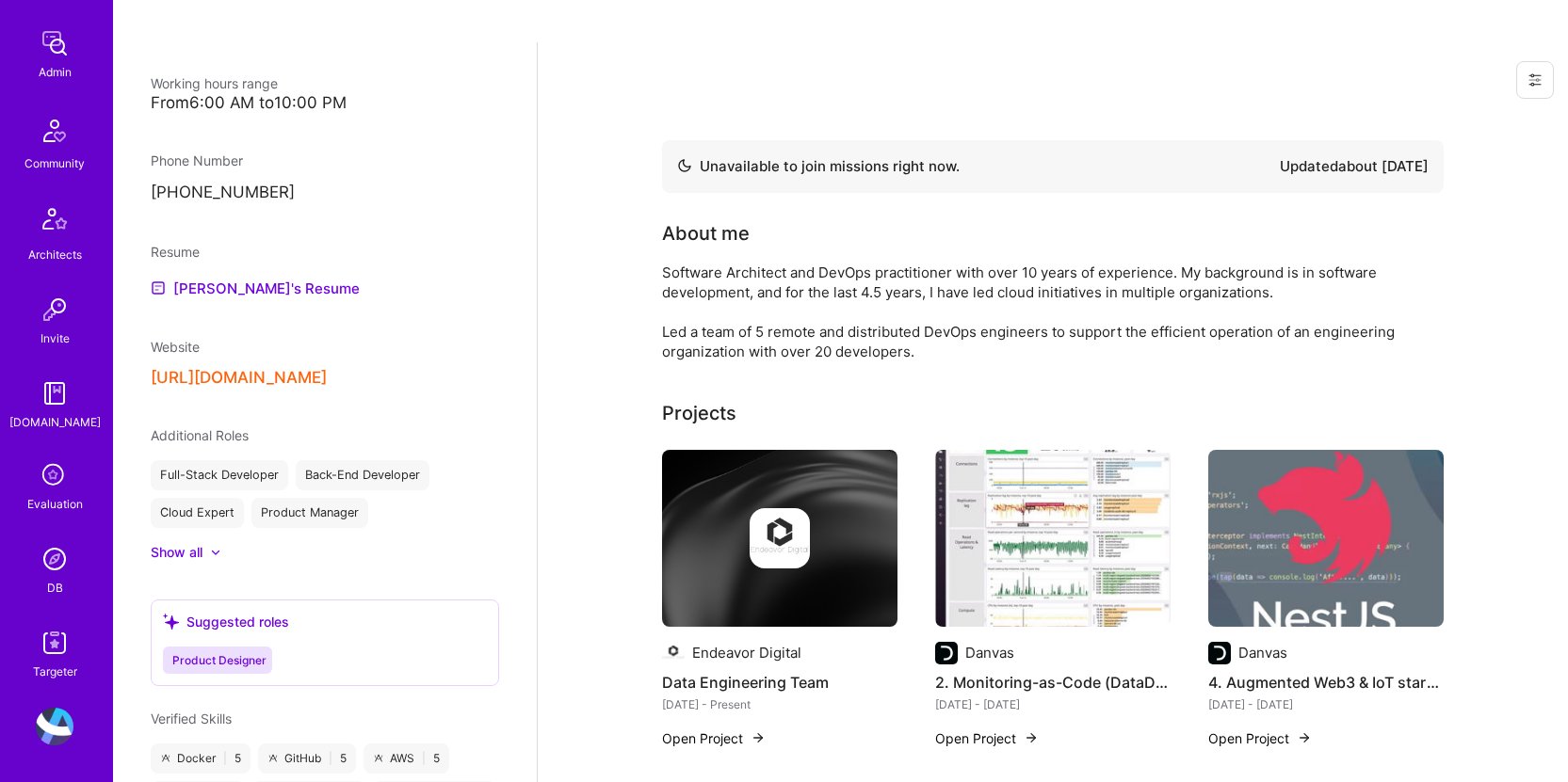
click at [39, 483] on icon at bounding box center [55, 477] width 36 height 36
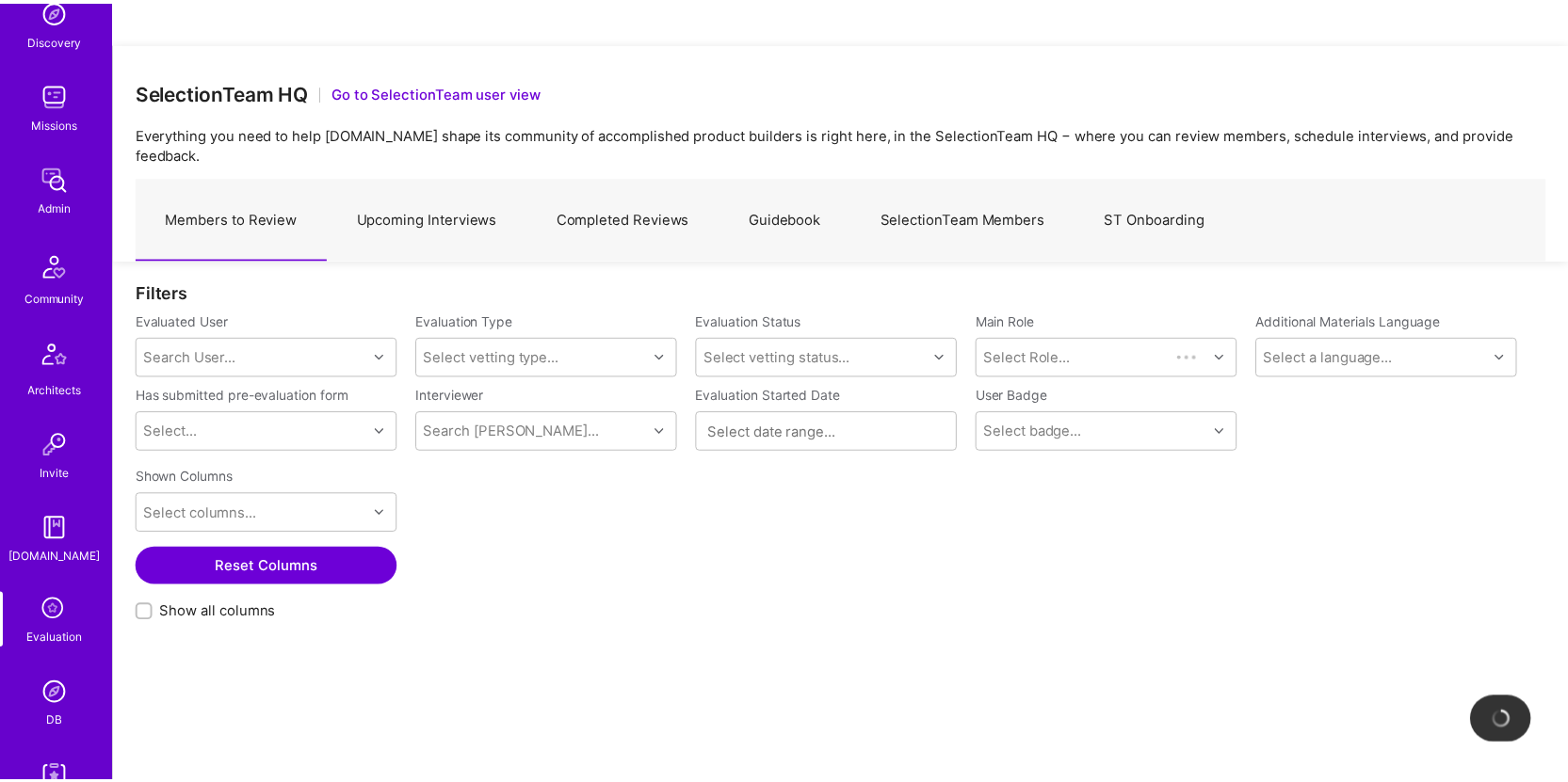
scroll to position [426, 0]
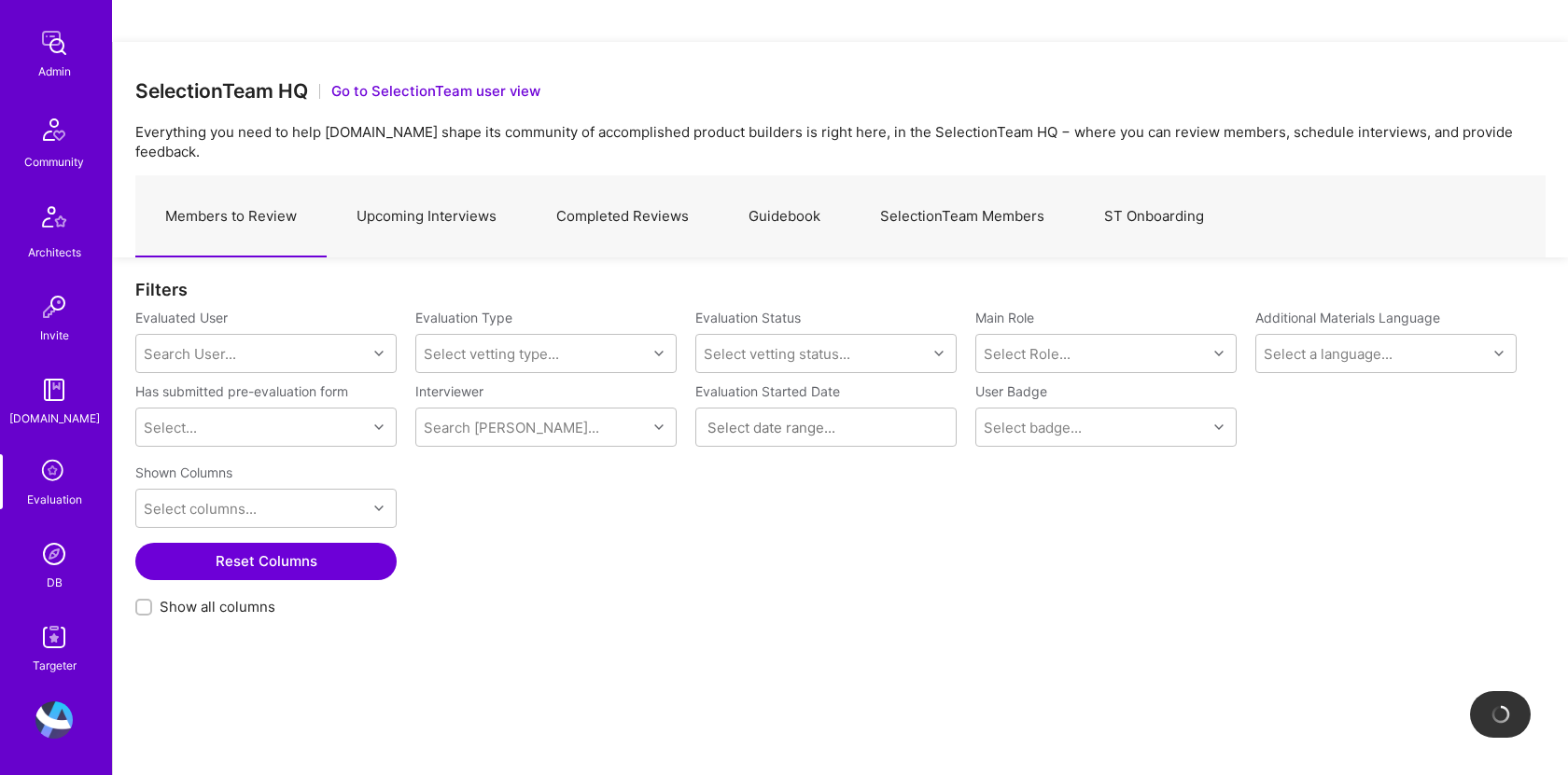
click at [36, 577] on link "DB" at bounding box center [53, 564] width 116 height 57
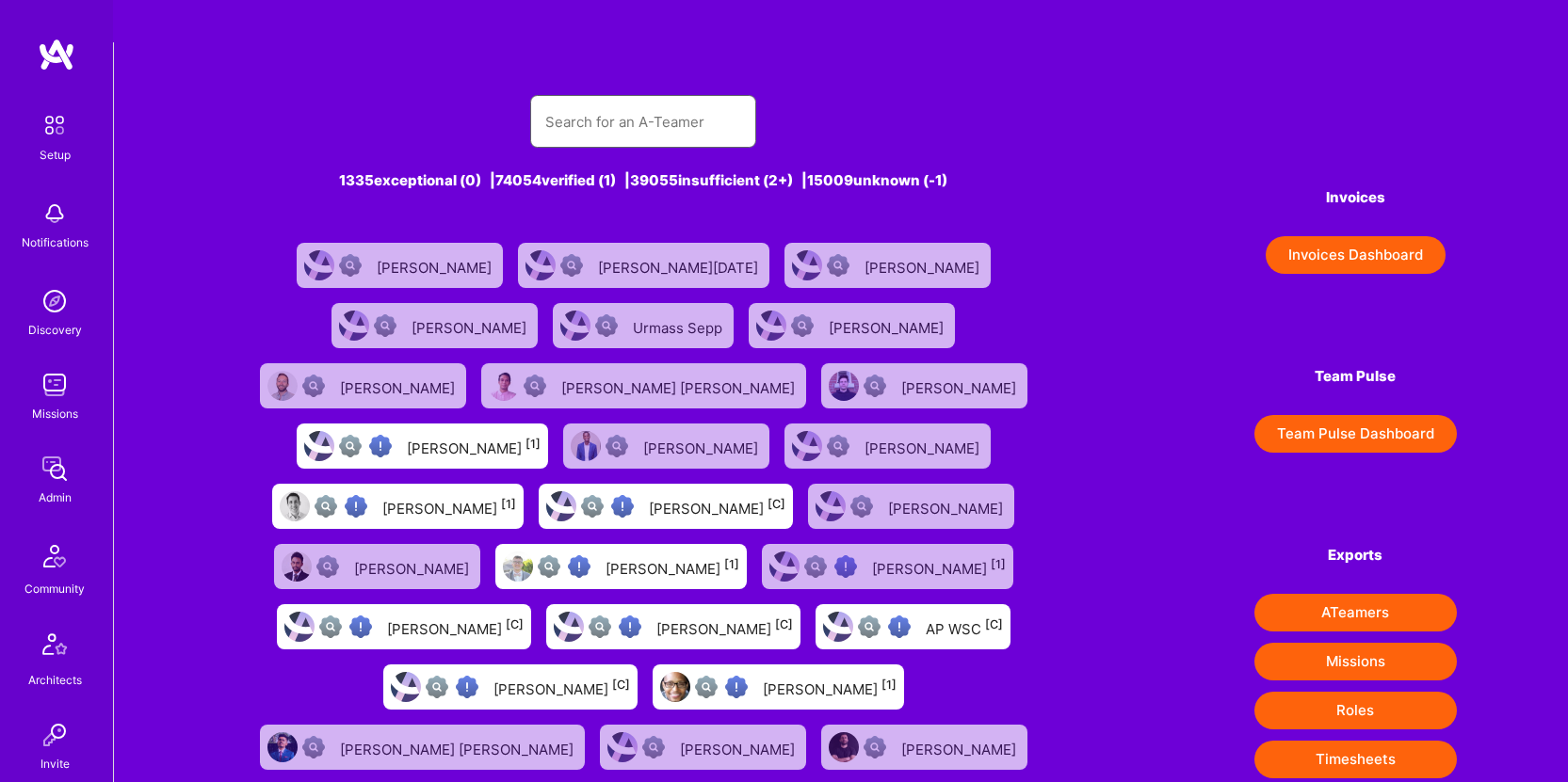
click at [611, 98] on input "text" at bounding box center [643, 122] width 196 height 48
paste input "[PERSON_NAME]"
type input "[PERSON_NAME]"
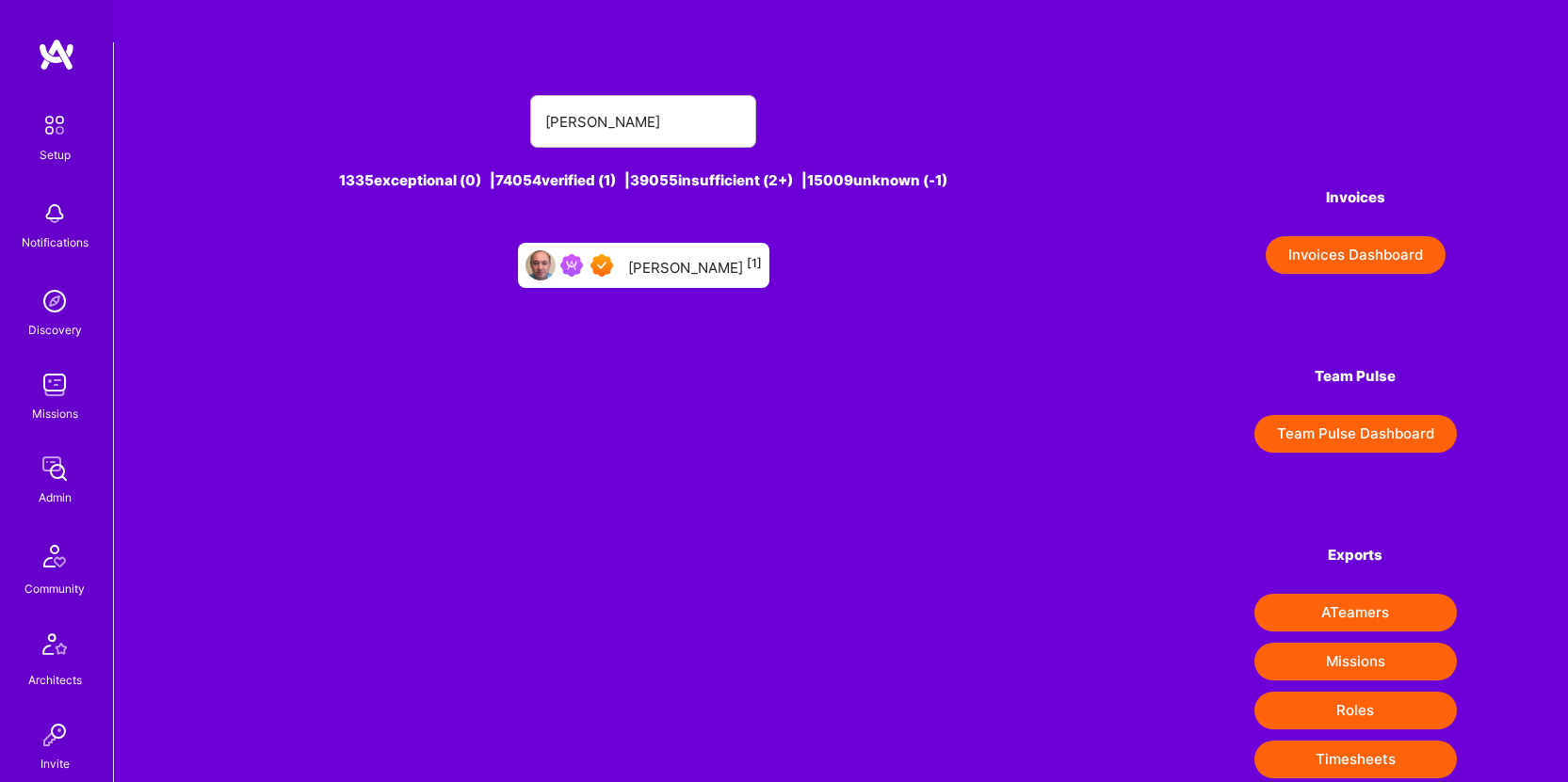
click at [682, 253] on div "[PERSON_NAME] [1]" at bounding box center [695, 265] width 134 height 25
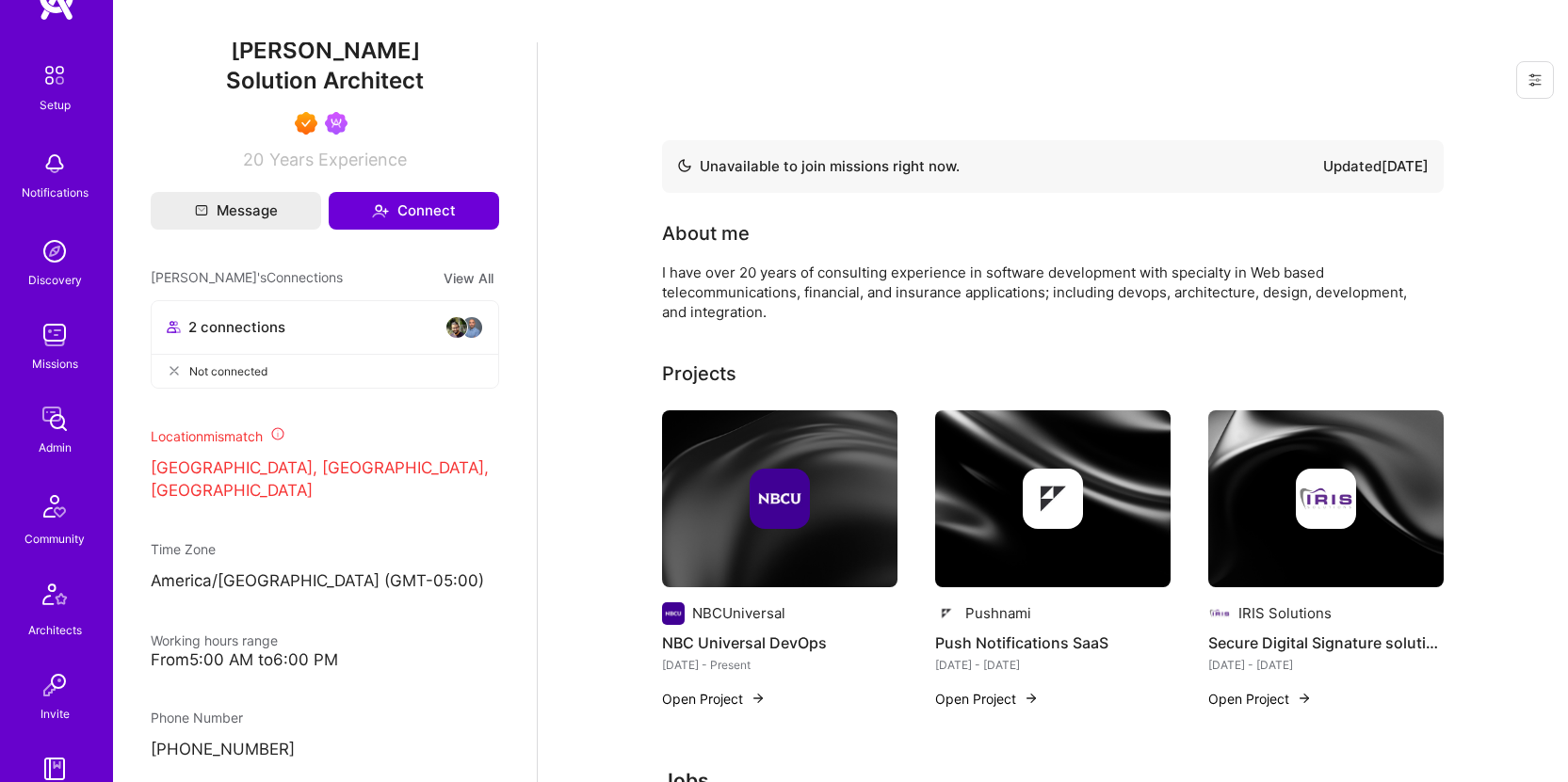
scroll to position [426, 0]
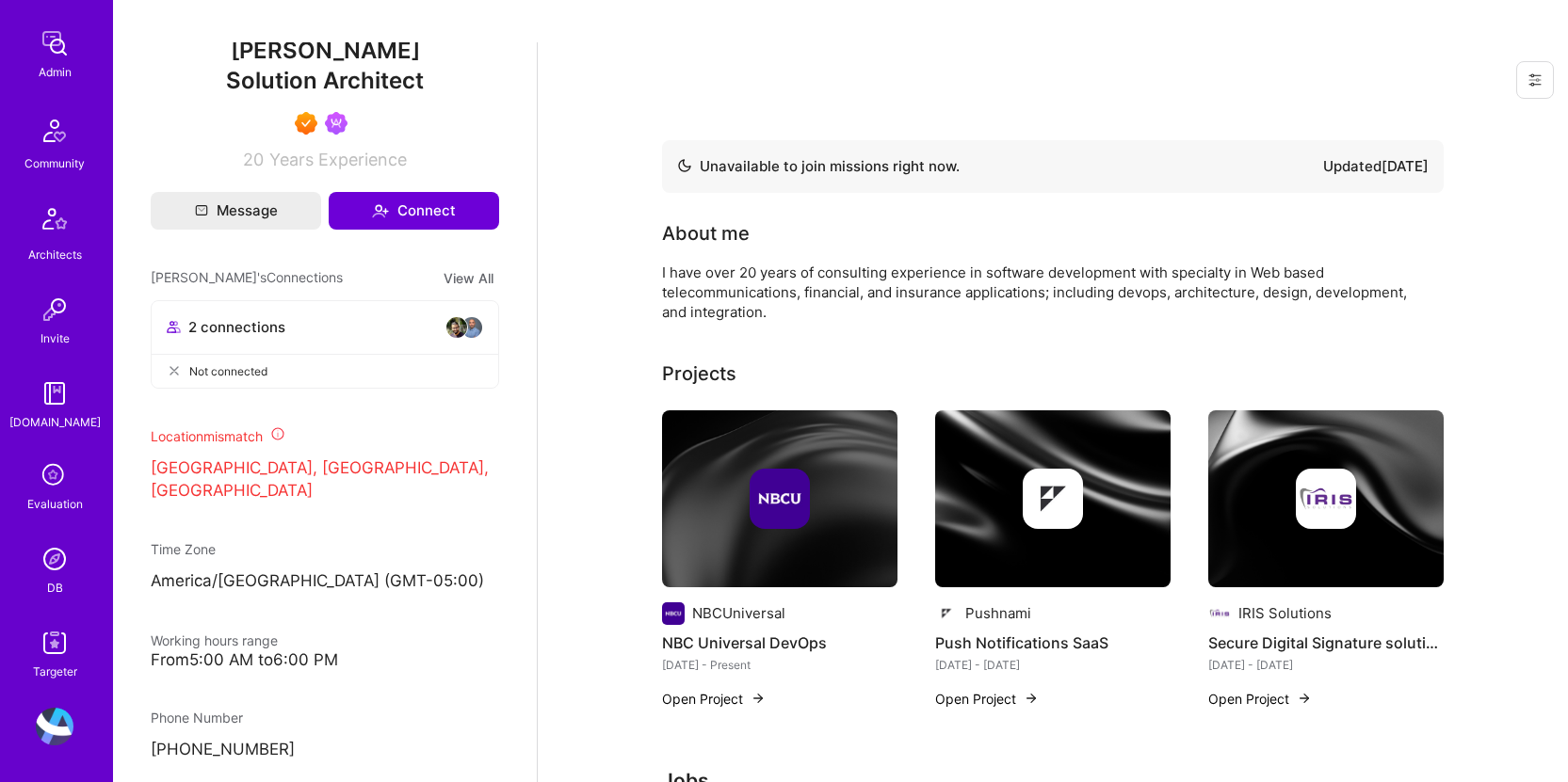
click at [48, 577] on link "DB" at bounding box center [54, 570] width 117 height 58
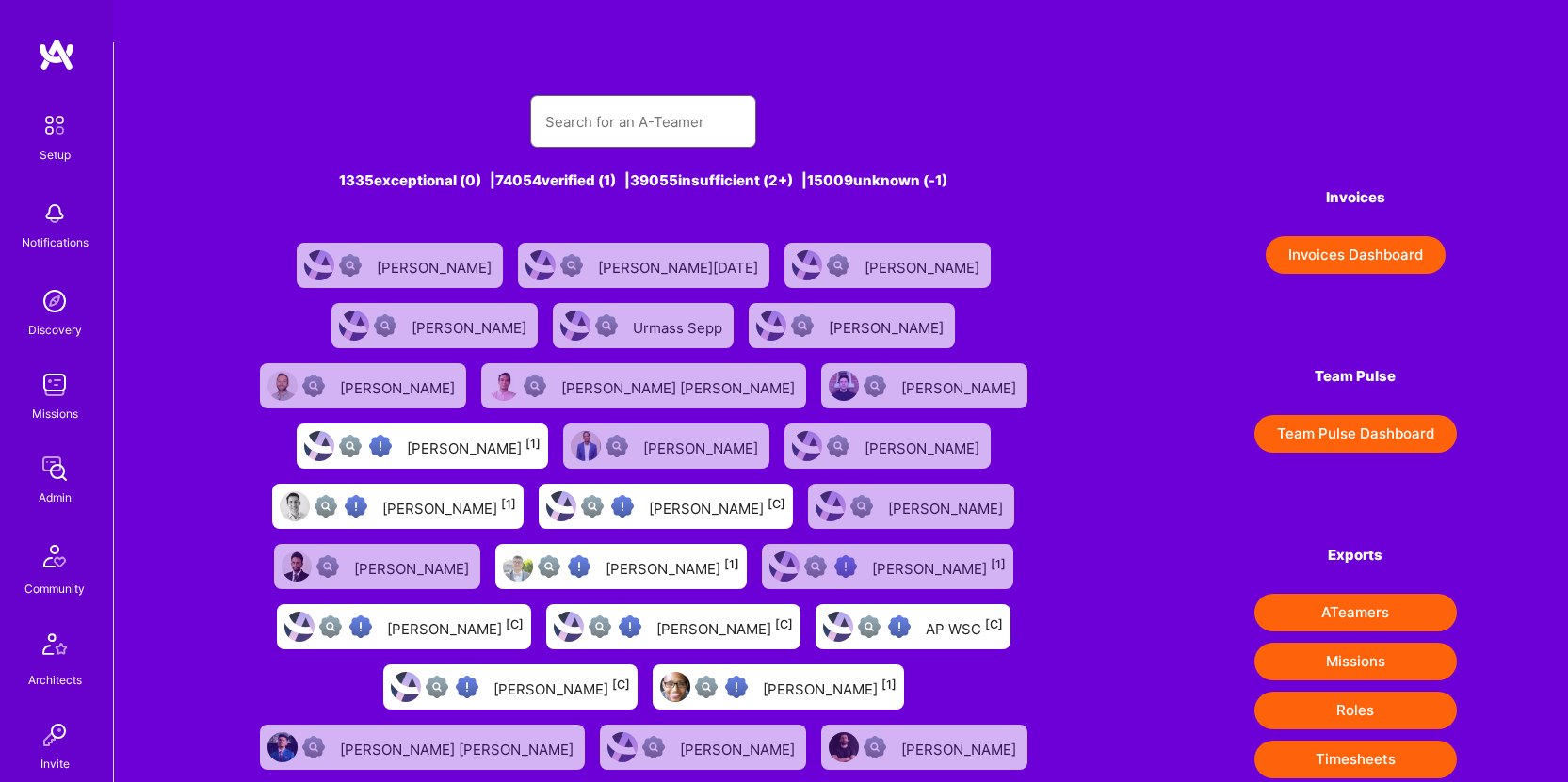
click at [642, 98] on input "text" at bounding box center [643, 122] width 196 height 48
paste input "[PERSON_NAME]"
type input "[PERSON_NAME]"
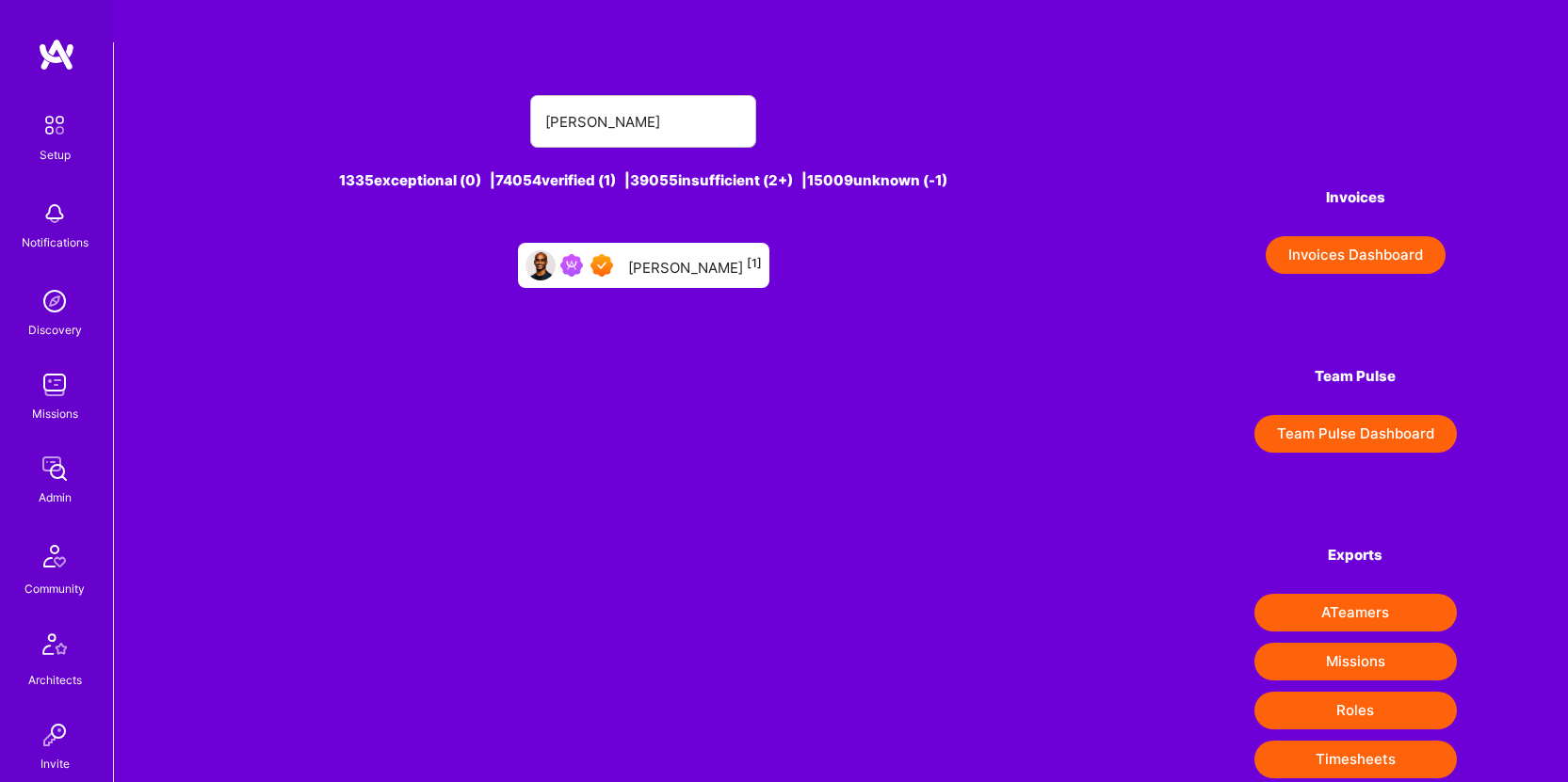
click at [678, 253] on div "[PERSON_NAME] [1]" at bounding box center [695, 265] width 134 height 25
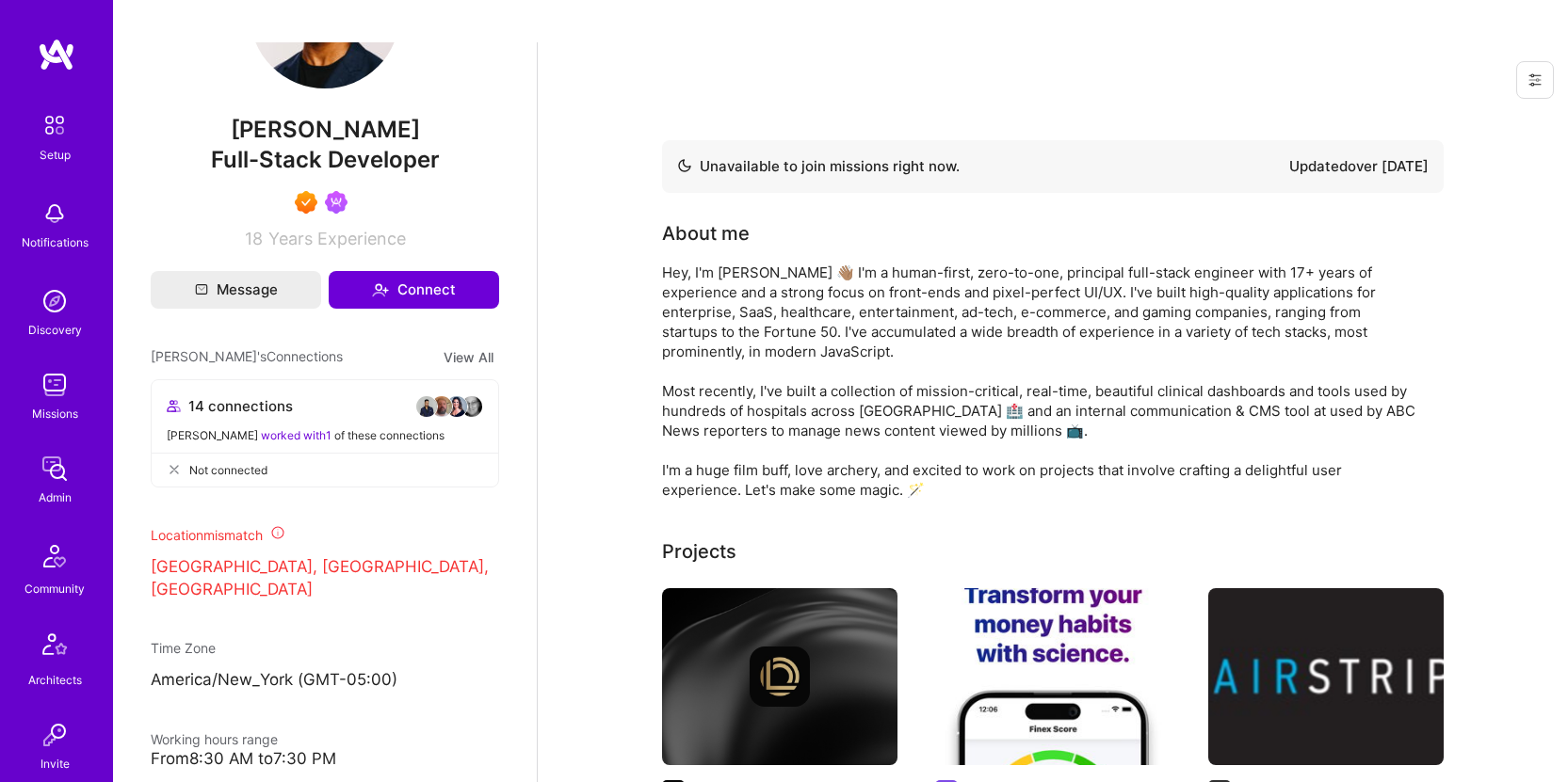
scroll to position [426, 0]
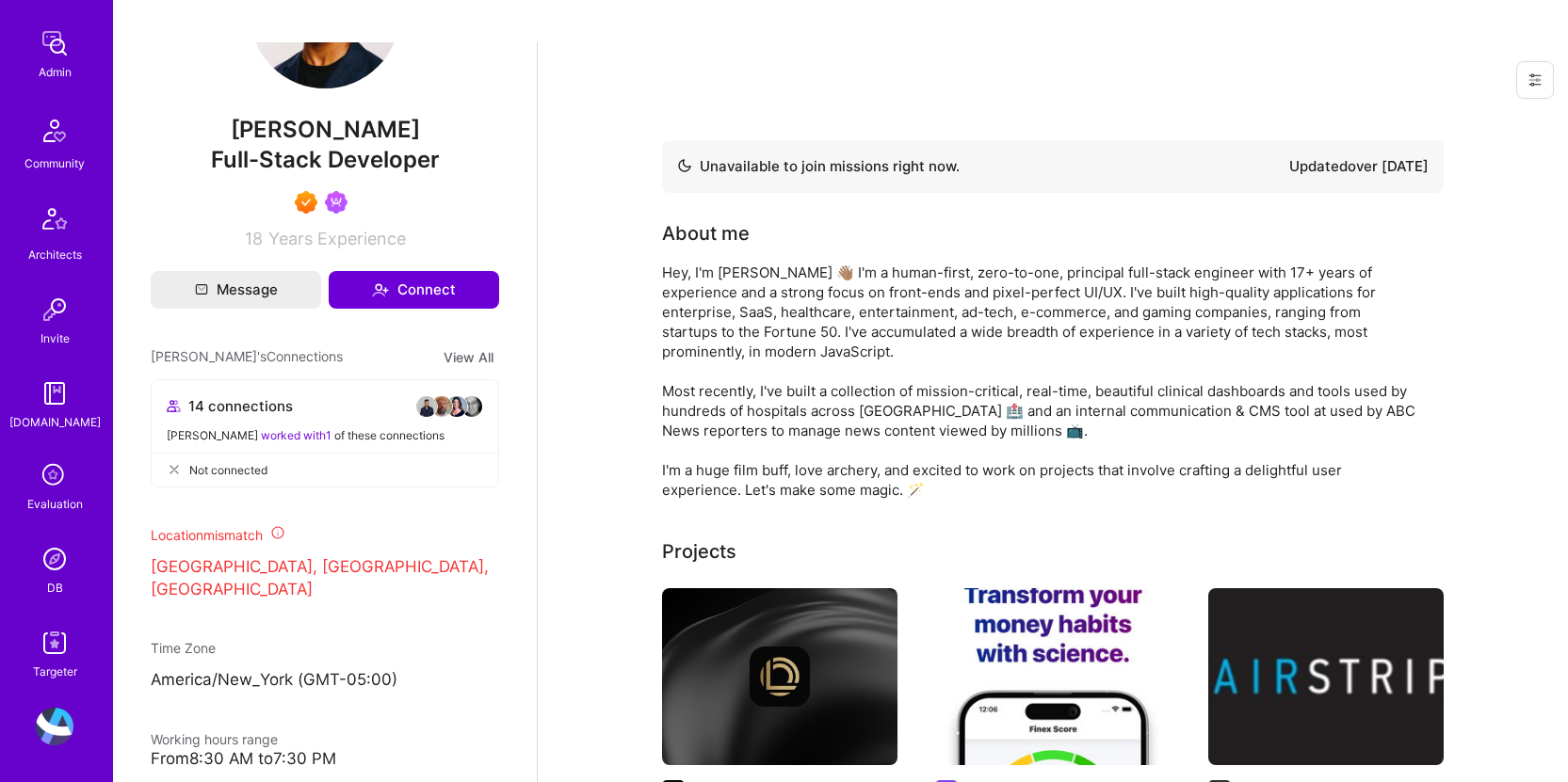
click at [43, 570] on img at bounding box center [55, 560] width 38 height 38
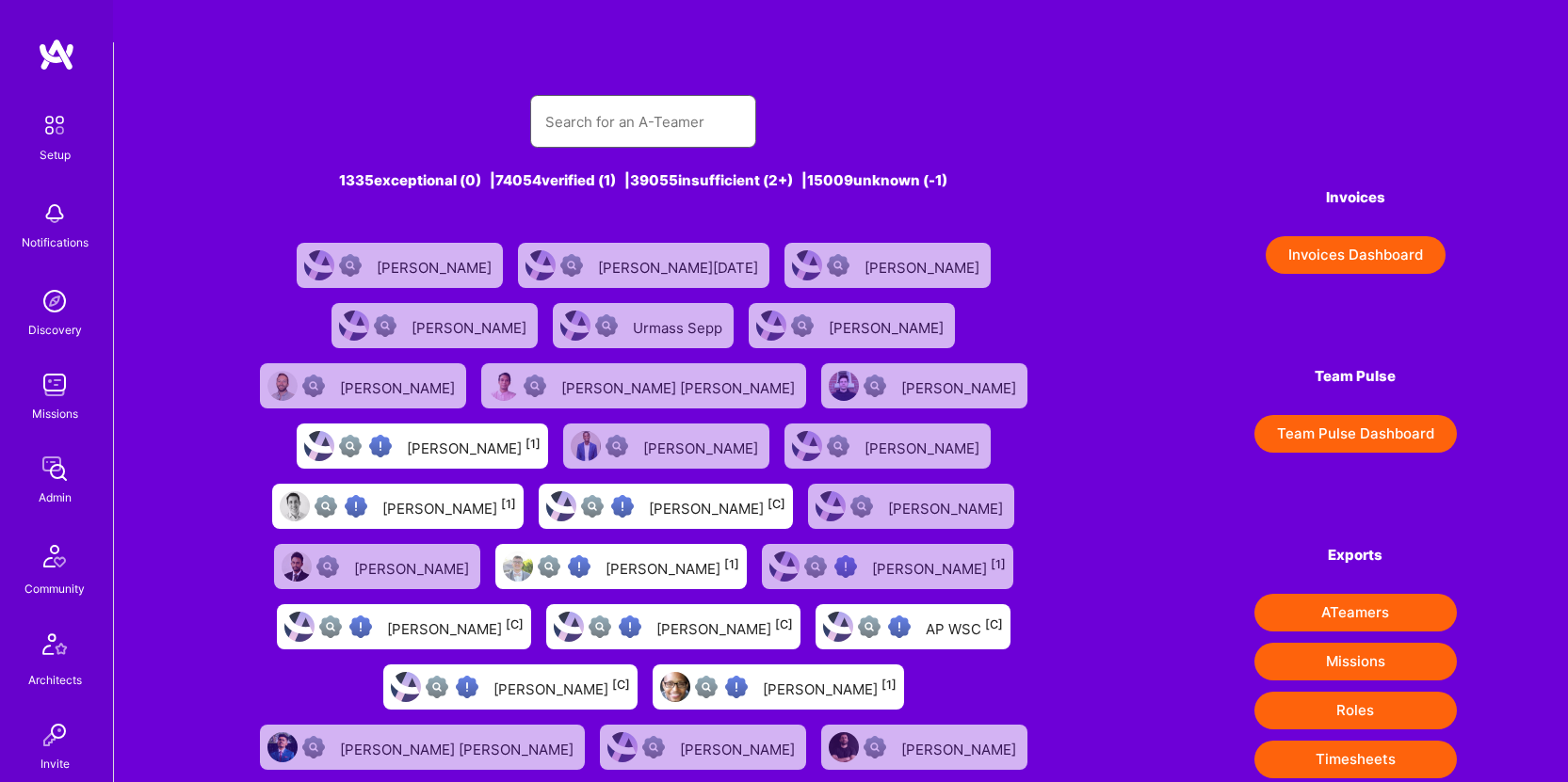
click at [692, 98] on input "text" at bounding box center [643, 122] width 196 height 48
paste input "[PERSON_NAME]"
type input "[PERSON_NAME]"
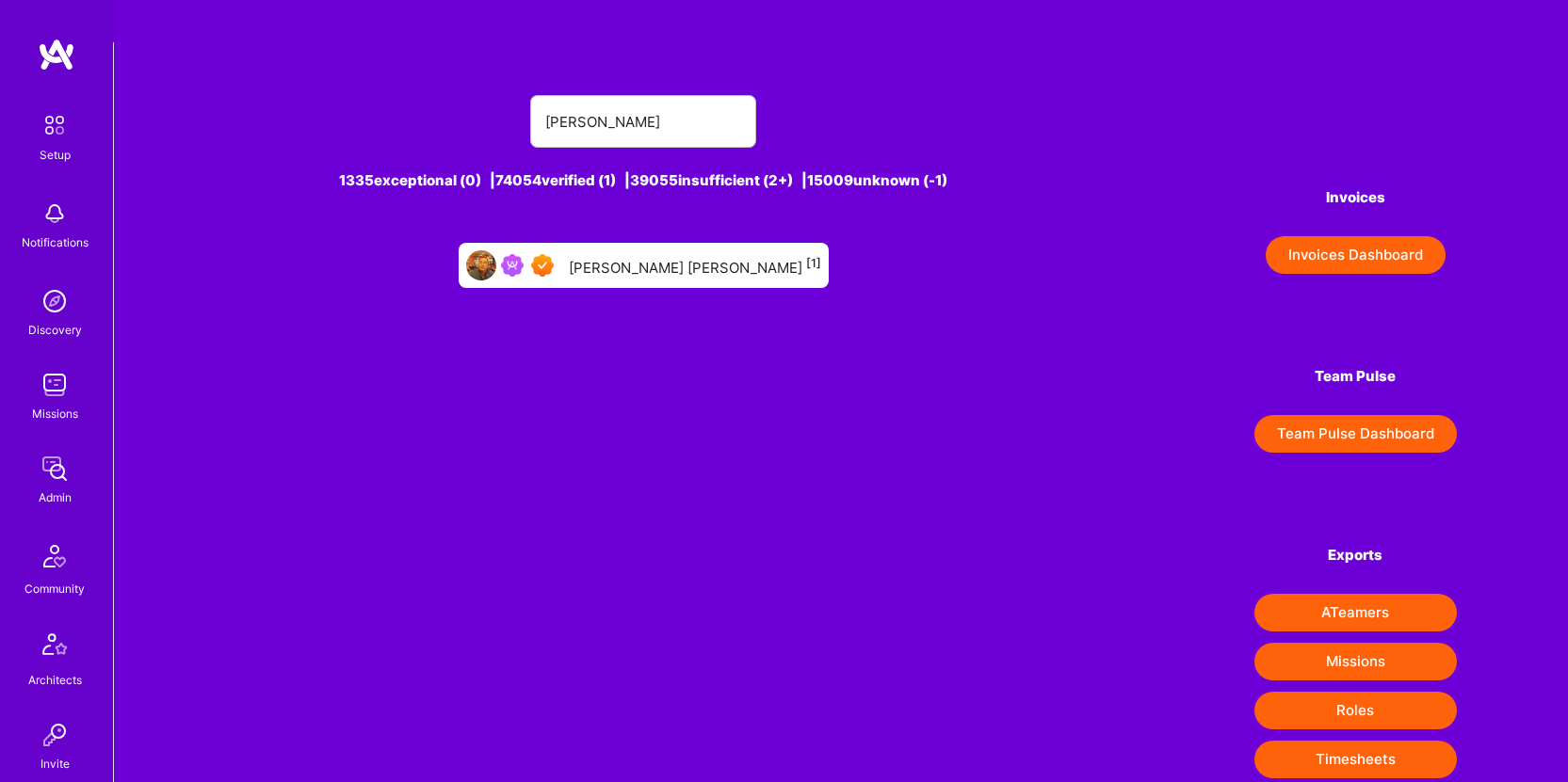
click at [713, 243] on div "[PERSON_NAME] [PERSON_NAME] [1]" at bounding box center [643, 265] width 370 height 45
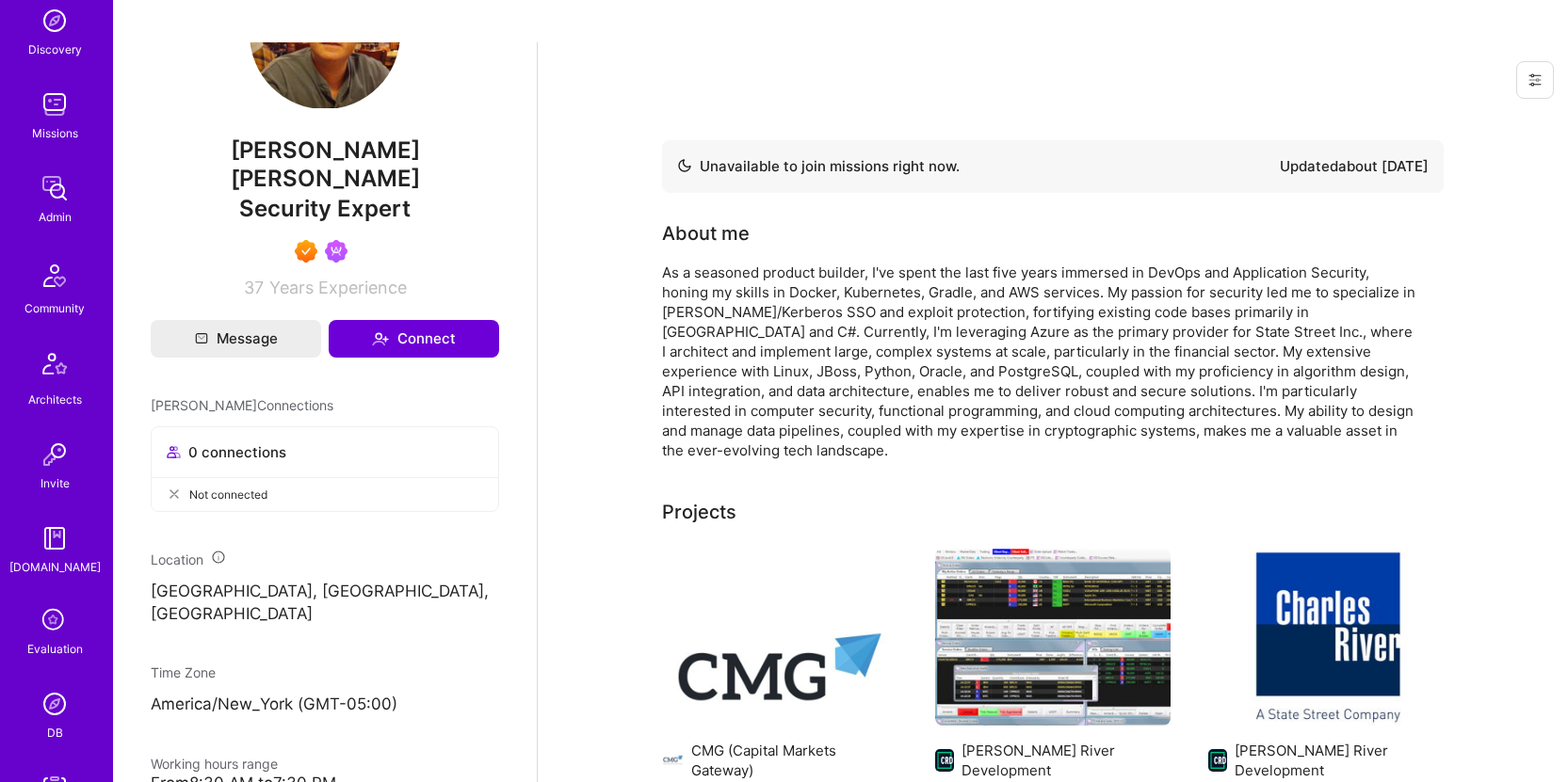
scroll to position [426, 0]
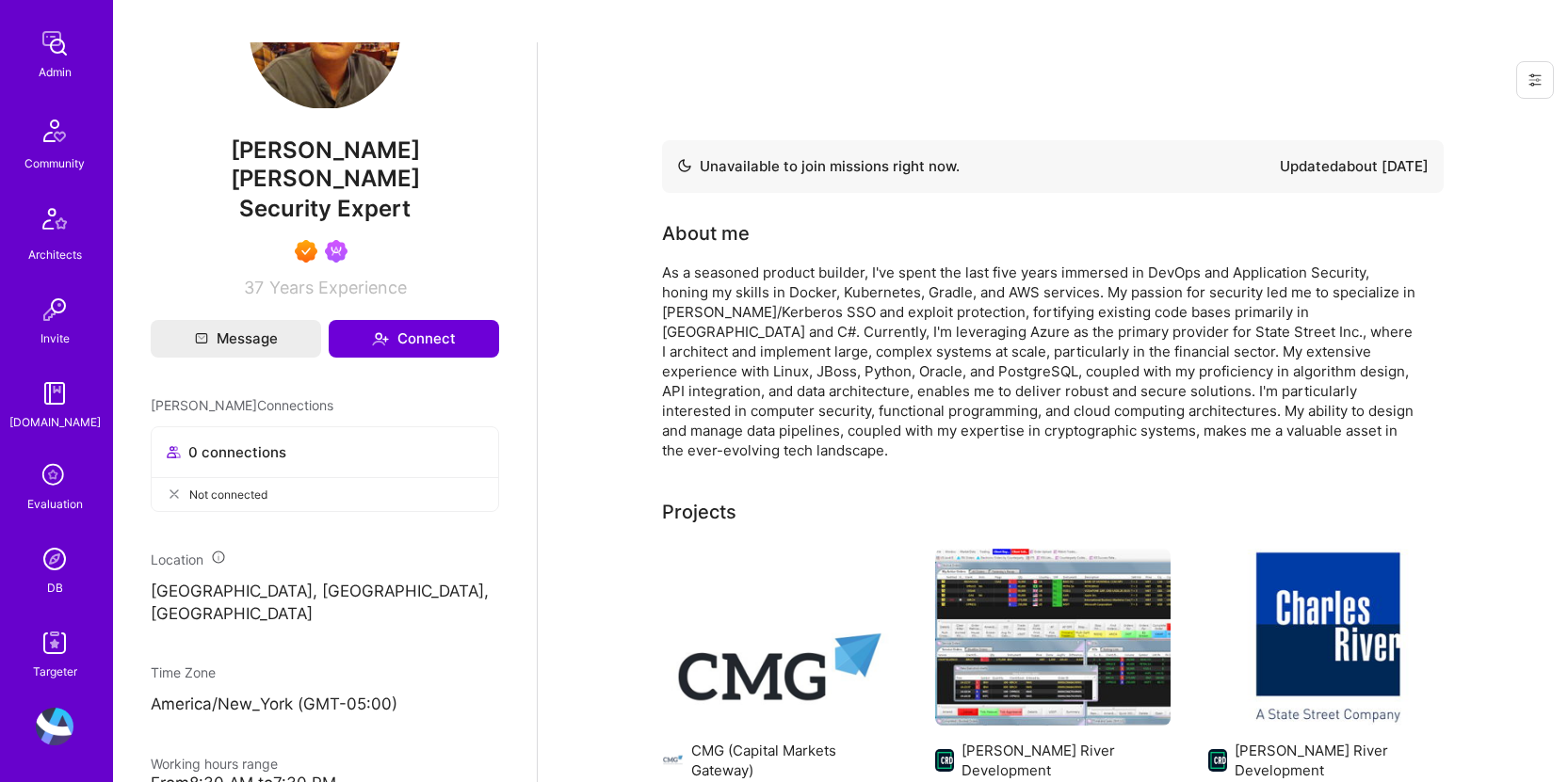
click at [41, 547] on img at bounding box center [55, 560] width 38 height 38
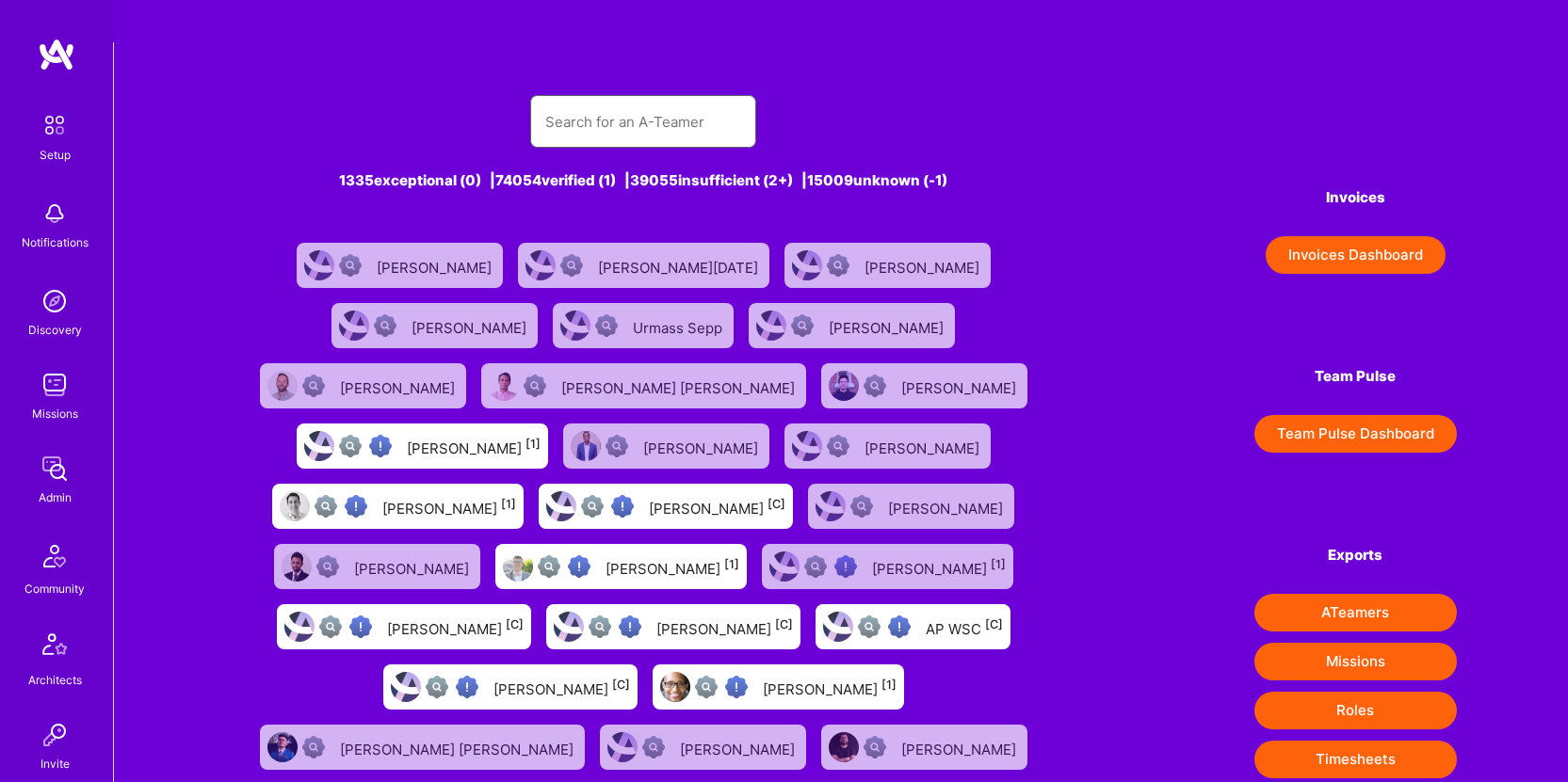
click at [651, 98] on input "text" at bounding box center [643, 122] width 196 height 48
paste input "[PERSON_NAME]"
type input "[PERSON_NAME]"
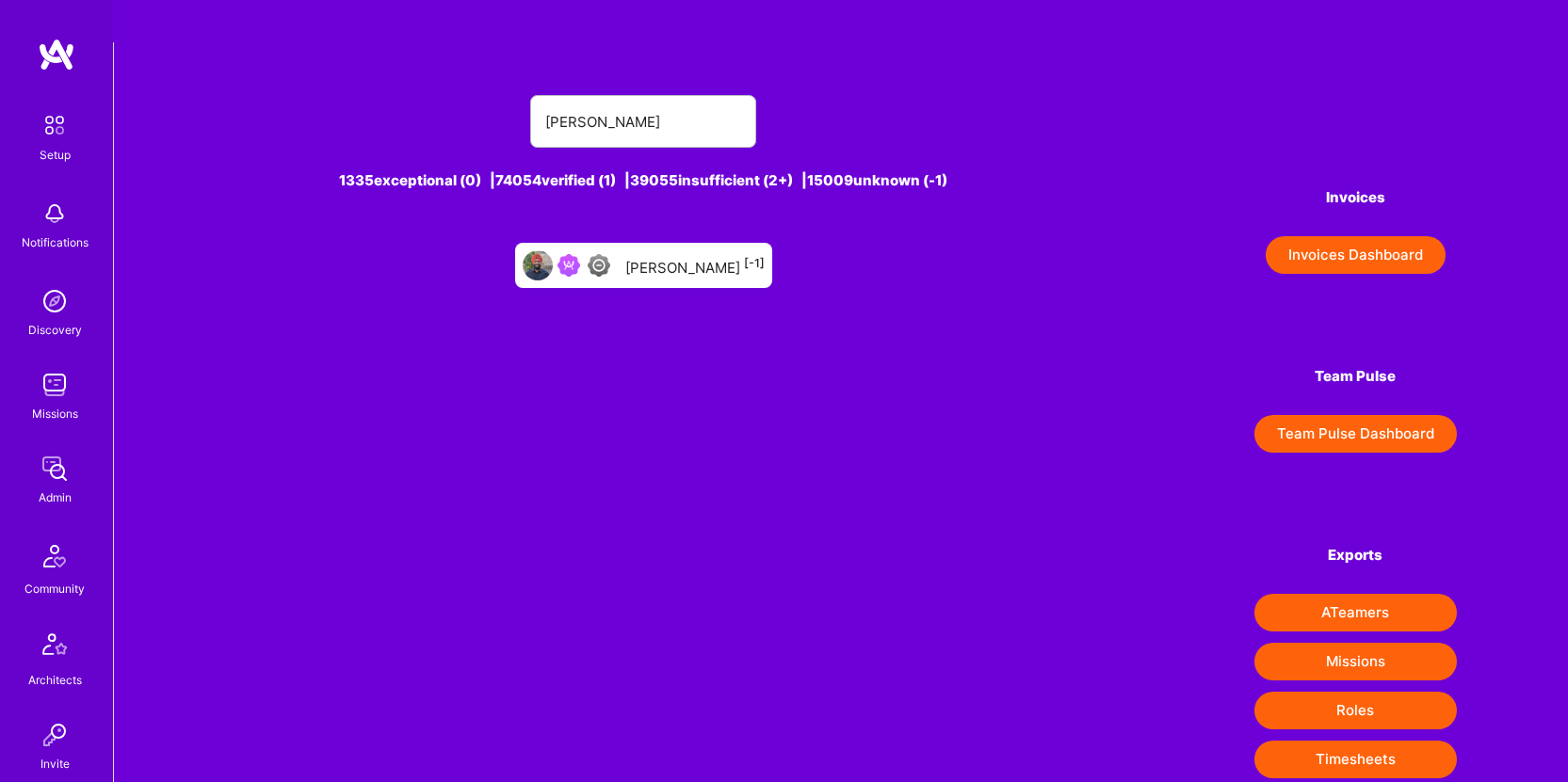
click at [625, 253] on div "[PERSON_NAME] [-1]" at bounding box center [695, 265] width 140 height 25
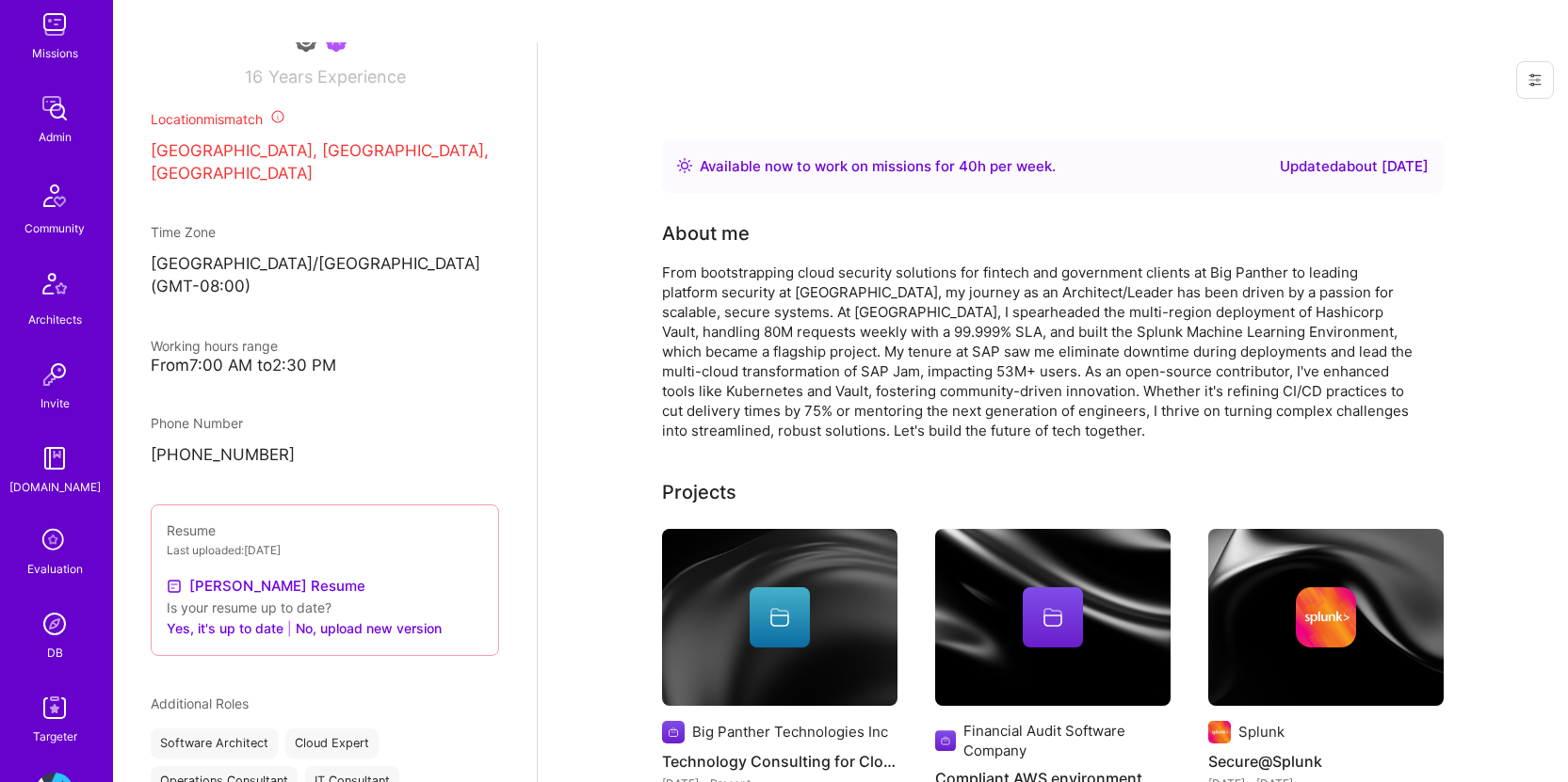
scroll to position [426, 0]
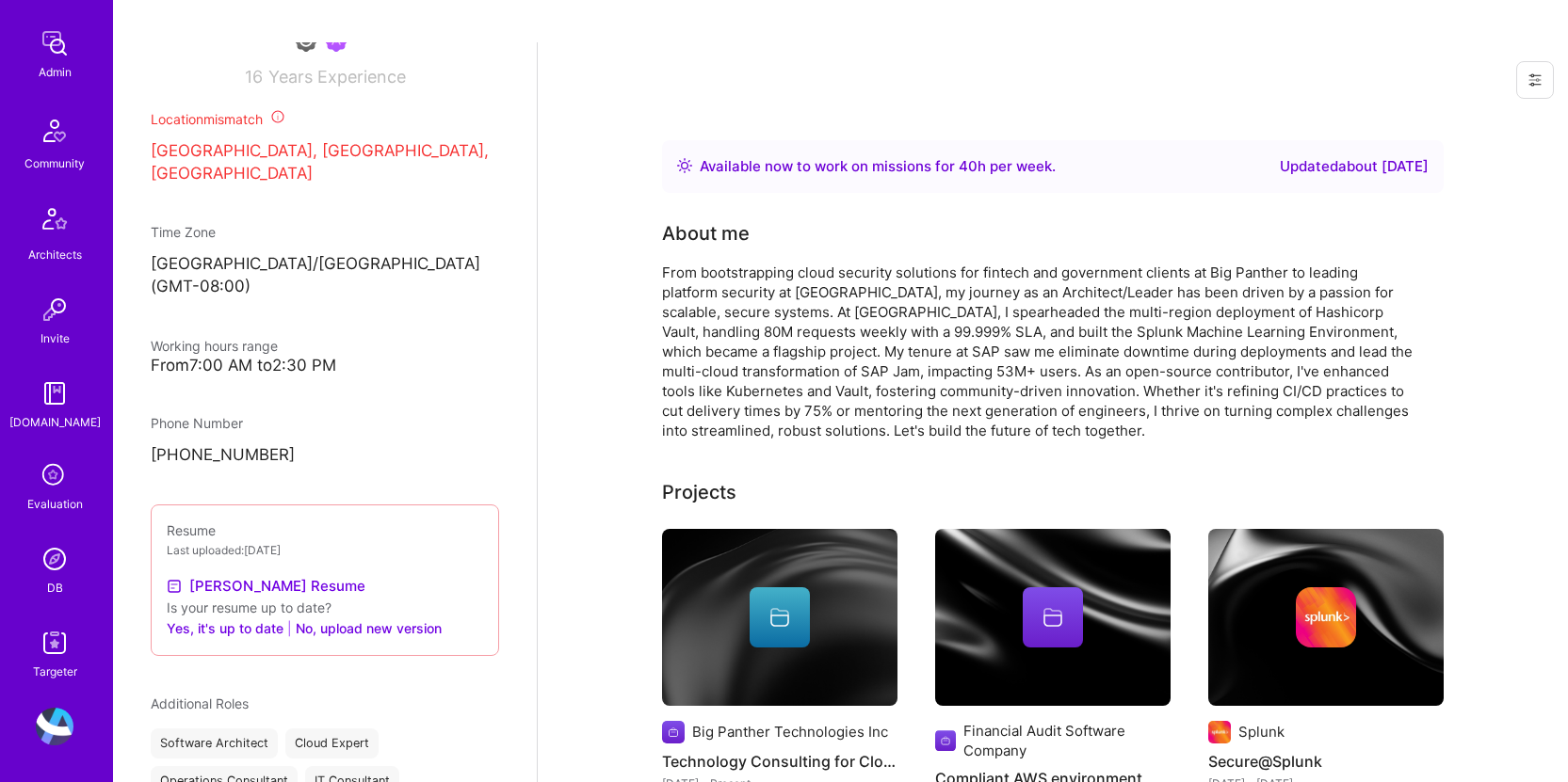
click at [47, 579] on div "DB" at bounding box center [55, 588] width 16 height 20
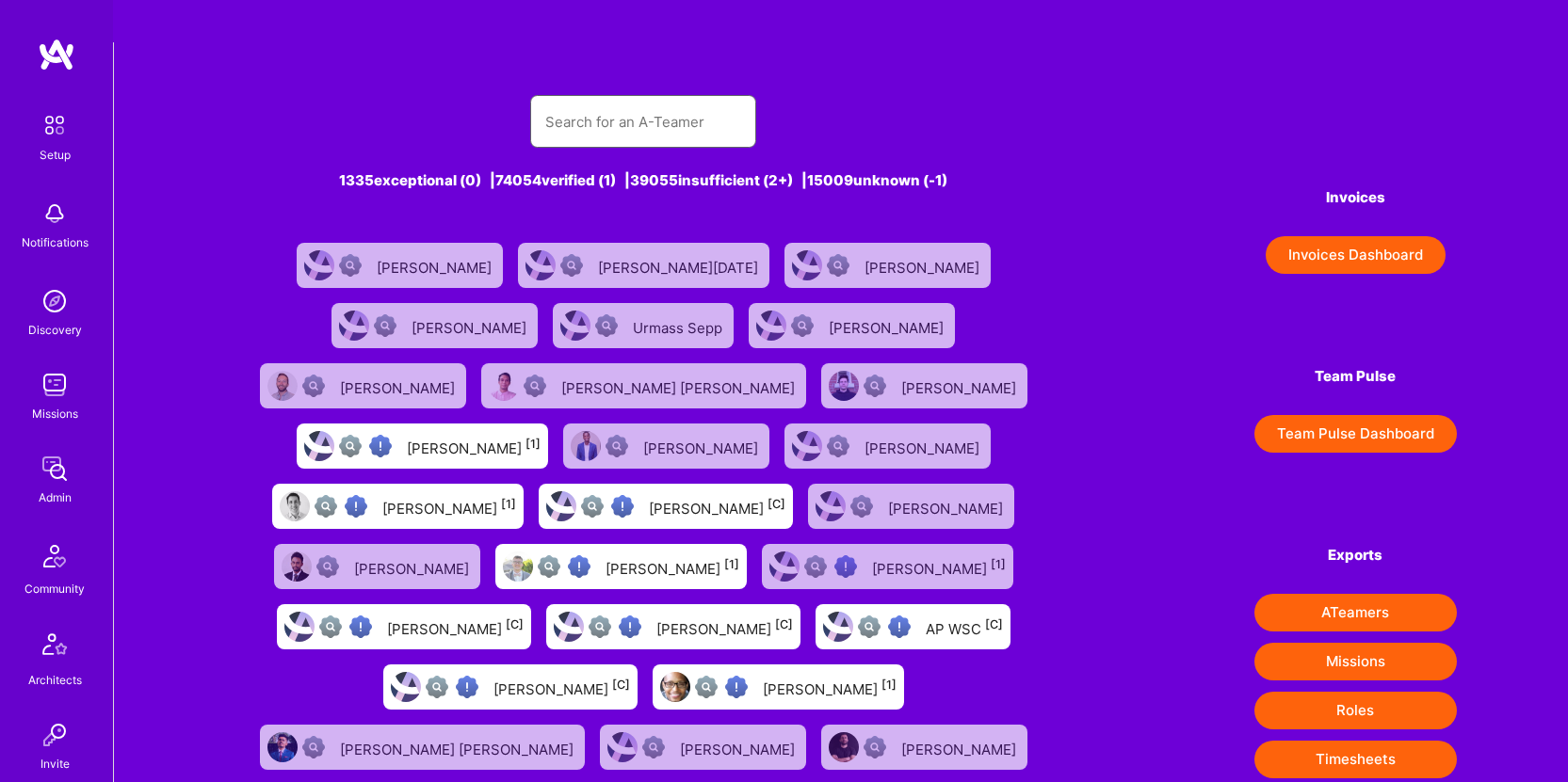
click at [652, 98] on input "text" at bounding box center [643, 122] width 196 height 48
paste input "[PERSON_NAME]"
type input "[PERSON_NAME]"
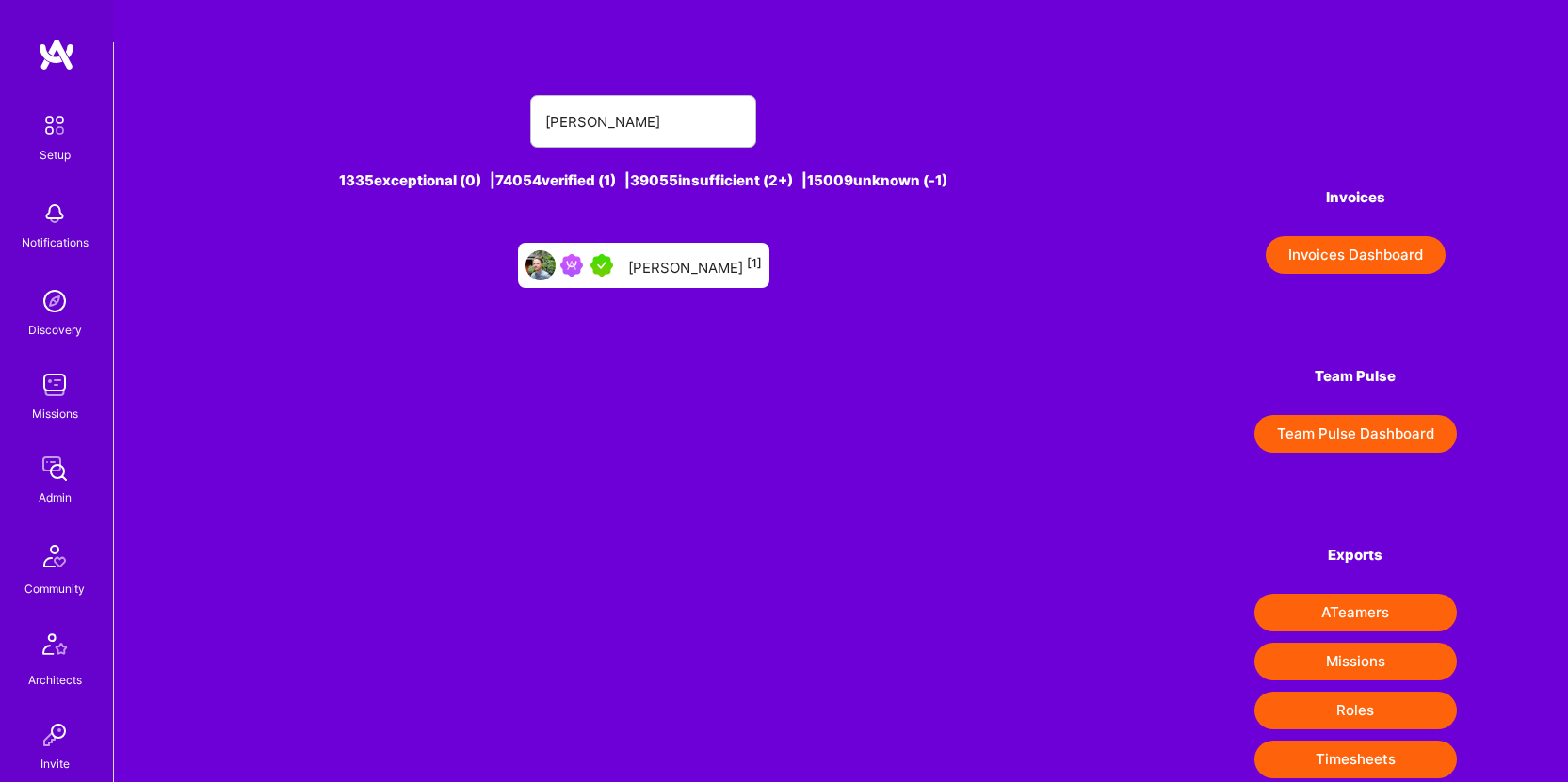
click at [714, 253] on div "[PERSON_NAME] [1]" at bounding box center [695, 265] width 134 height 25
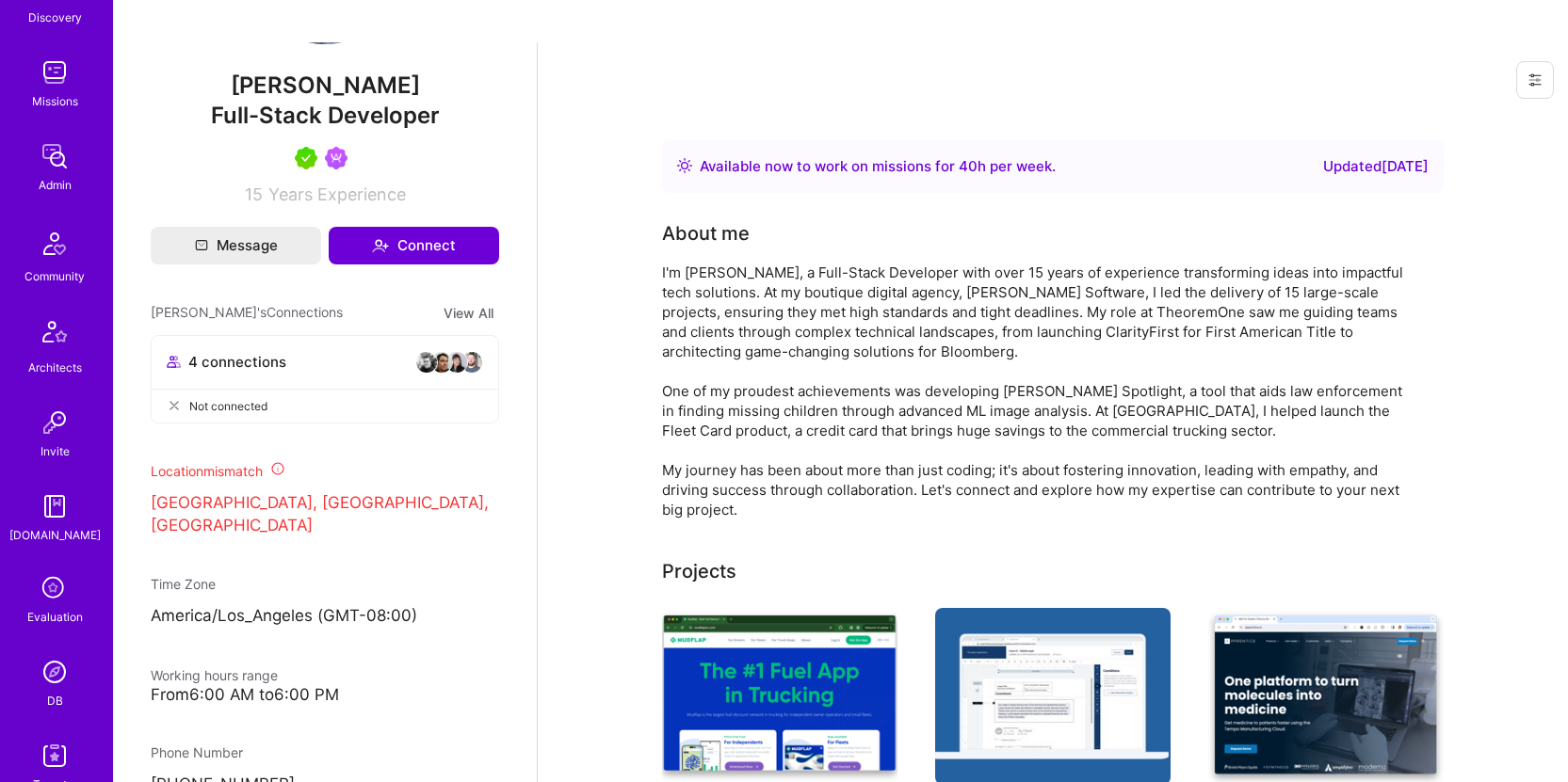
scroll to position [426, 0]
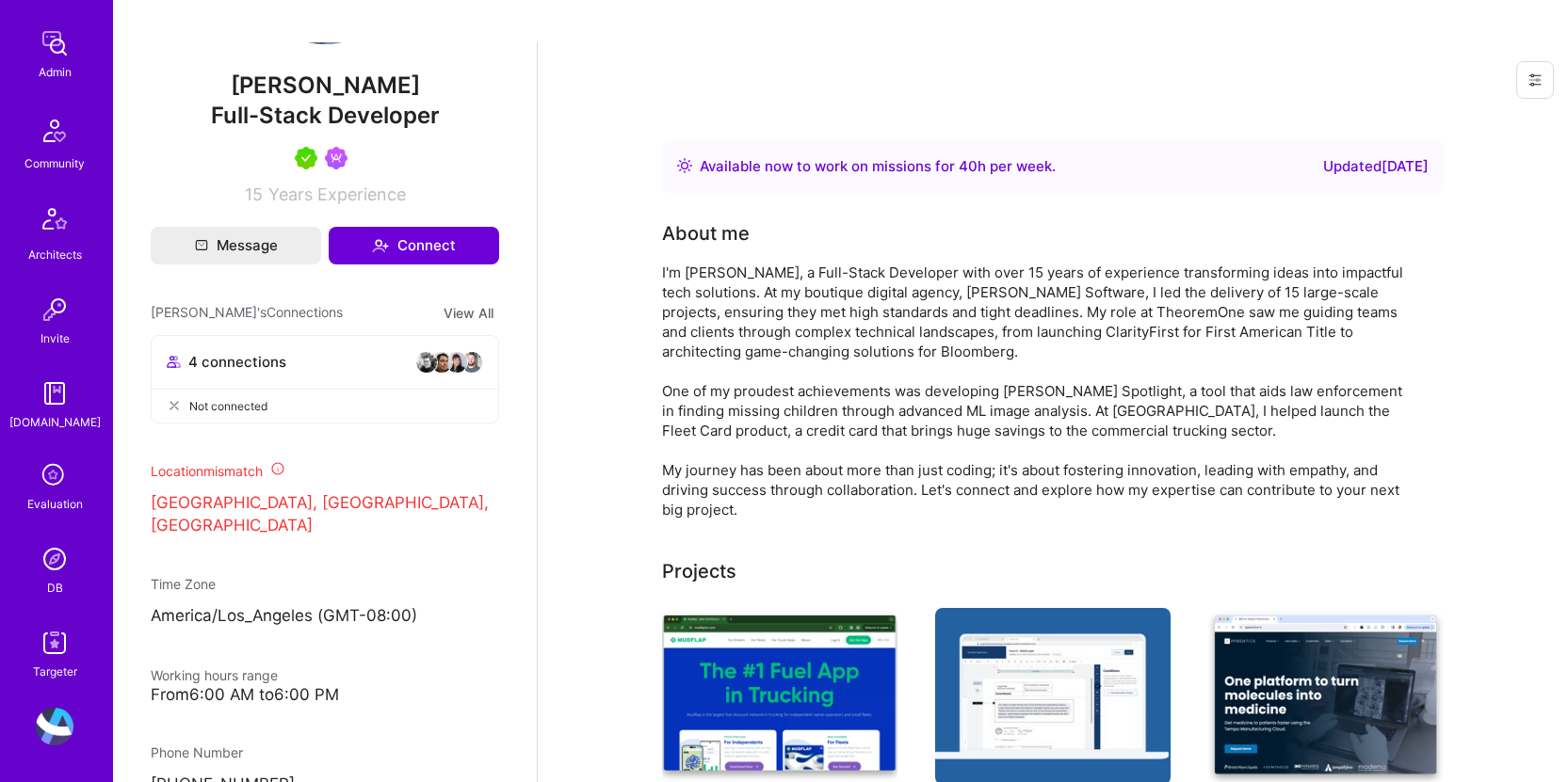
click at [38, 561] on img at bounding box center [55, 560] width 38 height 38
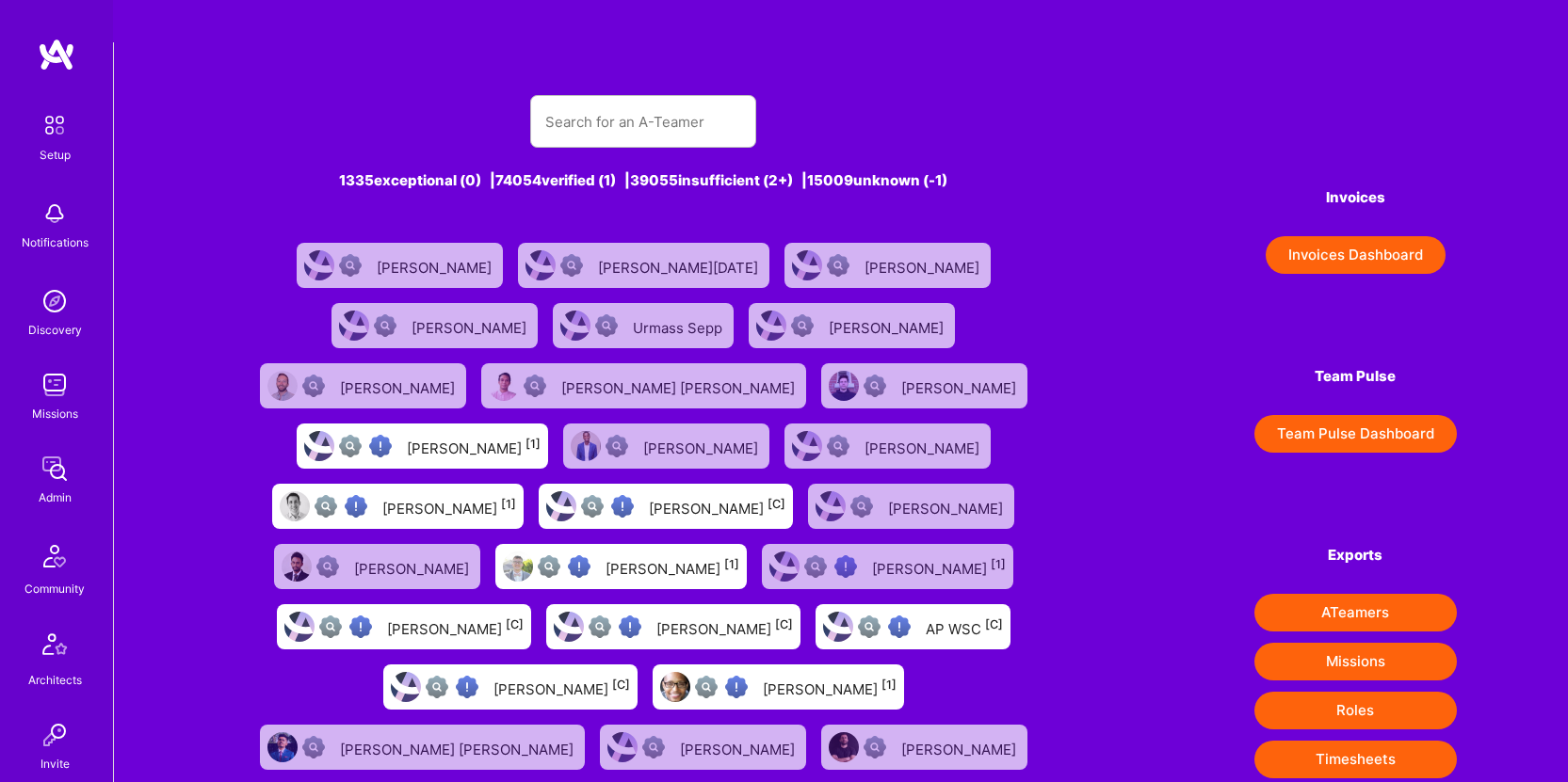
drag, startPoint x: 540, startPoint y: 70, endPoint x: 569, endPoint y: 69, distance: 29.0
click at [540, 95] on div at bounding box center [642, 121] width 226 height 53
click at [599, 98] on input "text" at bounding box center [643, 122] width 196 height 48
paste input "[PERSON_NAME]"
type input "[PERSON_NAME]"
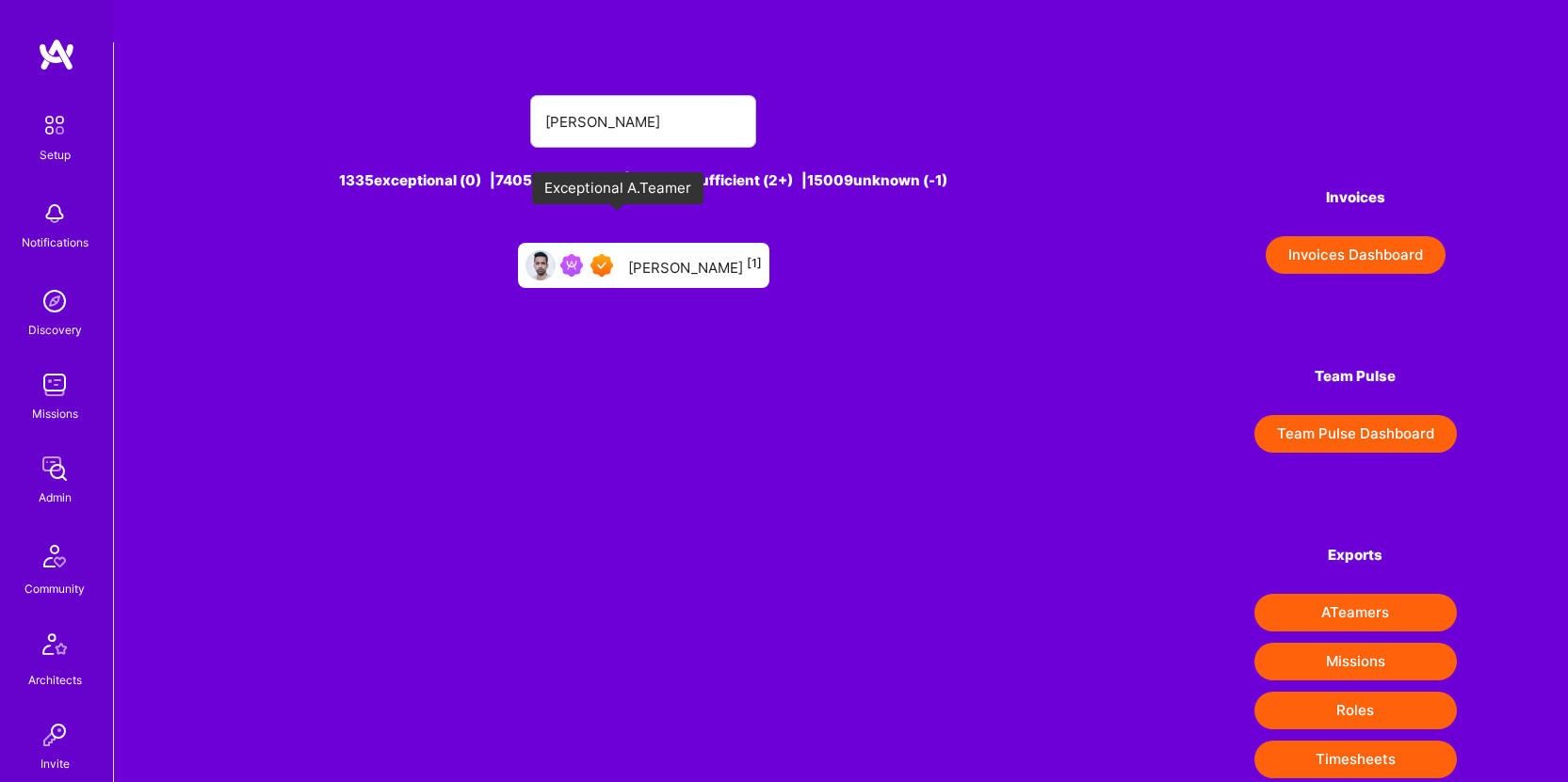
click at [613, 254] on img at bounding box center [601, 265] width 23 height 23
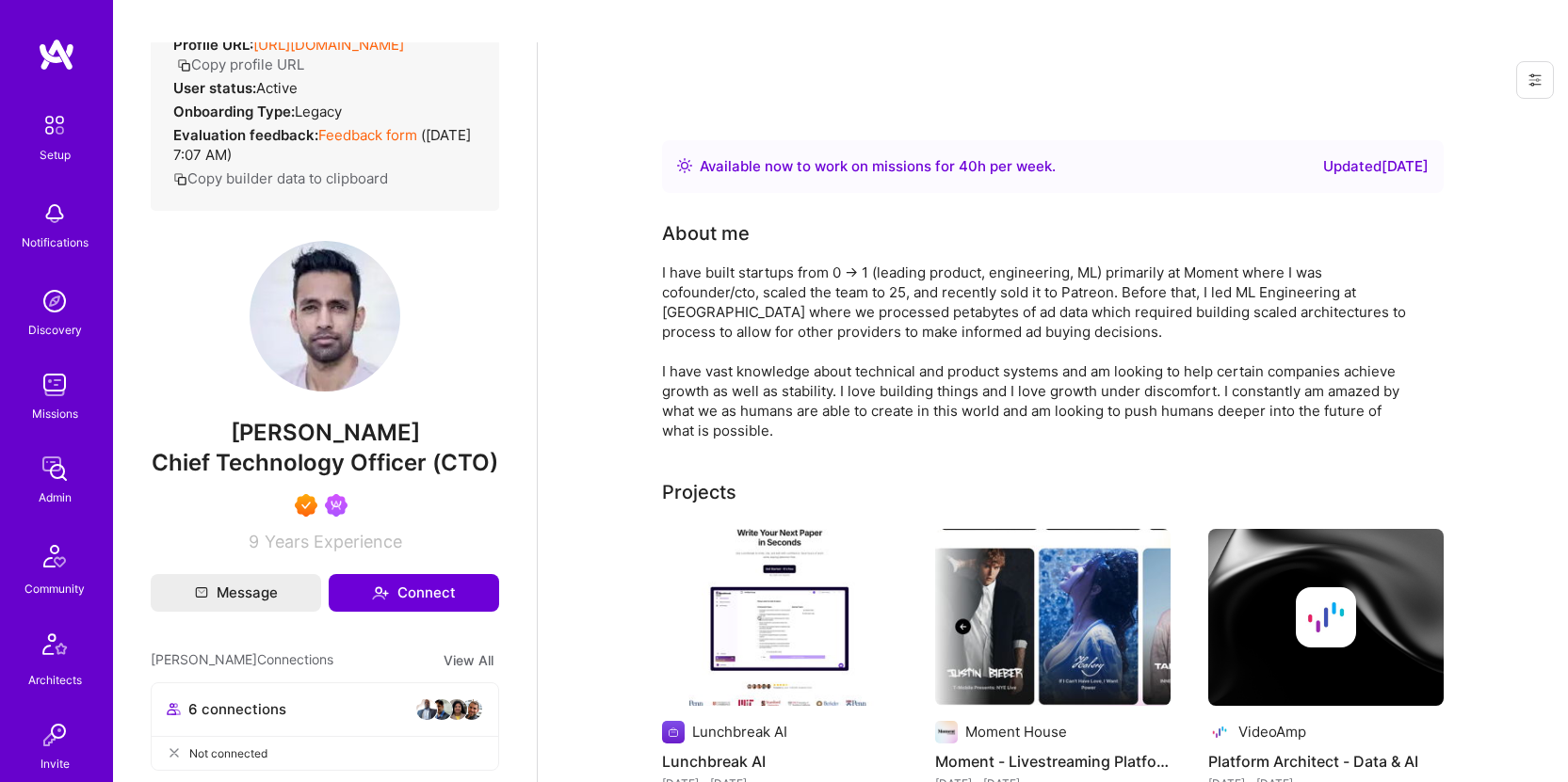
scroll to position [626, 0]
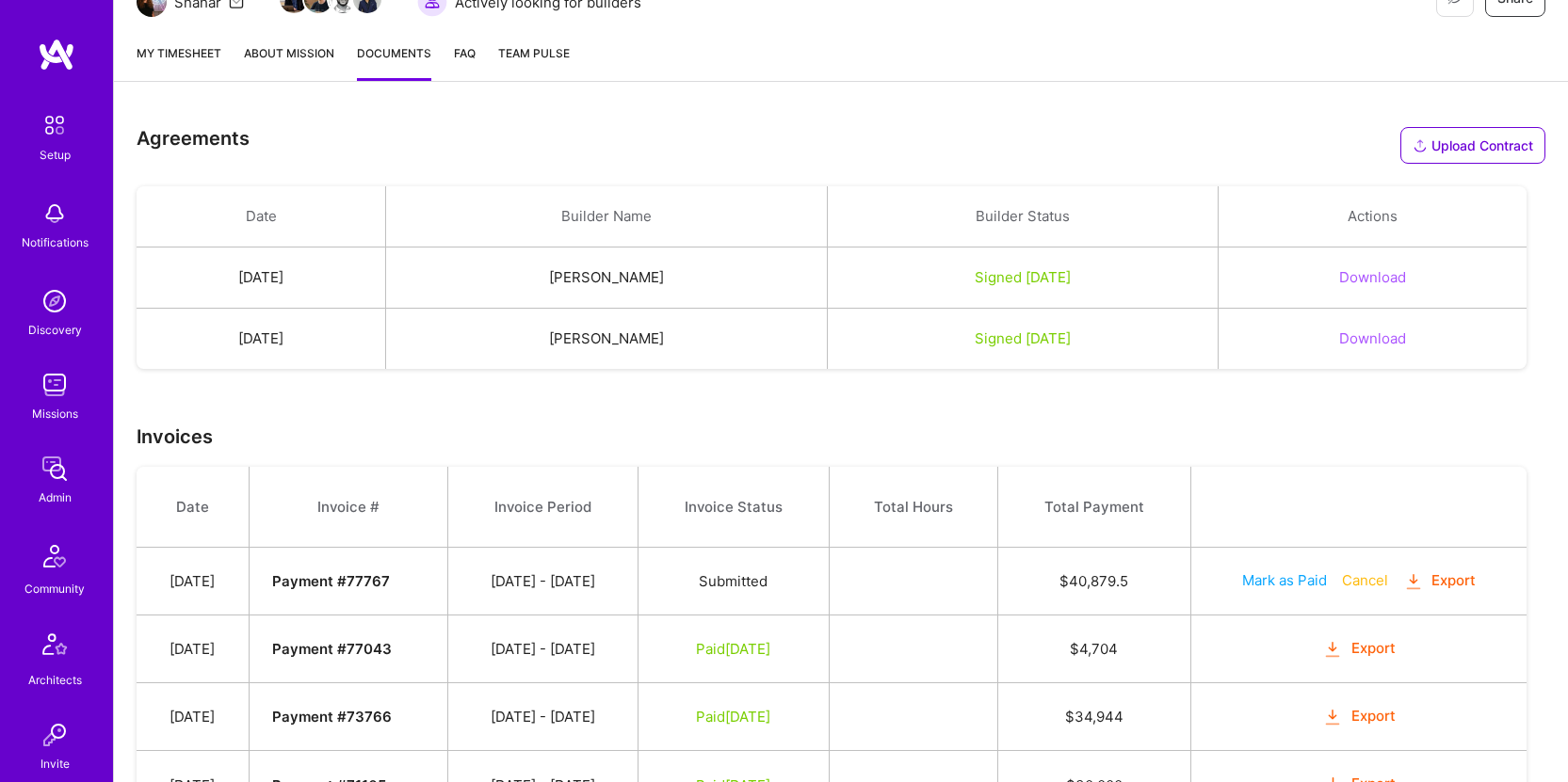
click at [47, 477] on img at bounding box center [55, 469] width 38 height 38
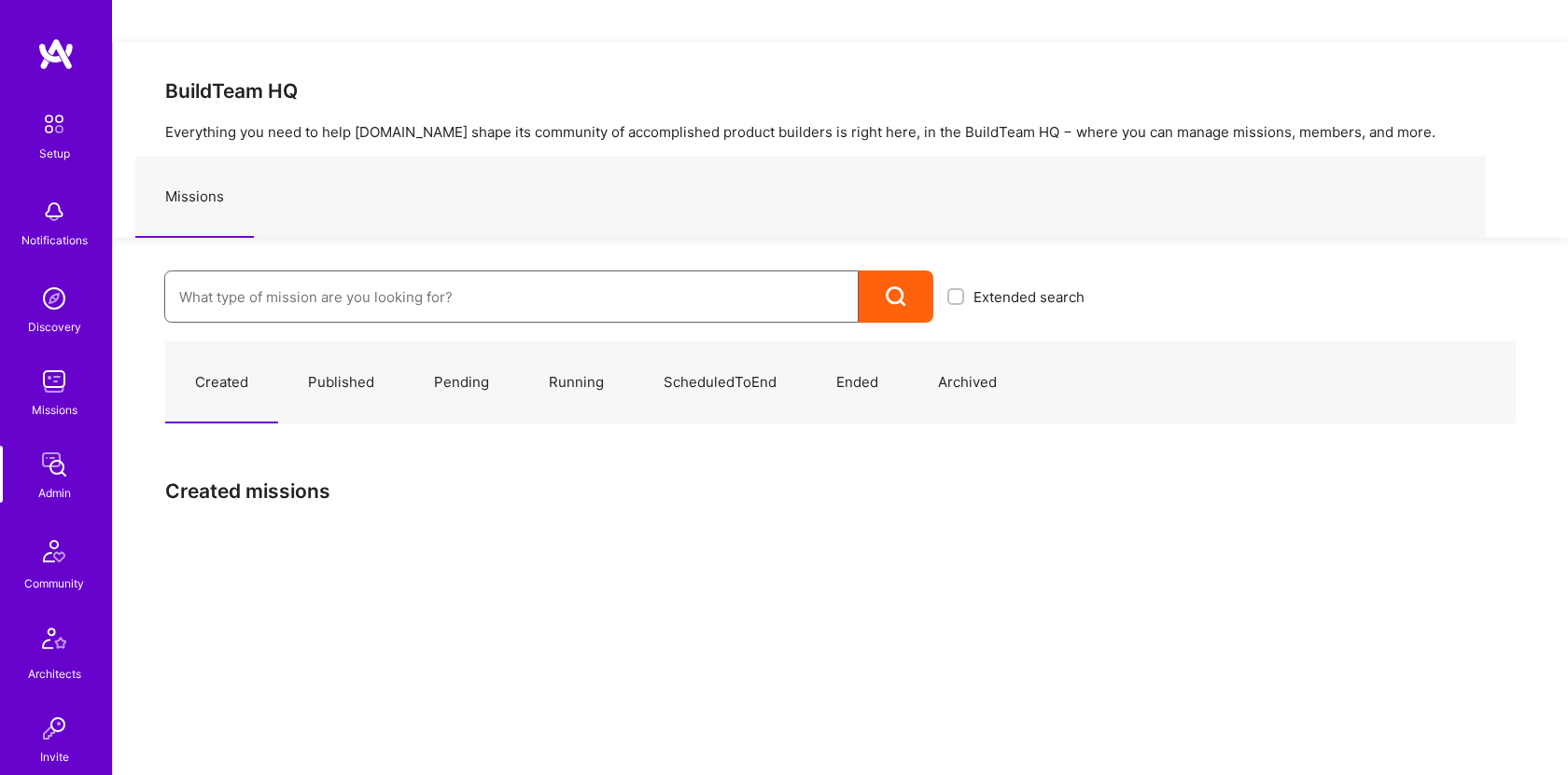
click at [391, 274] on input at bounding box center [511, 298] width 664 height 47
paste input "ADL: Technology Modernization Sprint 1 | Full-Stack Developer"
type input "ADL: Technology Modernization Sprint 1 | Full-Stack Developer"
click at [890, 287] on icon at bounding box center [897, 298] width 22 height 22
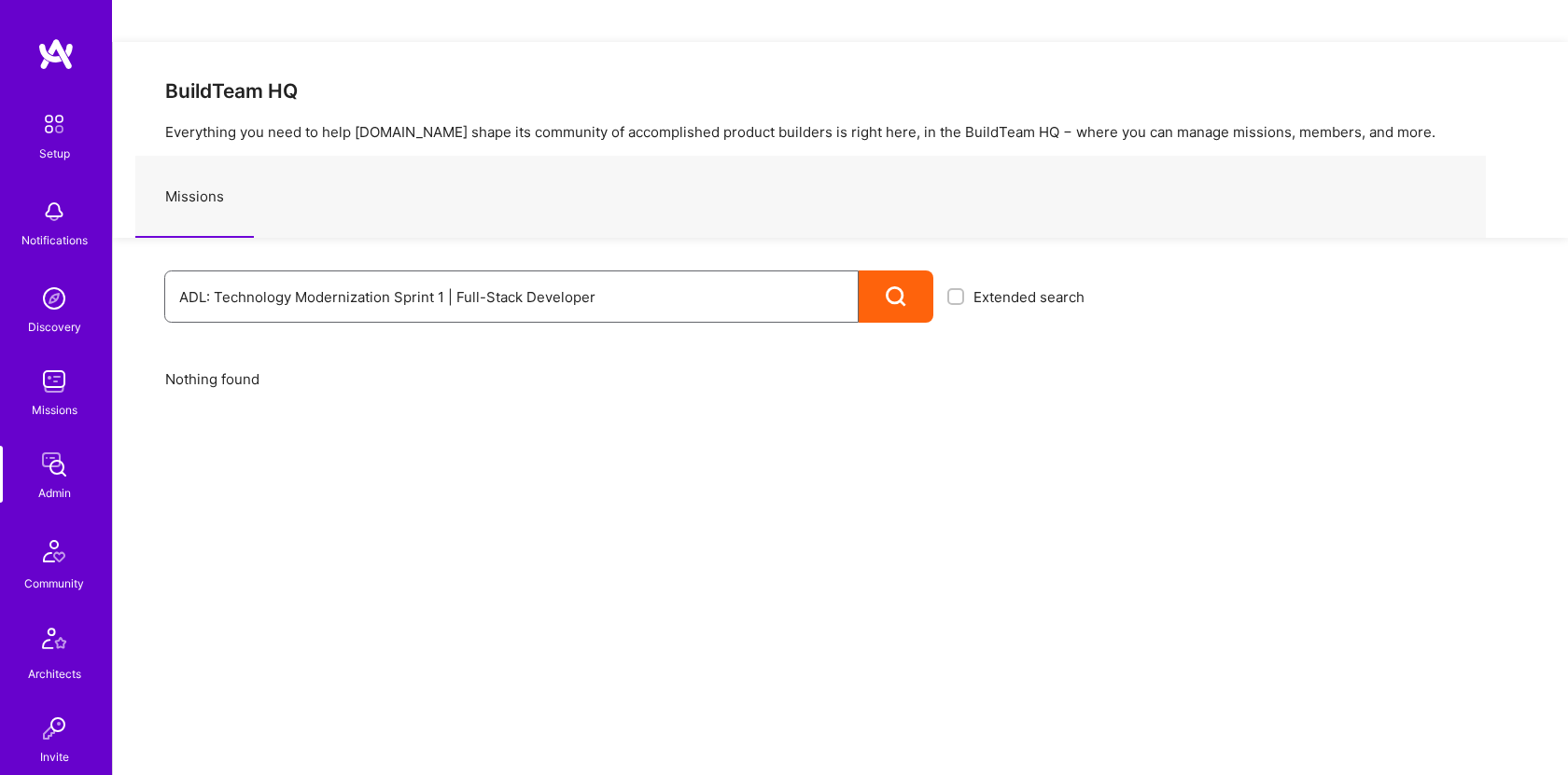
click at [628, 274] on input "ADL: Technology Modernization Sprint 1 | Full-Stack Developer" at bounding box center [511, 298] width 664 height 47
click at [588, 274] on input "ADL: Technology Modernization Sprint 1 | Full-Stack Developer" at bounding box center [511, 298] width 664 height 47
drag, startPoint x: 627, startPoint y: 252, endPoint x: 449, endPoint y: 256, distance: 178.0
click at [449, 274] on input "ADL: Technology Modernization Sprint 1 | Full-Stack Developer" at bounding box center [511, 298] width 664 height 47
type input "ADL: Technology Modernization Sprint 1"
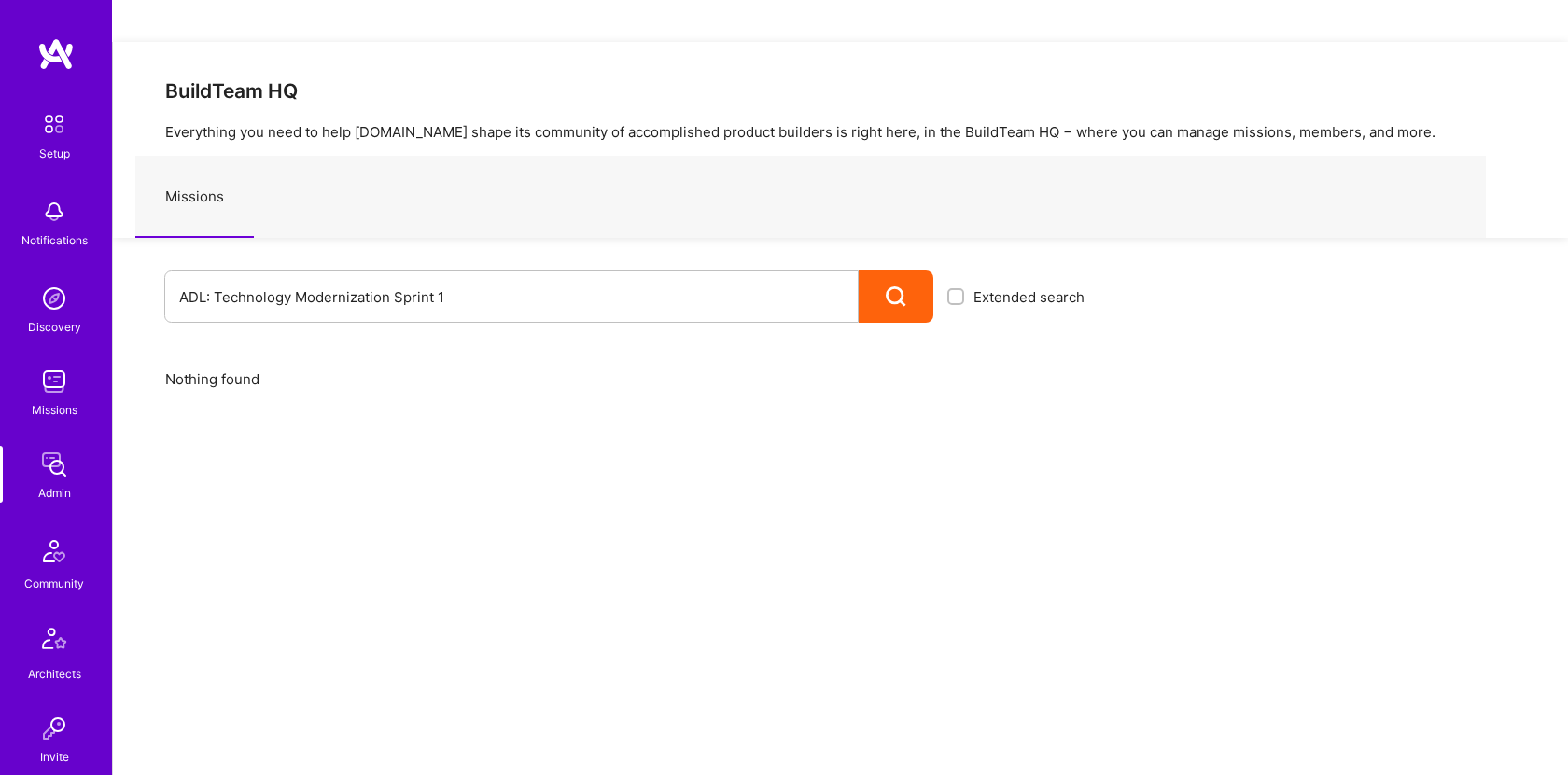
click at [895, 287] on icon at bounding box center [897, 298] width 22 height 22
click at [914, 271] on div at bounding box center [897, 297] width 75 height 52
click at [512, 274] on input "ADL: Technology Modernization Sprint 1" at bounding box center [511, 298] width 664 height 47
click at [515, 274] on input "ADL: Technology Modernization Sprint 1" at bounding box center [511, 298] width 664 height 47
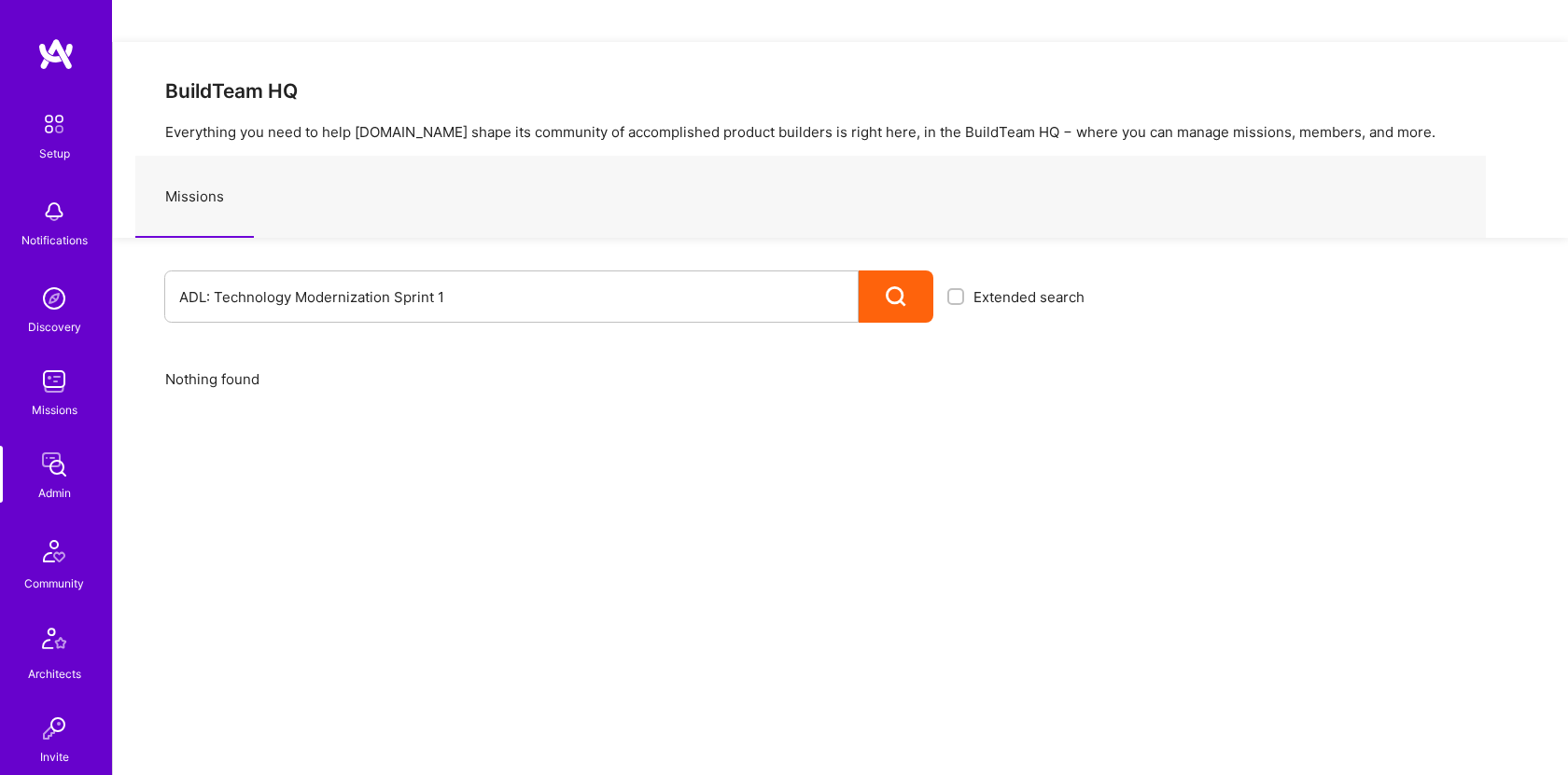
click at [42, 464] on img at bounding box center [54, 465] width 38 height 38
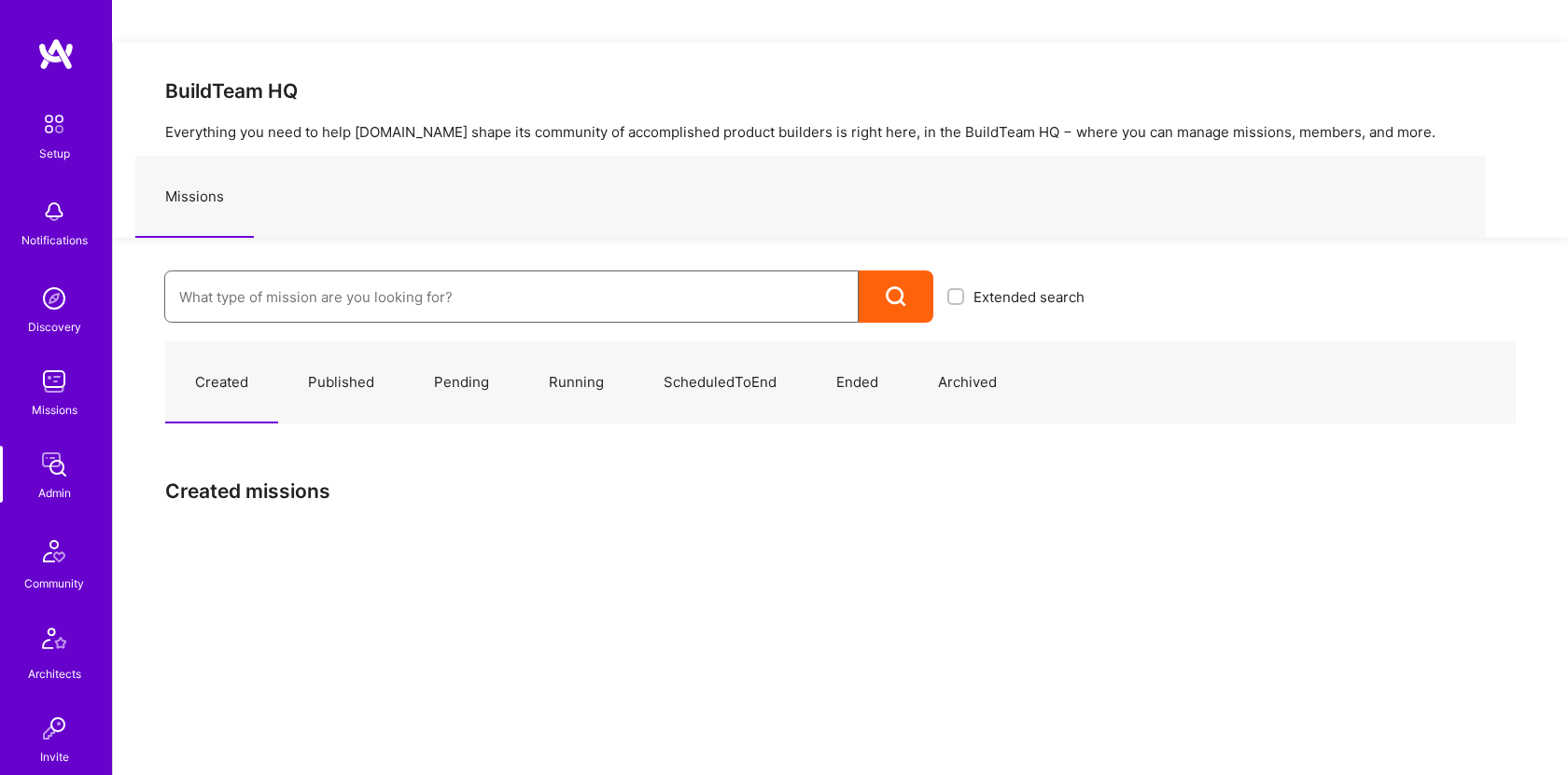
click at [520, 274] on input at bounding box center [511, 298] width 664 height 47
type input "adl"
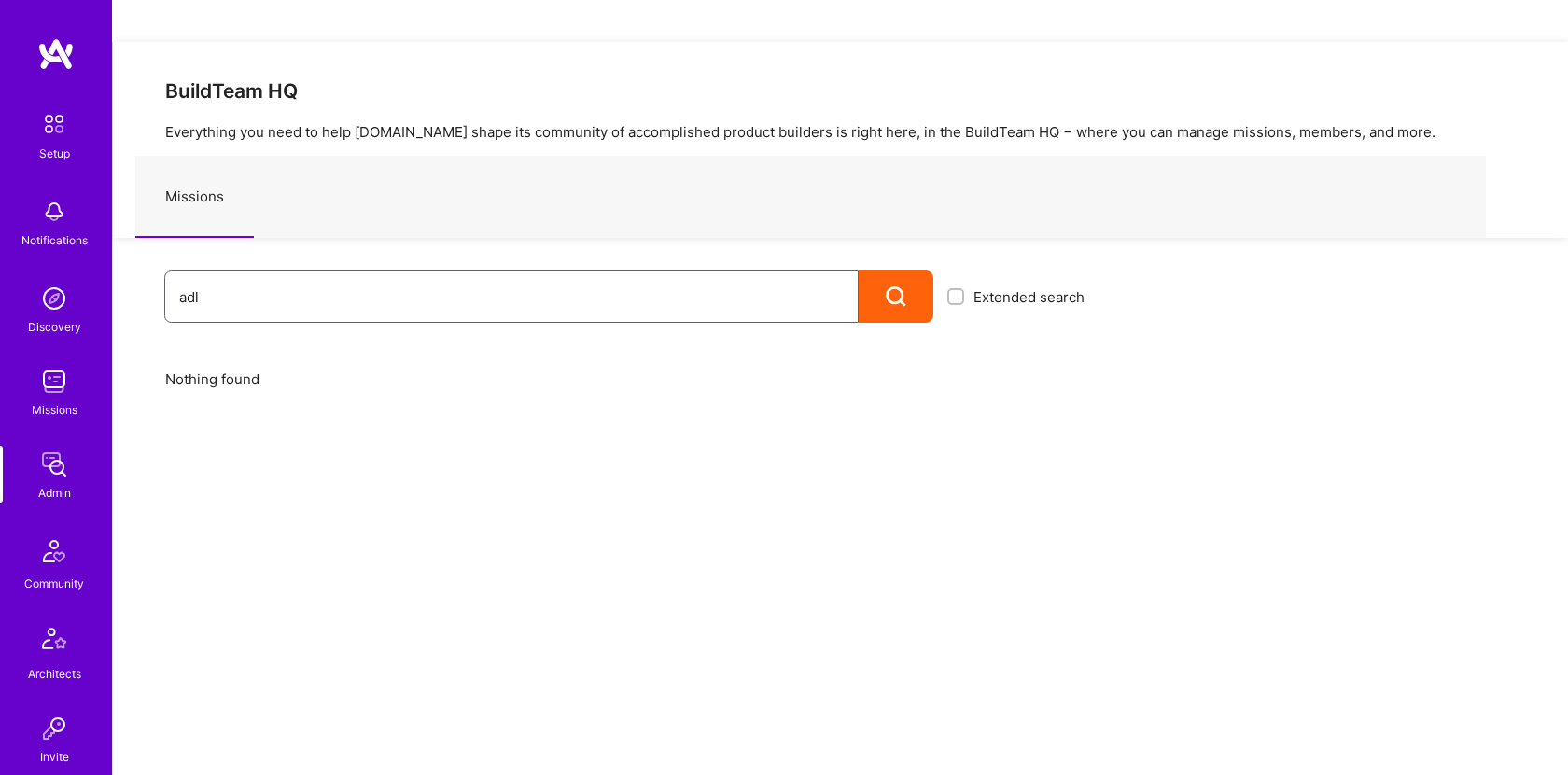
click at [559, 274] on input "adl" at bounding box center [511, 298] width 664 height 47
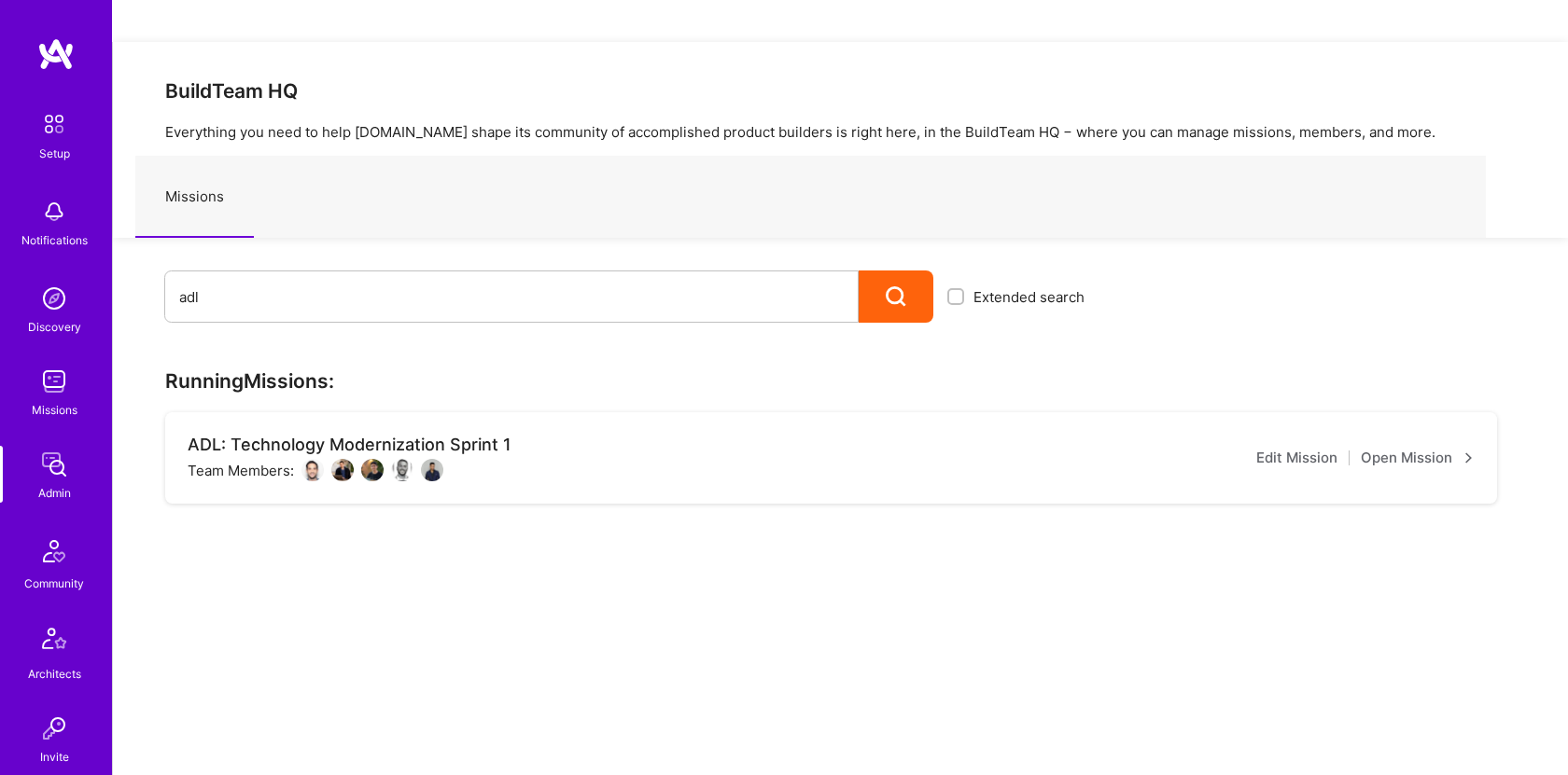
click at [1407, 447] on link "Open Mission" at bounding box center [1417, 458] width 114 height 23
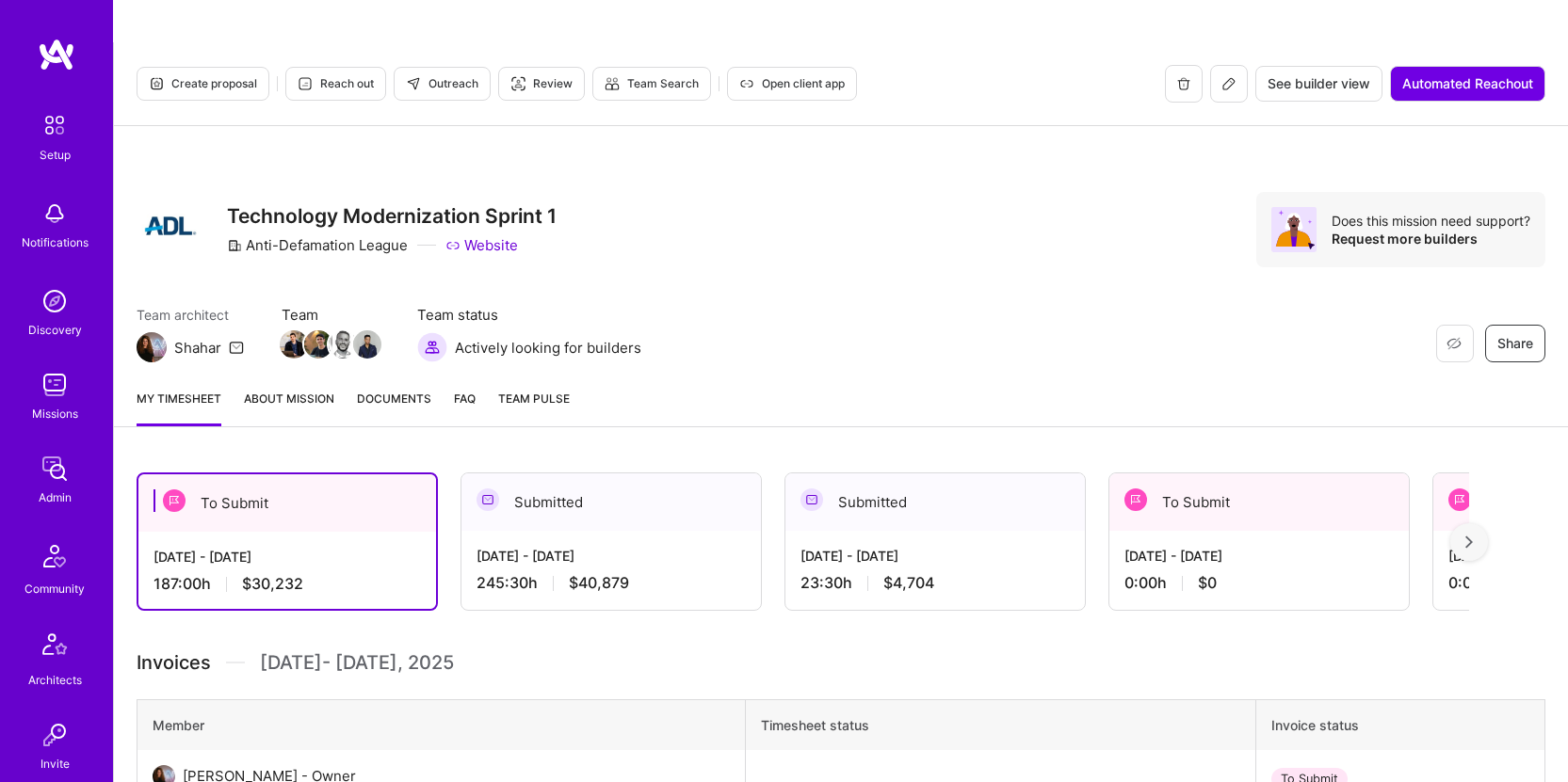
click at [418, 389] on span "Documents" at bounding box center [394, 399] width 75 height 20
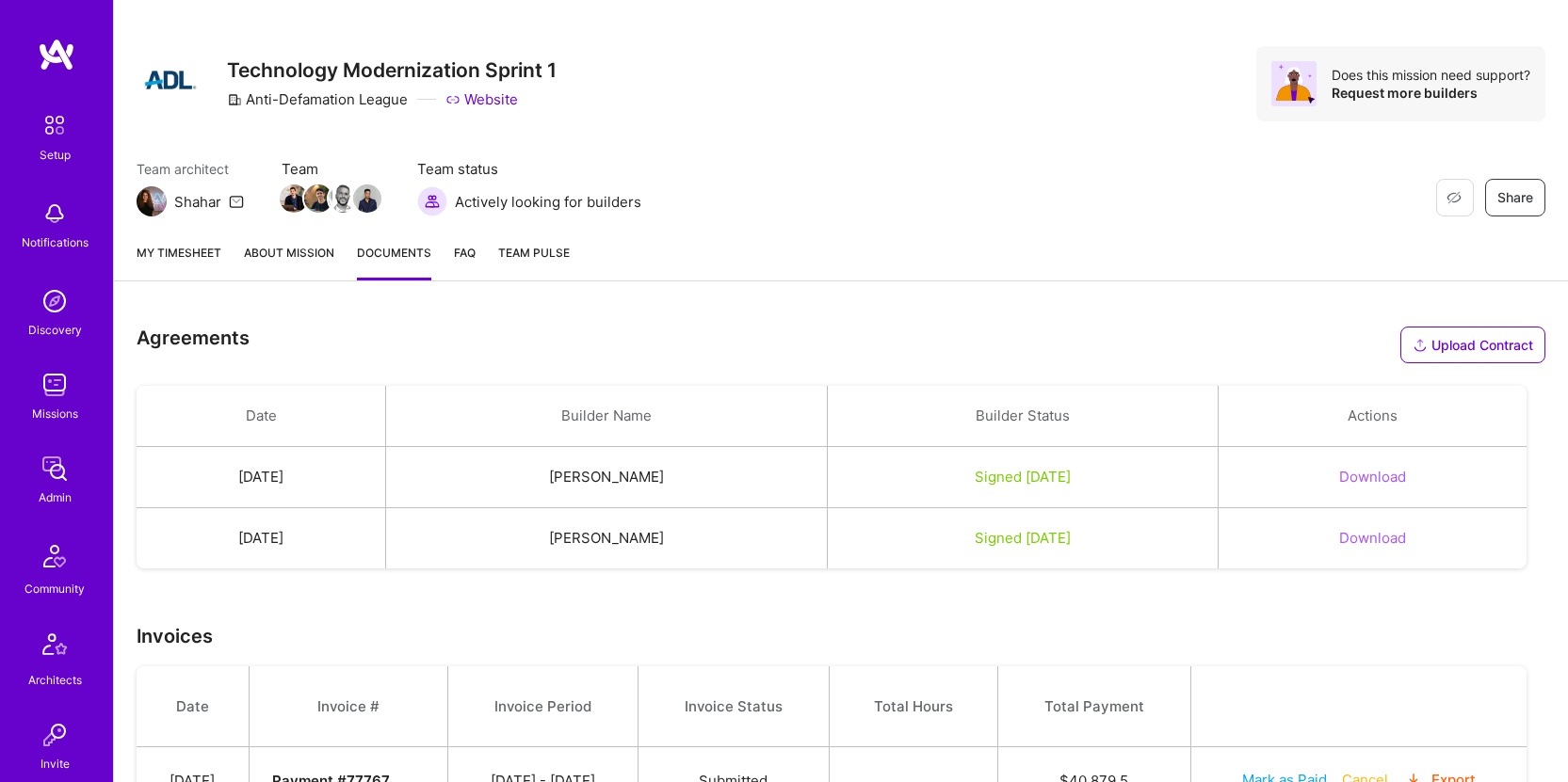
scroll to position [340, 0]
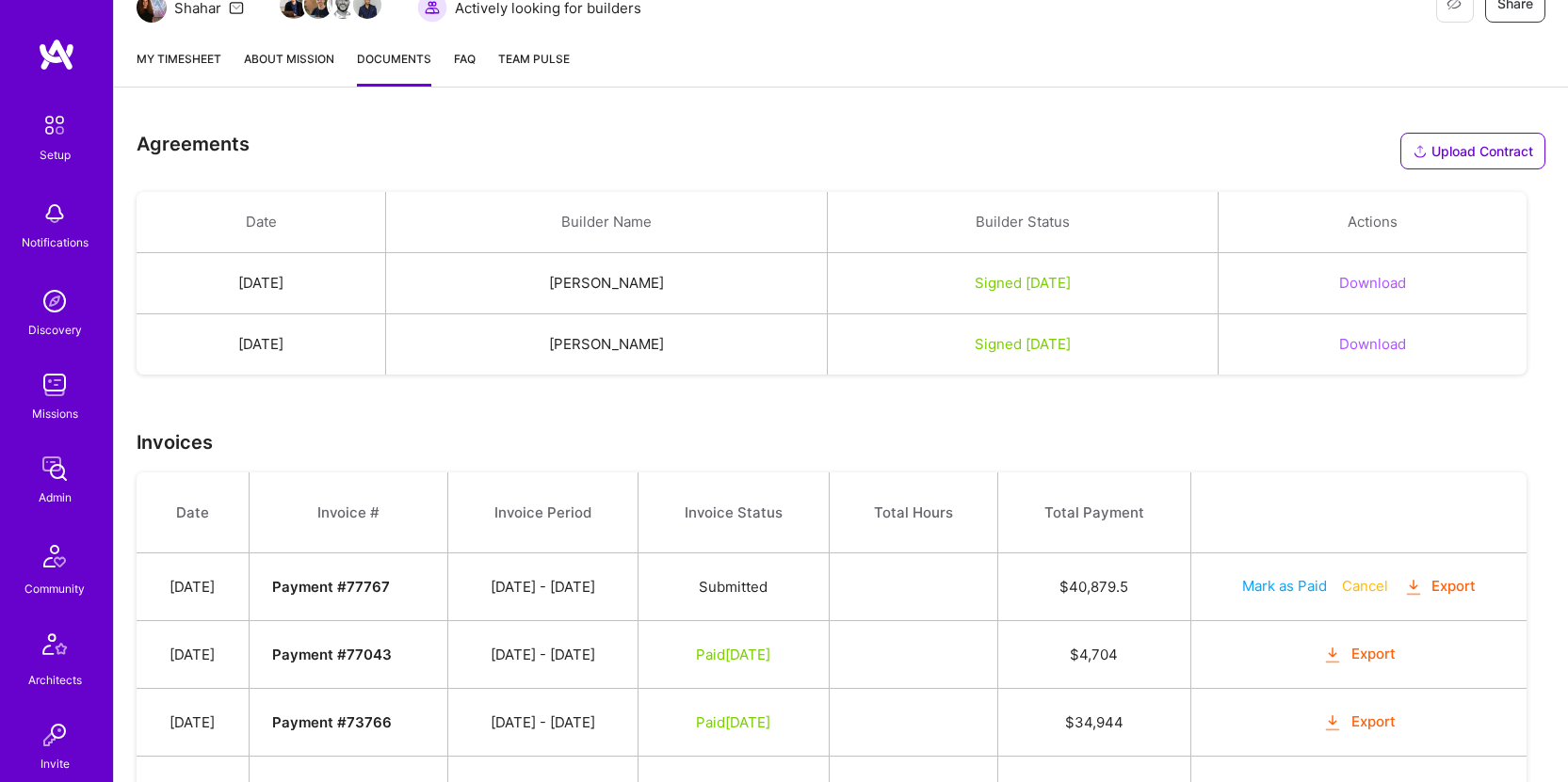
click at [1389, 273] on button "Download" at bounding box center [1372, 283] width 67 height 20
click at [1380, 334] on button "Download" at bounding box center [1372, 344] width 67 height 20
click at [1386, 273] on button "Download" at bounding box center [1372, 283] width 67 height 20
drag, startPoint x: 722, startPoint y: 233, endPoint x: 588, endPoint y: 238, distance: 134.1
click at [588, 253] on td "Tamir Kedmi" at bounding box center [606, 283] width 442 height 61
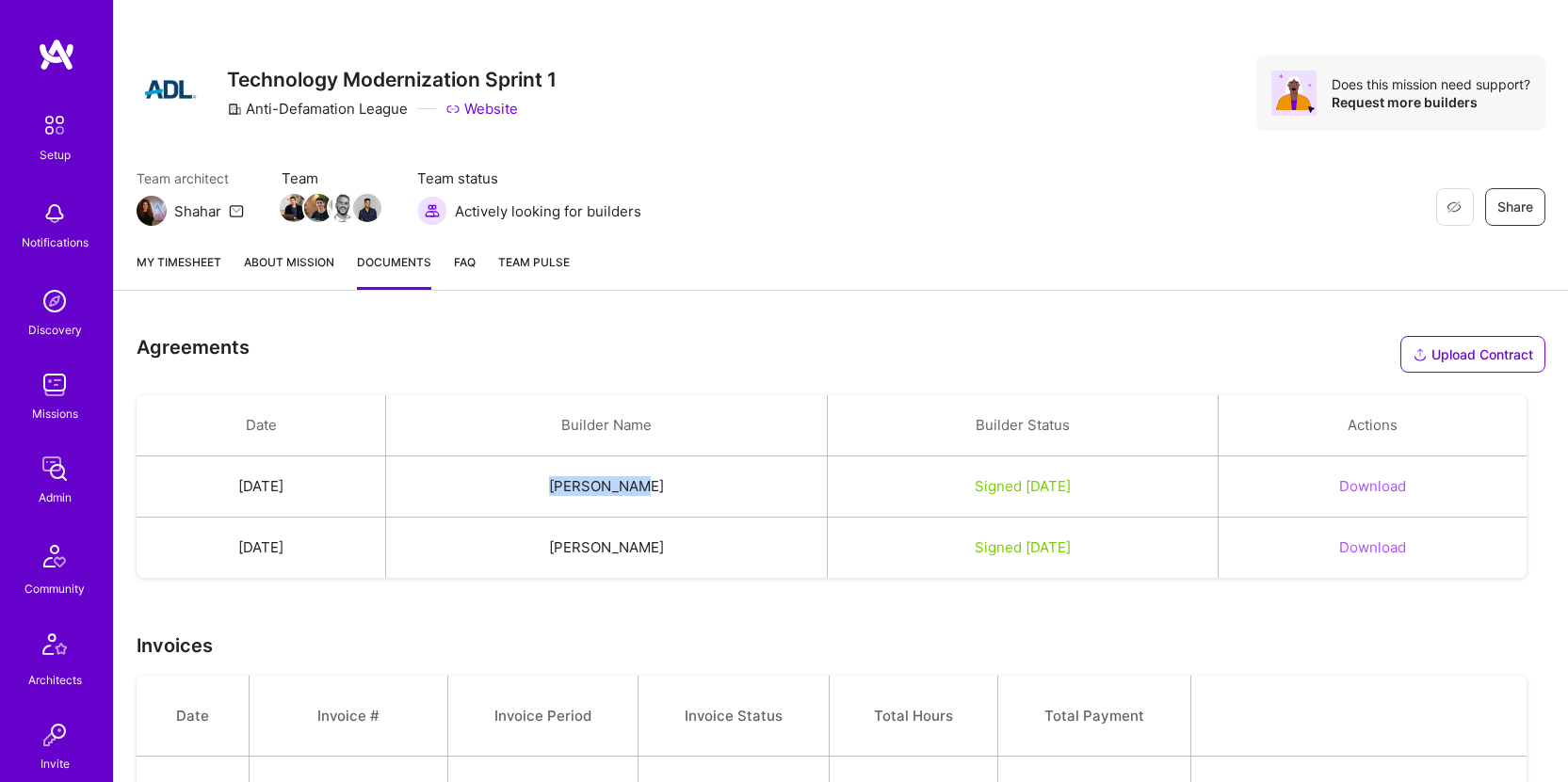
scroll to position [0, 0]
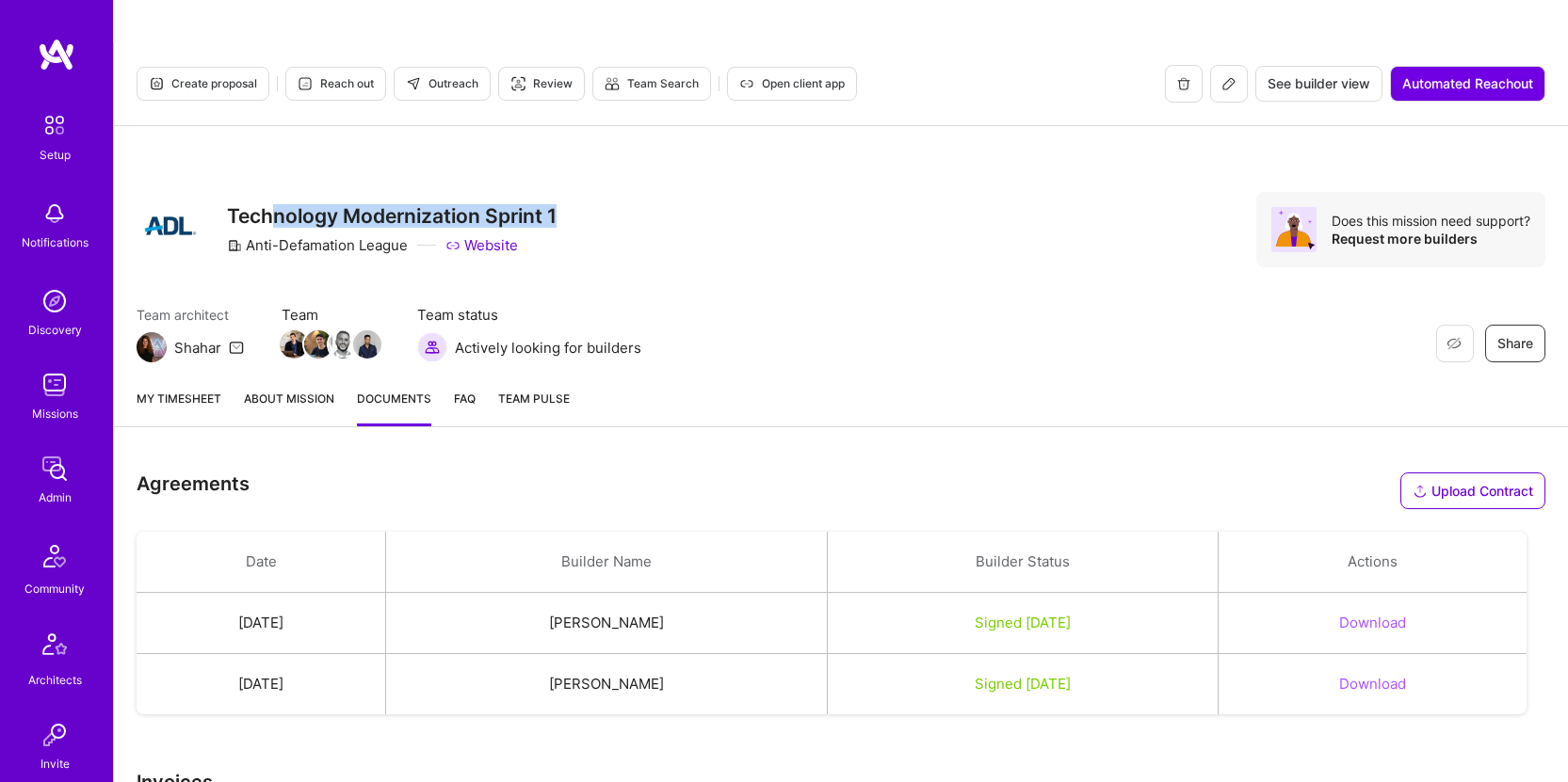
drag, startPoint x: 600, startPoint y: 176, endPoint x: 279, endPoint y: 169, distance: 321.1
click at [279, 193] on div "Restore Not Interested Share Technology Modernization Sprint 1 Anti-Defamation …" at bounding box center [841, 230] width 1408 height 76
click at [1405, 674] on button "Download" at bounding box center [1372, 684] width 67 height 20
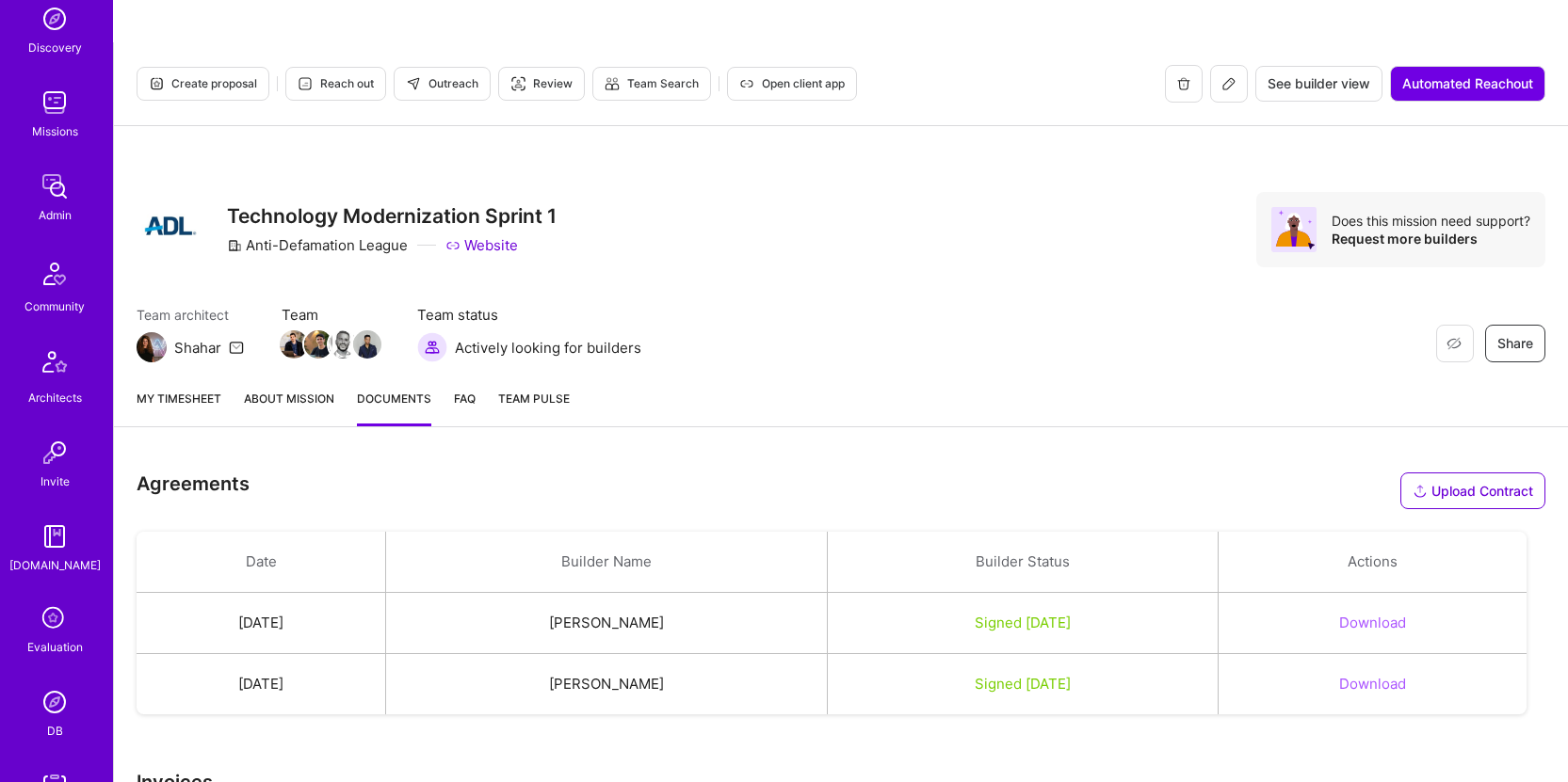
scroll to position [426, 0]
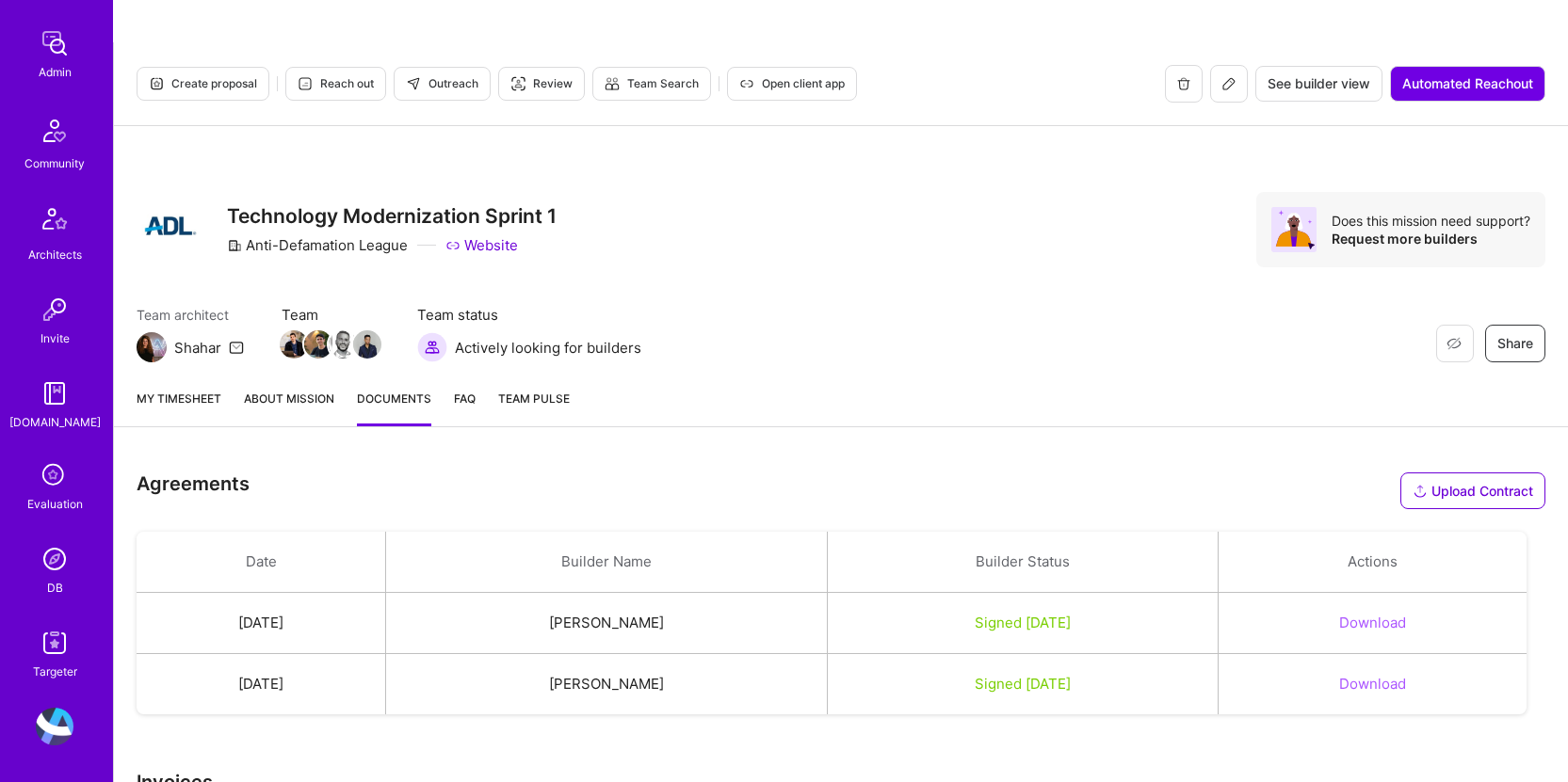
click at [50, 545] on img at bounding box center [55, 560] width 38 height 38
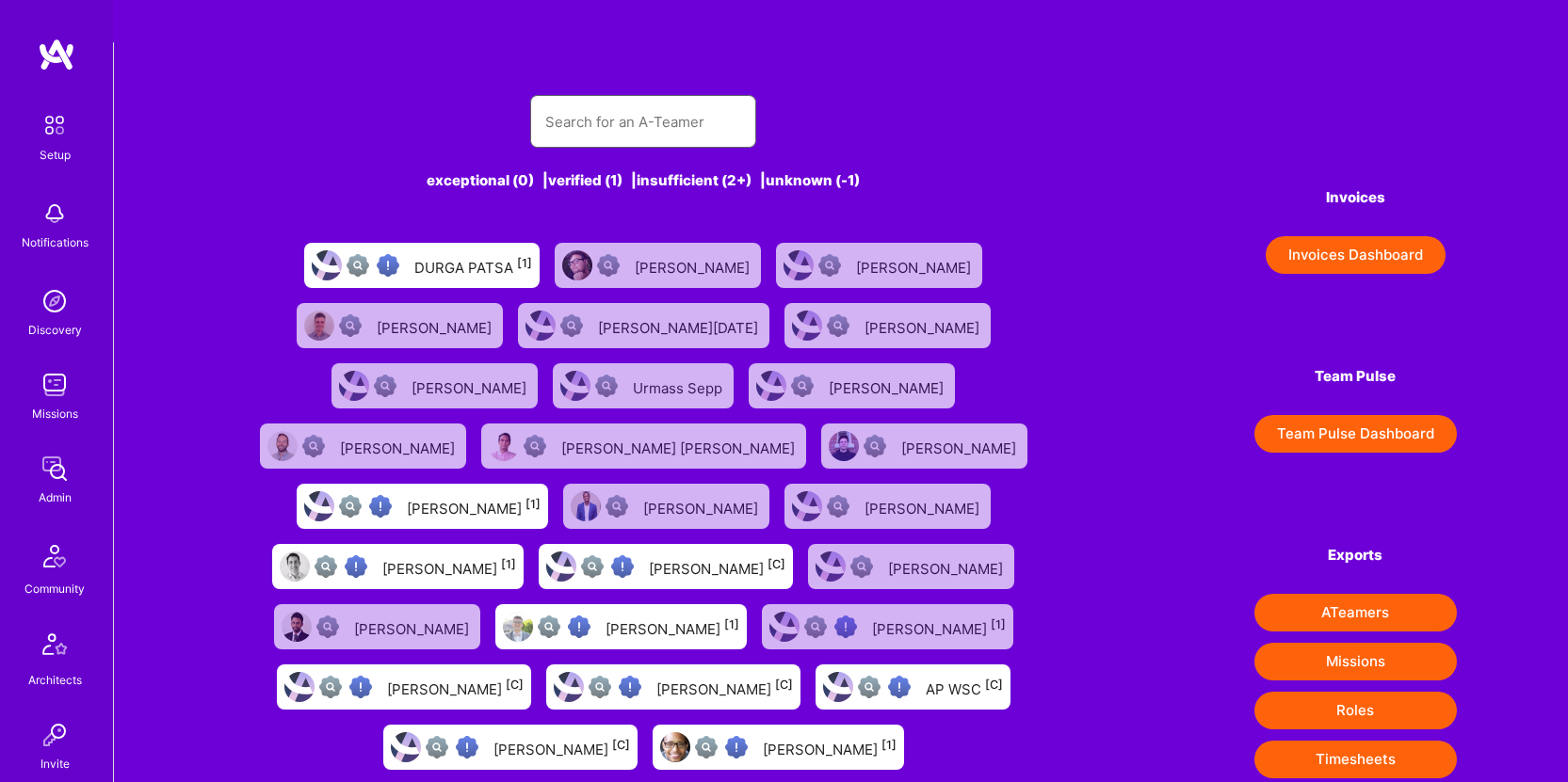
click at [643, 98] on input "text" at bounding box center [643, 122] width 196 height 48
paste input "240 Tutoring"
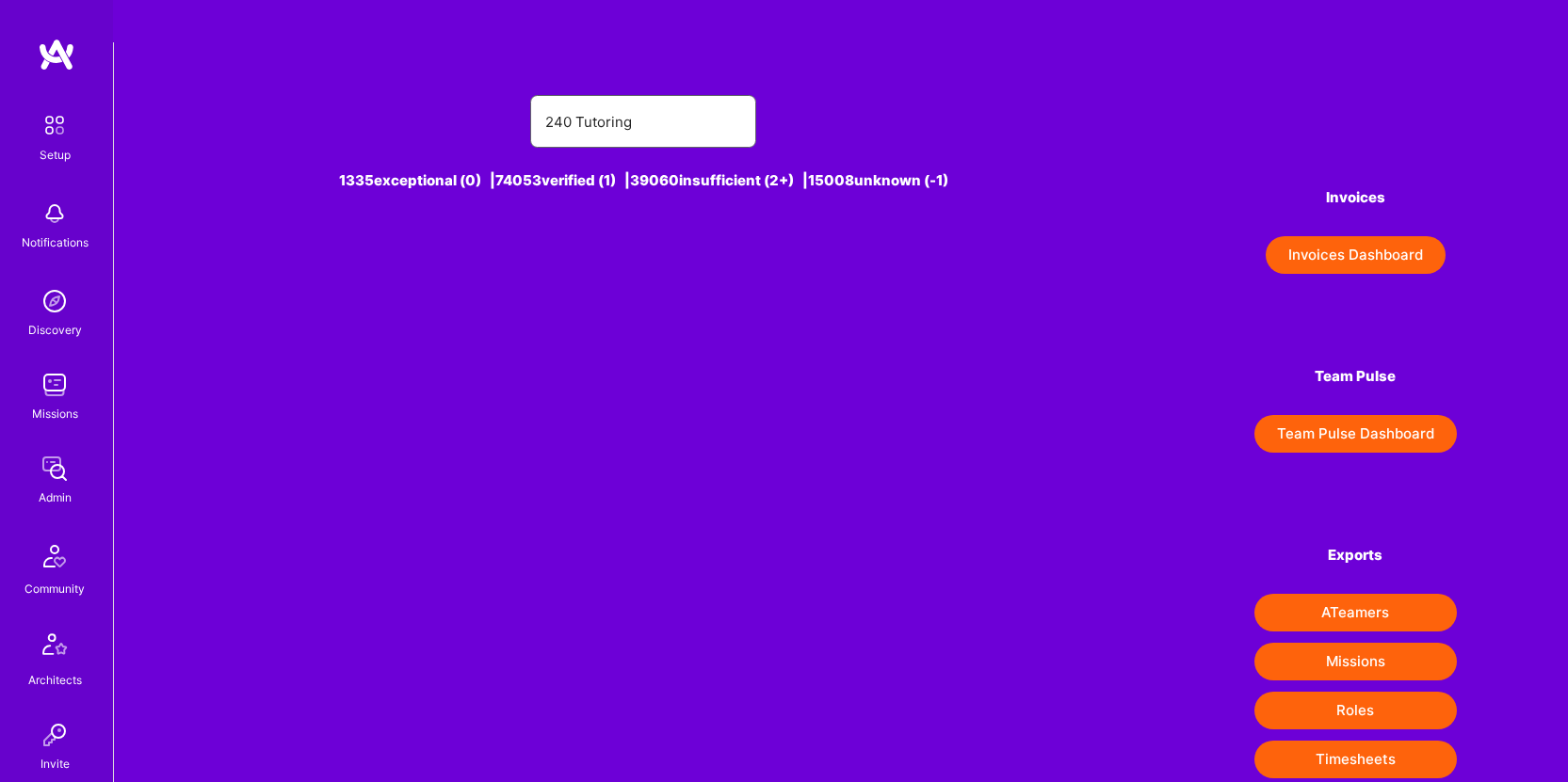
type input "240 Tutoring"
click at [52, 381] on img at bounding box center [55, 385] width 38 height 38
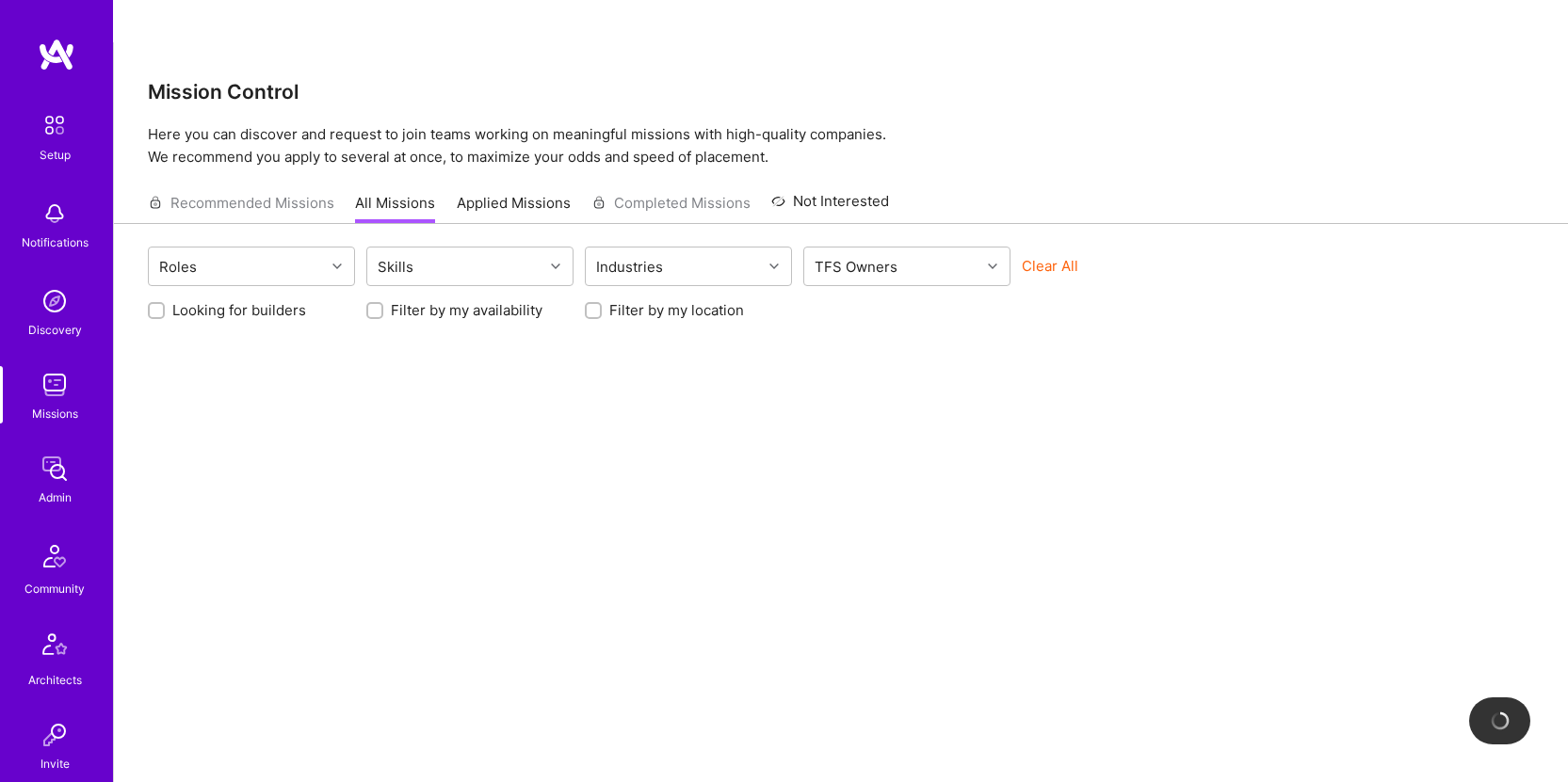
click at [49, 479] on img at bounding box center [55, 469] width 38 height 38
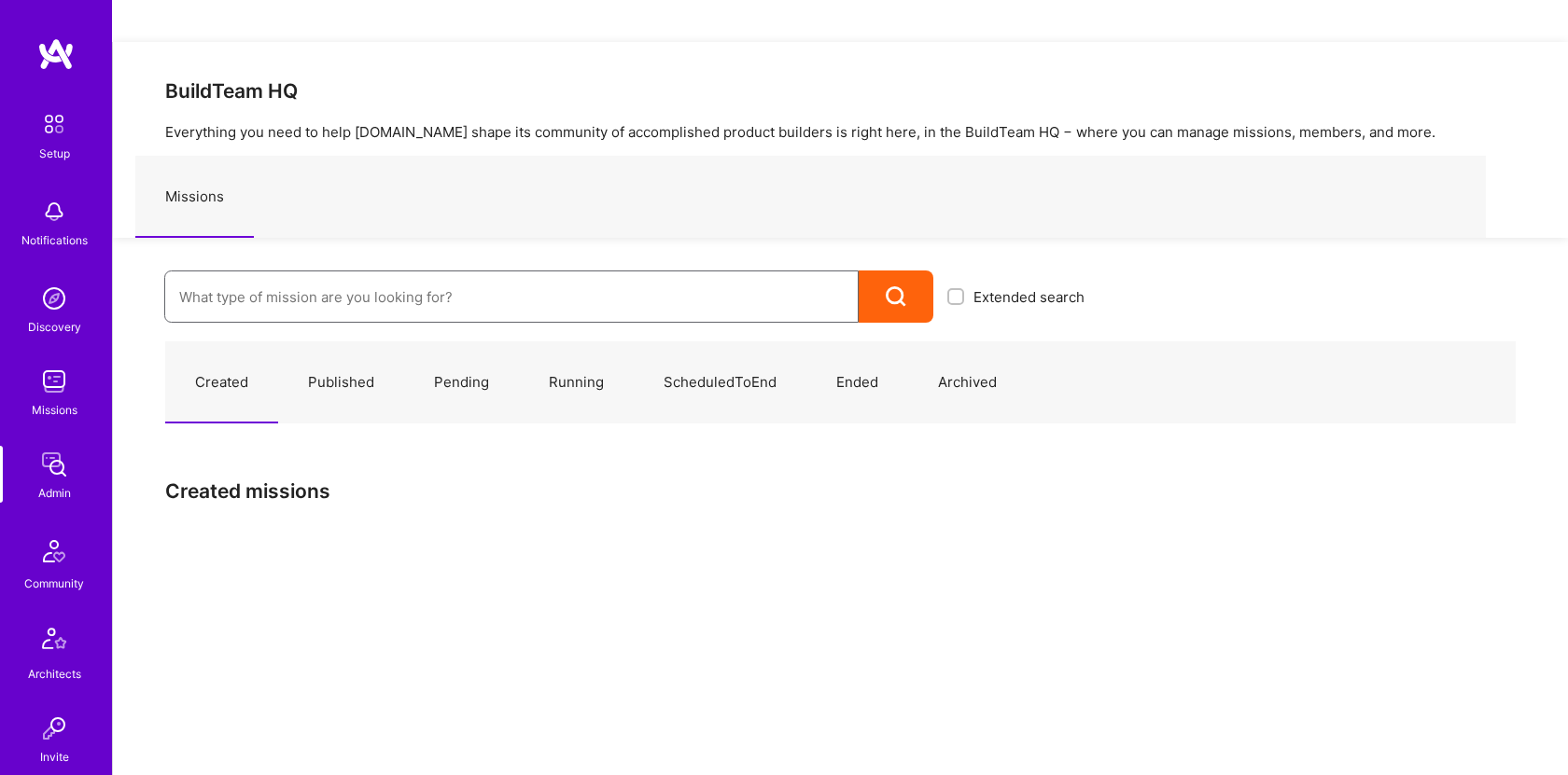
click at [390, 274] on input at bounding box center [511, 298] width 664 height 47
paste input "240 Tutoring"
type input "240 Tutoring"
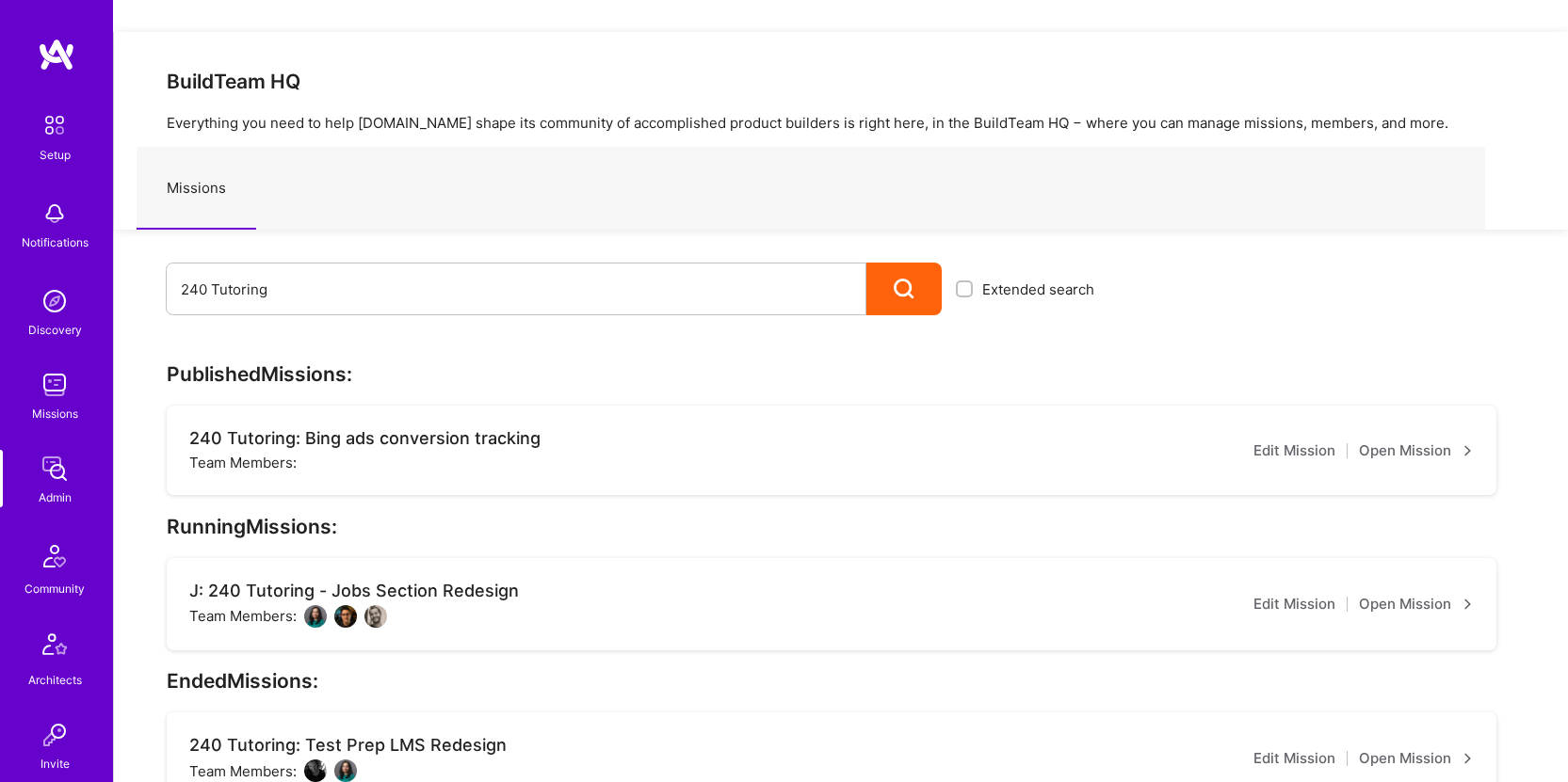
scroll to position [233, 0]
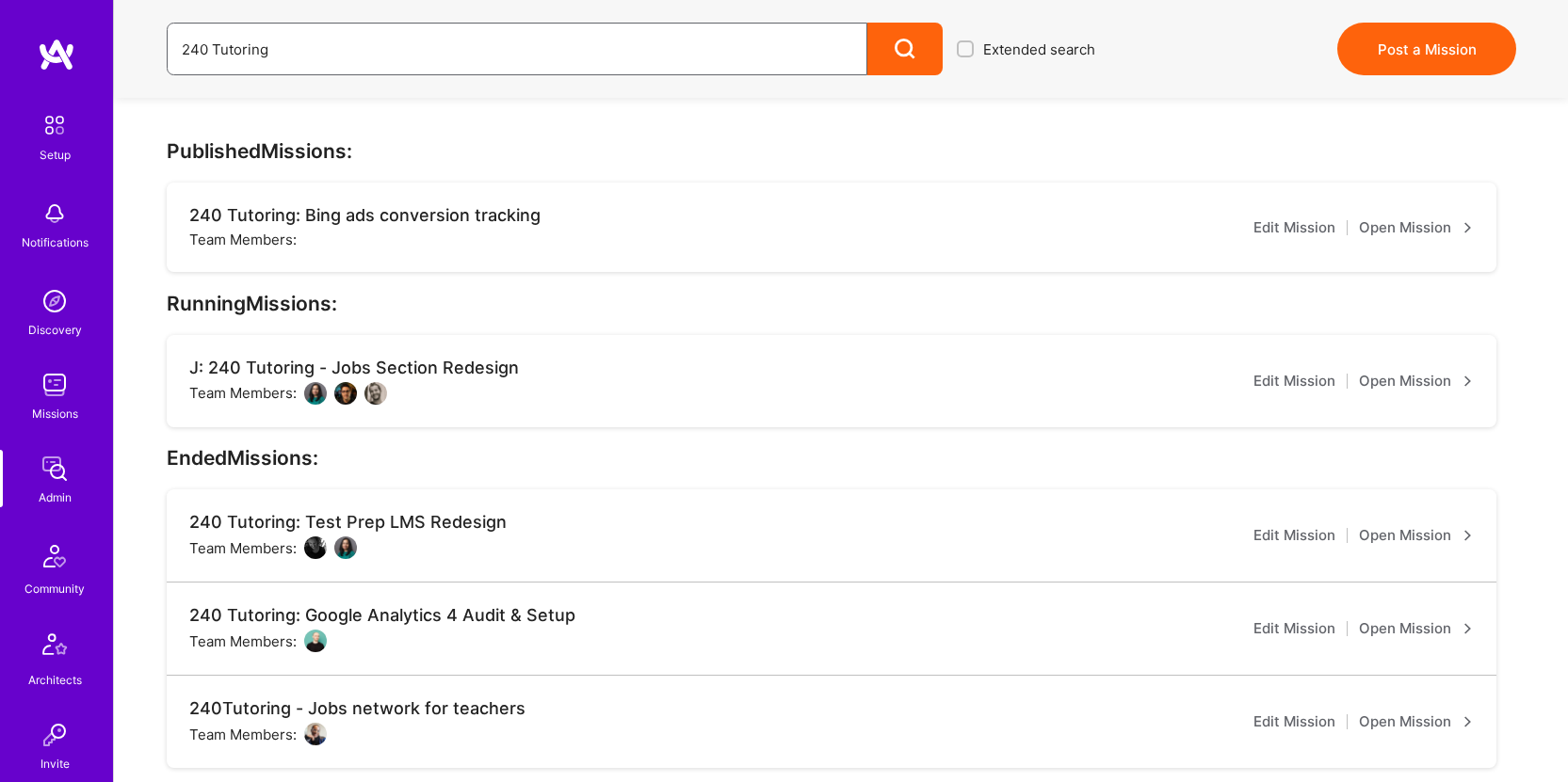
click at [359, 45] on input "240 Tutoring" at bounding box center [517, 49] width 670 height 48
type input "240 certification"
click at [886, 44] on div at bounding box center [905, 49] width 76 height 53
click at [325, 41] on input "240 certification" at bounding box center [517, 49] width 670 height 48
click at [923, 50] on div at bounding box center [905, 49] width 76 height 53
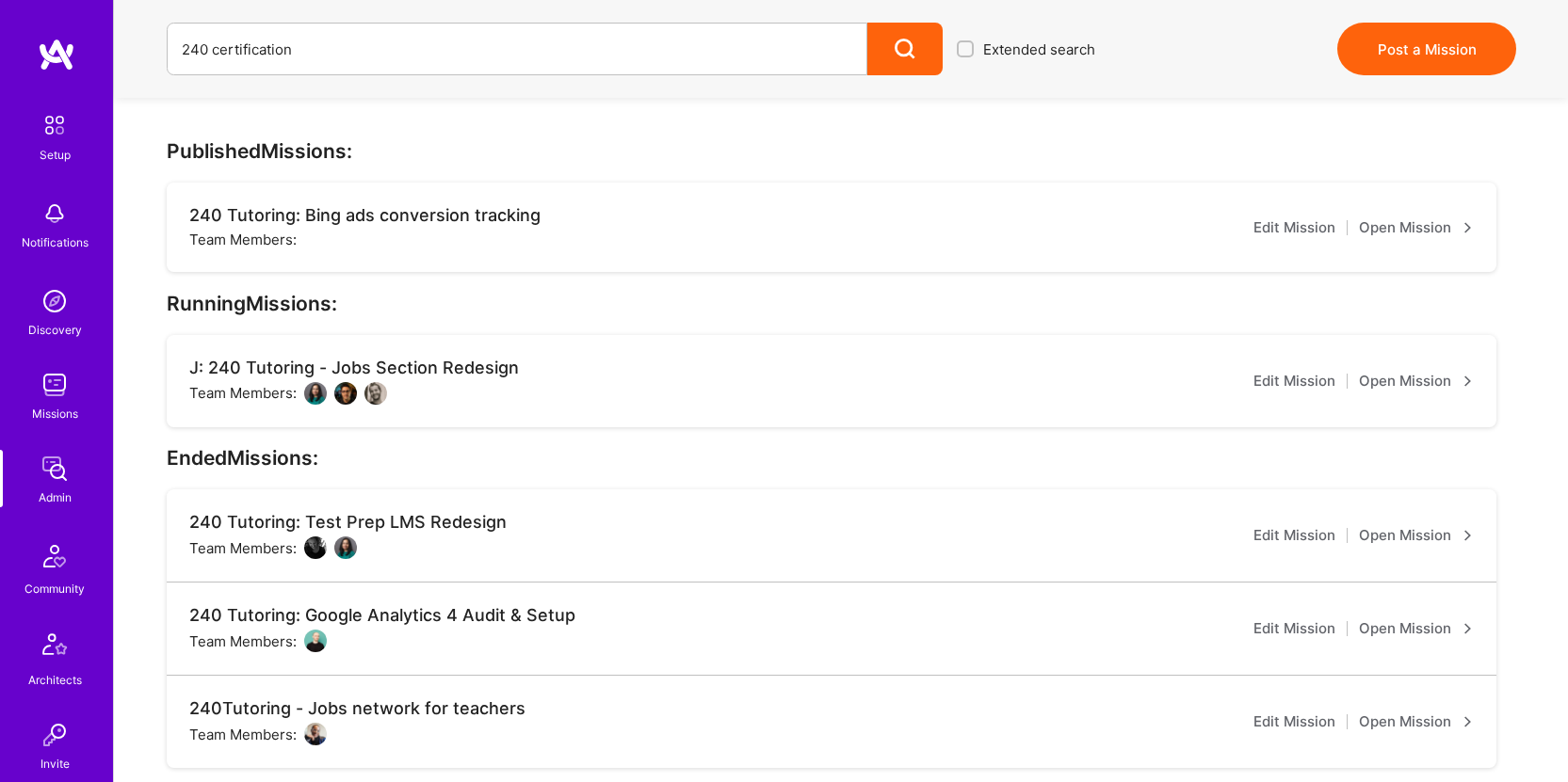
click at [732, 22] on div "240 certification Extended search Post a Mission" at bounding box center [841, 49] width 1455 height 98
click at [741, 52] on input "240 certification" at bounding box center [517, 49] width 670 height 48
click at [362, 55] on input "240 certification" at bounding box center [517, 49] width 670 height 48
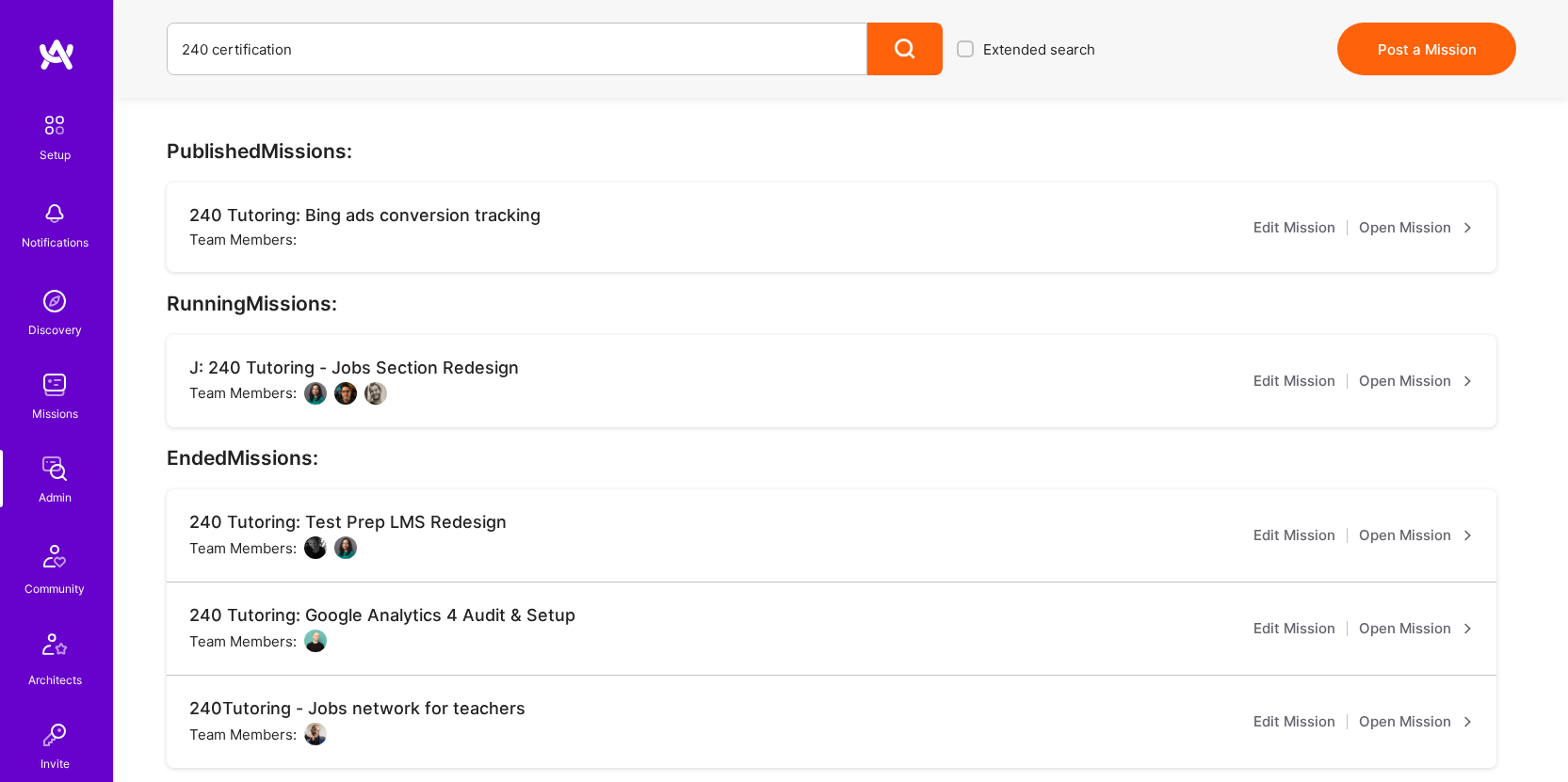
click at [36, 481] on img at bounding box center [55, 469] width 38 height 38
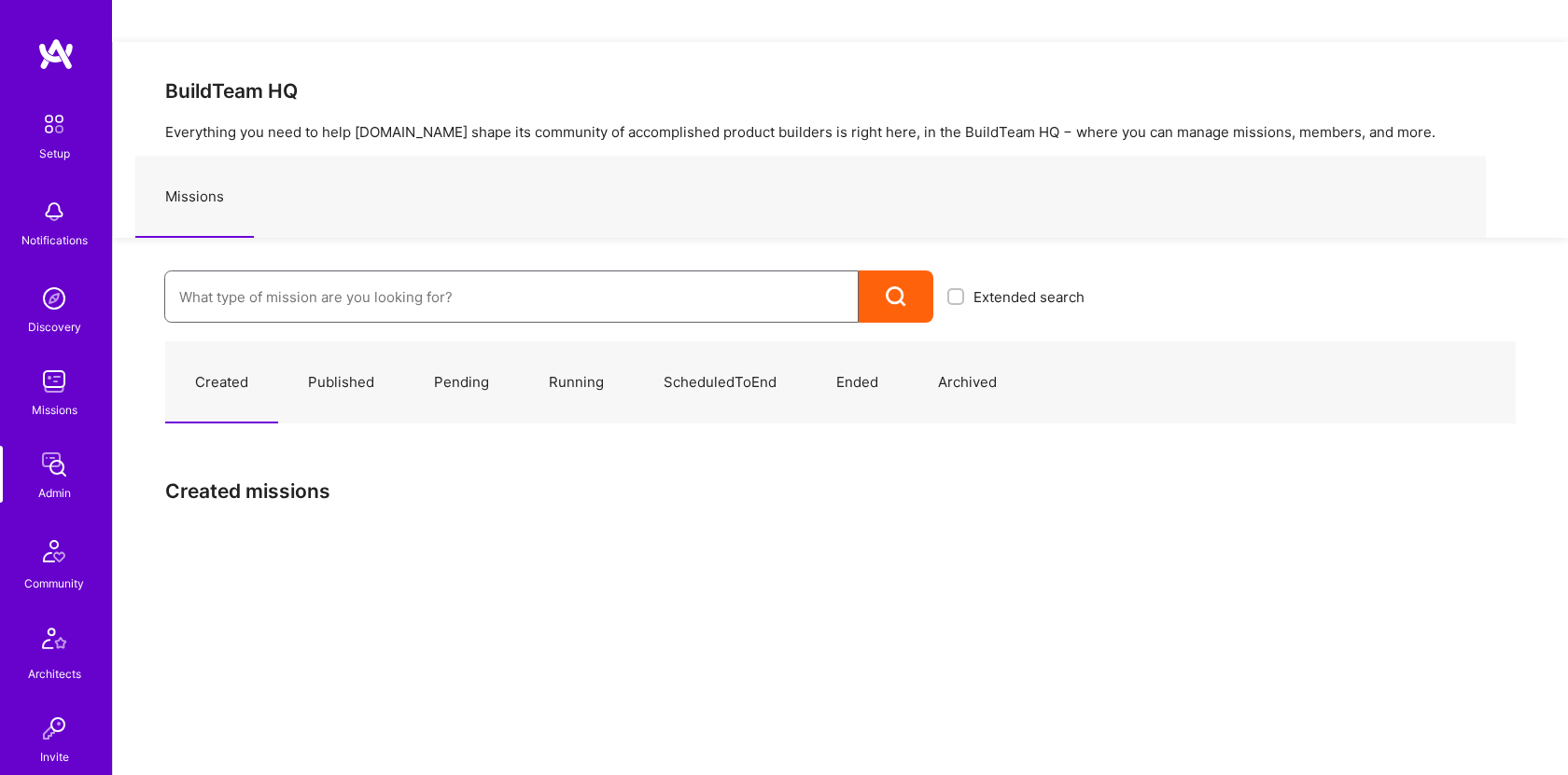
click at [332, 274] on input at bounding box center [511, 298] width 664 height 47
paste input "240 certification"
type input "240 certification"
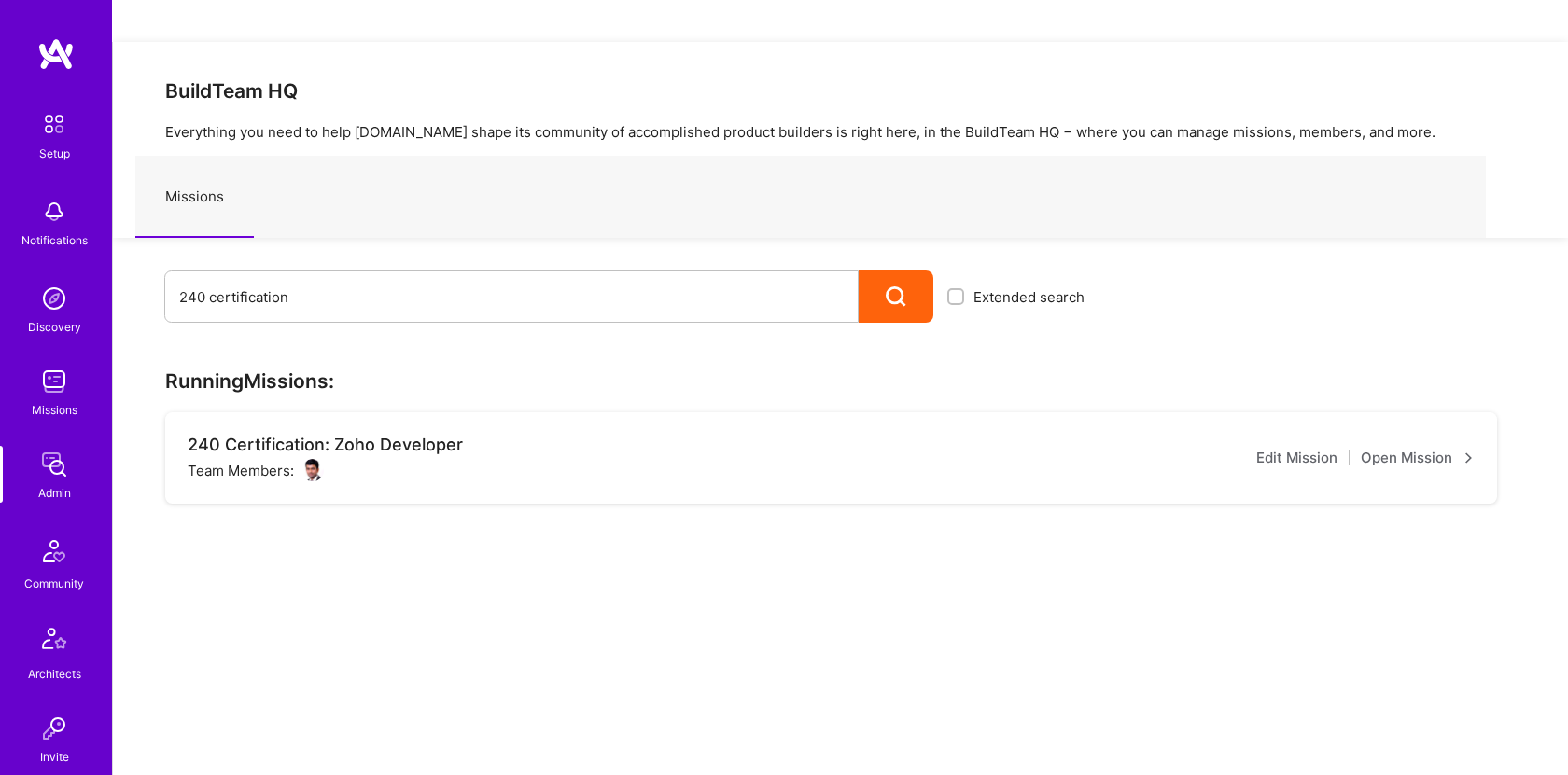
click at [1428, 447] on link "Open Mission" at bounding box center [1417, 458] width 114 height 23
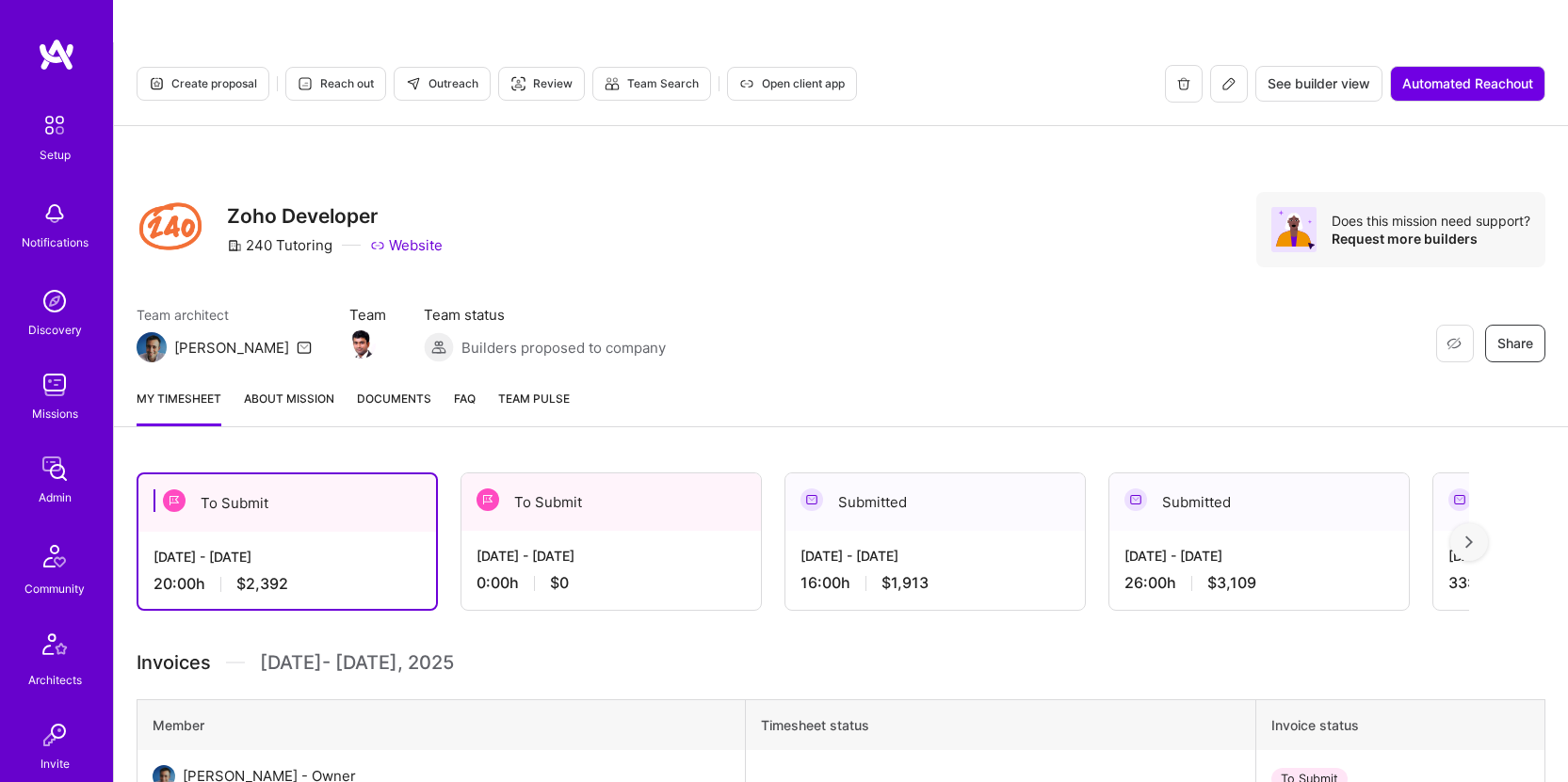
click at [397, 389] on span "Documents" at bounding box center [394, 399] width 75 height 20
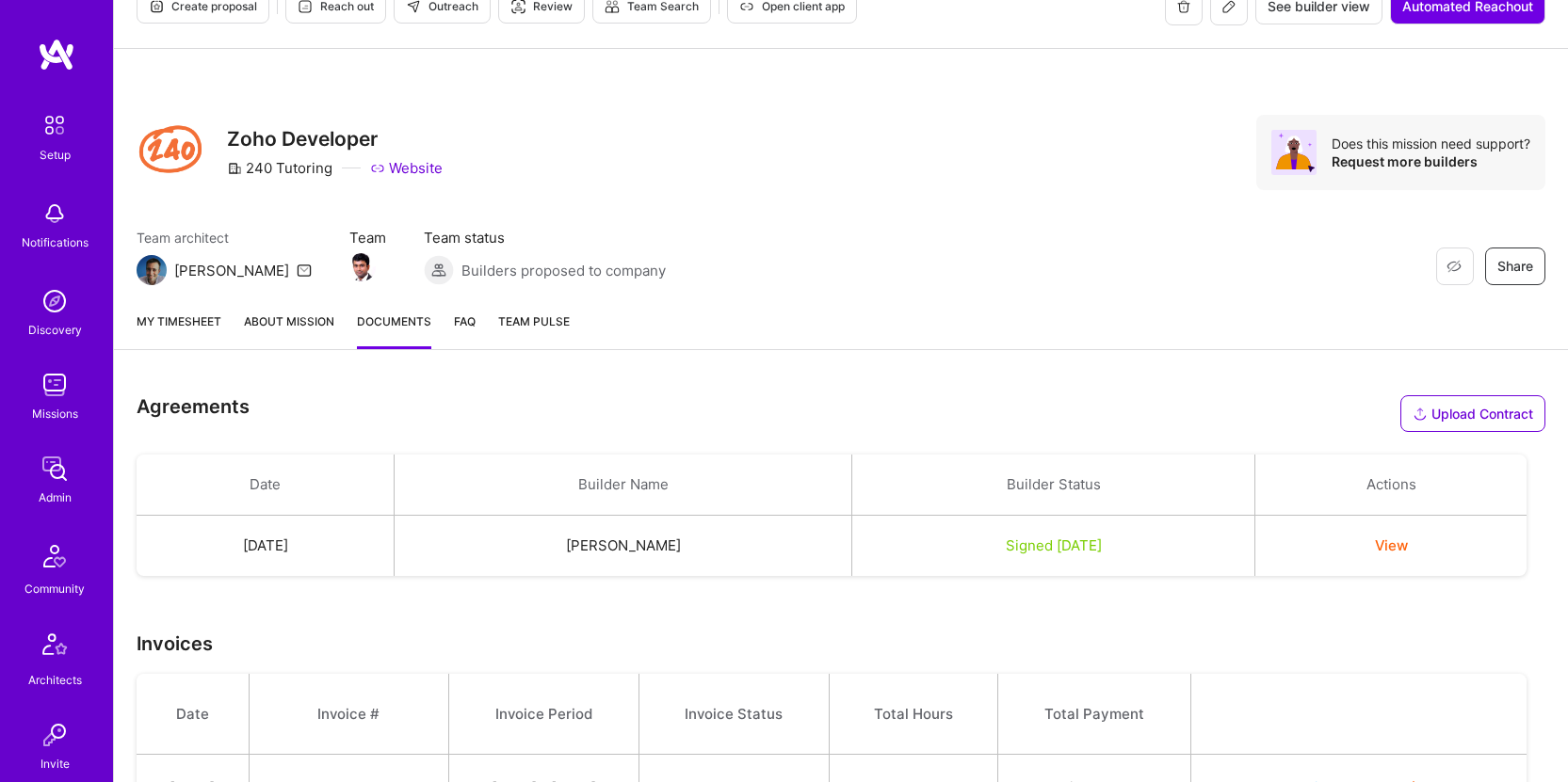
scroll to position [174, 0]
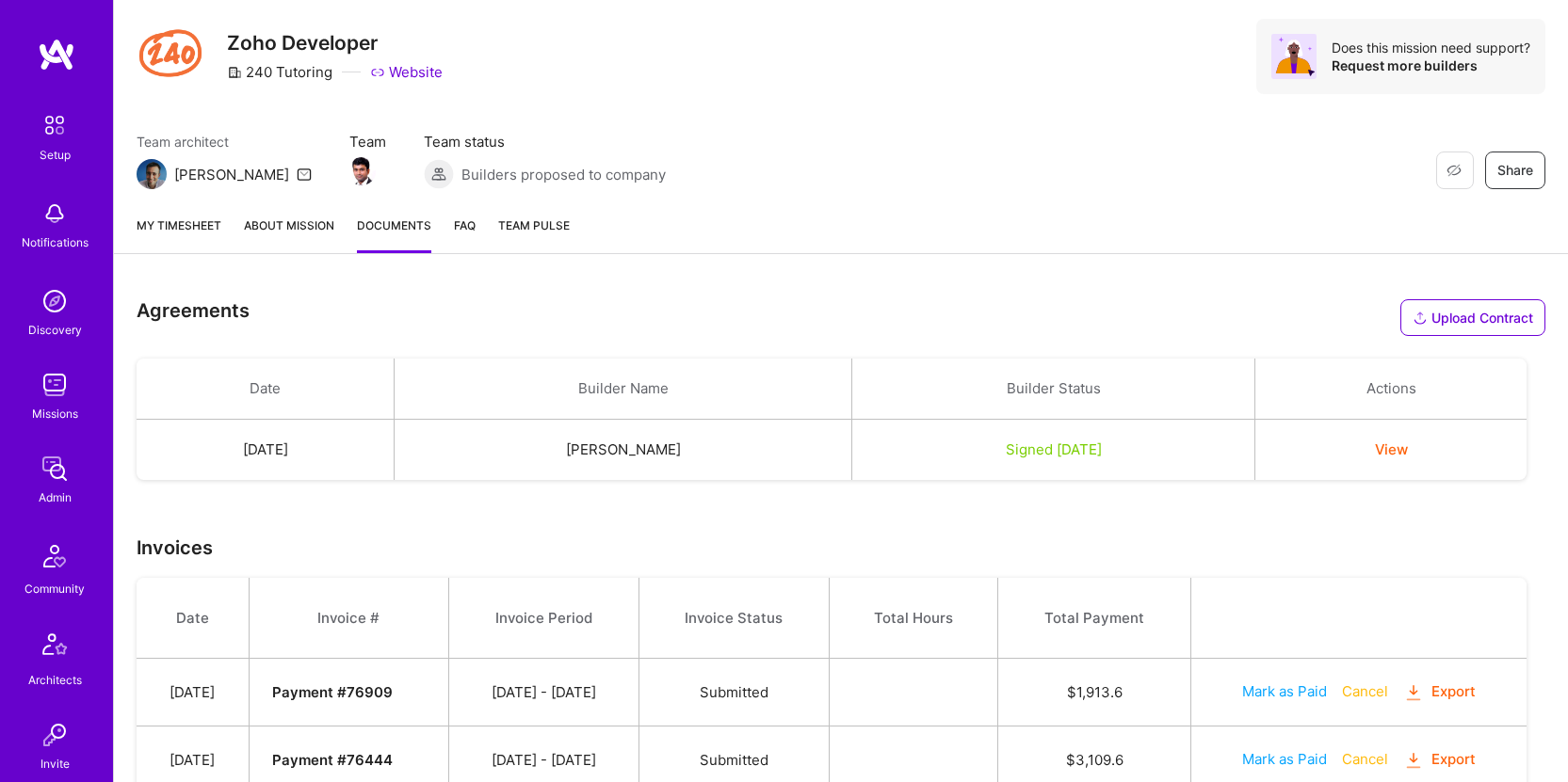
click at [1407, 440] on button "View" at bounding box center [1390, 450] width 33 height 20
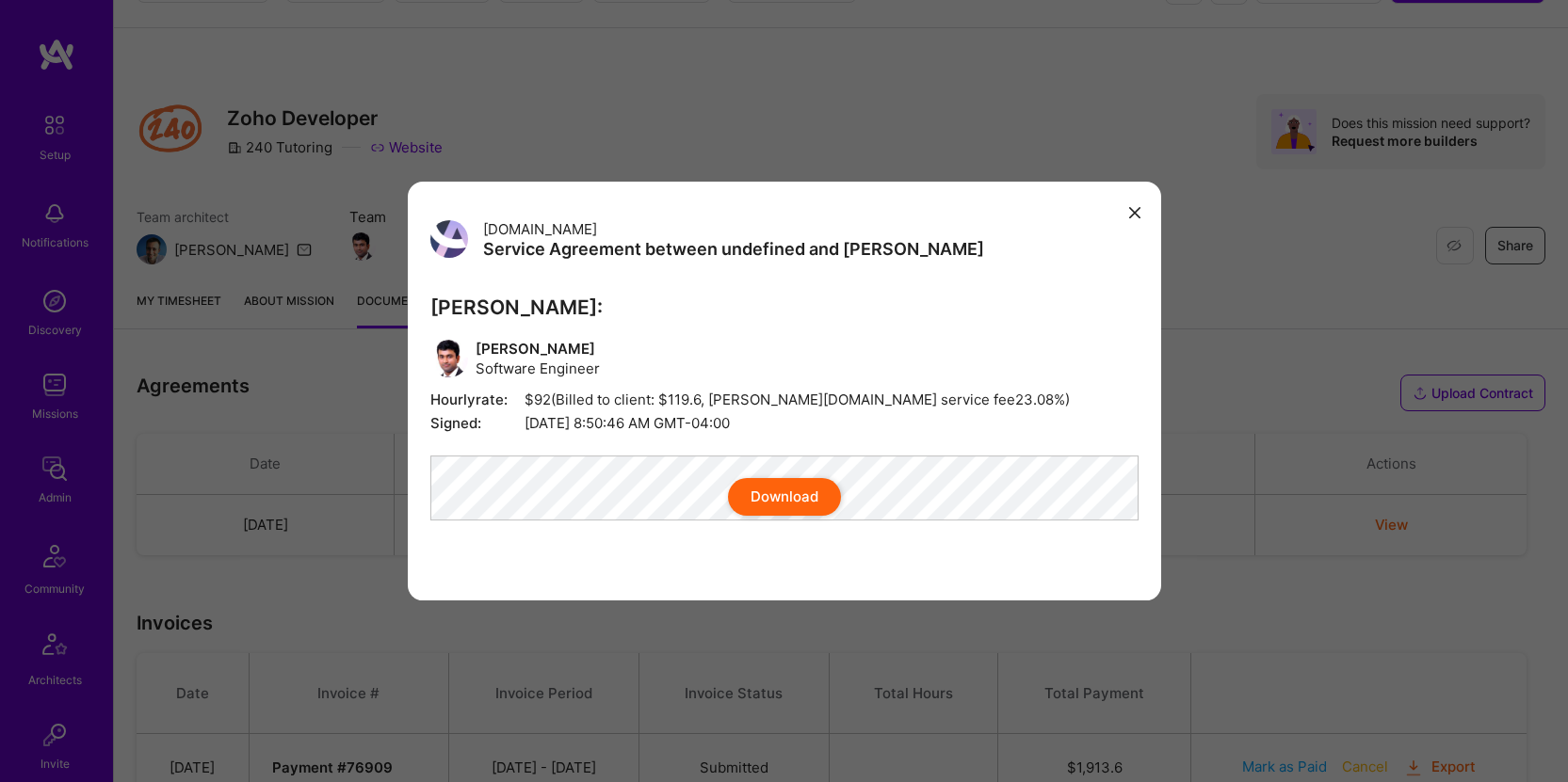
scroll to position [0, 0]
